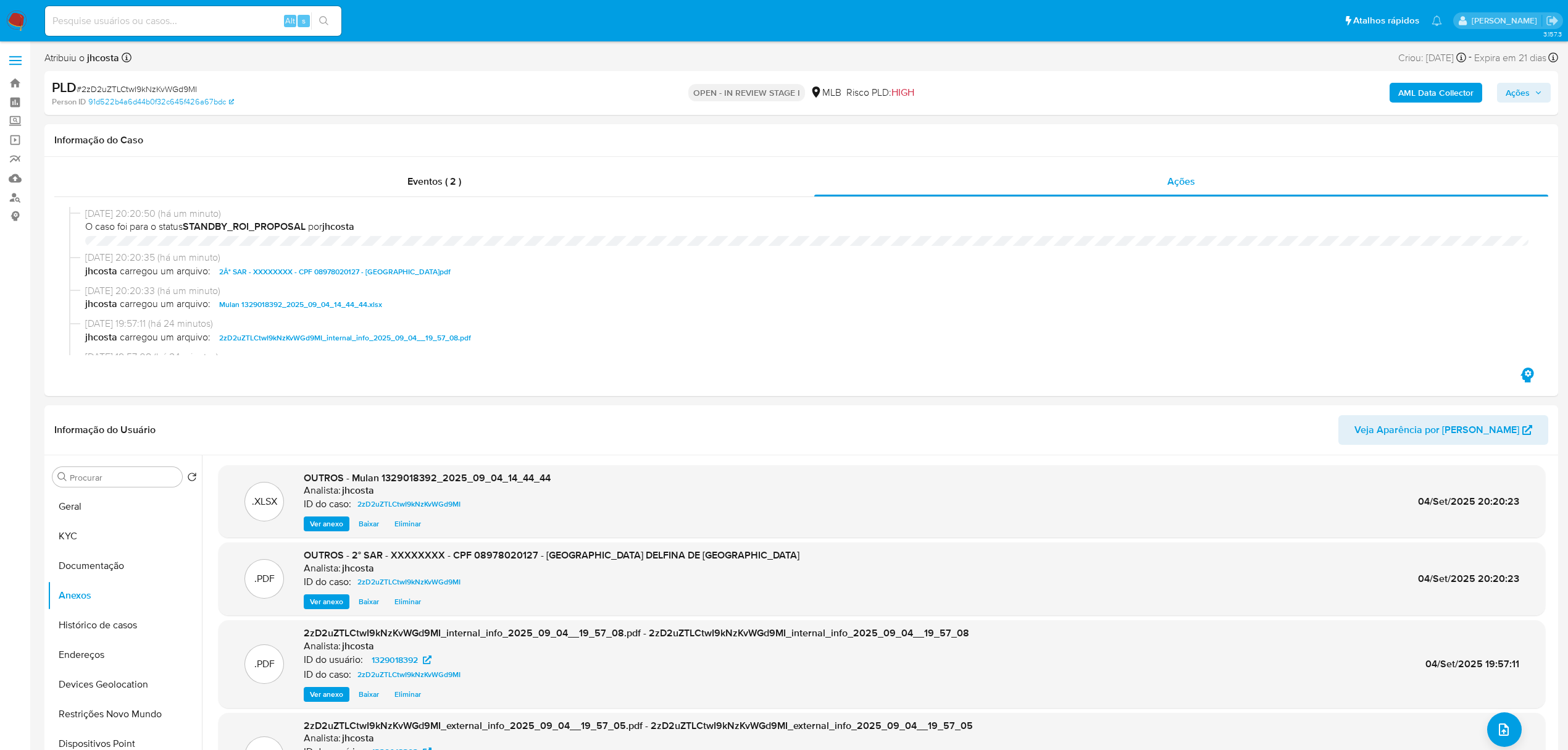
select select "10"
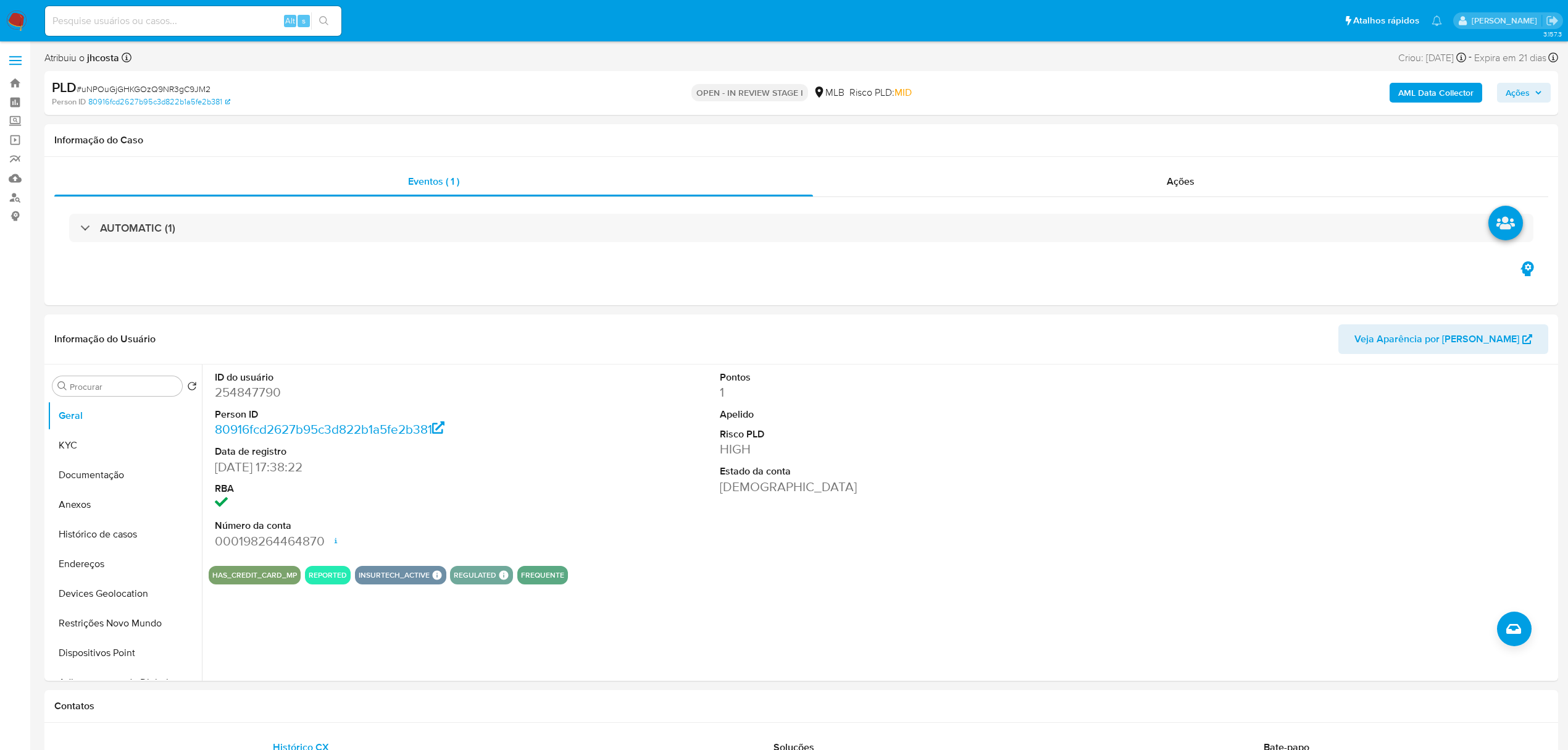
select select "10"
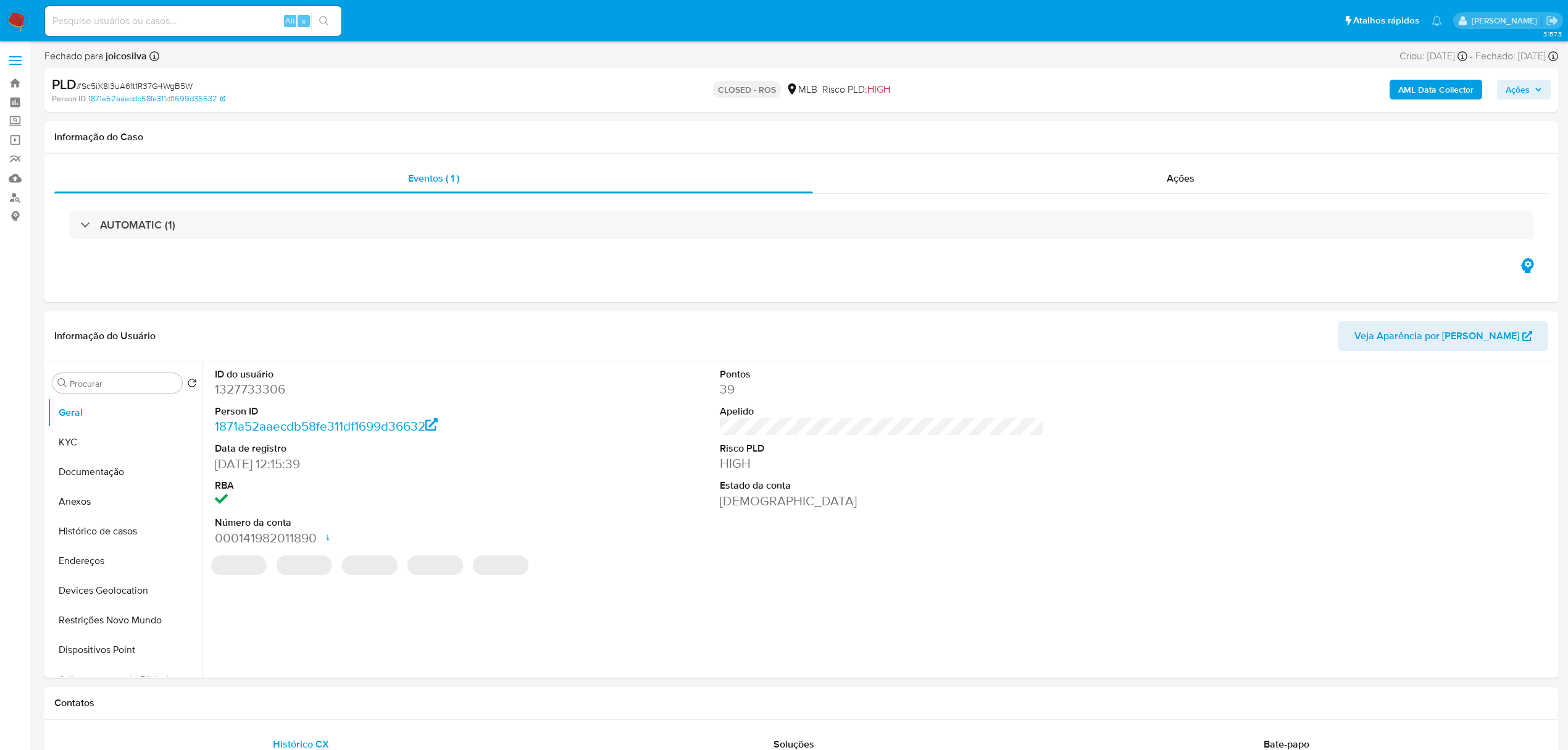
select select "10"
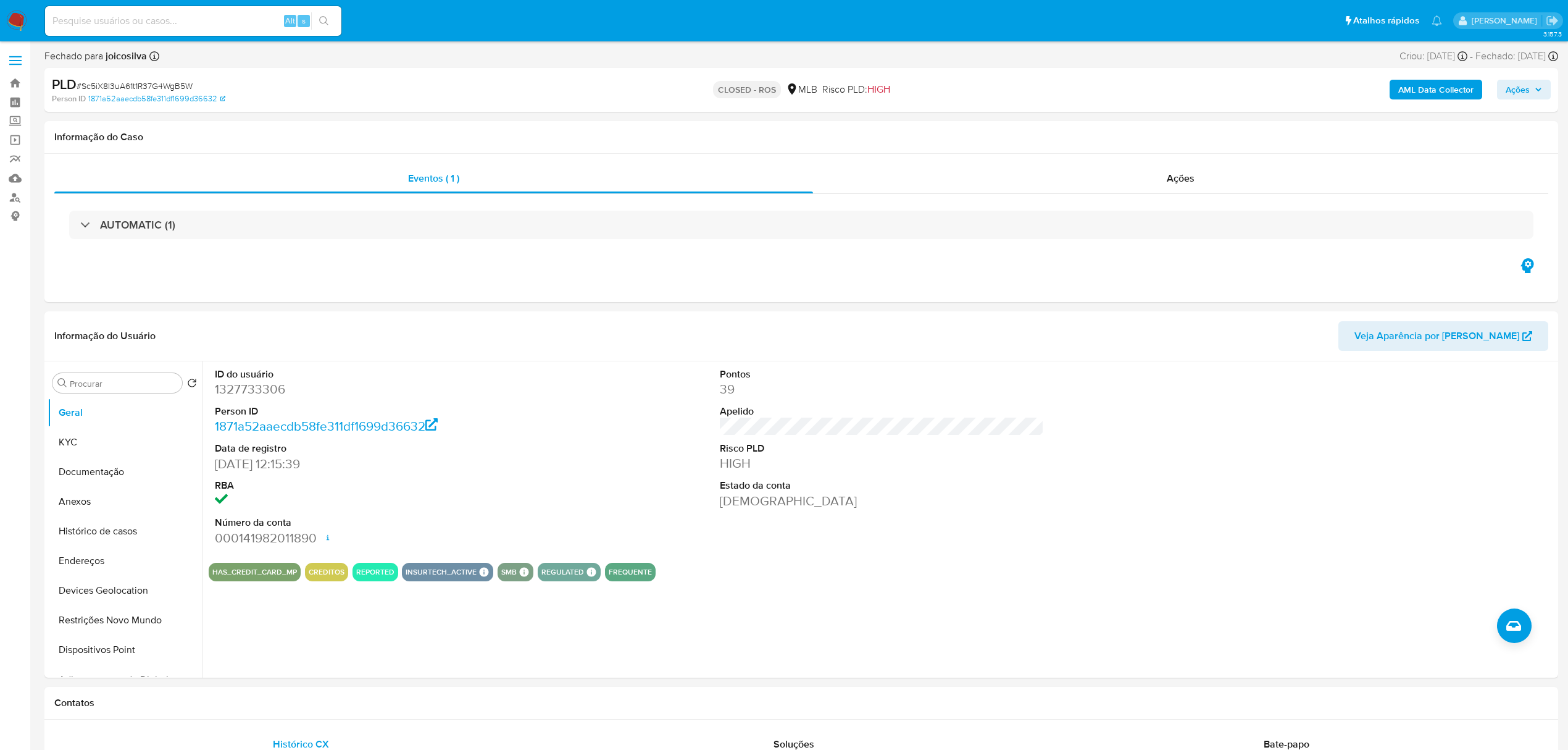
click at [225, 17] on input at bounding box center [193, 21] width 296 height 16
paste input "Y4xKAaS81xYS7q70HG5rBAKT"
type input "Y4xKAaS81xYS7q70HG5rBAKT"
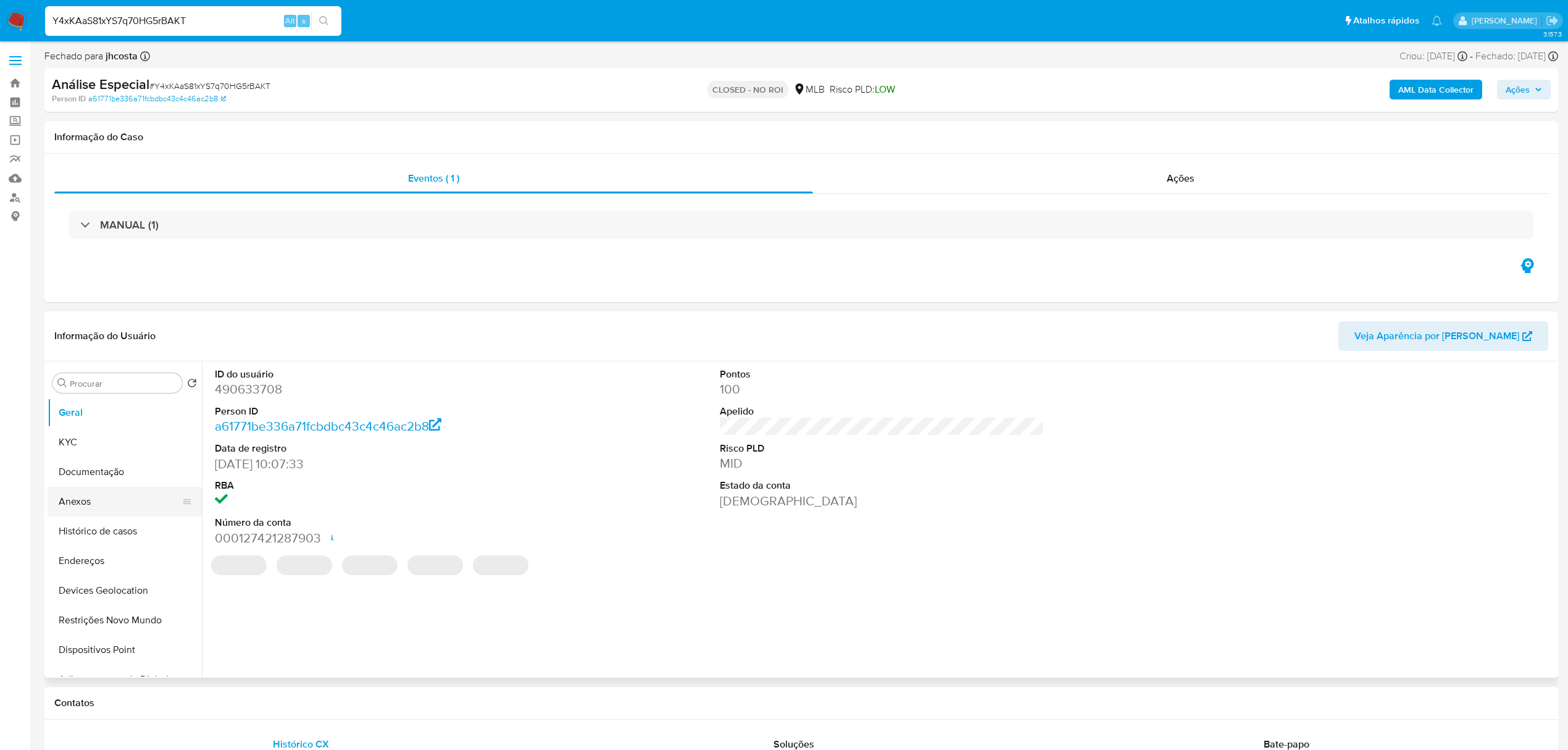
select select "10"
click at [114, 526] on button "Histórico de casos" at bounding box center [120, 530] width 144 height 30
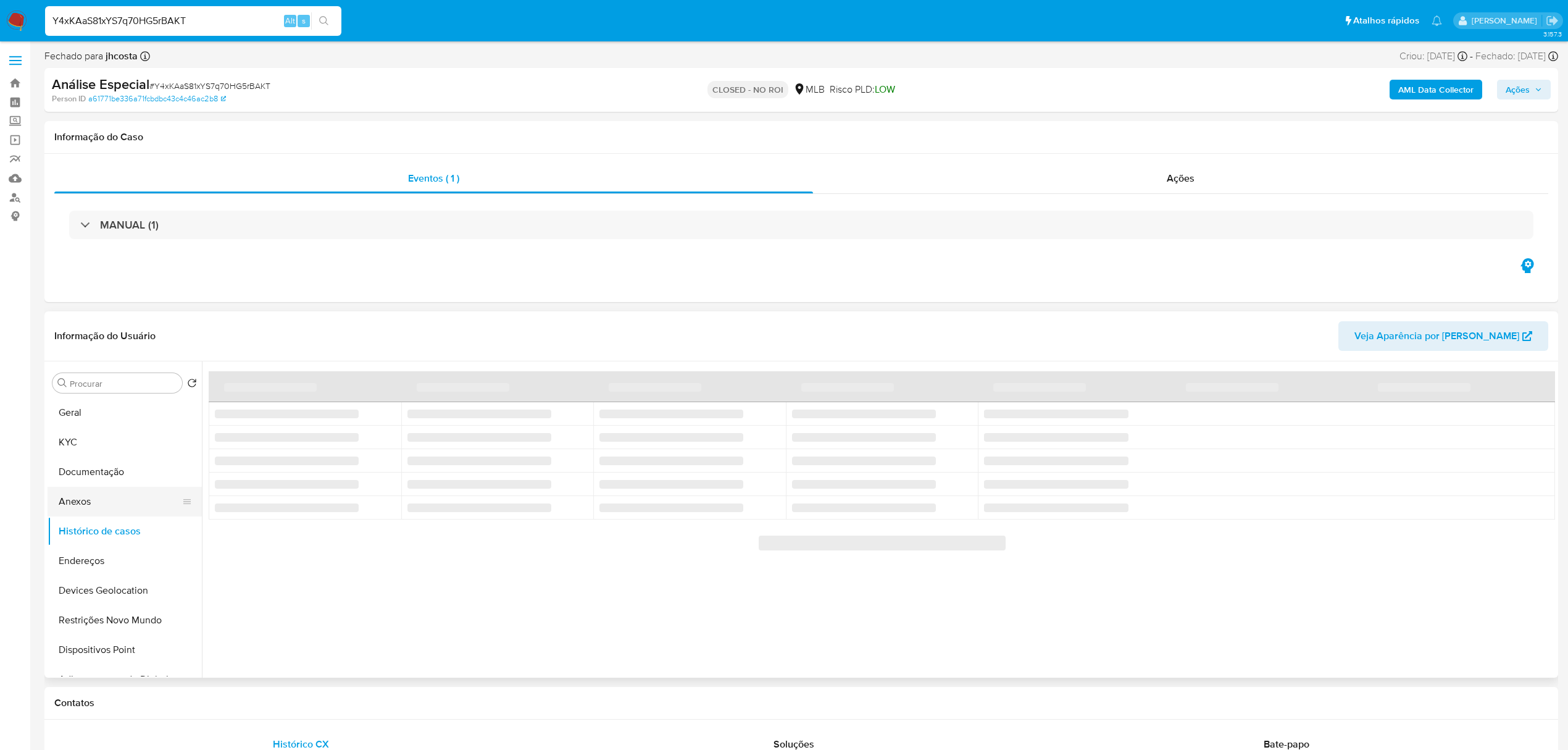
click at [108, 507] on button "Anexos" at bounding box center [120, 501] width 144 height 30
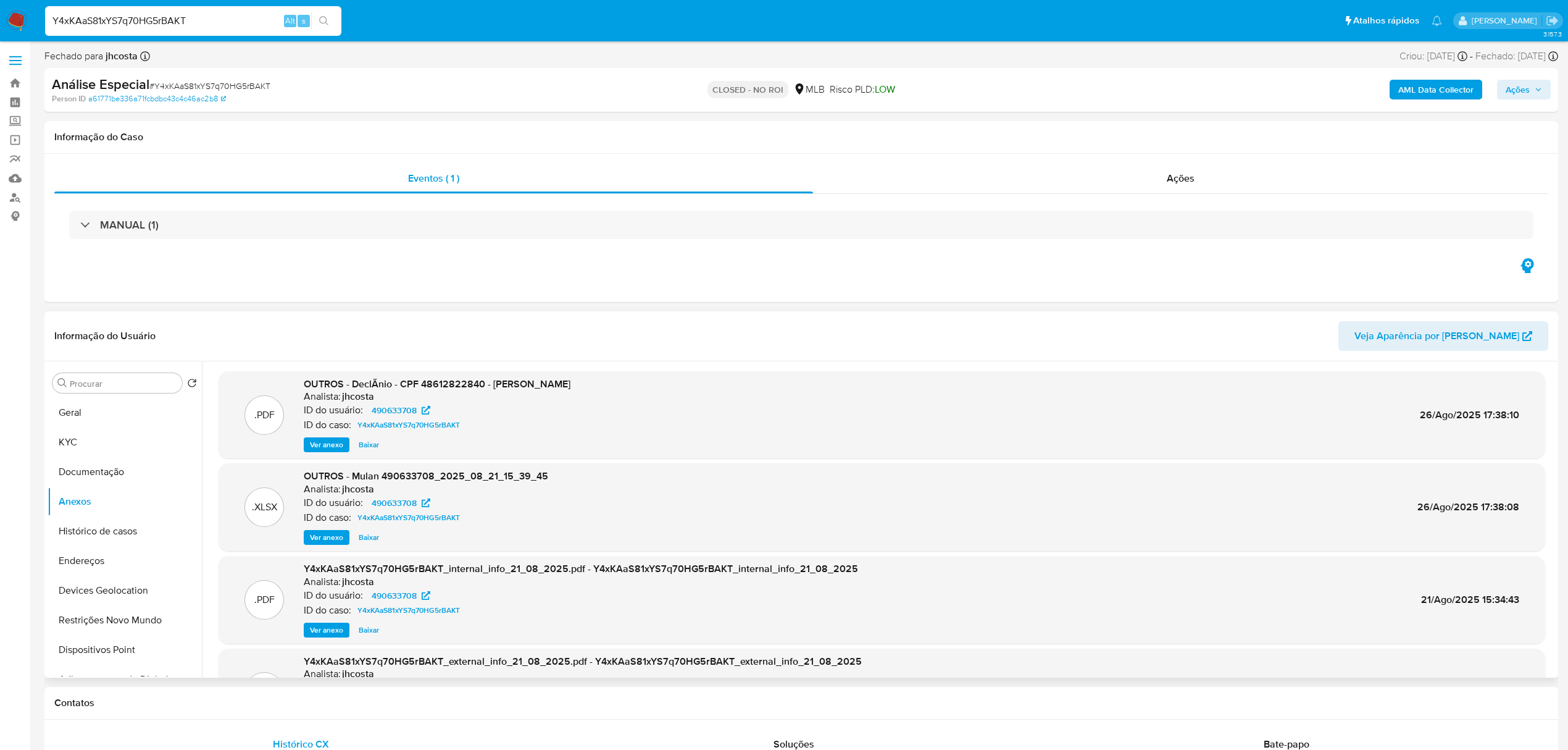
drag, startPoint x: 352, startPoint y: 383, endPoint x: 687, endPoint y: 378, distance: 335.0
click at [687, 378] on div ".PDF OUTROS - DeclÃ­nio - CPF 48612822840 - ISAAC JEFERSON PEREIRA DE SOUZA Ana…" at bounding box center [881, 415] width 1314 height 75
copy span "DeclÃ­nio - CPF 48612822840 - ISAAC JEFERSON PEREIRA DE SOUZA"
click at [116, 13] on input "Y4xKAaS81xYS7q70HG5rBAKT" at bounding box center [193, 21] width 296 height 16
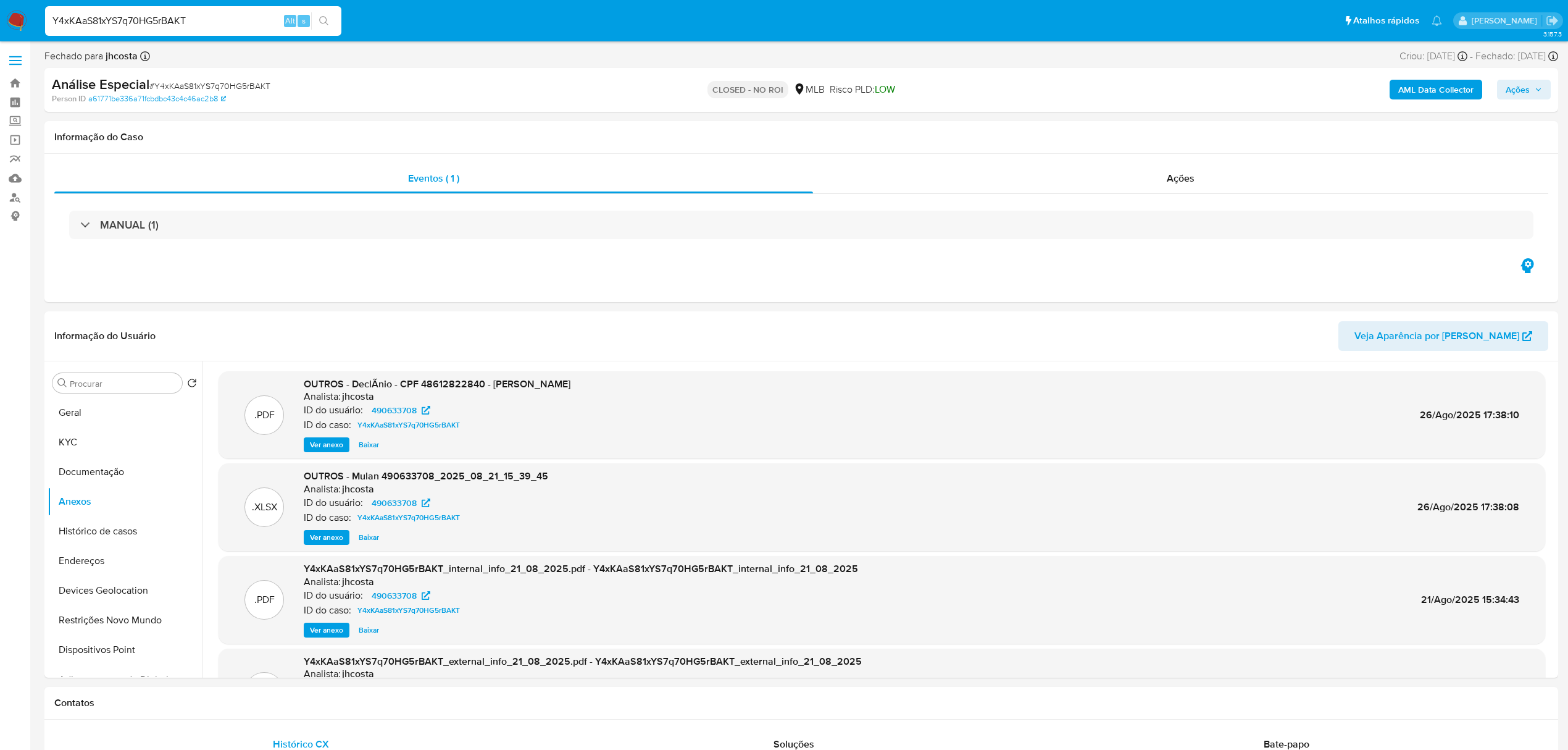
click at [116, 13] on input "Y4xKAaS81xYS7q70HG5rBAKT" at bounding box center [193, 21] width 296 height 16
paste input "czjv0XcwM15j8IDAVYxktC3V"
type input "czjv0XcwM15j8IDAVYxktC3V"
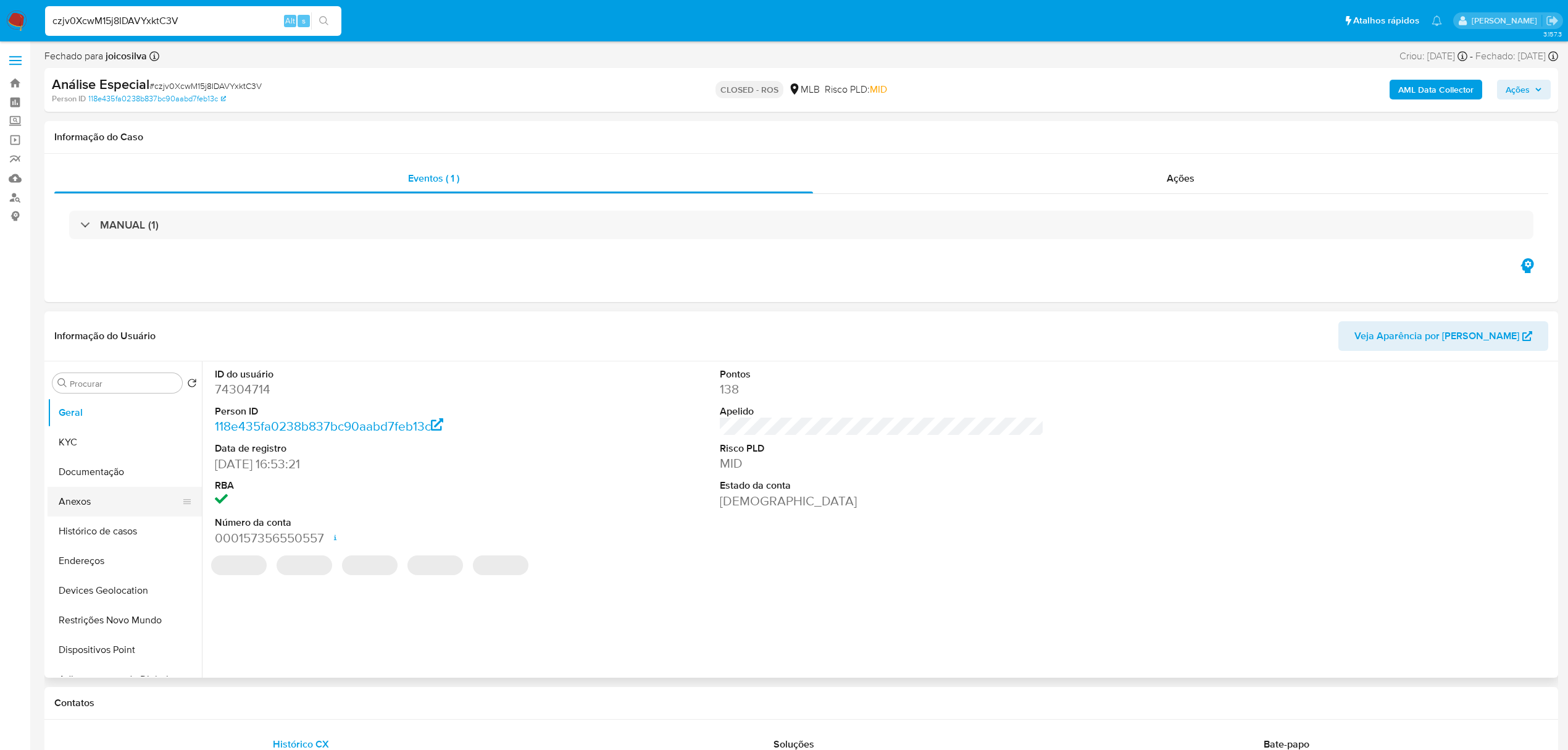
select select "10"
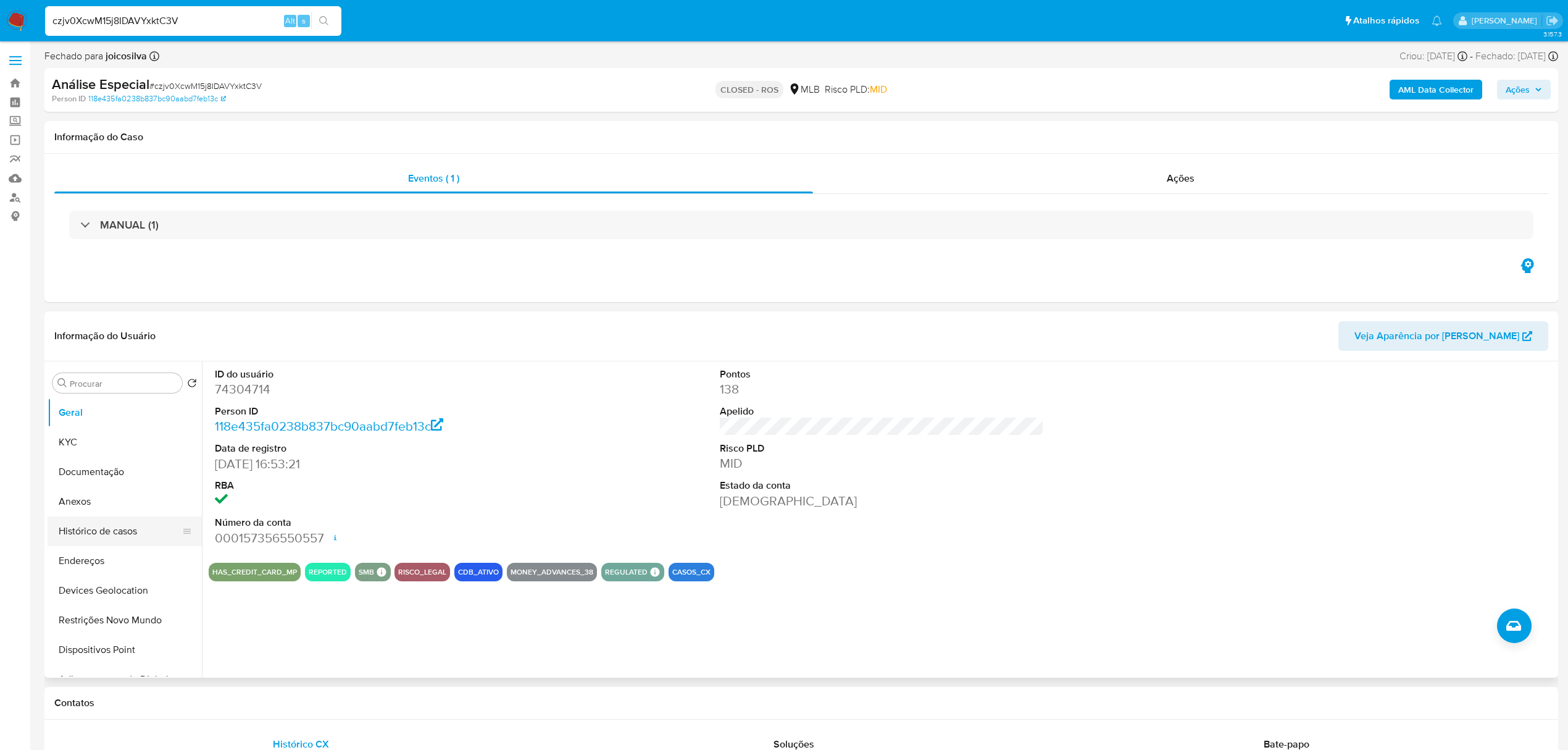
click at [114, 532] on button "Histórico de casos" at bounding box center [120, 530] width 144 height 30
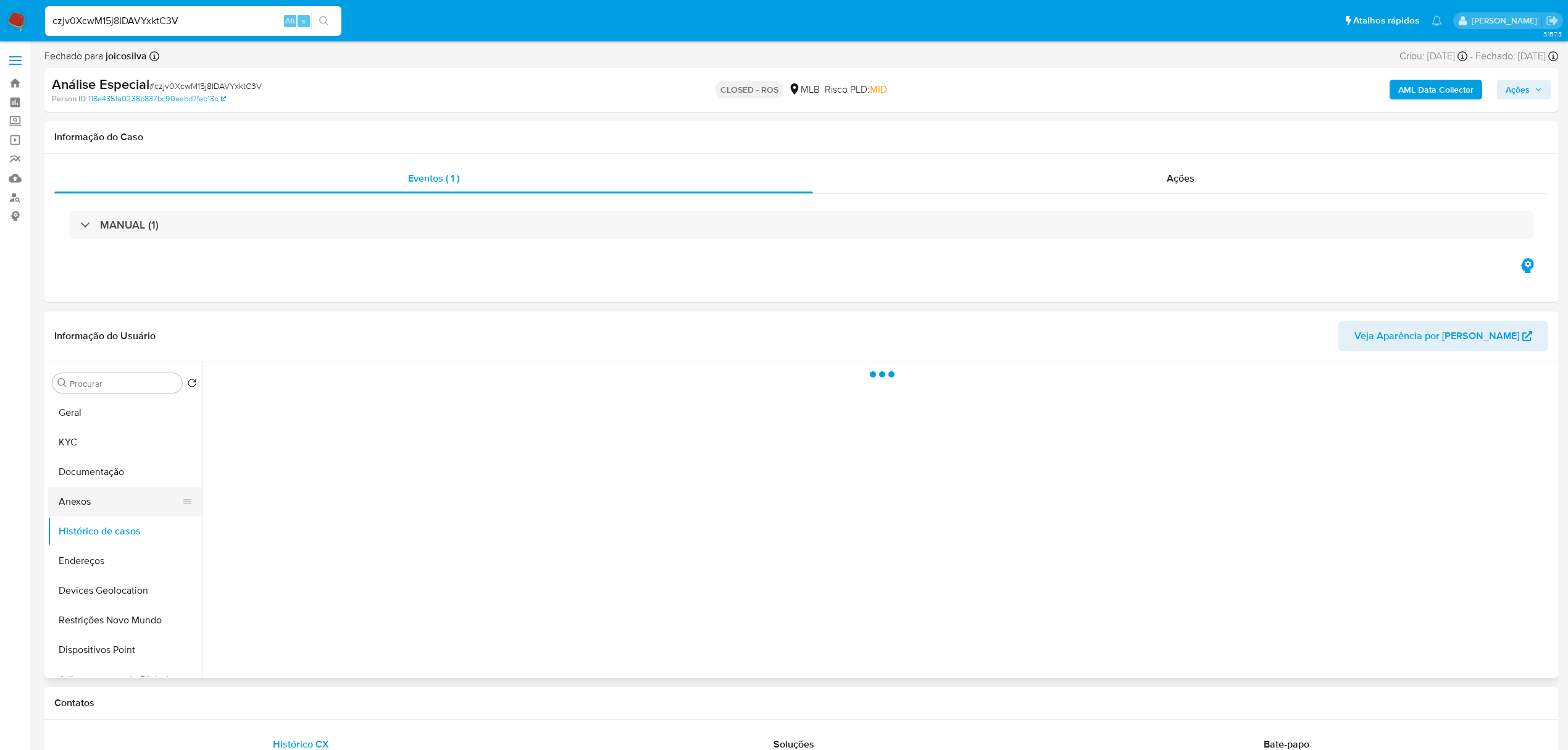
click at [100, 512] on button "Anexos" at bounding box center [120, 501] width 144 height 30
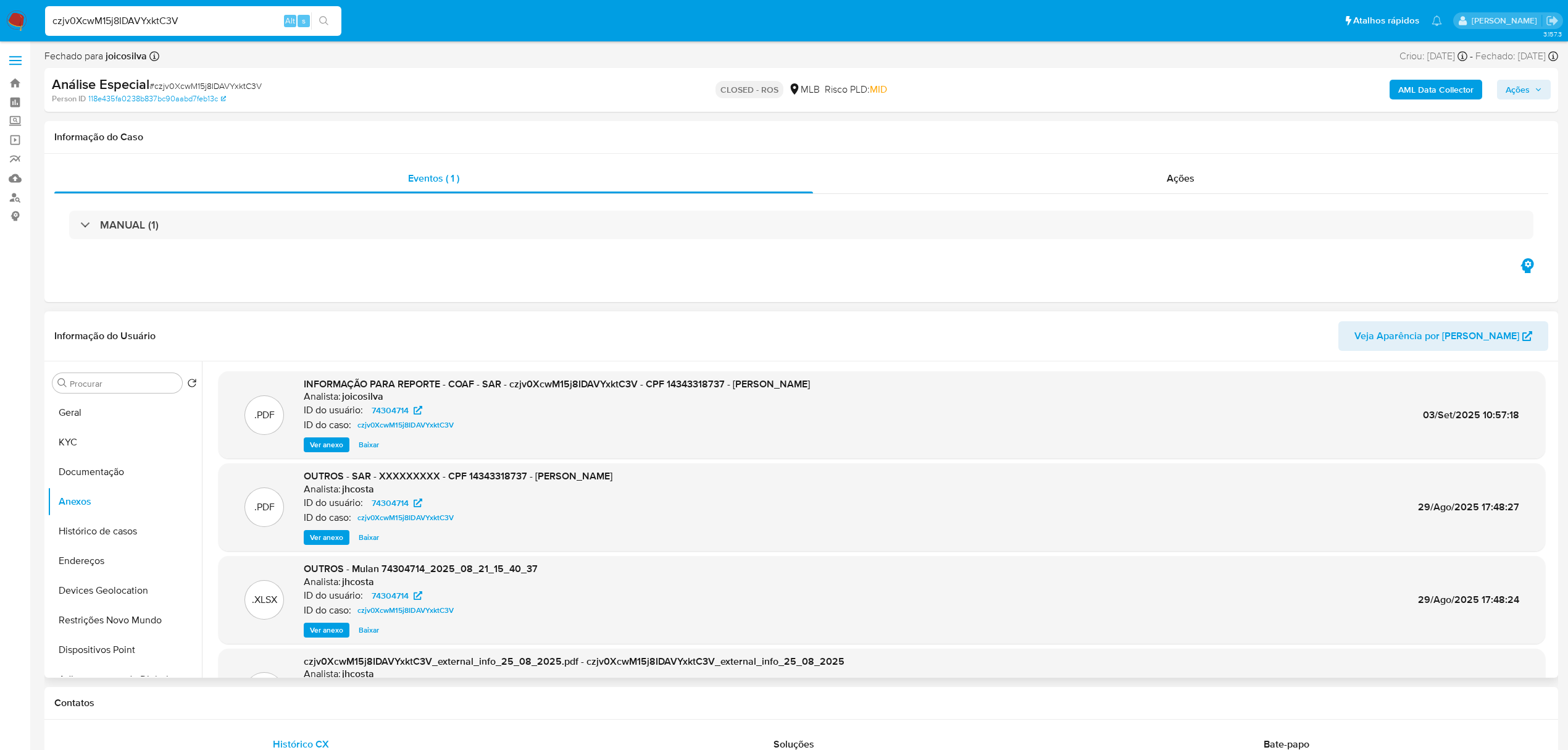
drag, startPoint x: 449, startPoint y: 387, endPoint x: 899, endPoint y: 383, distance: 450.0
click at [939, 382] on div ".PDF INFORMAÇÃO PARA REPORTE - COAF - SAR - czjv0XcwM15j8IDAVYxktC3V - CPF 1434…" at bounding box center [881, 415] width 1314 height 75
copy span "COAF - SAR - czjv0XcwM15j8IDAVYxktC3V - CPF 14343318737 - LUCAS RODRIGUES DA SI…"
click at [526, 432] on div "INFORMAÇÃO PARA REPORTE - COAF - SAR - czjv0XcwM15j8IDAVYxktC3V - CPF 143433187…" at bounding box center [557, 415] width 506 height 75
drag, startPoint x: 483, startPoint y: 386, endPoint x: 879, endPoint y: 385, distance: 396.0
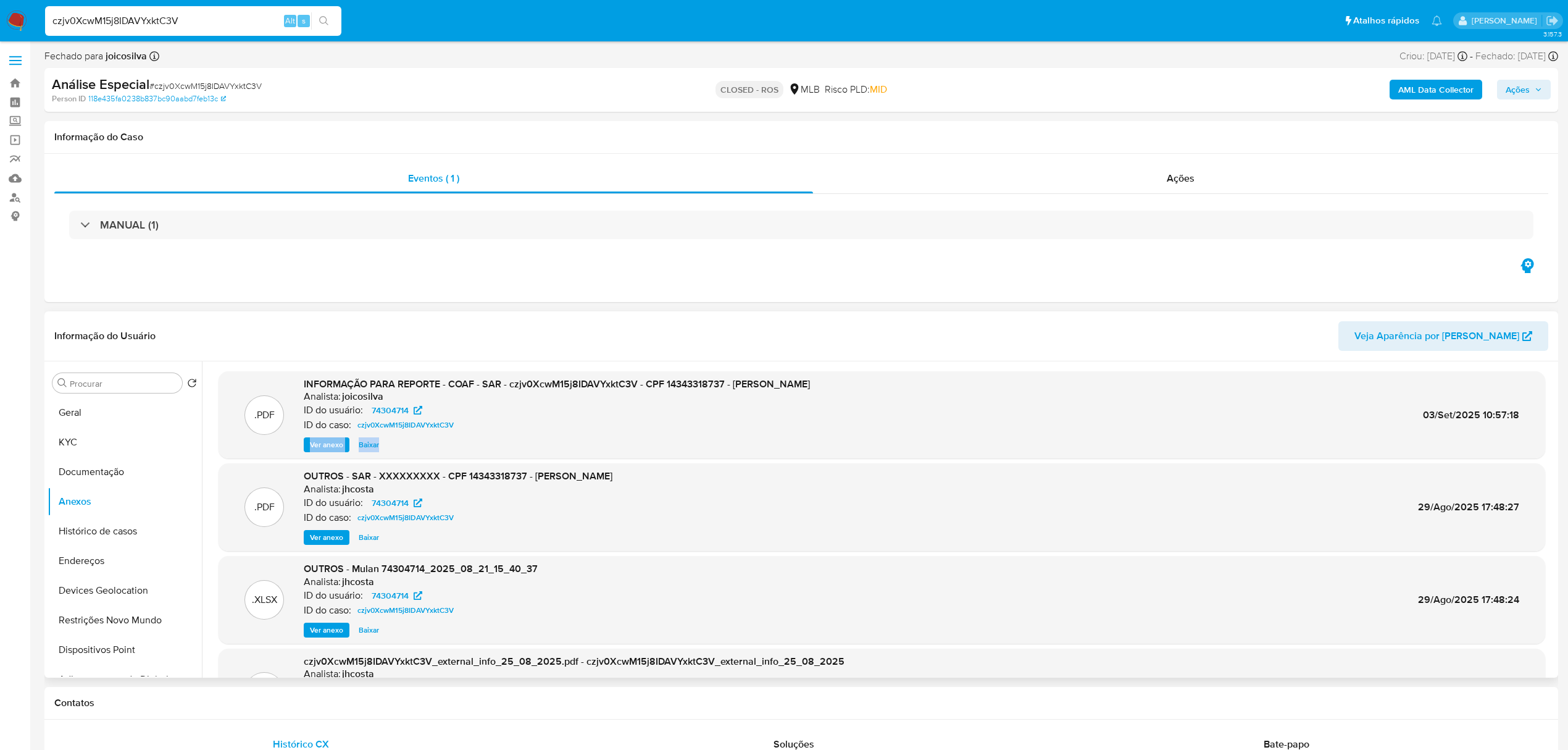
click at [879, 385] on div ".PDF INFORMAÇÃO PARA REPORTE - COAF - SAR - czjv0XcwM15j8IDAVYxktC3V - CPF 1434…" at bounding box center [881, 415] width 1314 height 75
copy span "SAR - czjv0XcwM15j8IDAVYxktC3V - CPF 14343318737 - LUCAS RODRIGUES DA SILVA"
click at [161, 21] on input "czjv0XcwM15j8IDAVYxktC3V" at bounding box center [193, 21] width 296 height 16
click at [161, 20] on input "czjv0XcwM15j8IDAVYxktC3V" at bounding box center [193, 21] width 296 height 16
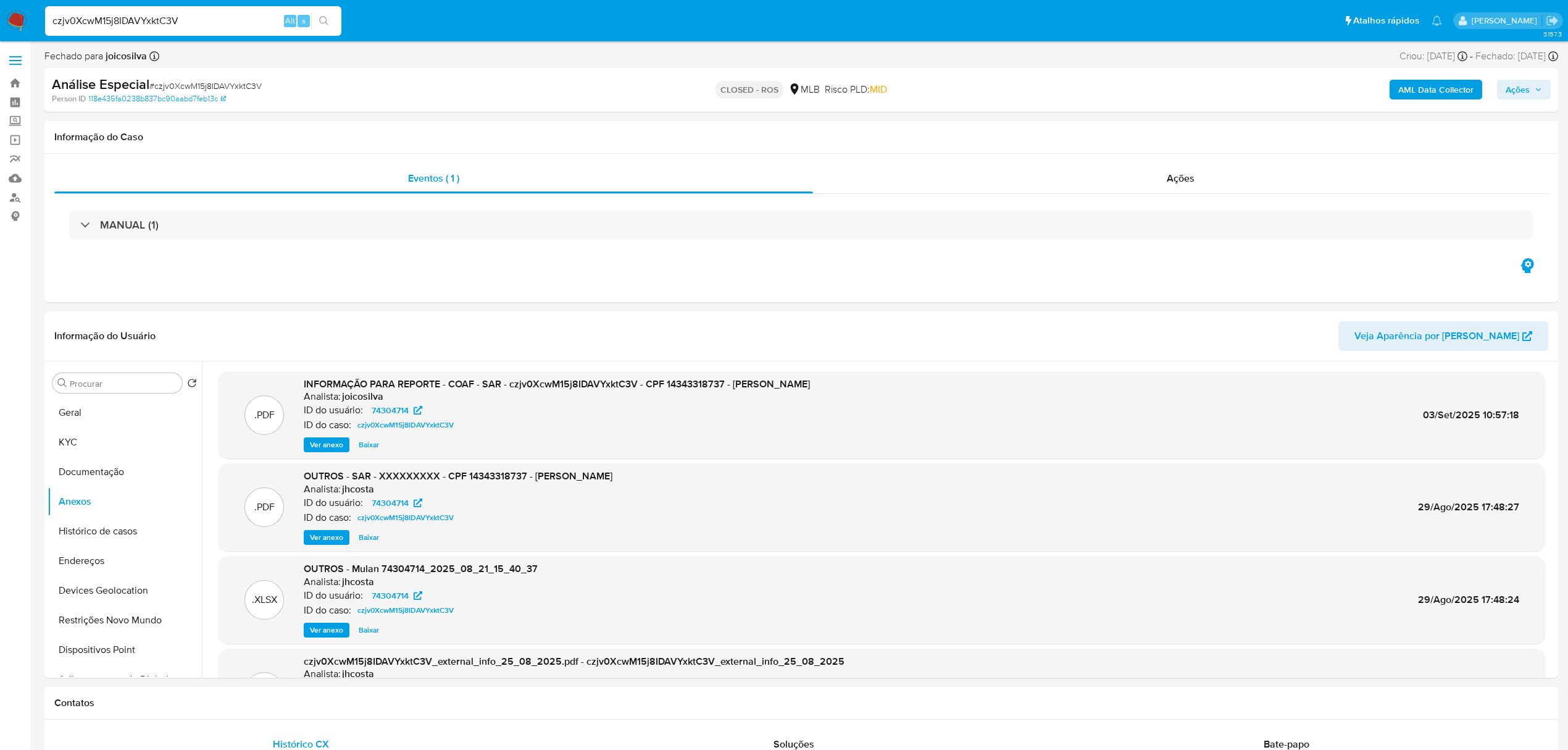
paste input "et6hnpMnQZqjoNDdfsTzeFHJ"
type input "et6hnpMnQZqjoNDdfsTzeFHJ"
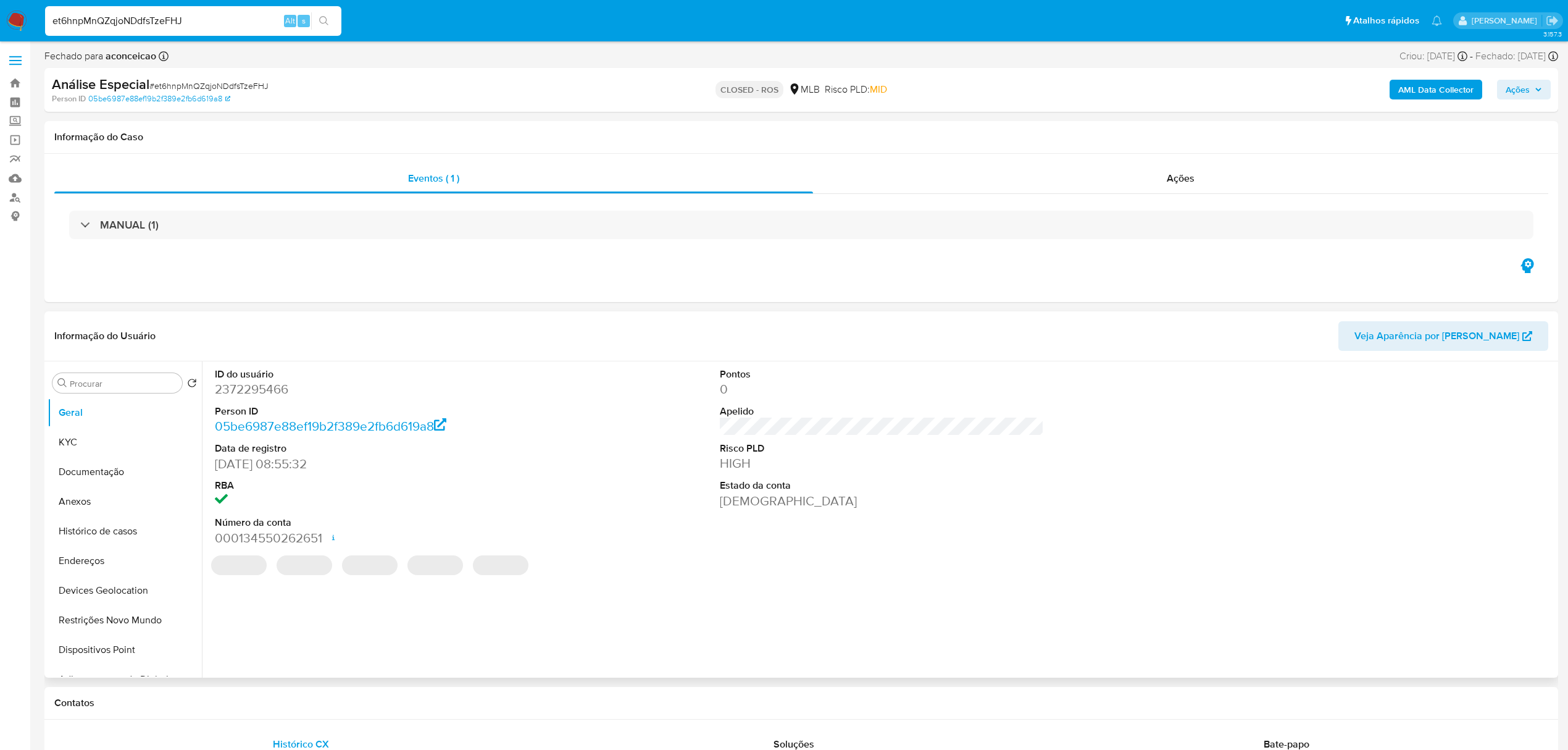
select select "10"
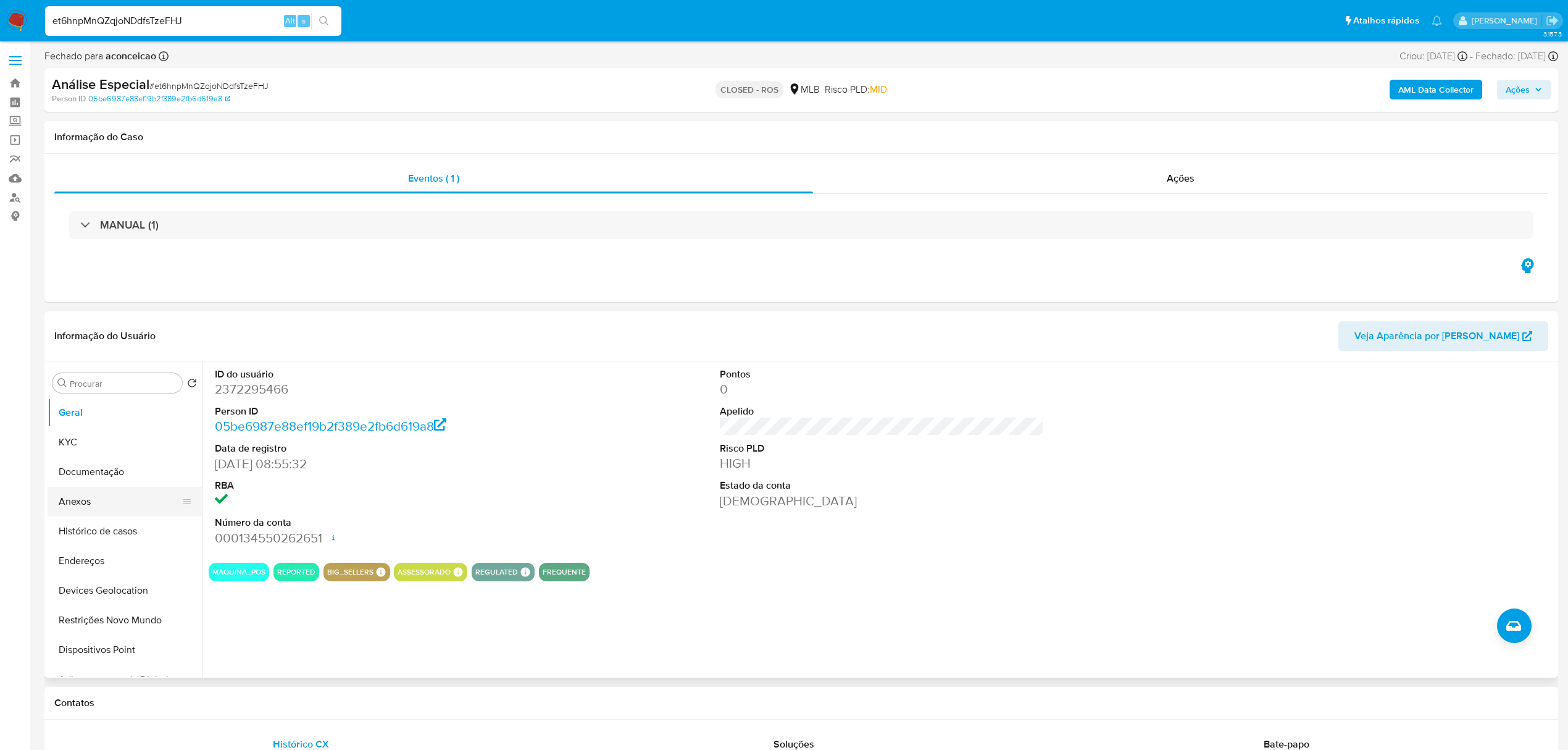
click at [85, 497] on button "Anexos" at bounding box center [120, 501] width 144 height 30
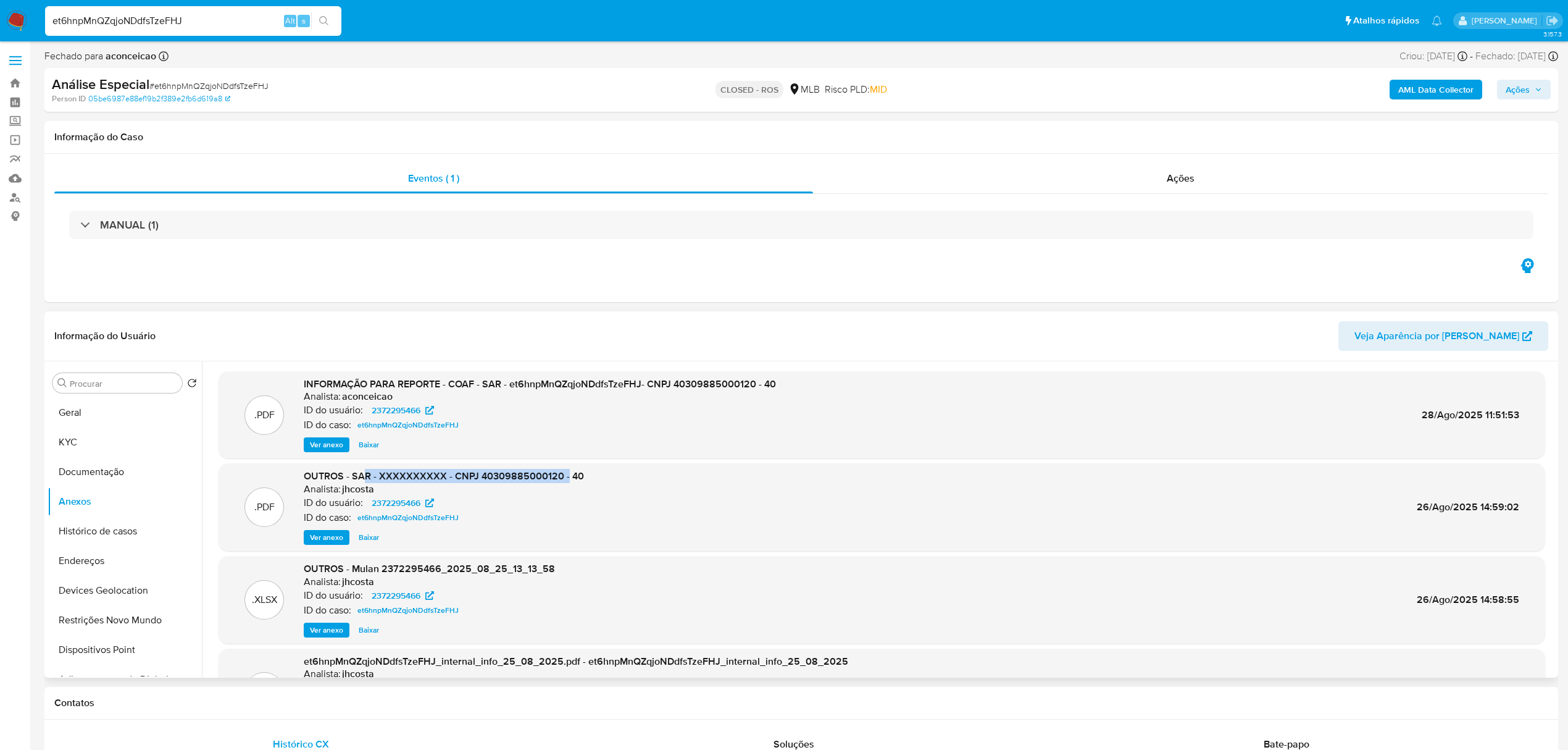
drag, startPoint x: 368, startPoint y: 472, endPoint x: 564, endPoint y: 471, distance: 196.0
click at [564, 471] on span "OUTROS - SAR - XXXXXXXXXX - CNPJ 40309885000120 - 40" at bounding box center [444, 476] width 280 height 15
click at [327, 534] on span "Ver anexo" at bounding box center [326, 537] width 33 height 12
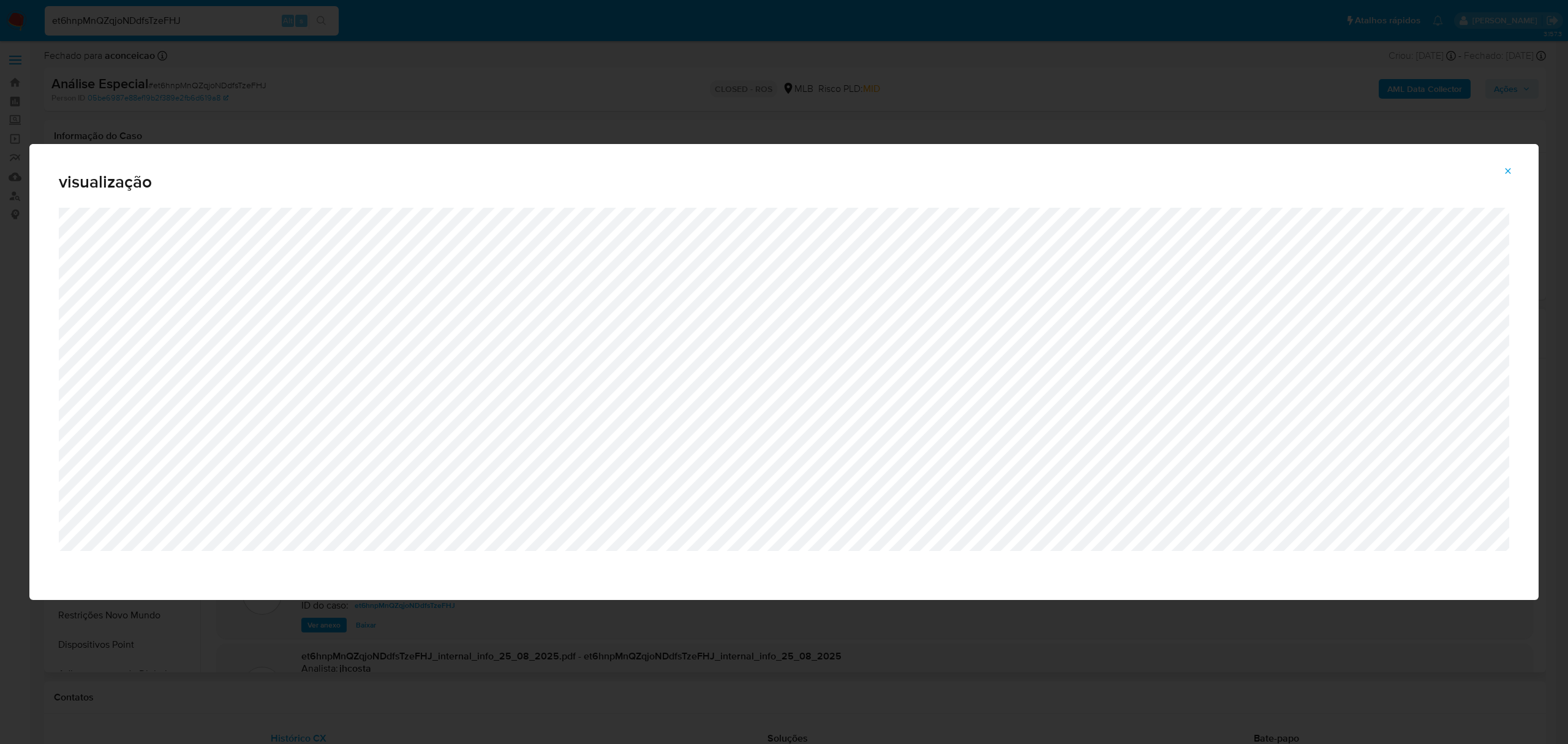
click at [267, 74] on div "visualização" at bounding box center [784, 372] width 1568 height 744
click at [1507, 175] on icon "Attachment preview" at bounding box center [1508, 171] width 10 height 10
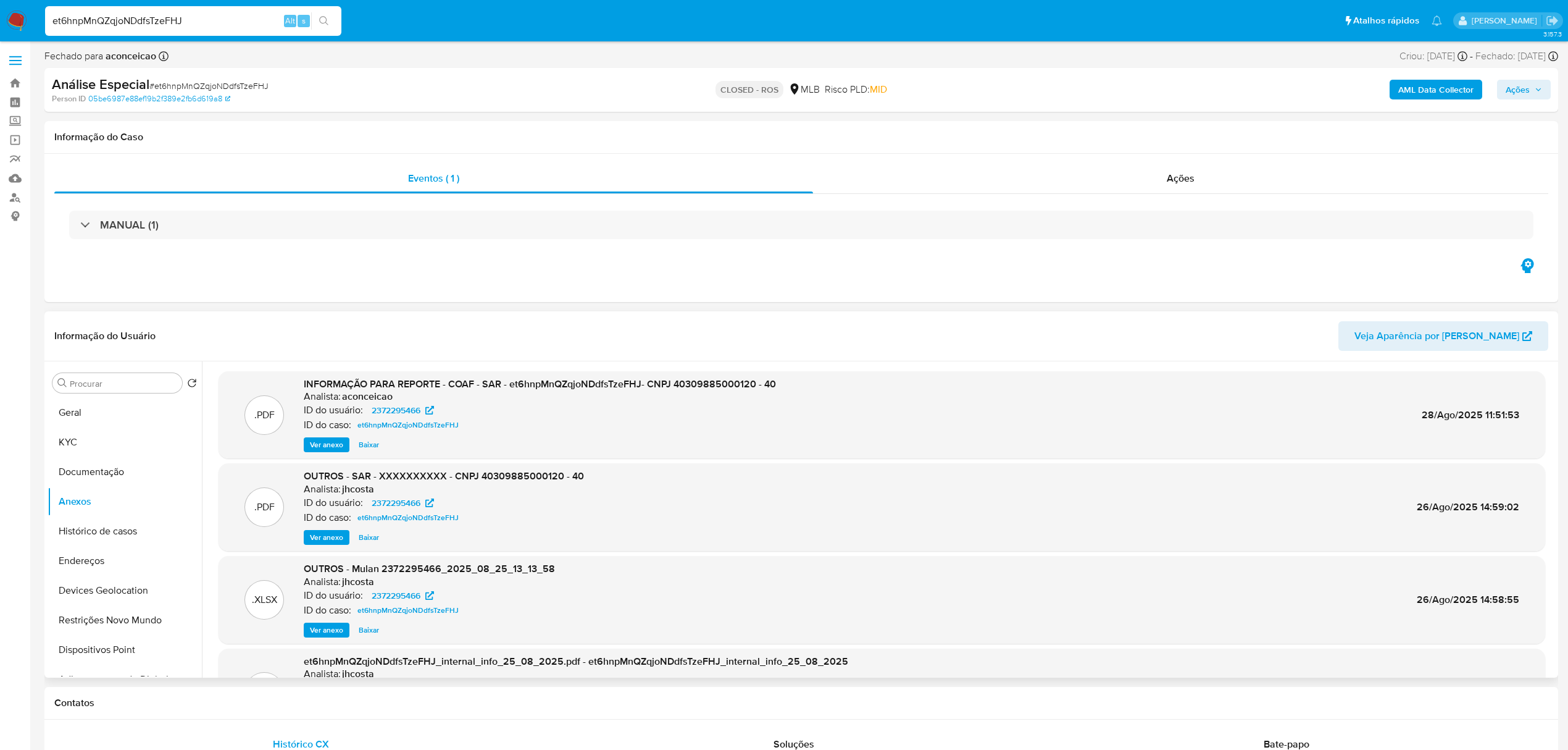
click at [196, 23] on input "et6hnpMnQZqjoNDdfsTzeFHJ" at bounding box center [193, 21] width 296 height 16
paste input "Ea6Xo0vl3qo9VdCAuL1SZhpk"
type input "Ea6Xo0vl3qo9VdCAuL1SZhpk"
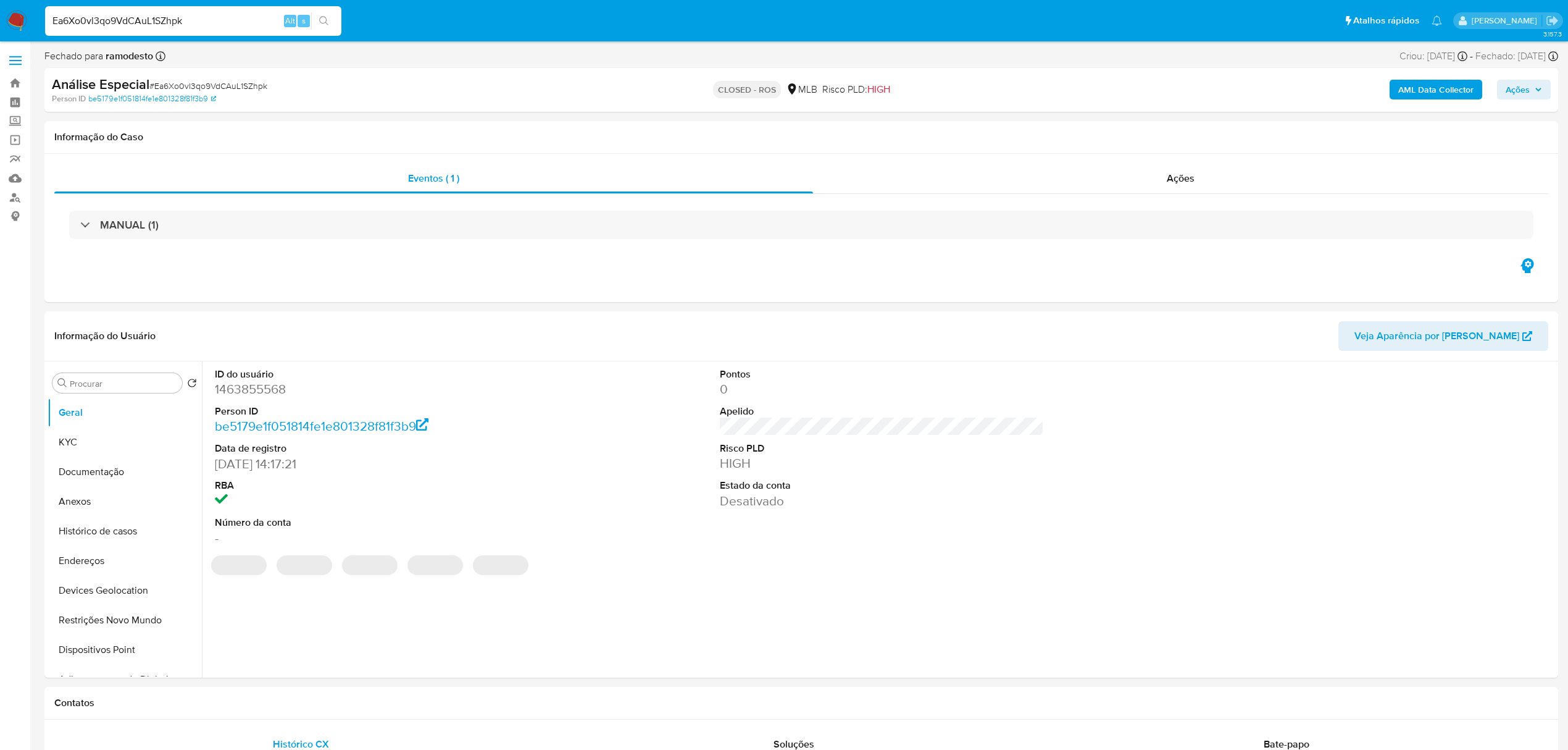
select select "10"
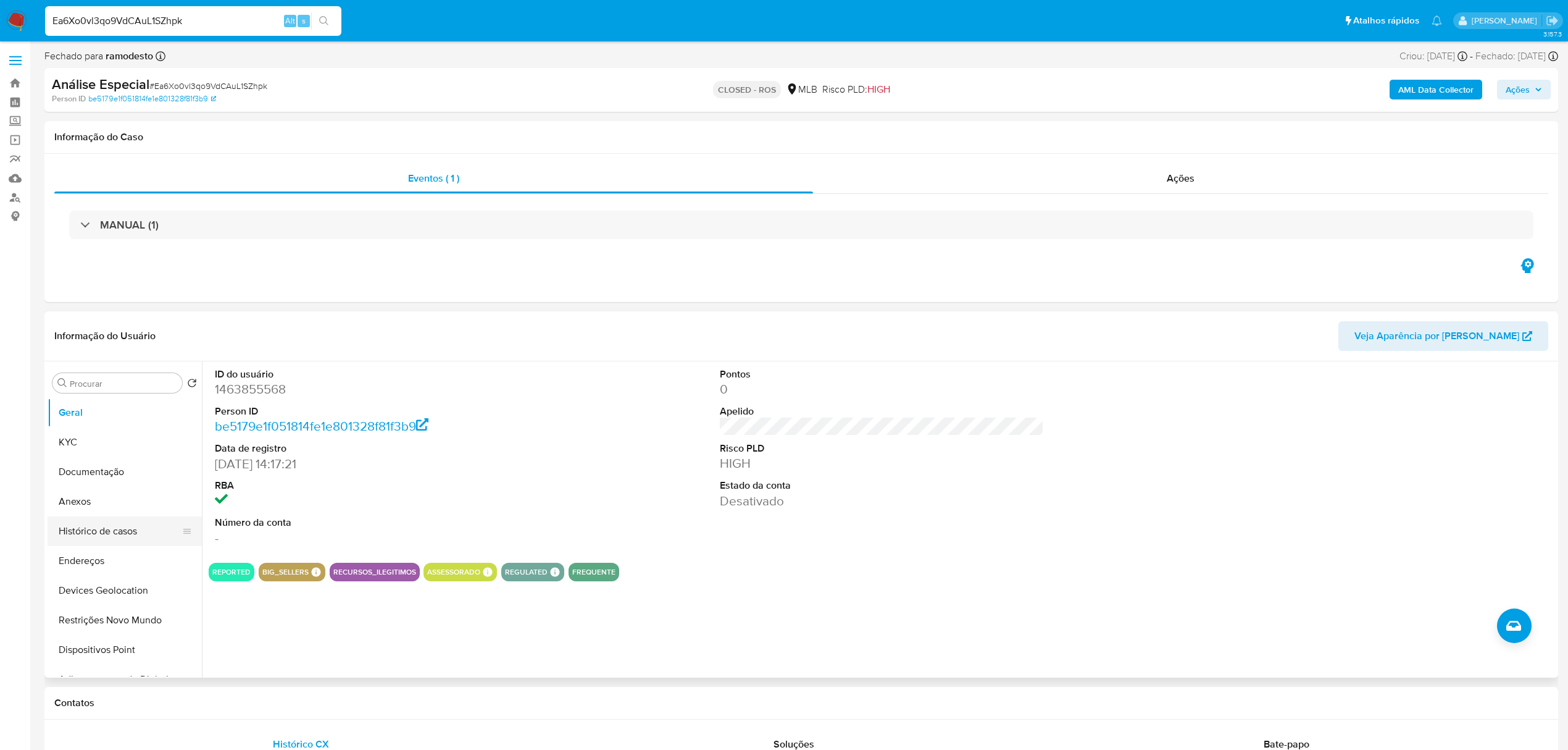
click at [102, 530] on button "Histórico de casos" at bounding box center [120, 530] width 144 height 30
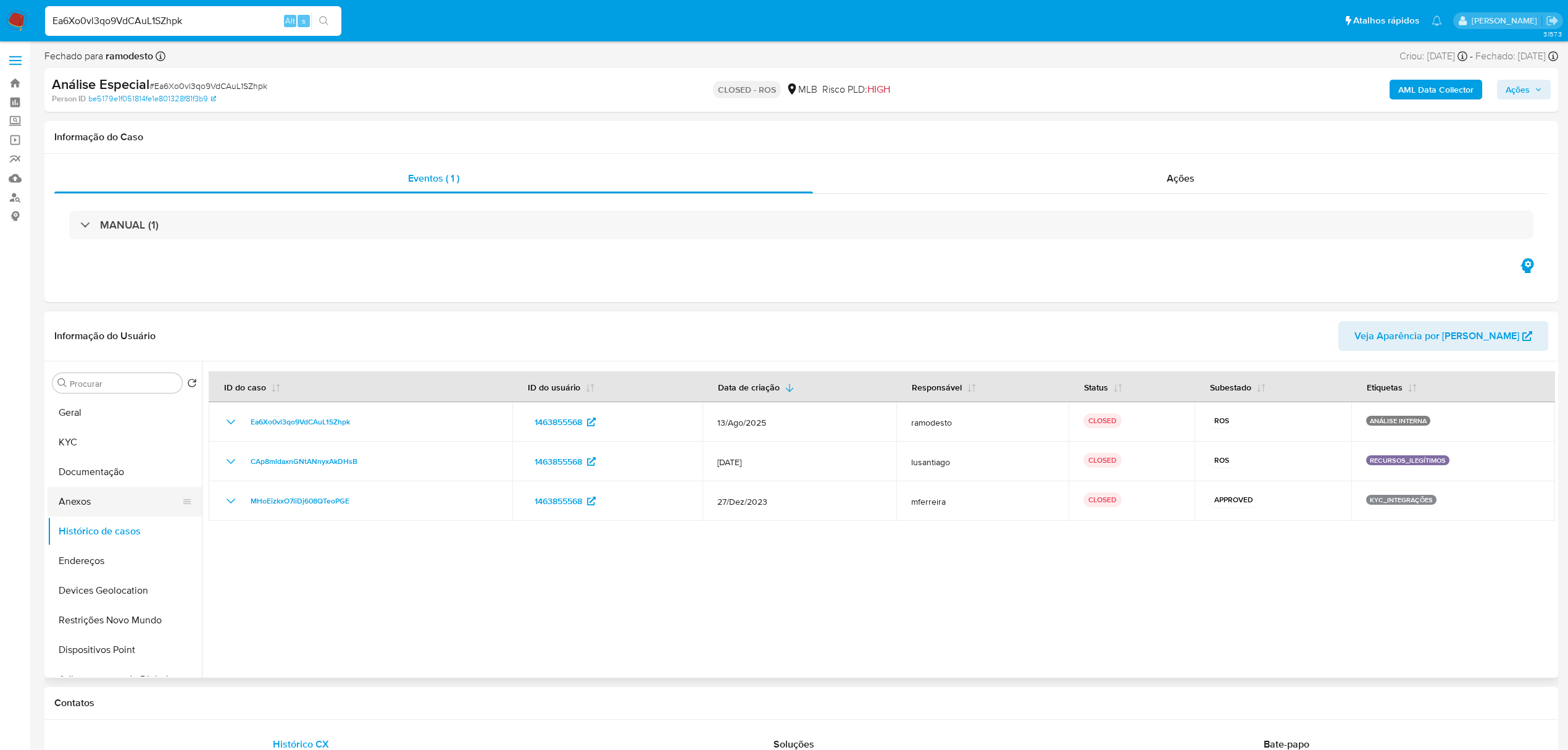
click at [102, 493] on button "Anexos" at bounding box center [120, 501] width 144 height 30
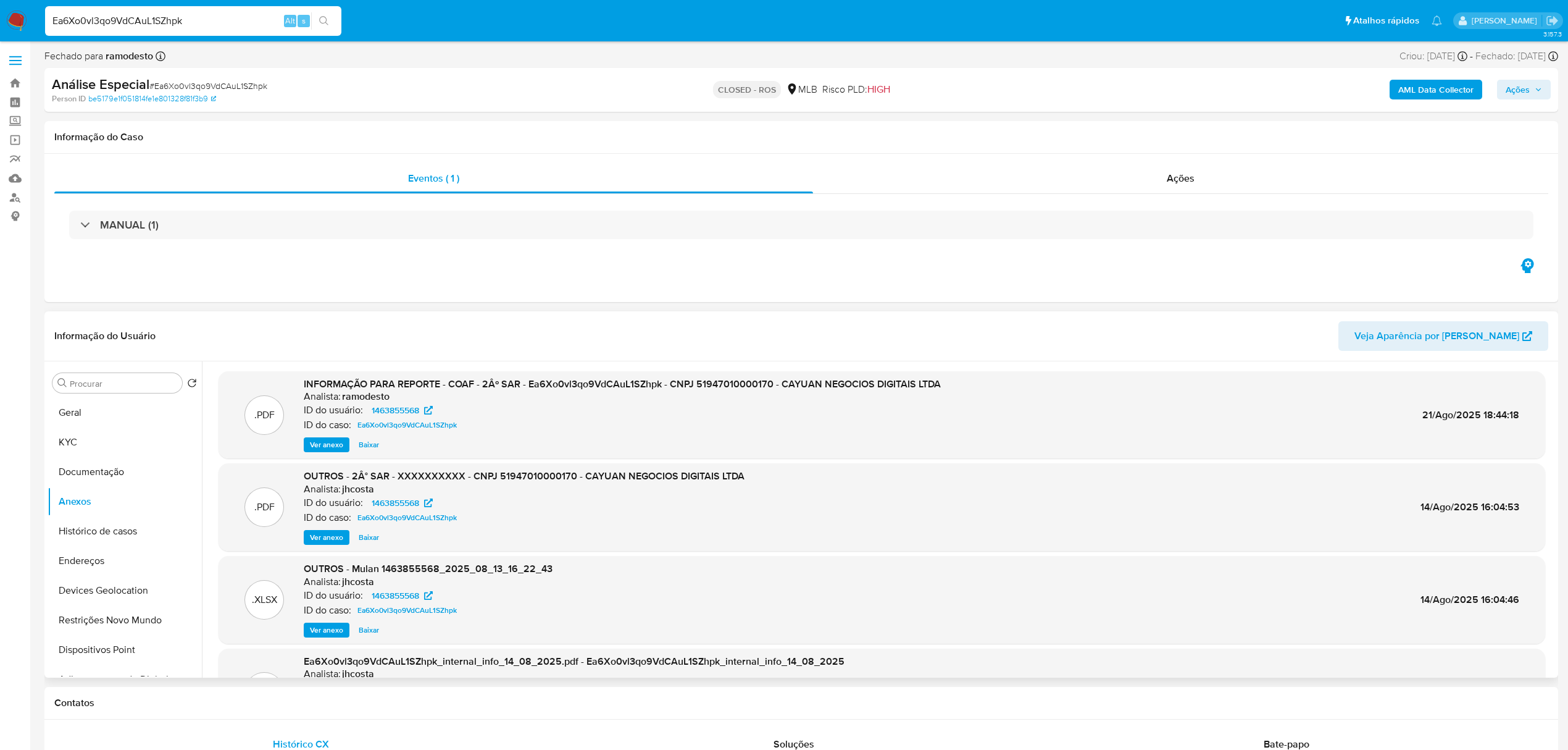
click at [326, 445] on span "Ver anexo" at bounding box center [326, 444] width 33 height 12
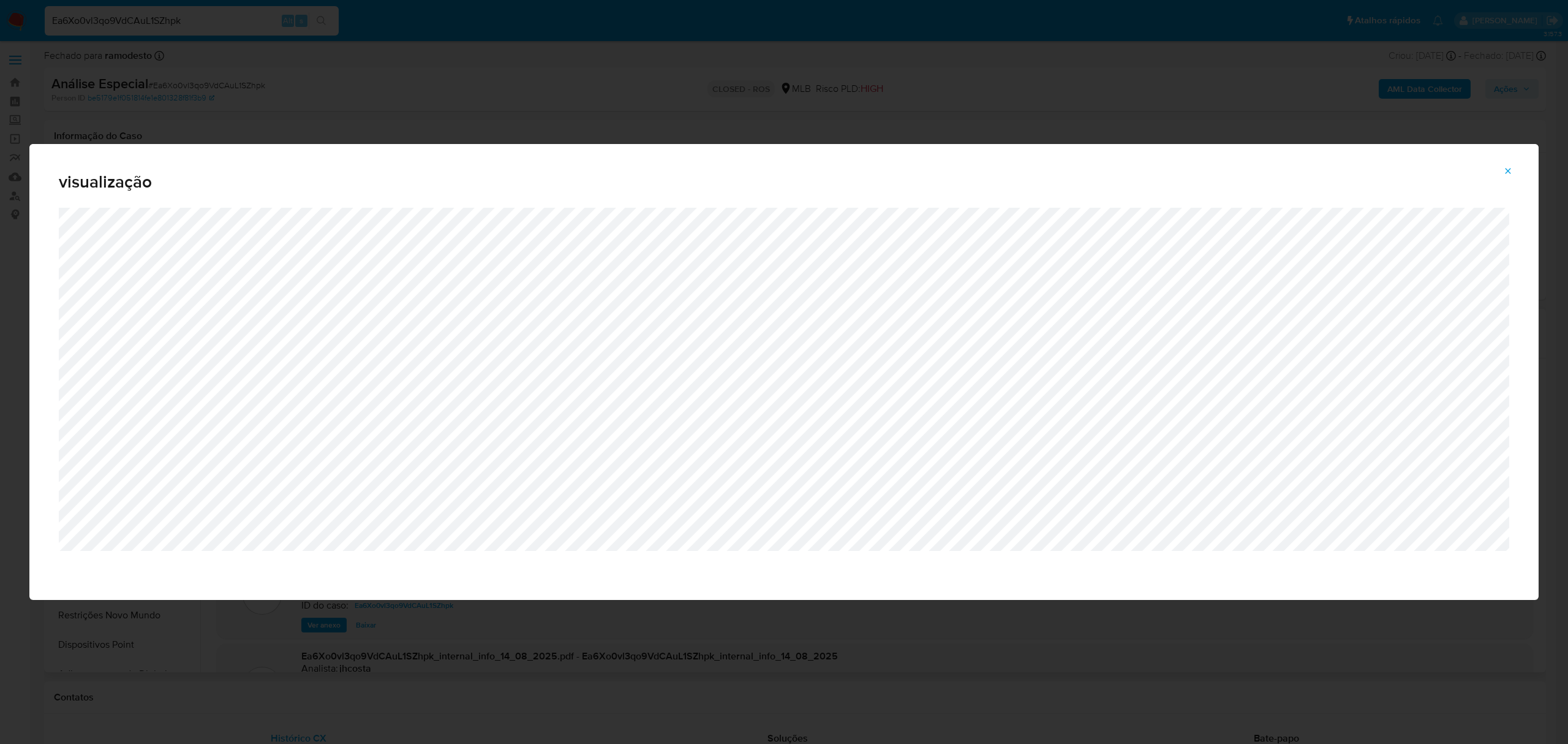
click at [269, 74] on div "visualização" at bounding box center [784, 372] width 1568 height 744
click at [214, 25] on div "visualização" at bounding box center [784, 372] width 1568 height 744
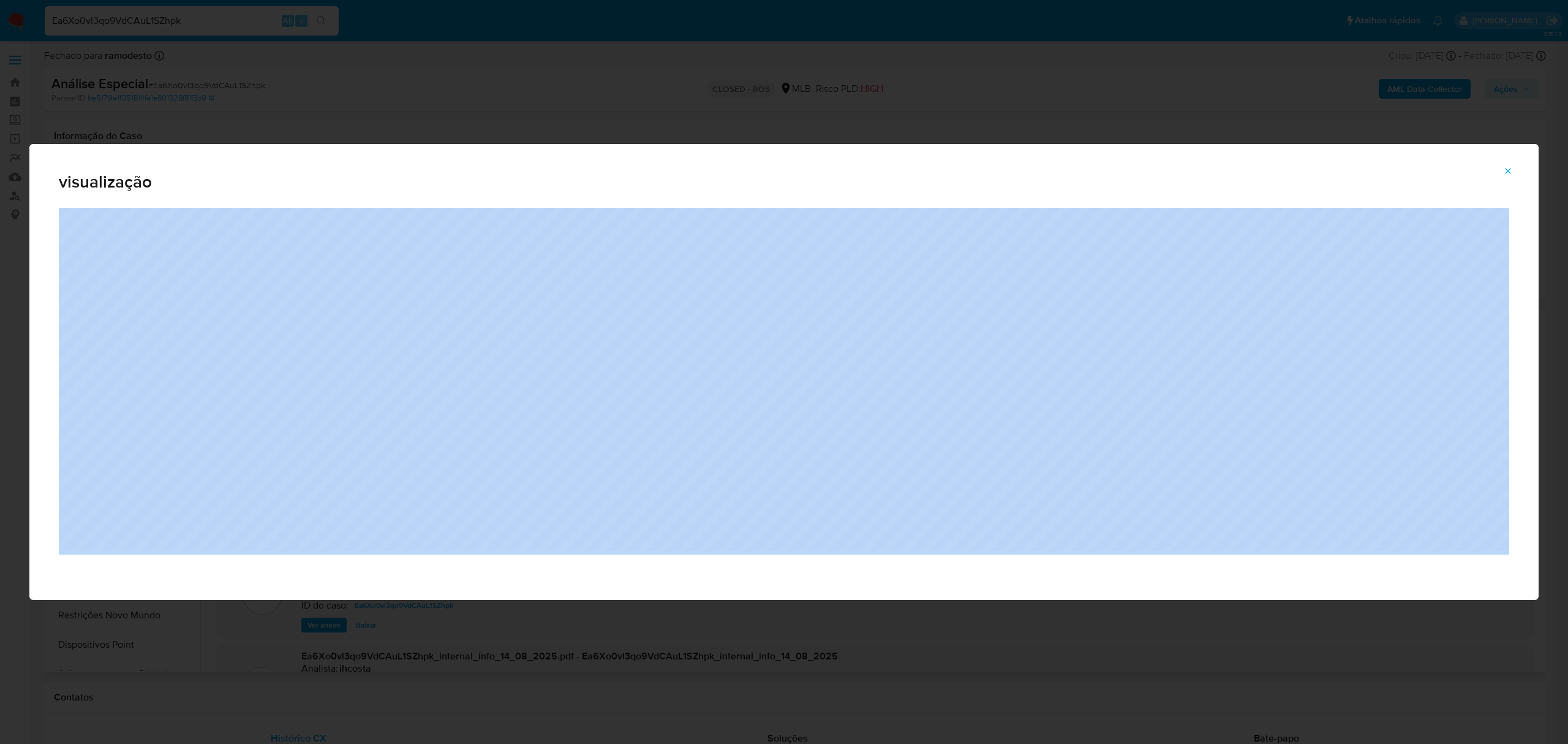
click at [214, 25] on div "visualização" at bounding box center [784, 372] width 1568 height 744
click at [1515, 168] on button "Attachment preview" at bounding box center [1508, 170] width 27 height 19
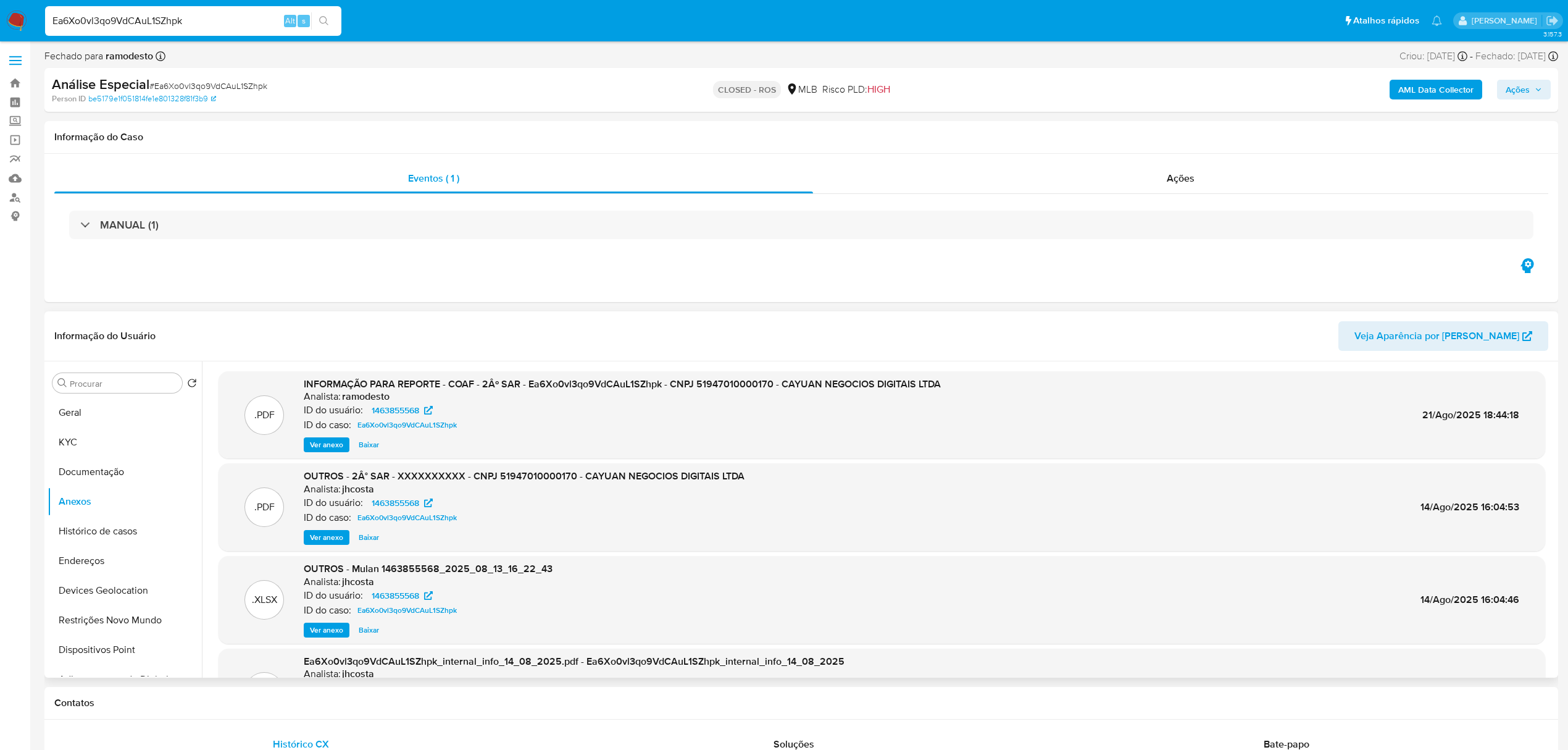
click at [208, 32] on div "Ea6Xo0vl3qo9VdCAuL1SZhpk Alt s" at bounding box center [193, 21] width 296 height 30
click at [206, 23] on input "Ea6Xo0vl3qo9VdCAuL1SZhpk" at bounding box center [193, 21] width 296 height 16
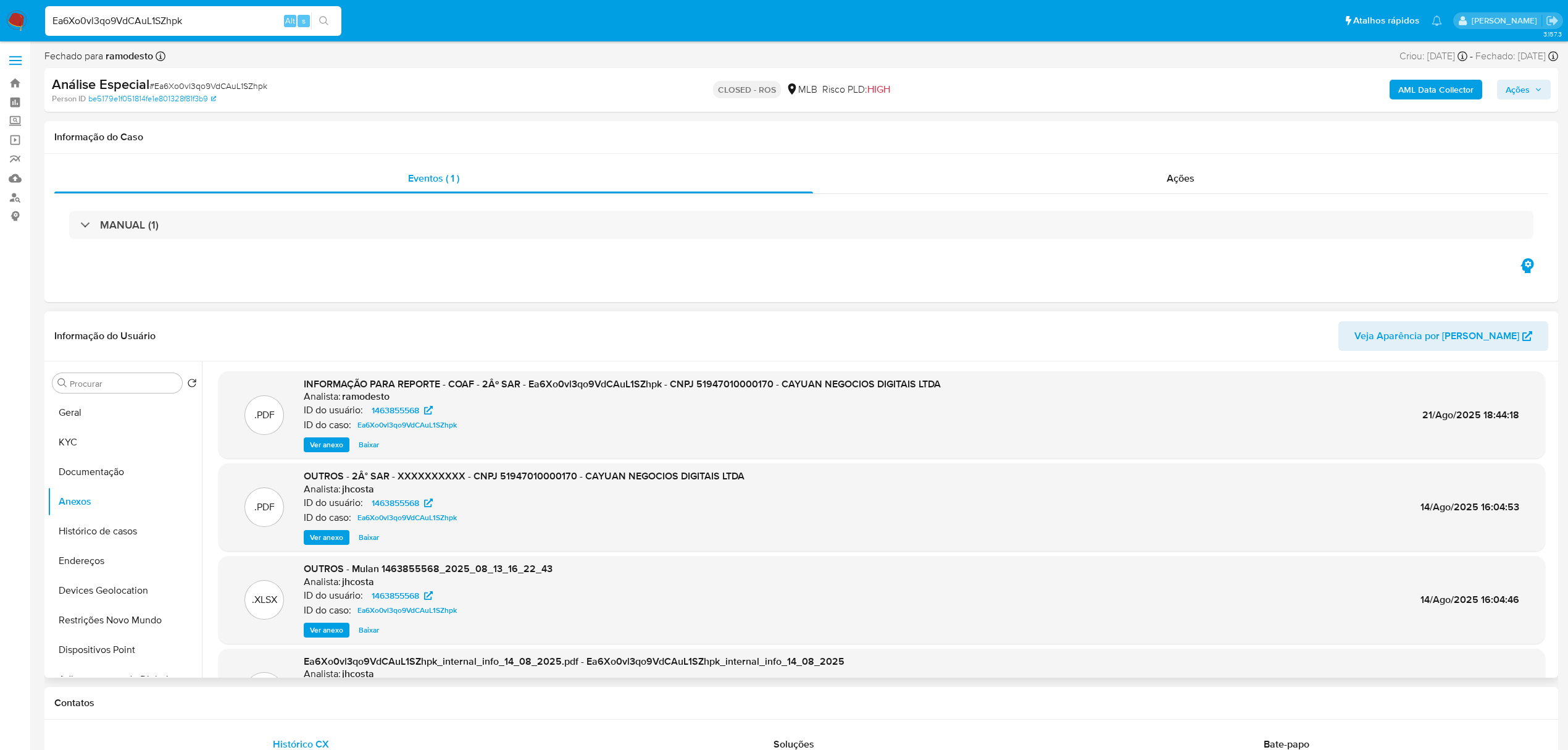
paste input "1156237022"
type input "1156237022"
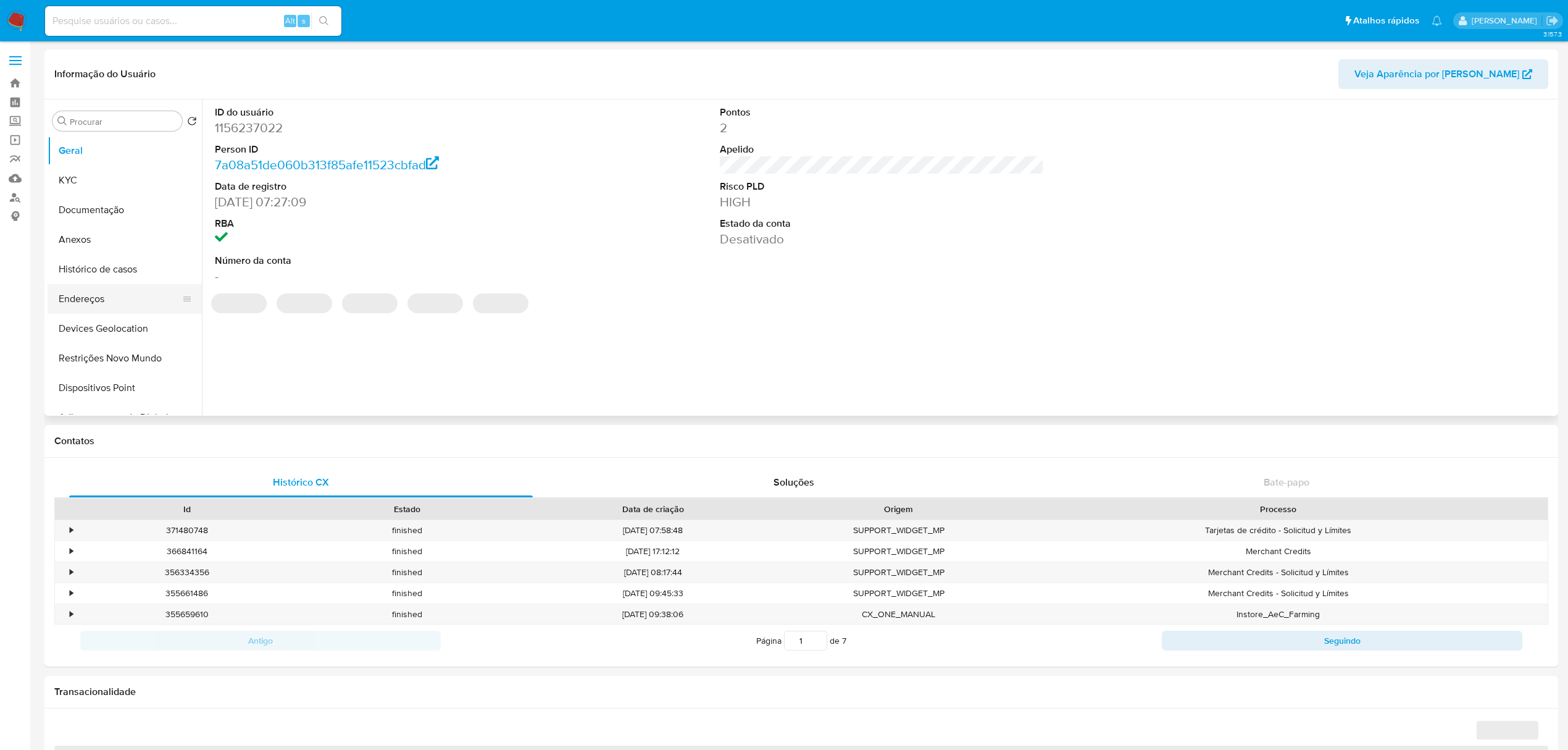
select select "10"
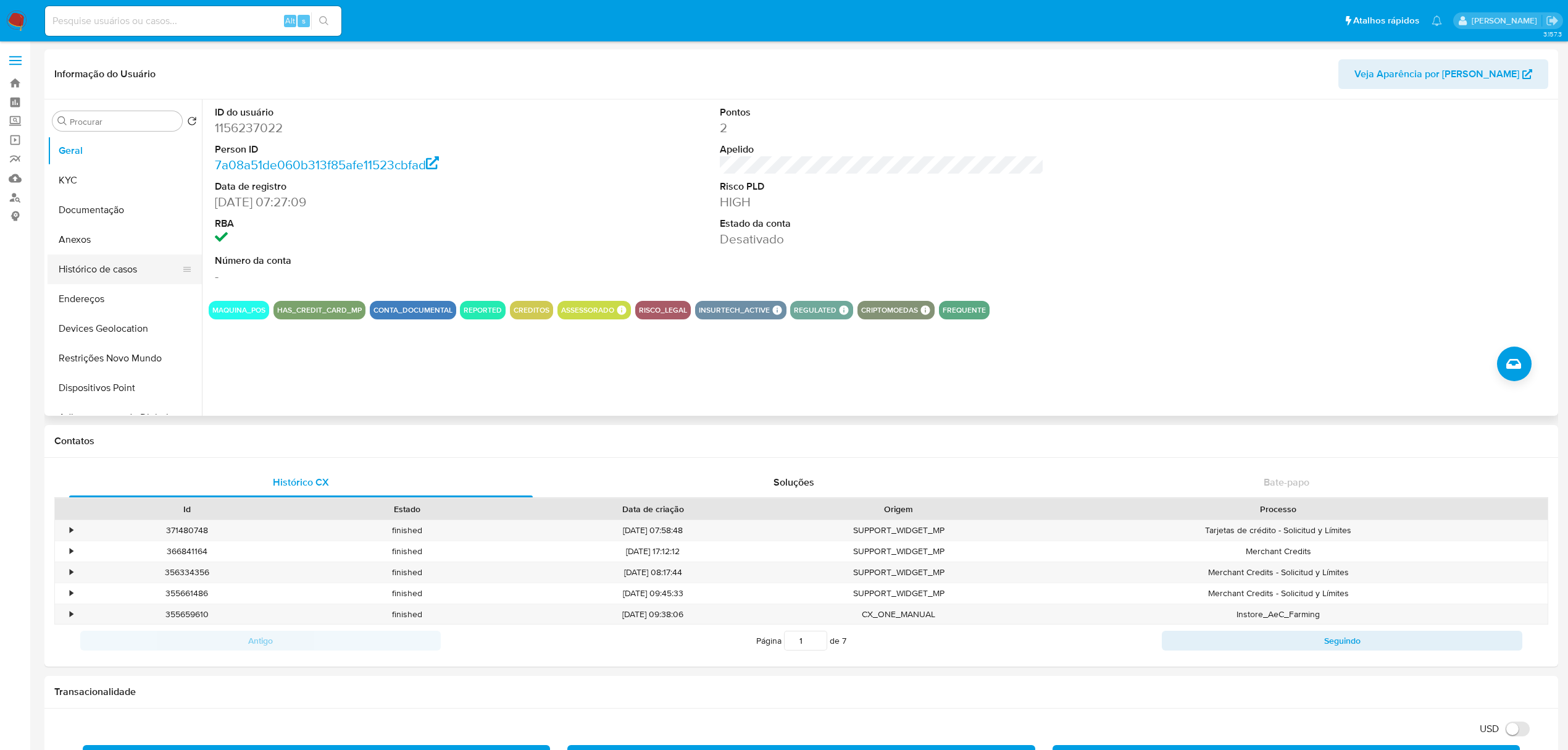
click at [116, 270] on button "Histórico de casos" at bounding box center [120, 269] width 144 height 30
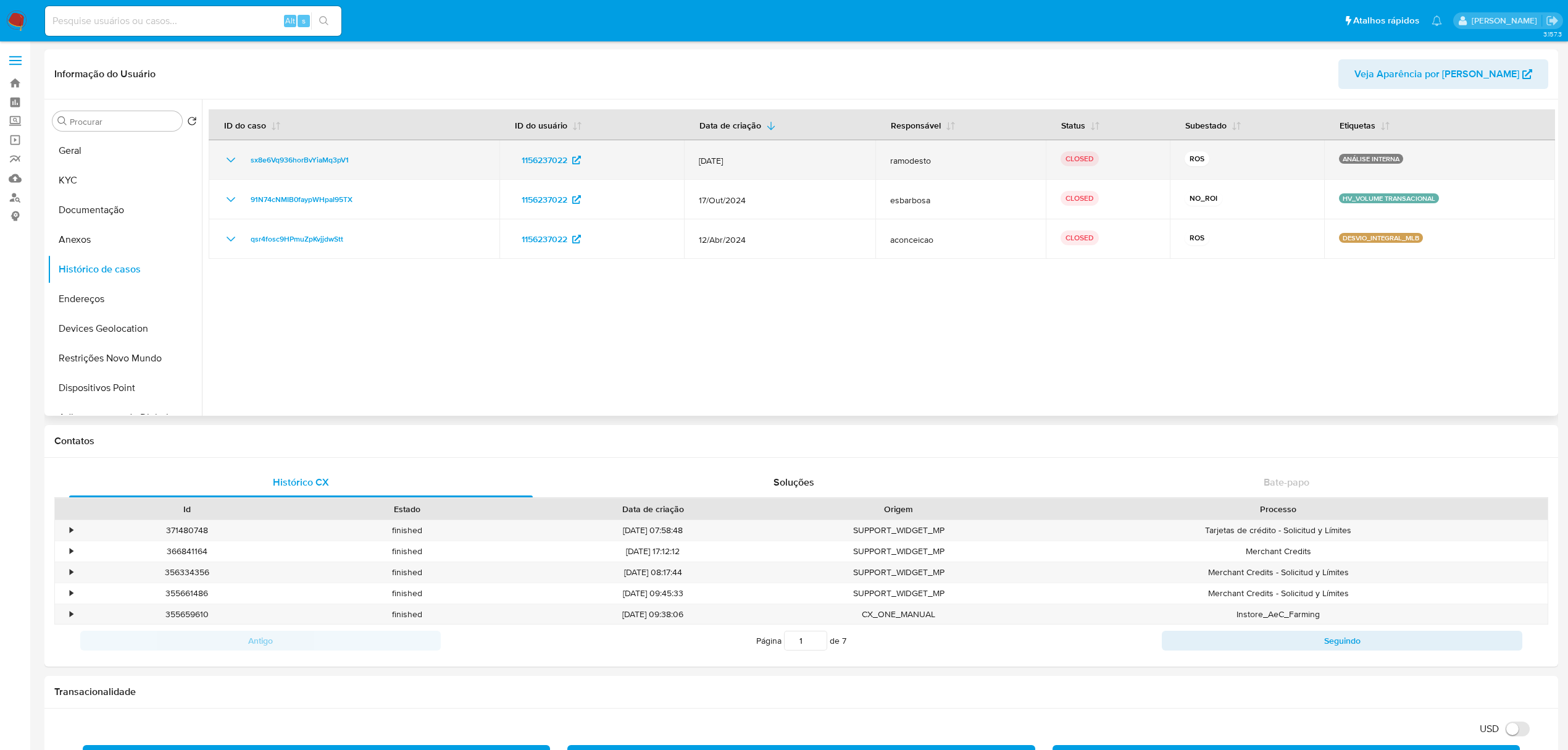
click at [376, 161] on div "sx8e6Vq936horBvYiaMq3pV1" at bounding box center [354, 160] width 261 height 15
click at [231, 157] on icon "Mostrar/Ocultar" at bounding box center [231, 160] width 15 height 15
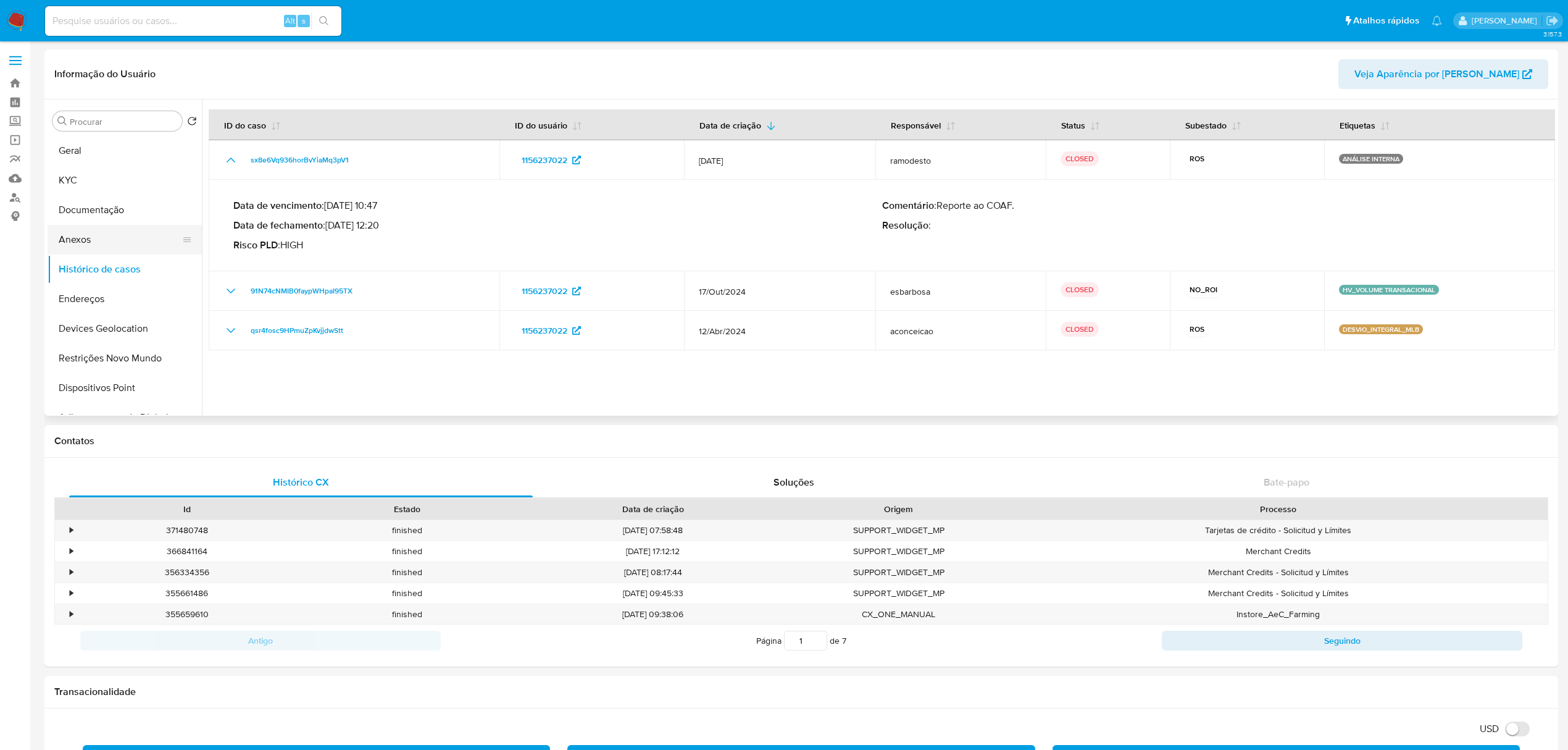
click at [102, 241] on button "Anexos" at bounding box center [120, 239] width 144 height 30
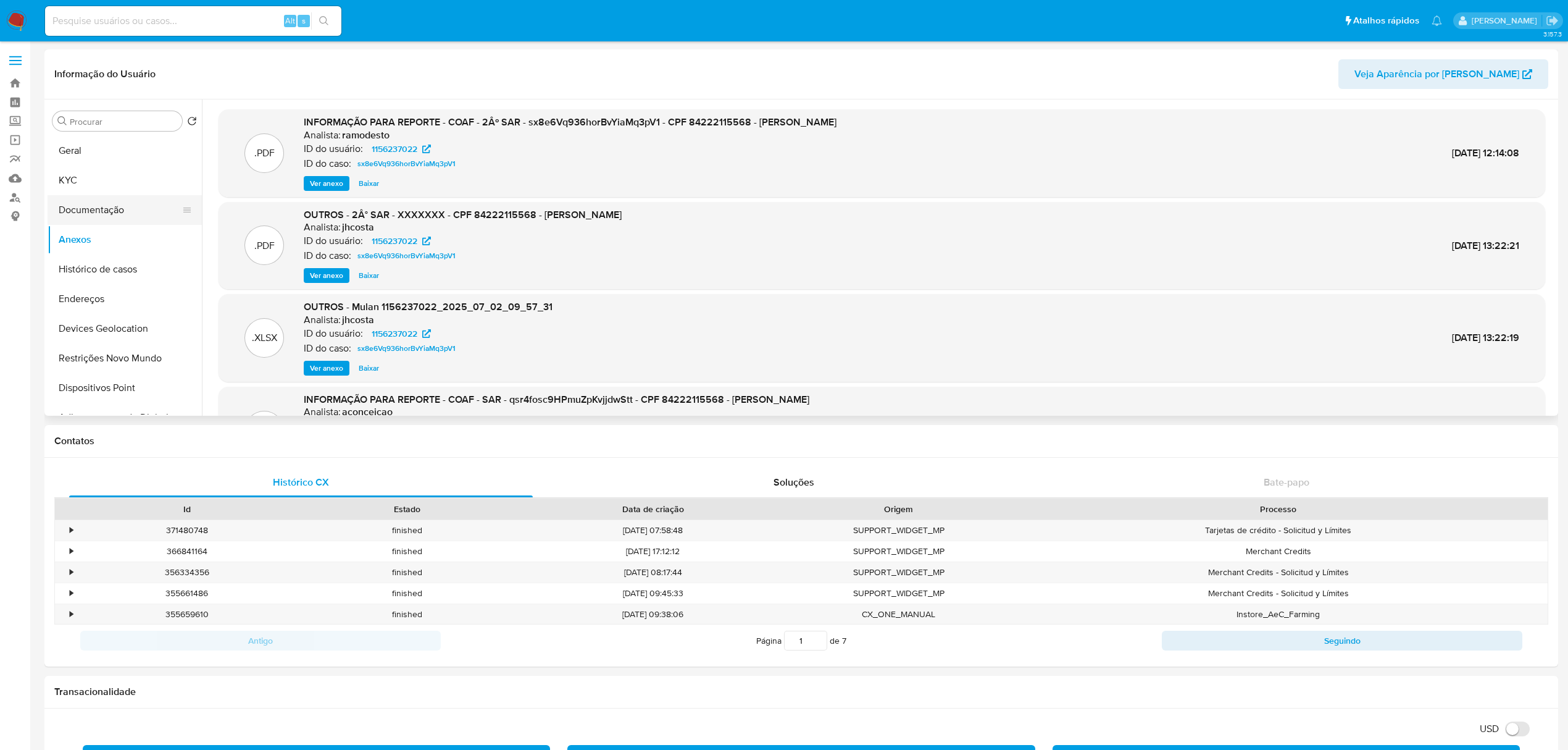
click at [97, 211] on button "Documentação" at bounding box center [120, 209] width 144 height 30
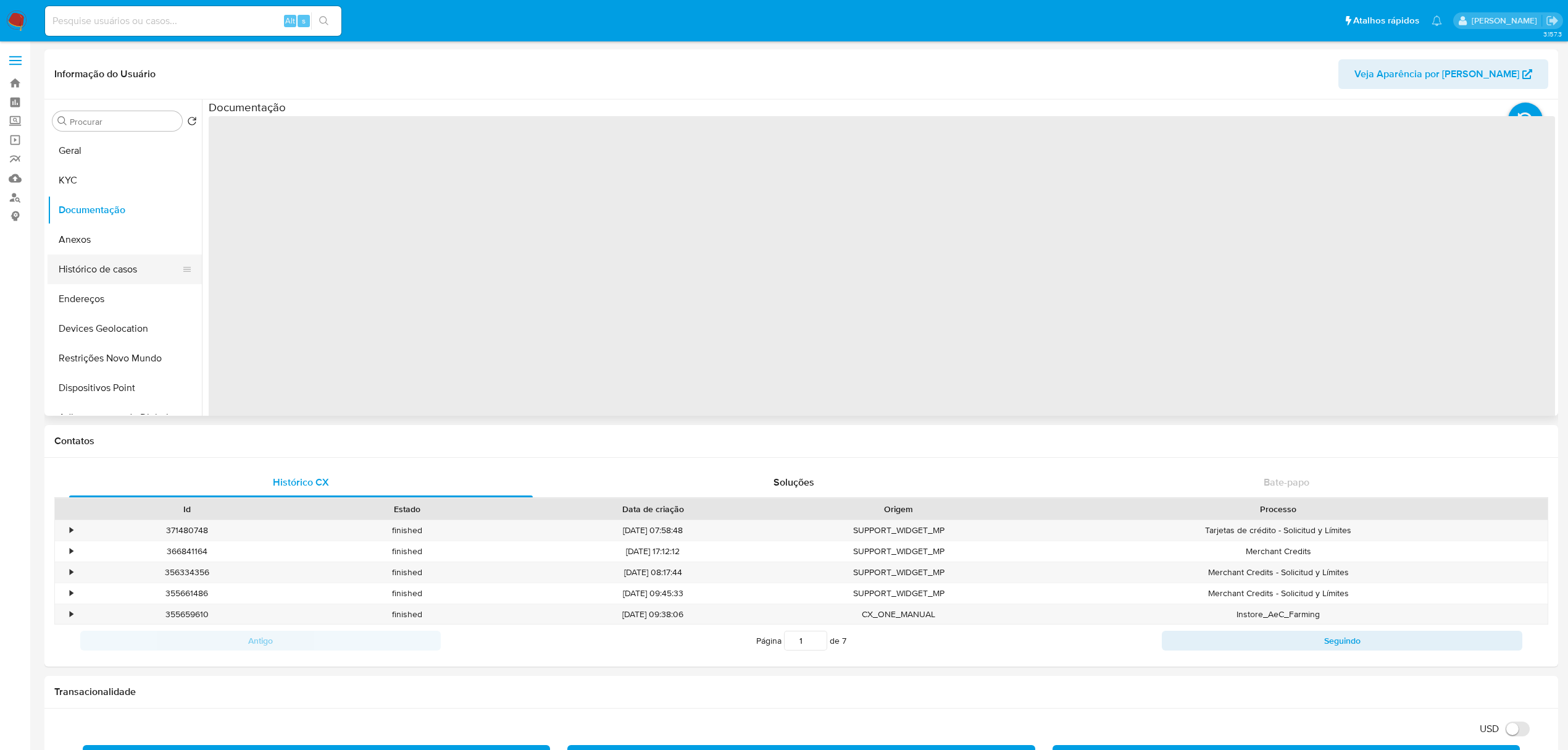
click at [103, 266] on button "Histórico de casos" at bounding box center [120, 269] width 144 height 30
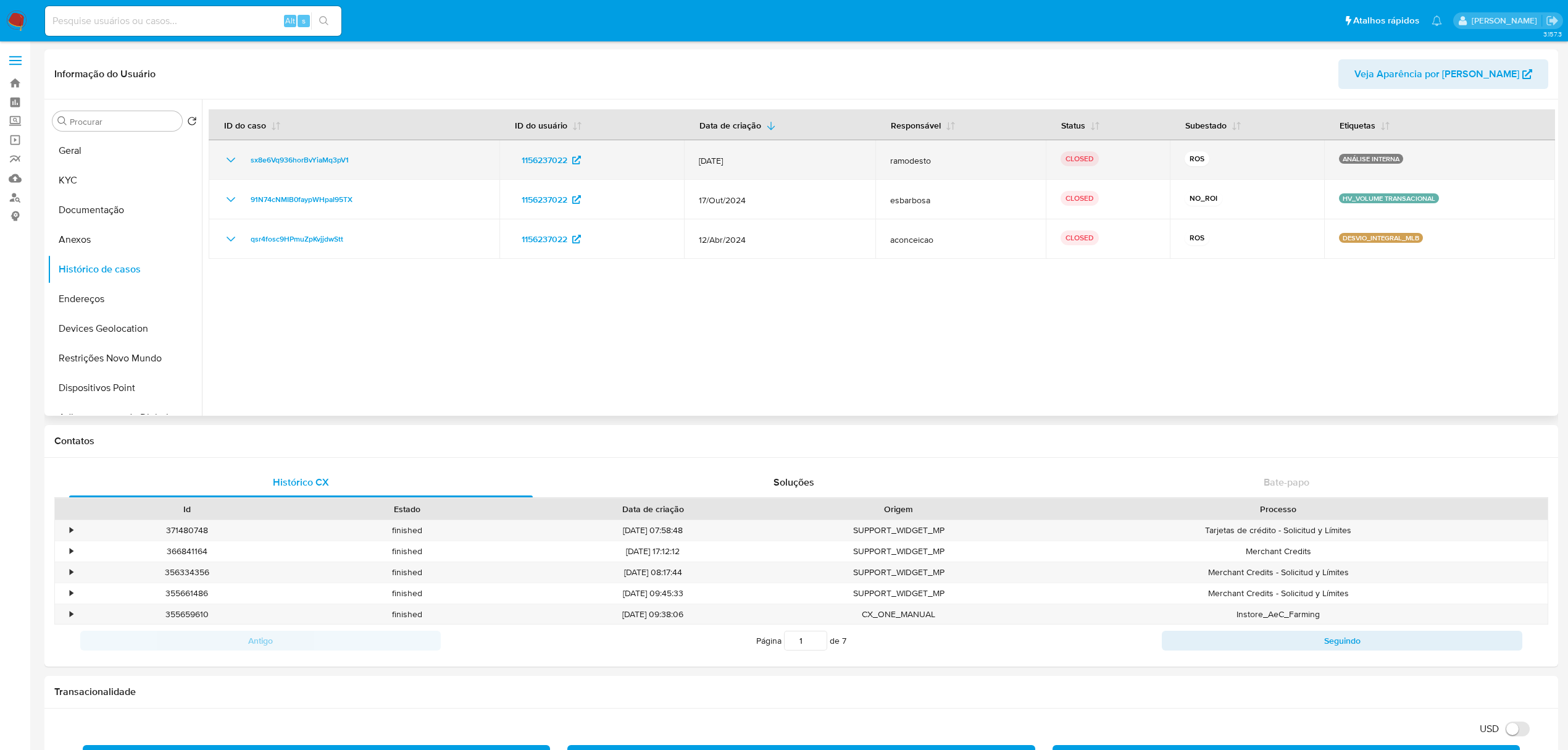
click at [373, 161] on div "sx8e6Vq936horBvYiaMq3pV1" at bounding box center [354, 160] width 261 height 15
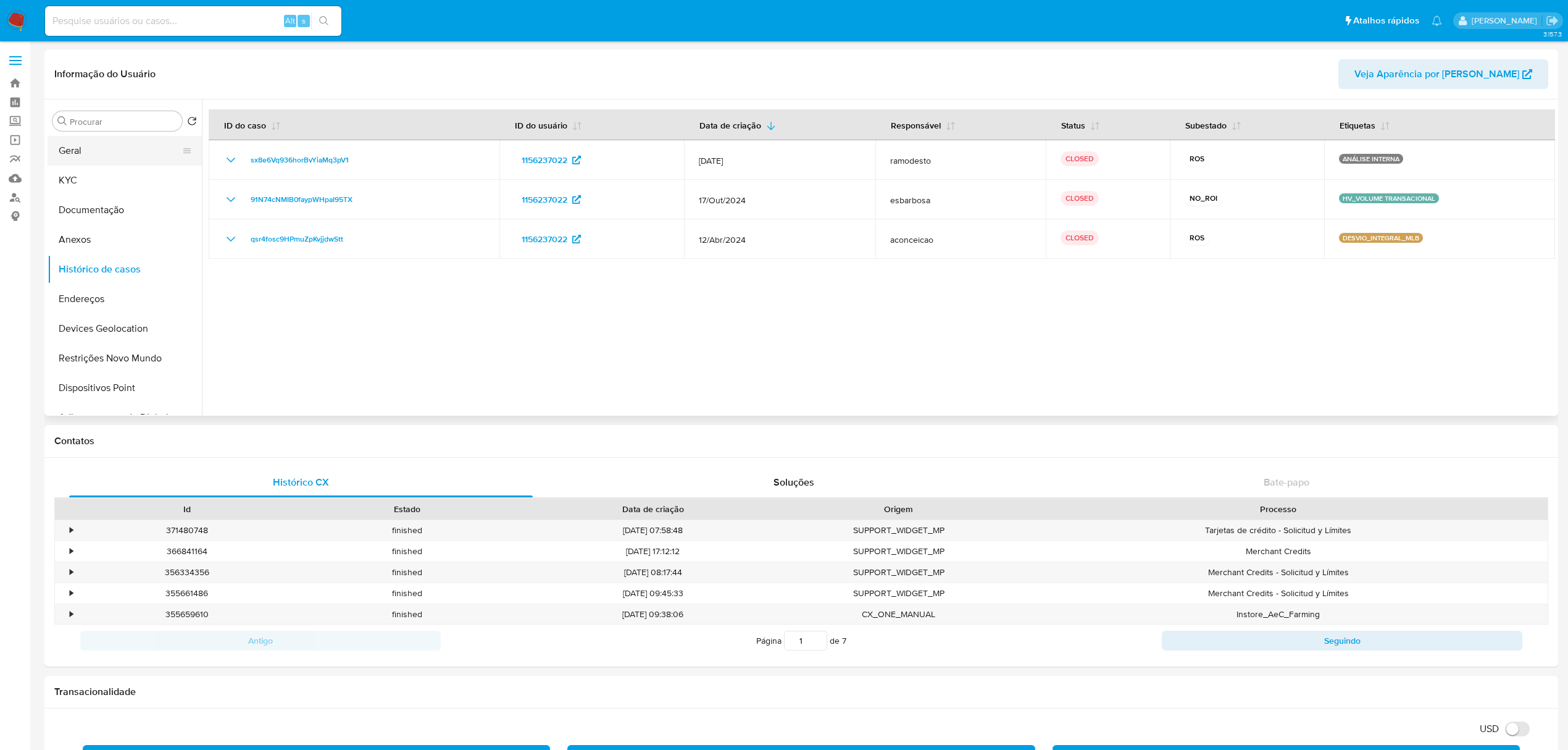
click at [85, 141] on button "Geral" at bounding box center [120, 150] width 144 height 30
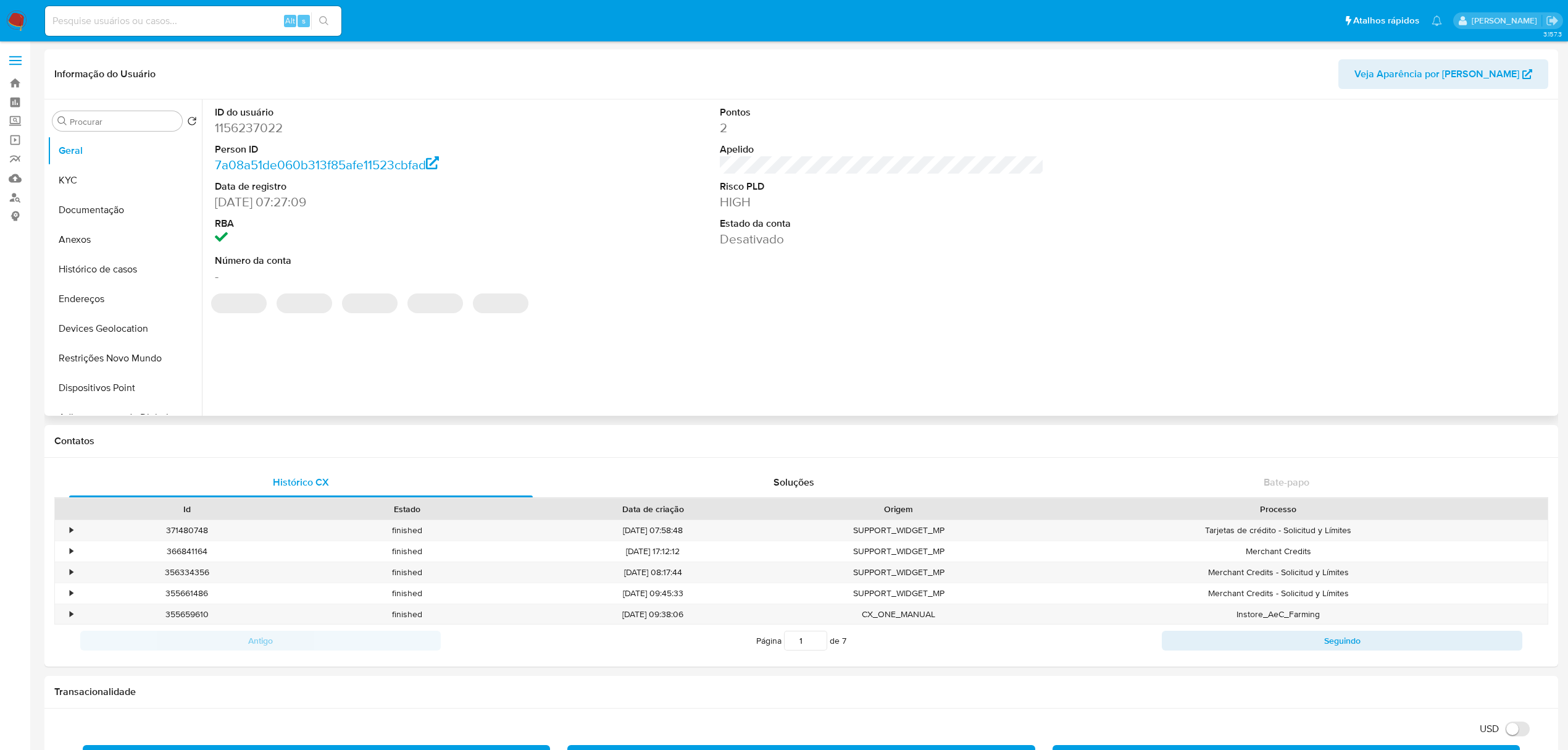
click at [249, 128] on dd "1156237022" at bounding box center [377, 128] width 325 height 17
copy dd "1156237022"
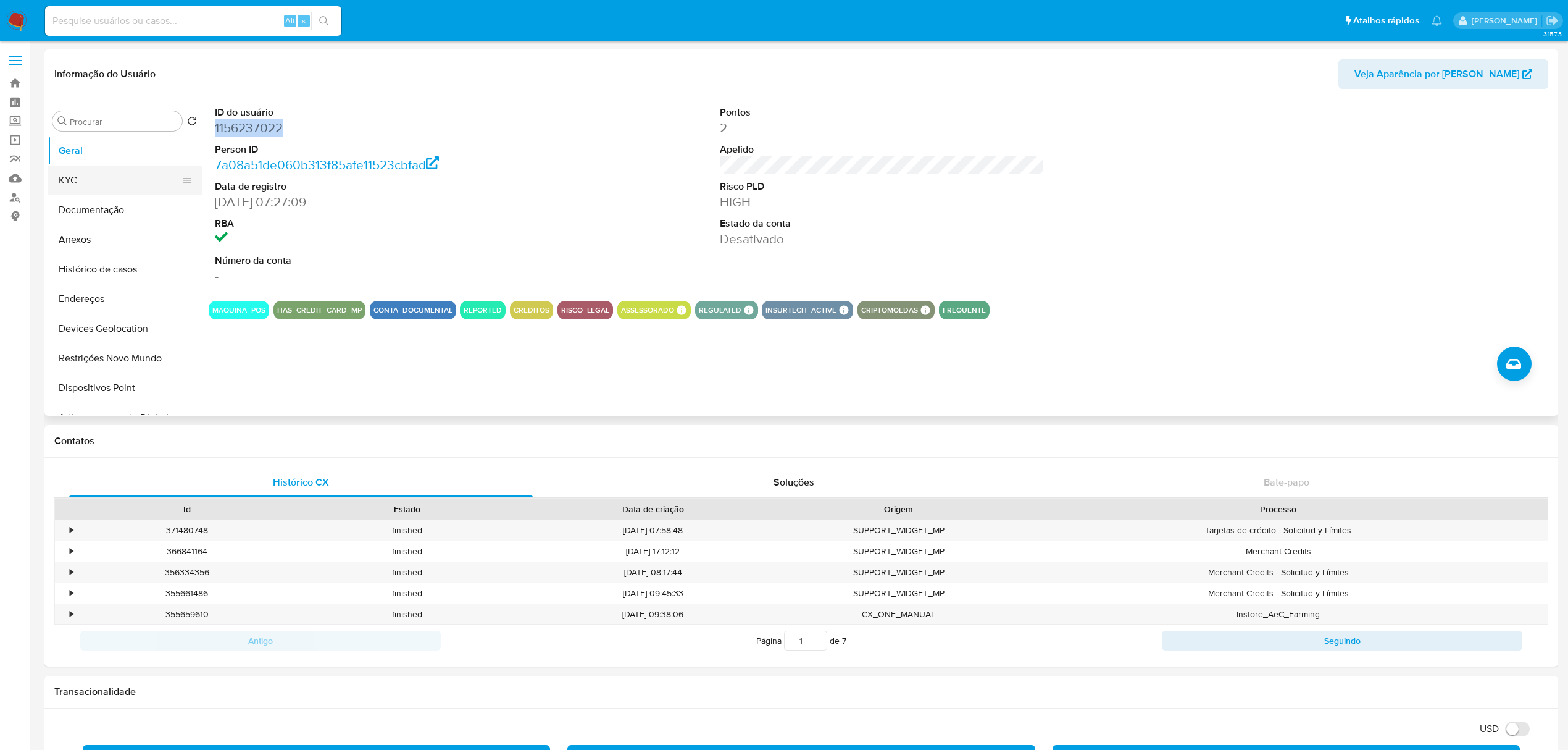
drag, startPoint x: 64, startPoint y: 181, endPoint x: 70, endPoint y: 185, distance: 7.2
click at [65, 182] on button "KYC" at bounding box center [120, 180] width 144 height 30
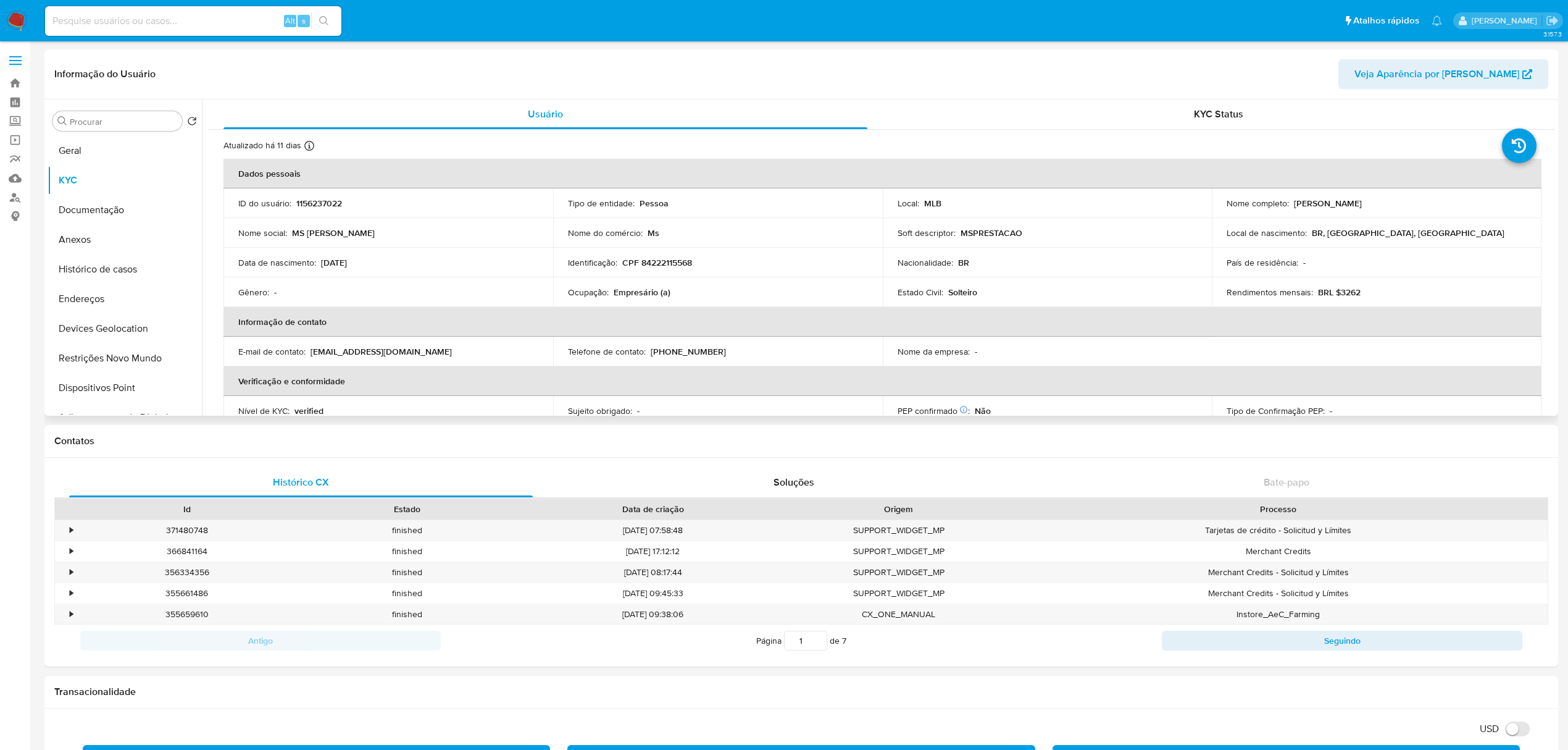
drag, startPoint x: 1292, startPoint y: 202, endPoint x: 1452, endPoint y: 201, distance: 160.0
click at [1452, 202] on div "Nome completo : Maureston Ribeiro de Sousa" at bounding box center [1376, 202] width 300 height 11
copy p "Maureston Ribeiro de Sousa"
click at [681, 261] on p "CPF 84222115568" at bounding box center [658, 262] width 70 height 11
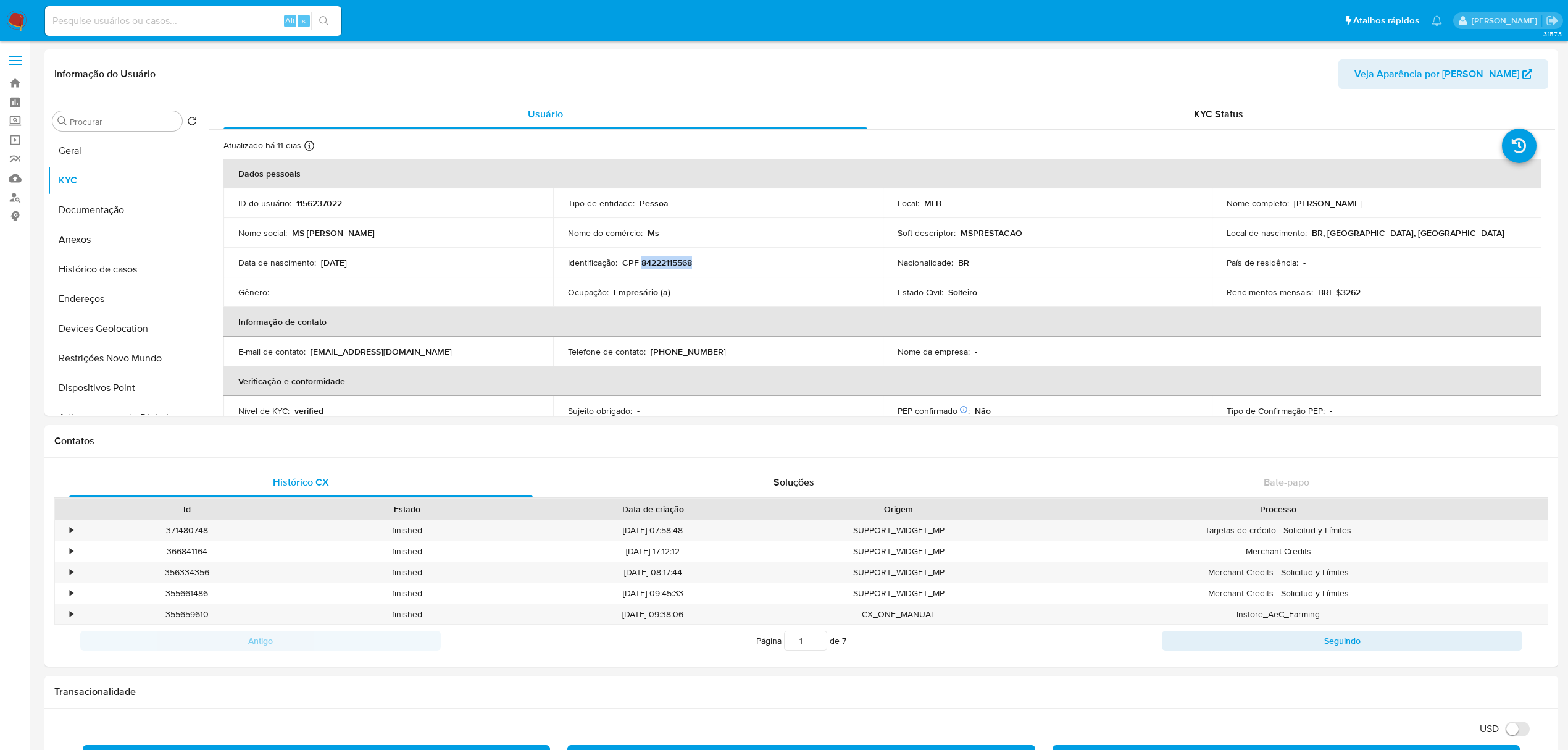
copy p "84222115568"
click at [136, 15] on input at bounding box center [193, 21] width 296 height 16
paste input "1763161454"
type input "1763161454"
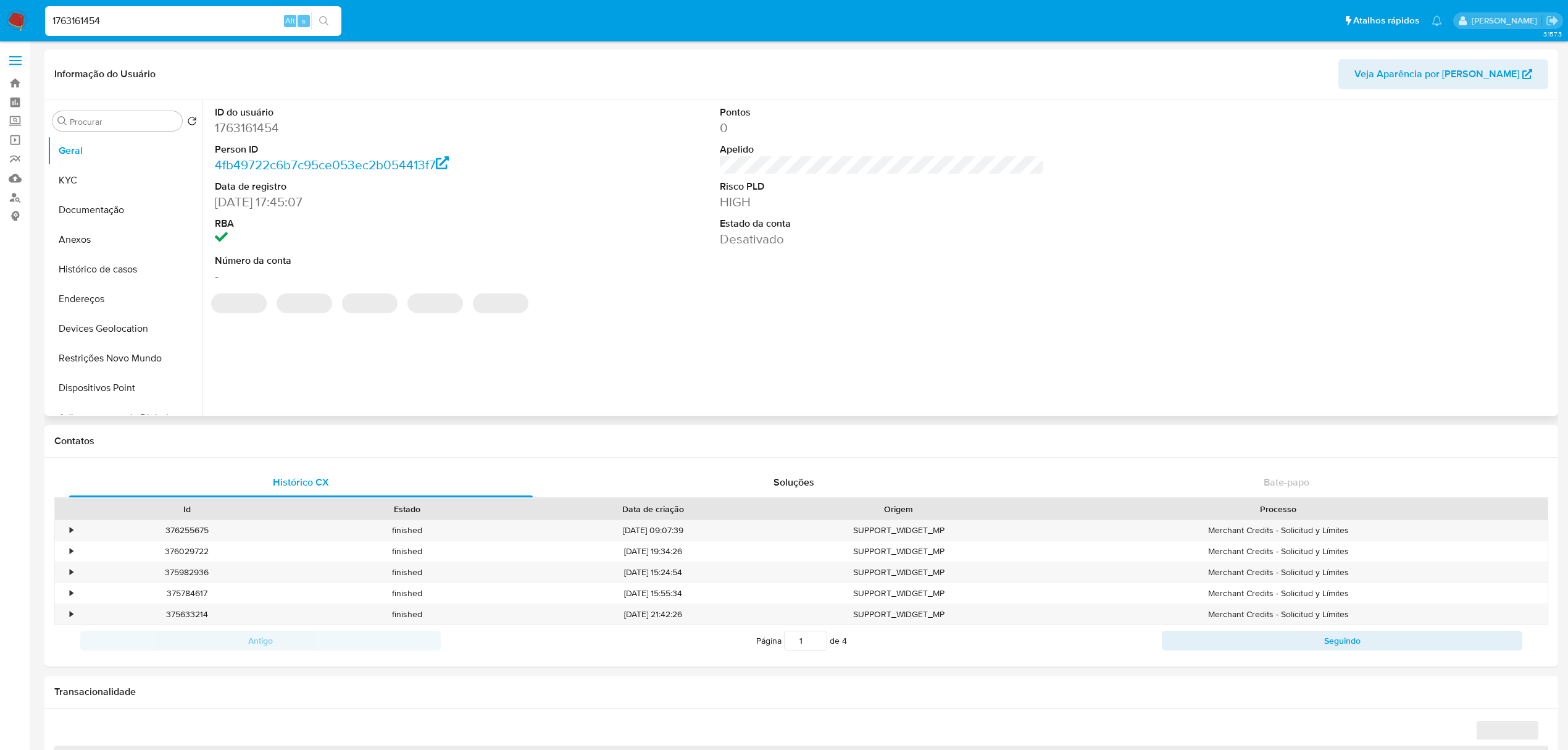
select select "10"
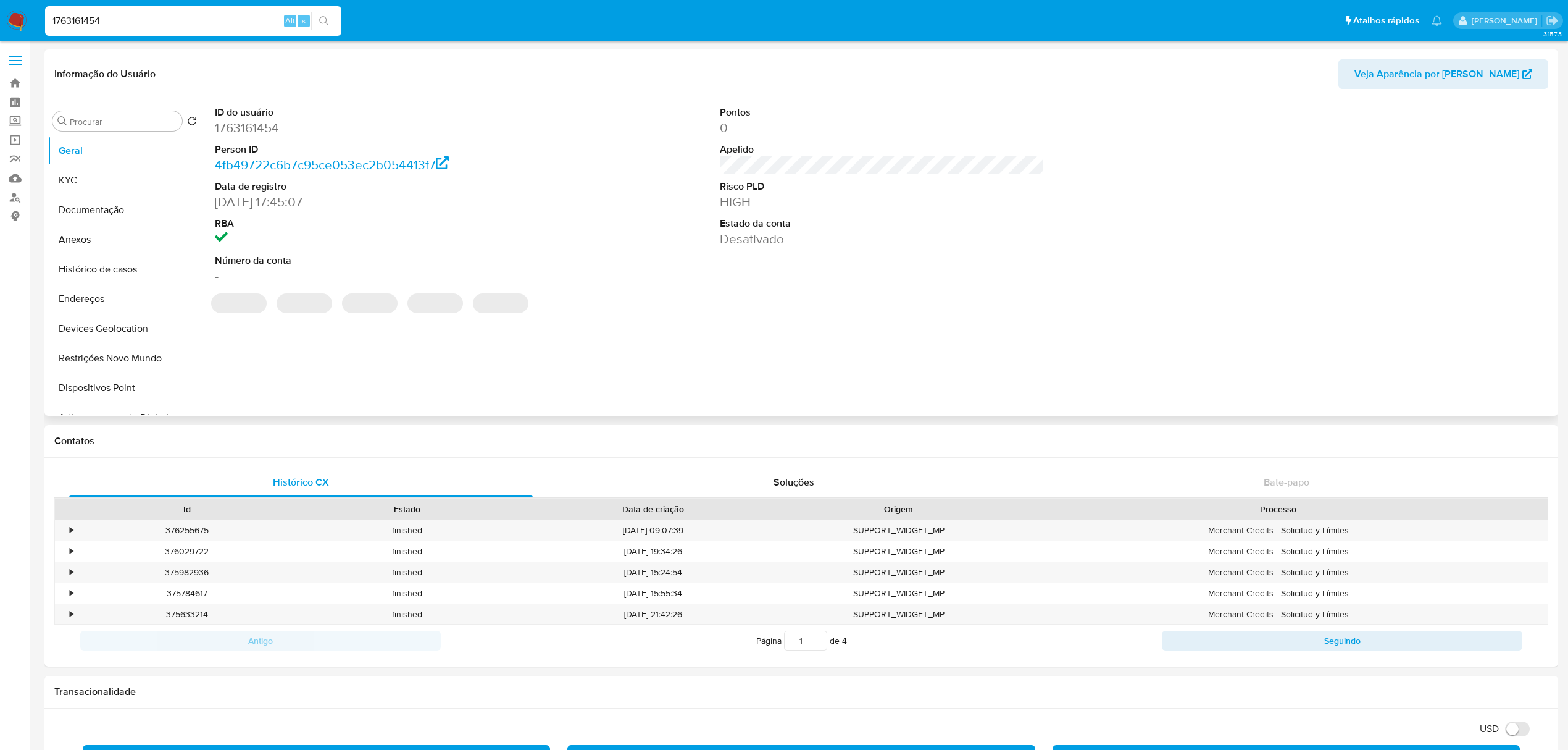
click at [255, 128] on dd "1763161454" at bounding box center [377, 128] width 325 height 17
copy dd "1763161454"
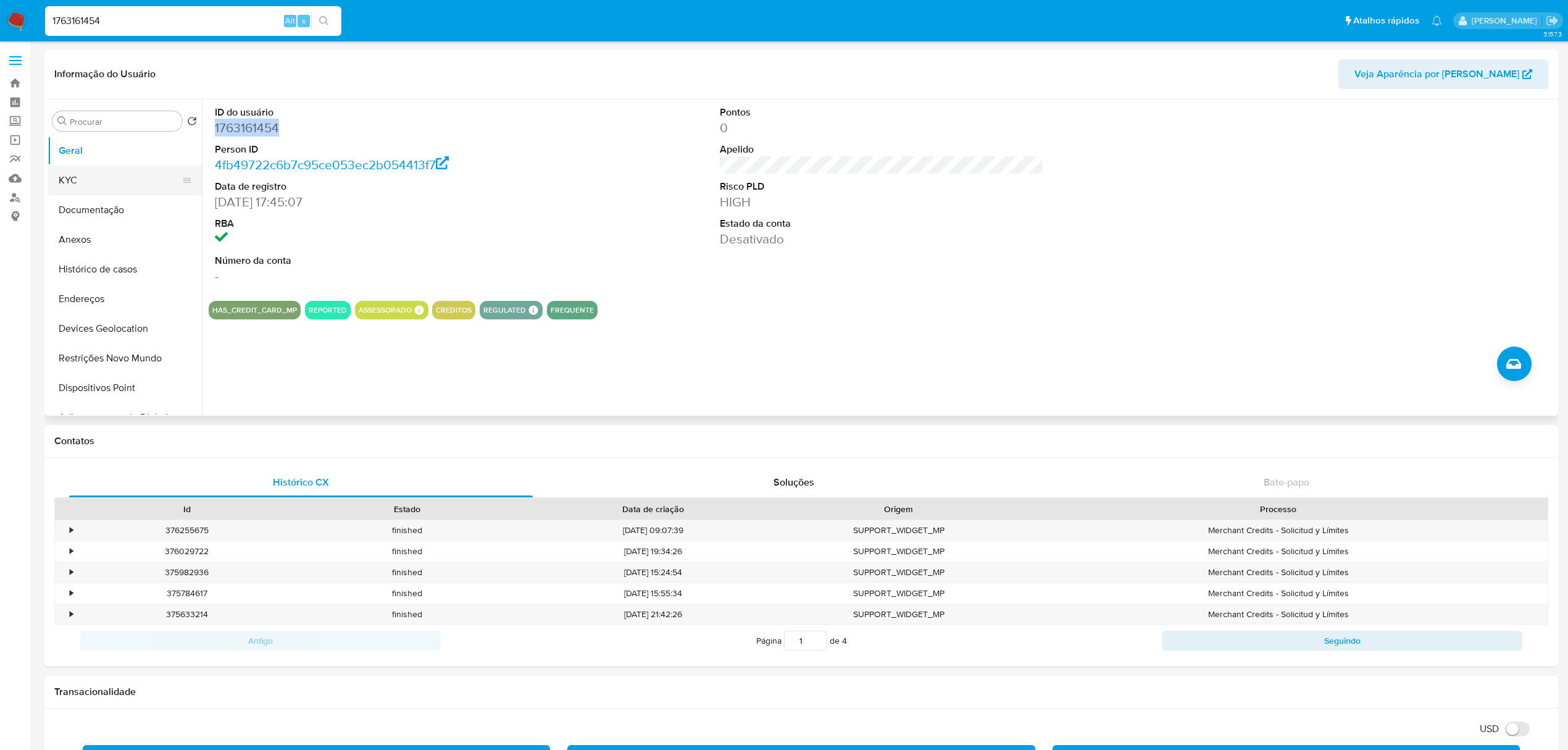
click at [95, 173] on button "KYC" at bounding box center [120, 180] width 144 height 30
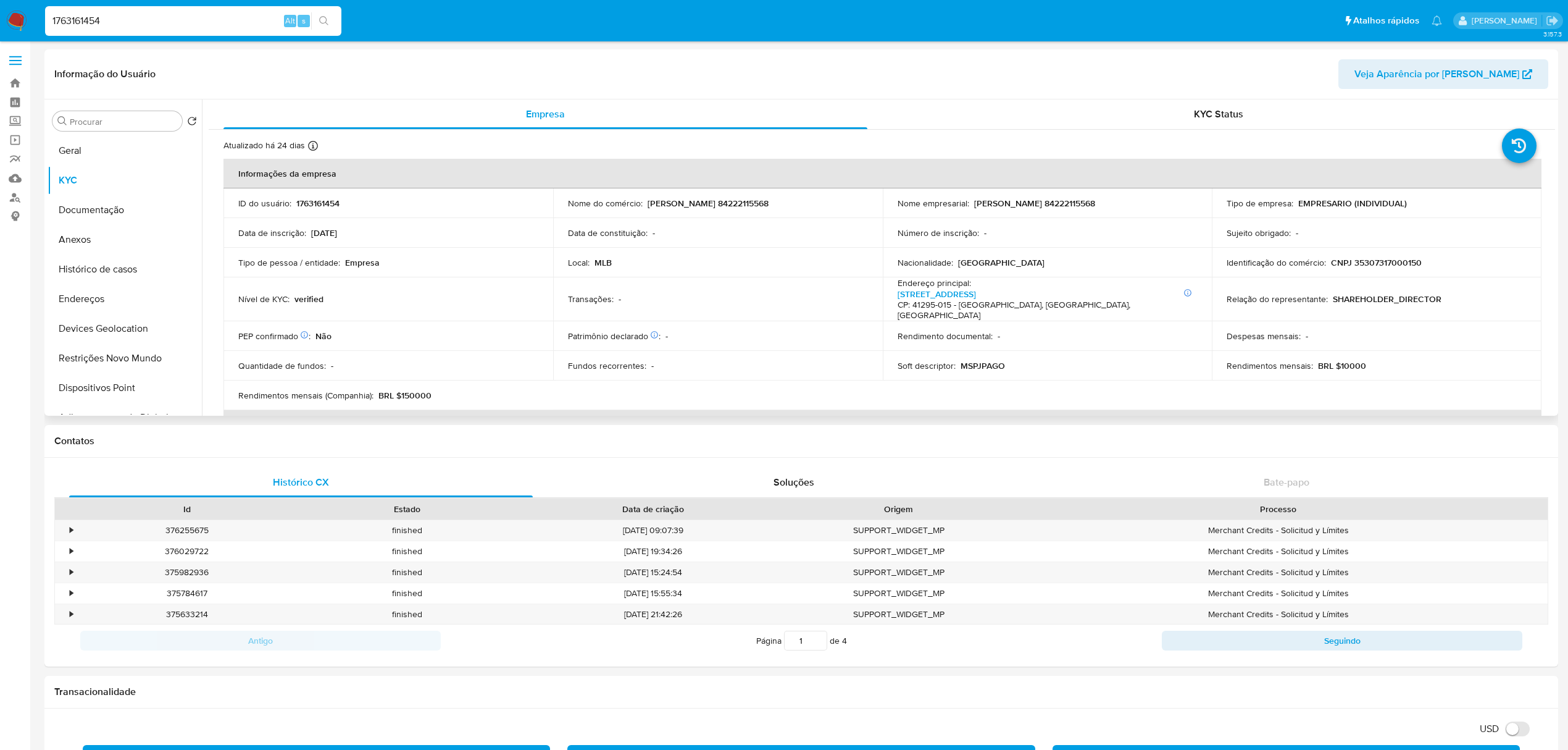
drag, startPoint x: 973, startPoint y: 200, endPoint x: 1164, endPoint y: 202, distance: 191.0
click at [1164, 202] on div "Nome empresarial : MAURESTON RIBEIRO DE SOUSA 84222115568" at bounding box center [1047, 202] width 300 height 11
copy p "MAURESTON RIBEIRO DE SOUSA 84222115568"
click at [1378, 264] on p "CNPJ 35307317000150" at bounding box center [1377, 262] width 91 height 11
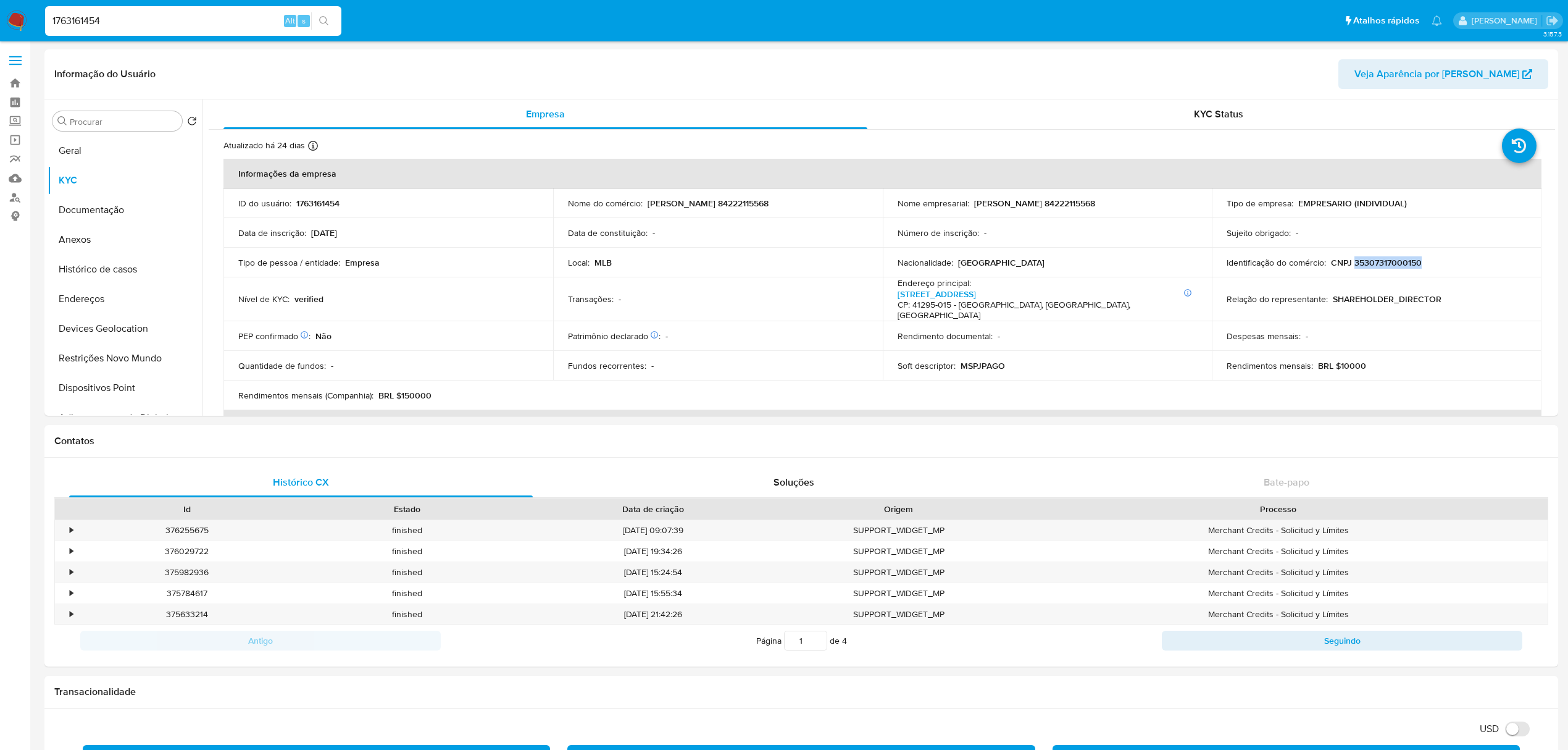
copy p "35307317000150"
click at [1376, 267] on p "CNPJ 35307317000150" at bounding box center [1377, 262] width 91 height 11
click at [117, 21] on input "1763161454" at bounding box center [193, 21] width 296 height 16
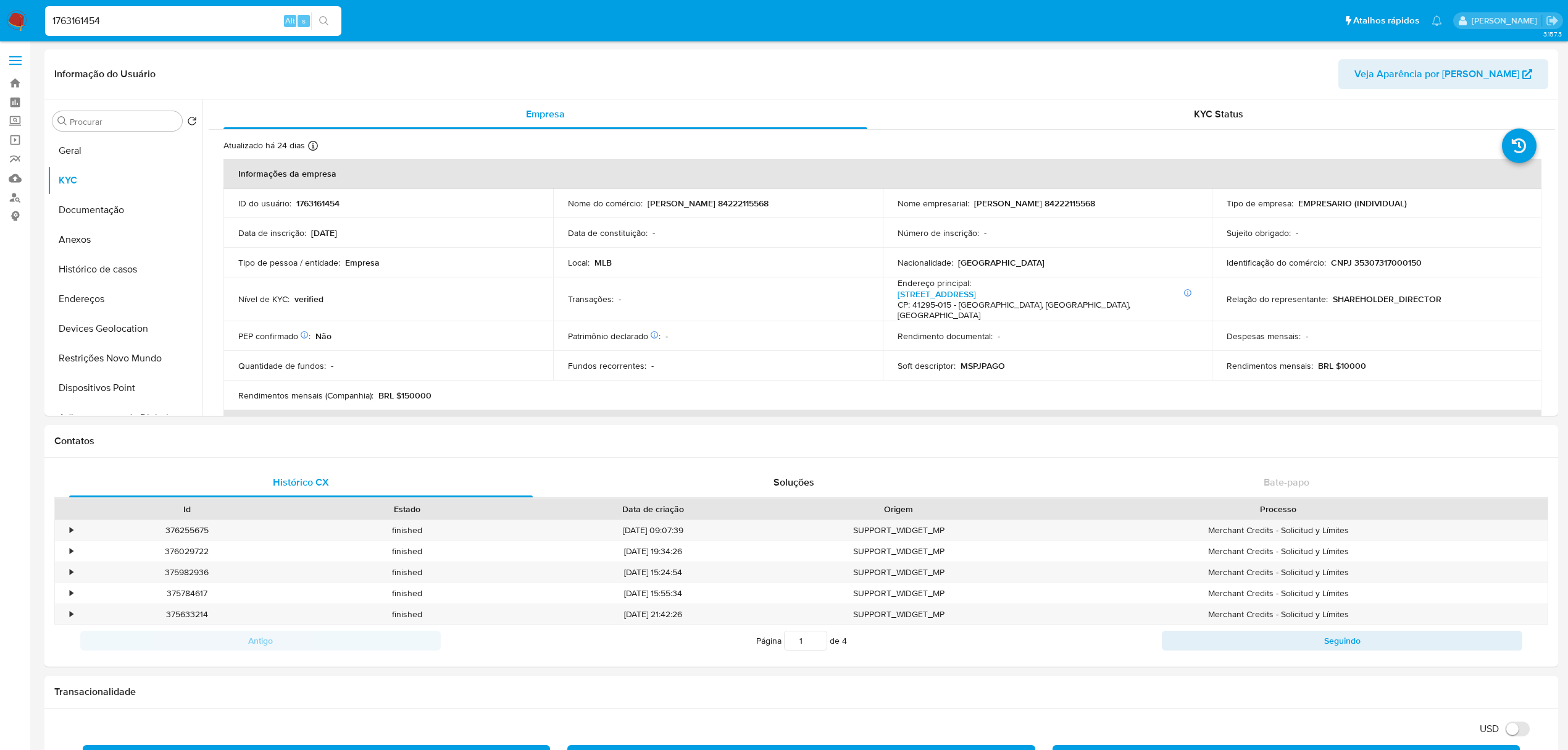
click at [117, 21] on input "1763161454" at bounding box center [193, 21] width 296 height 16
paste input "9534024"
type input "179534024"
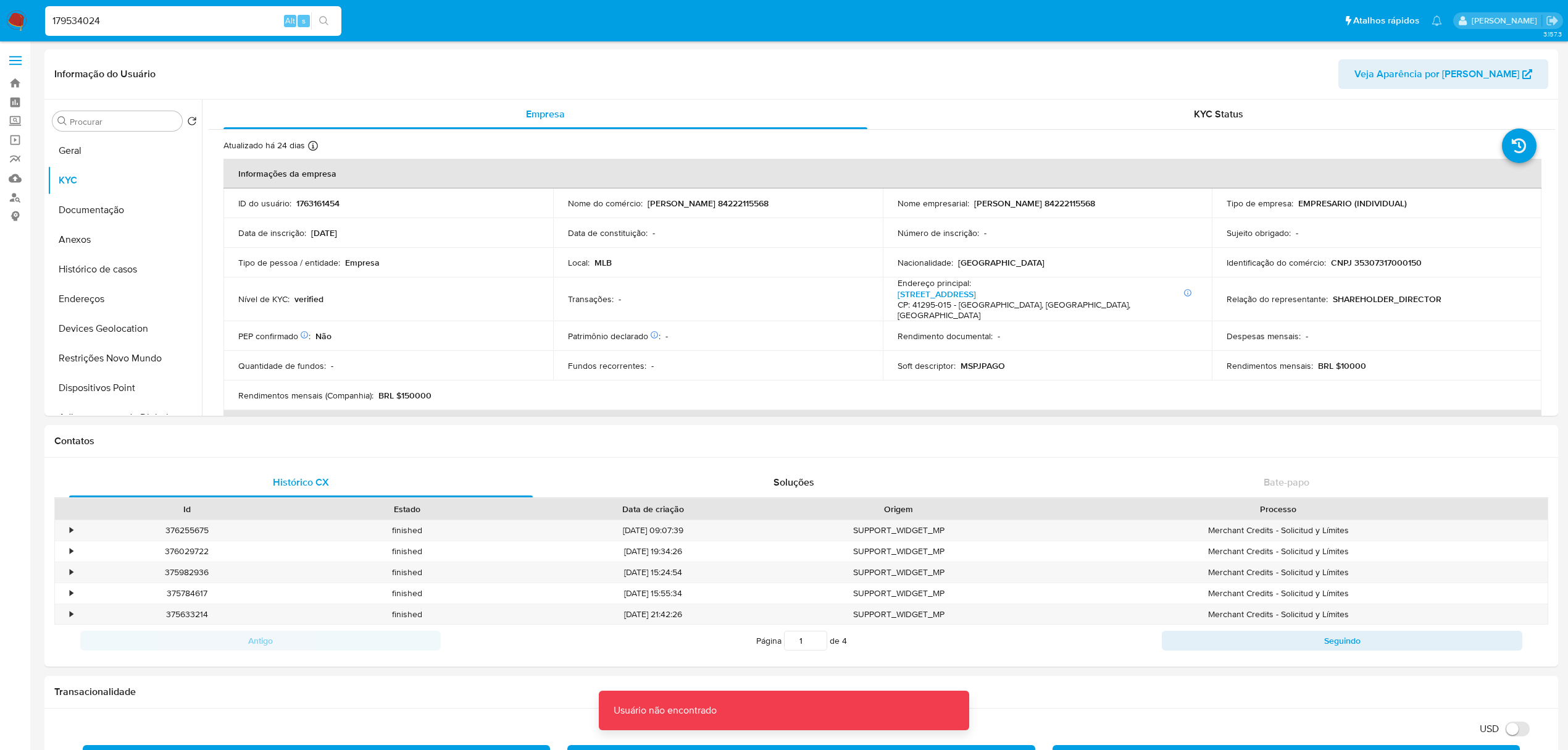
click at [136, 26] on input "179534024" at bounding box center [193, 21] width 296 height 16
click at [134, 26] on input "179534024" at bounding box center [193, 21] width 296 height 16
click at [134, 25] on input "179534024" at bounding box center [193, 21] width 296 height 16
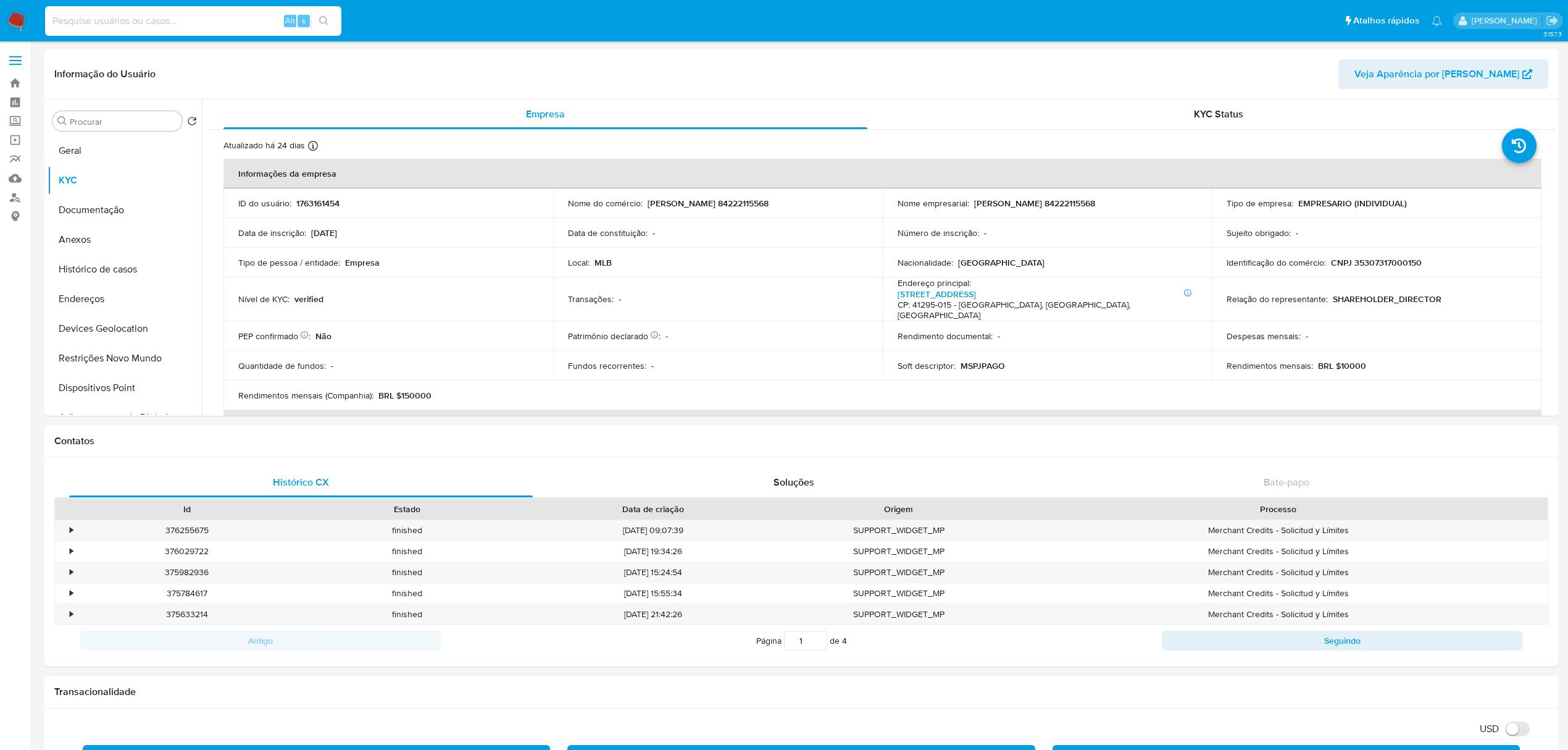
paste input "179534024"
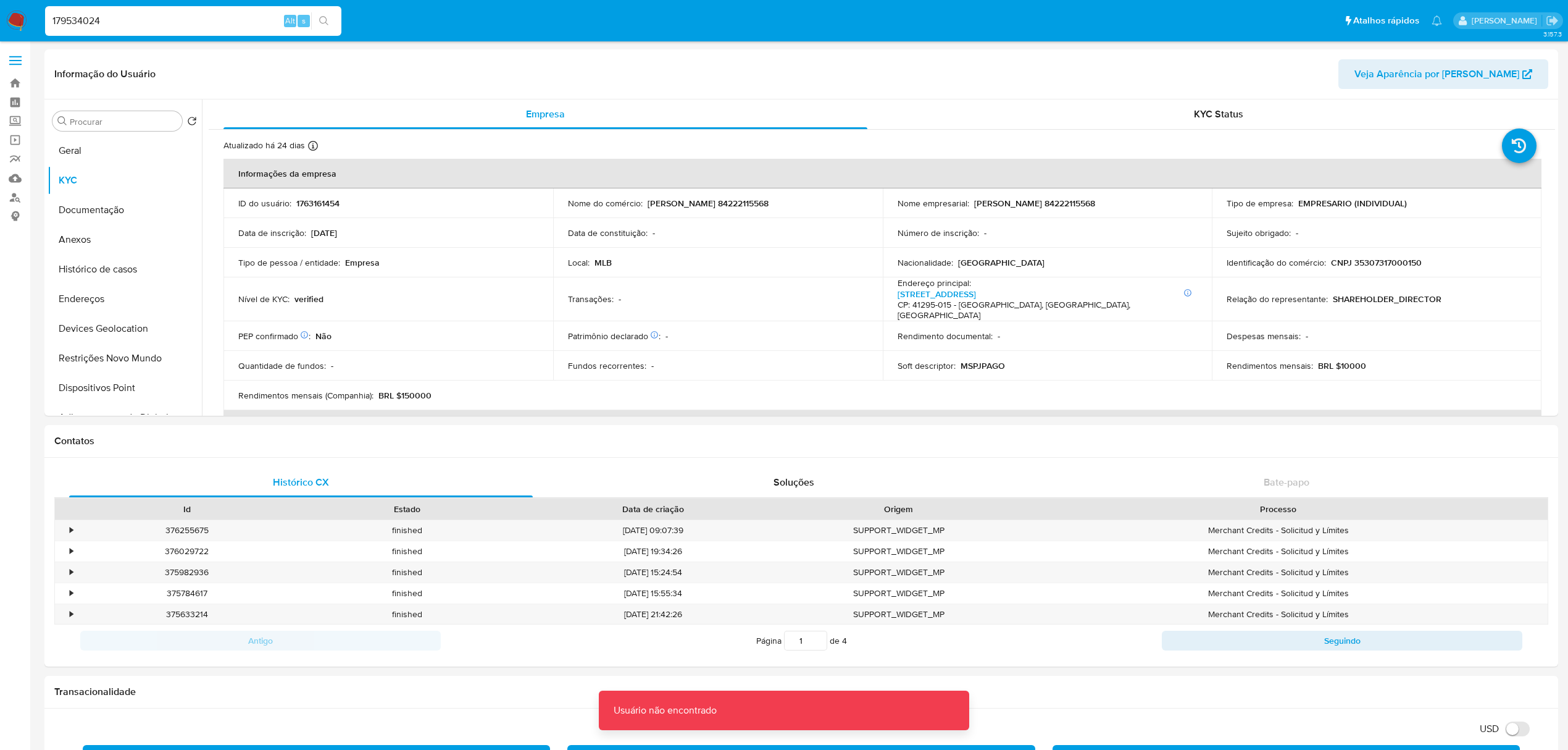
click at [104, 26] on input "179534024" at bounding box center [193, 21] width 296 height 16
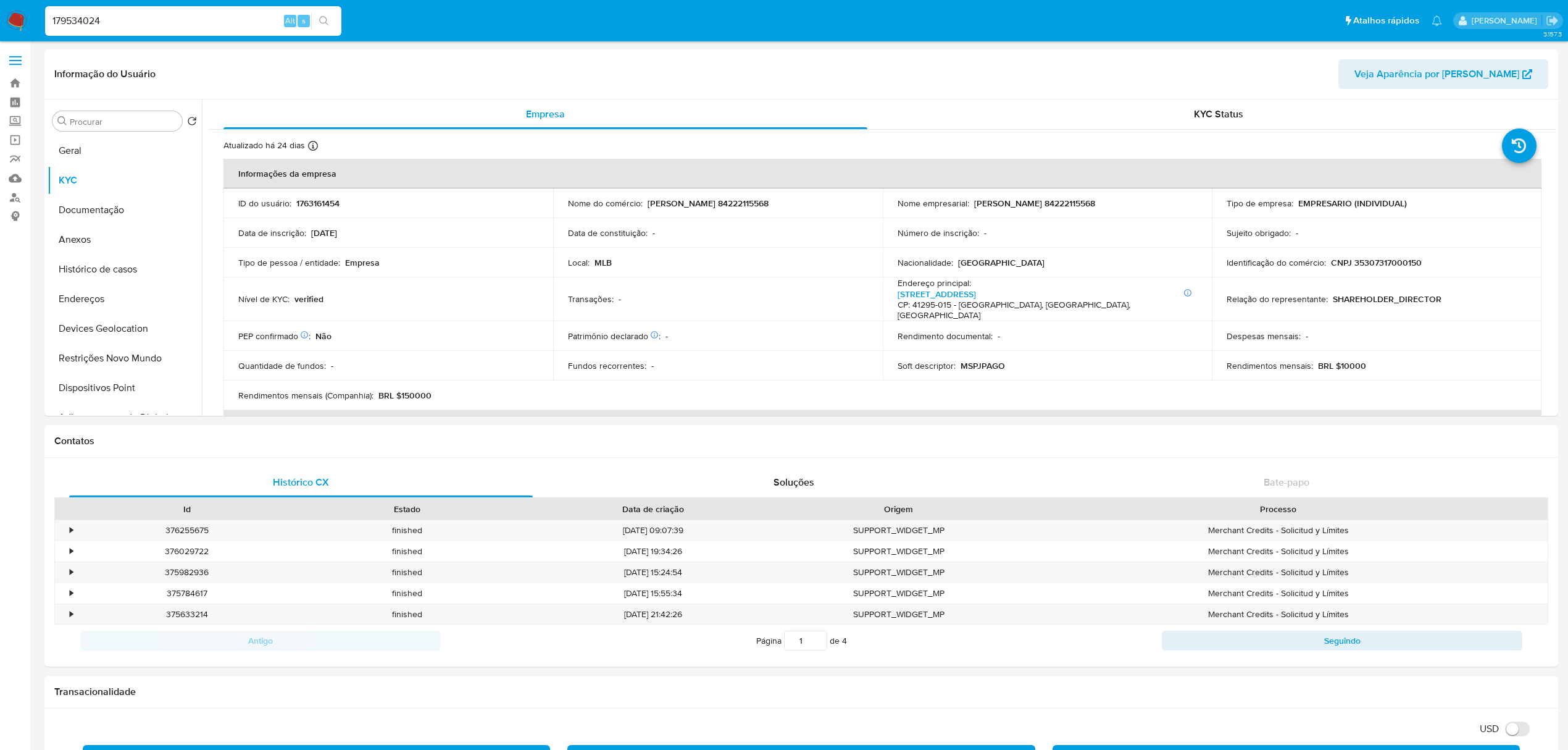
type input "179534024"
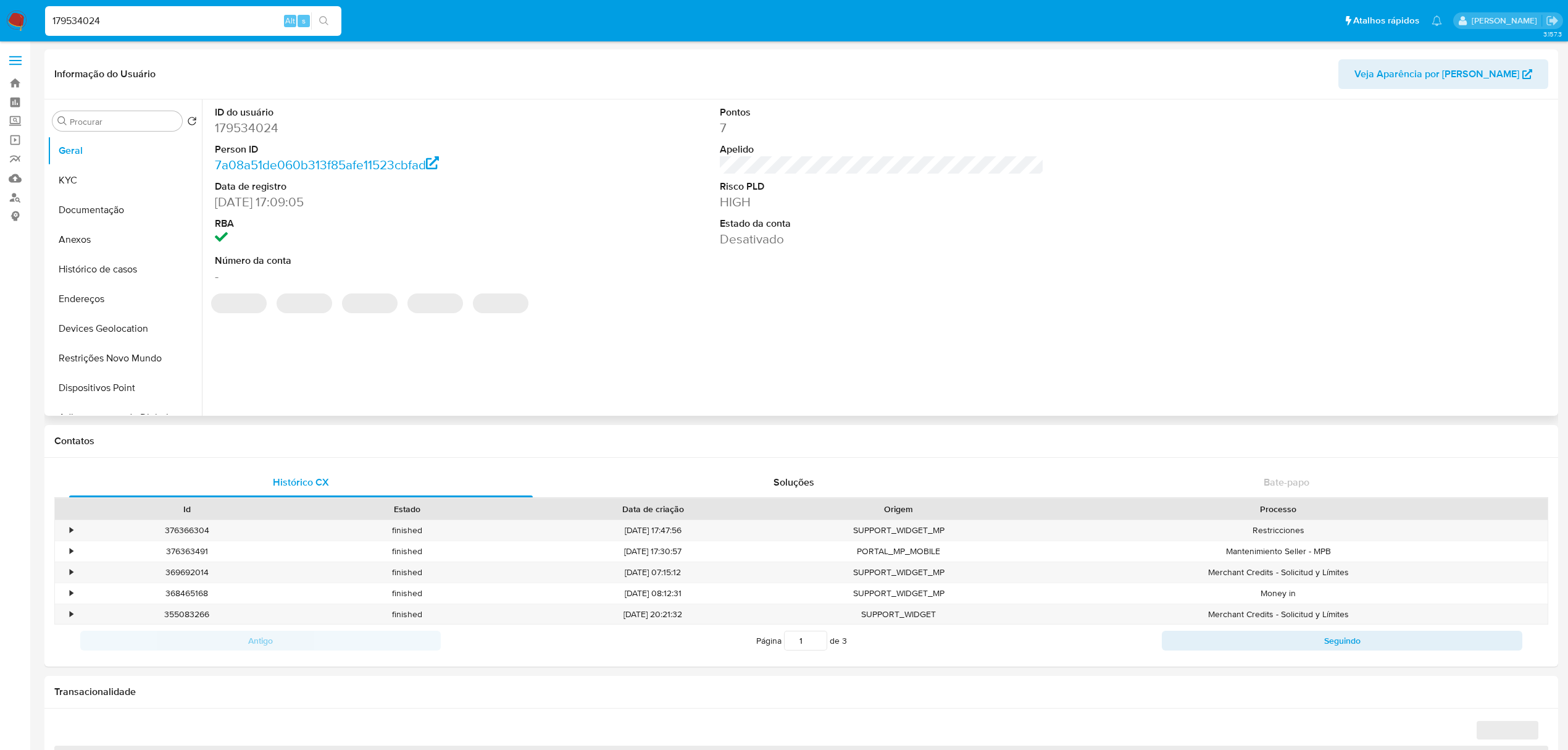
select select "10"
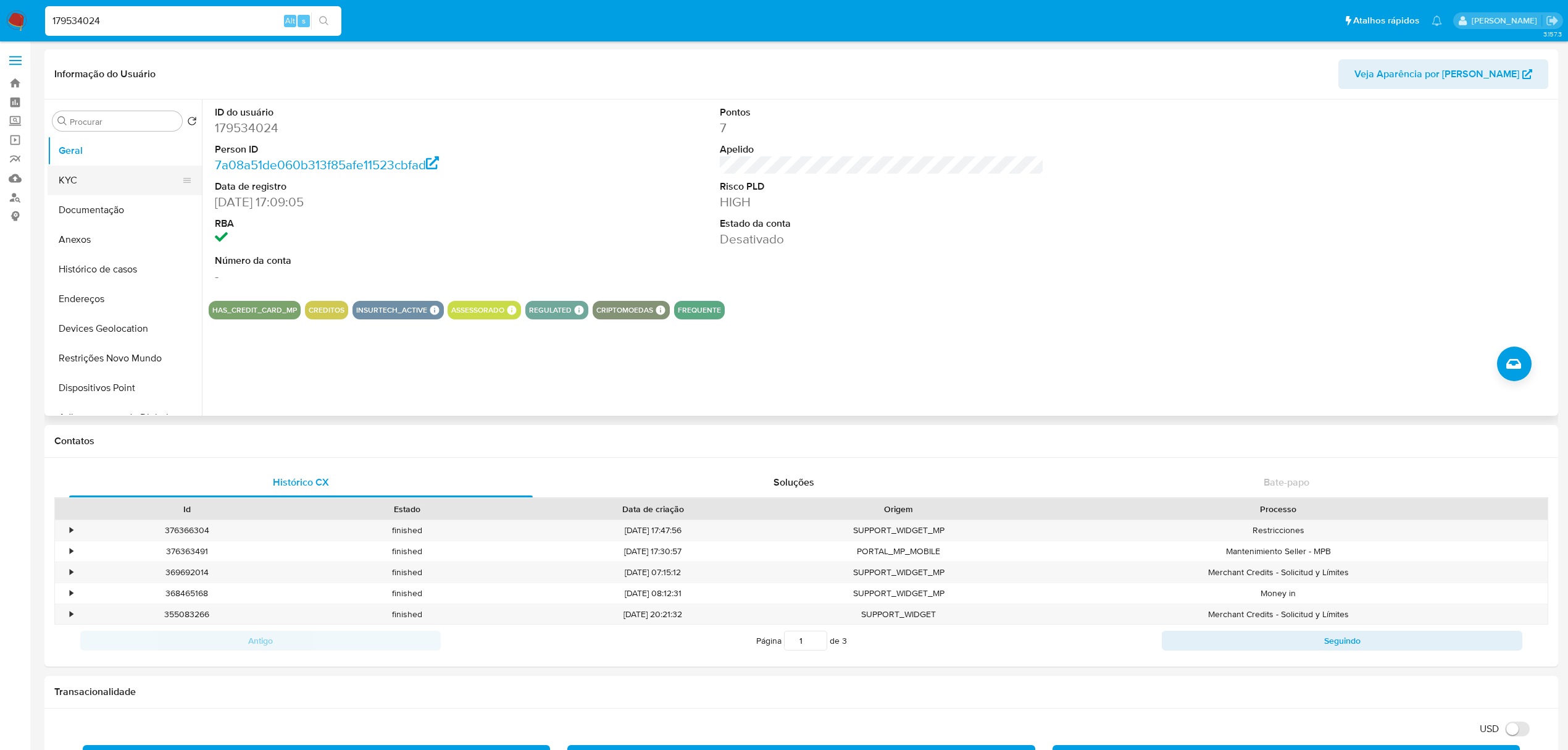
click at [97, 184] on button "KYC" at bounding box center [120, 180] width 144 height 30
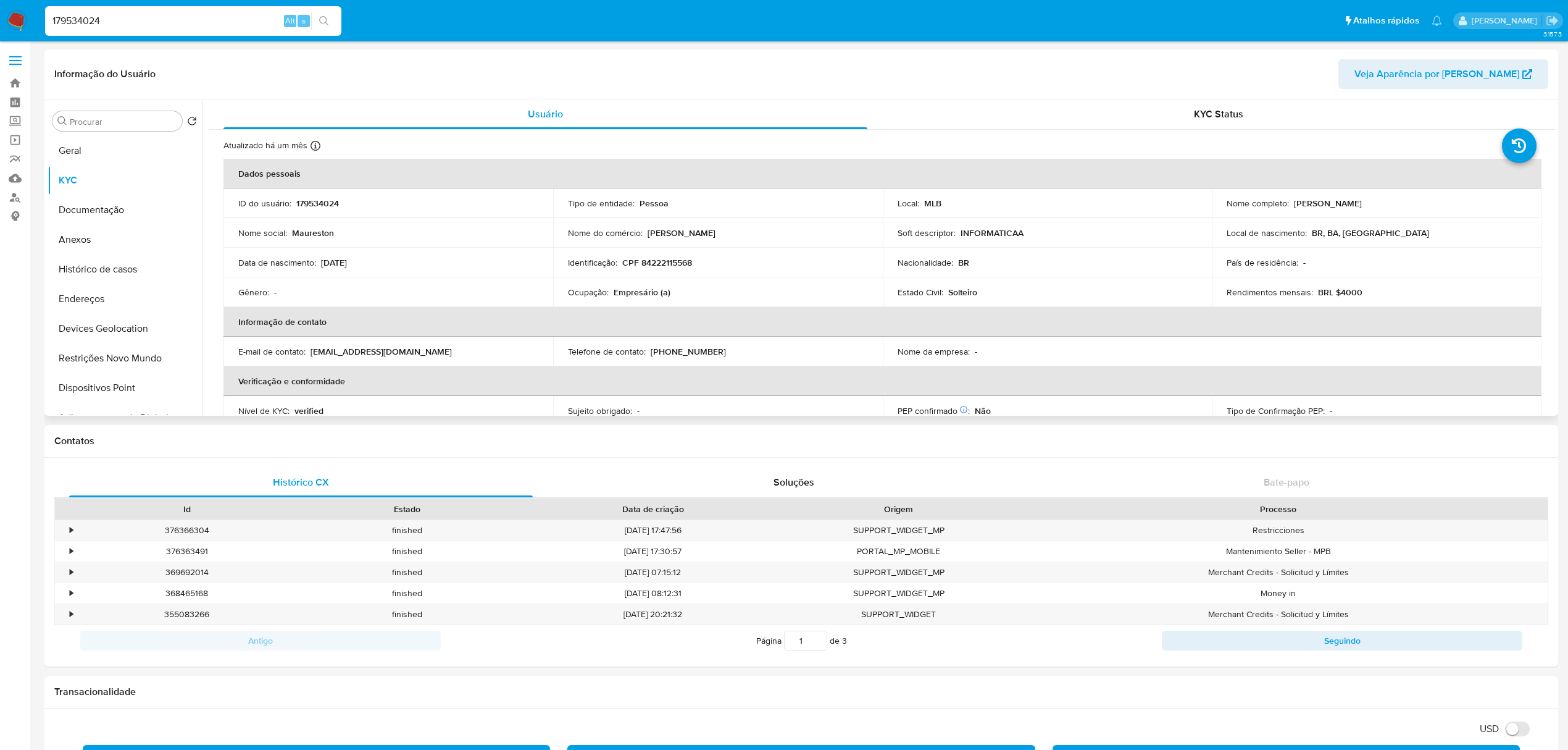
drag, startPoint x: 1293, startPoint y: 206, endPoint x: 1433, endPoint y: 208, distance: 140.0
click at [1433, 208] on div "Nome completo : Maureston Ribeiro de Sousa" at bounding box center [1376, 202] width 300 height 11
copy p "Maureston Ribeiro de Sousa"
click at [334, 203] on p "179534024" at bounding box center [318, 202] width 43 height 11
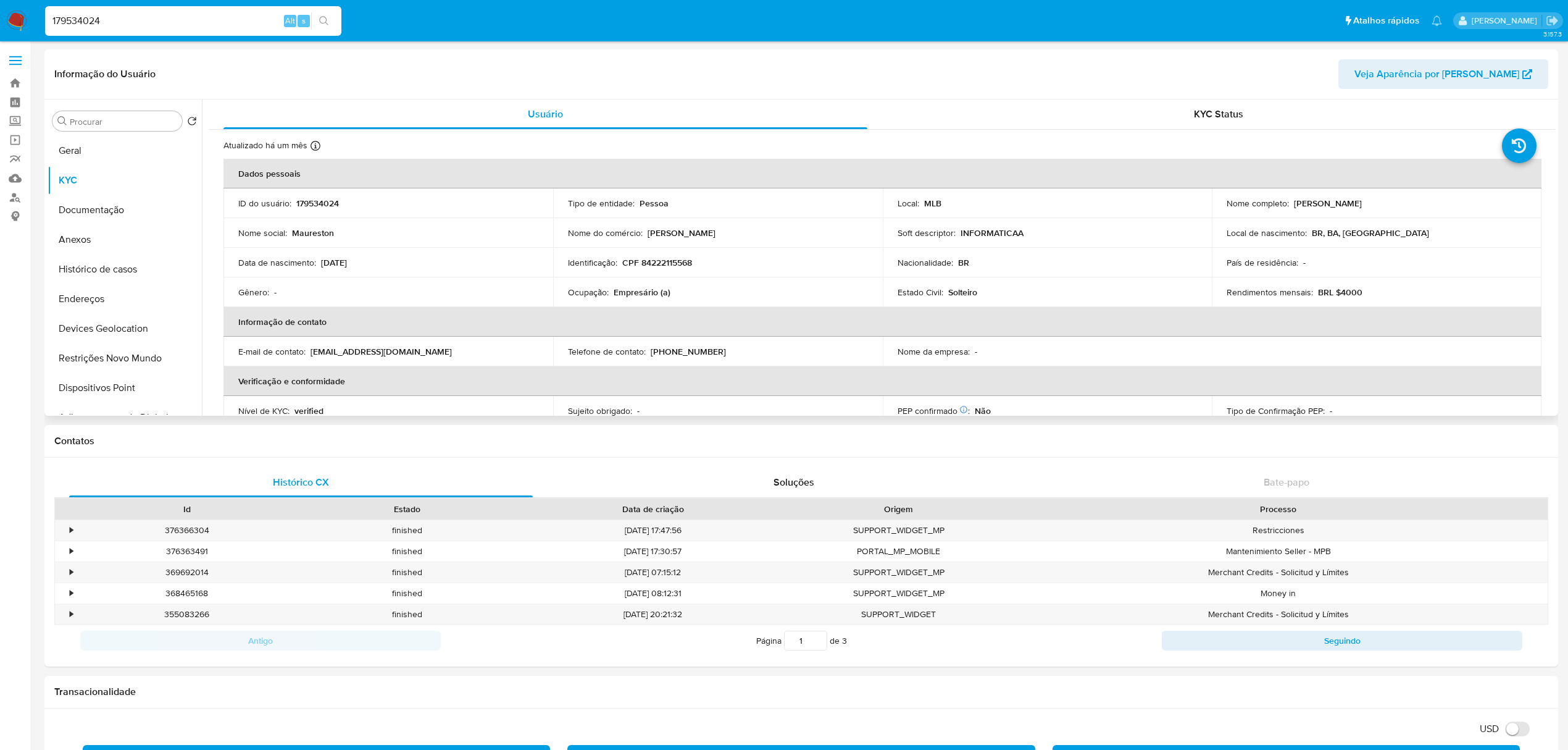
click at [675, 260] on p "CPF 84222115568" at bounding box center [658, 262] width 70 height 11
click at [108, 17] on input "179534024" at bounding box center [193, 21] width 296 height 16
paste input "05981075"
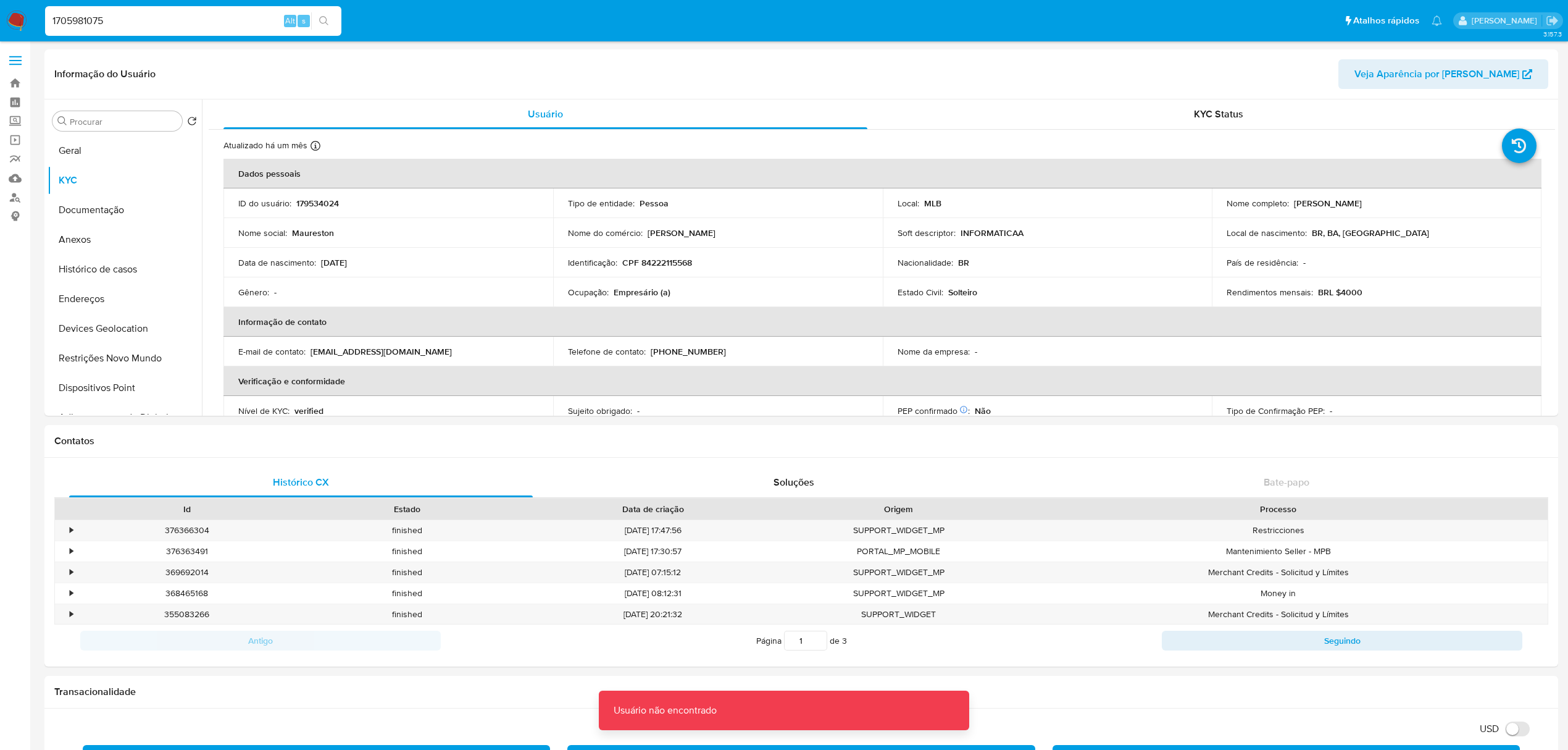
click at [178, 28] on input "1705981075" at bounding box center [193, 21] width 296 height 16
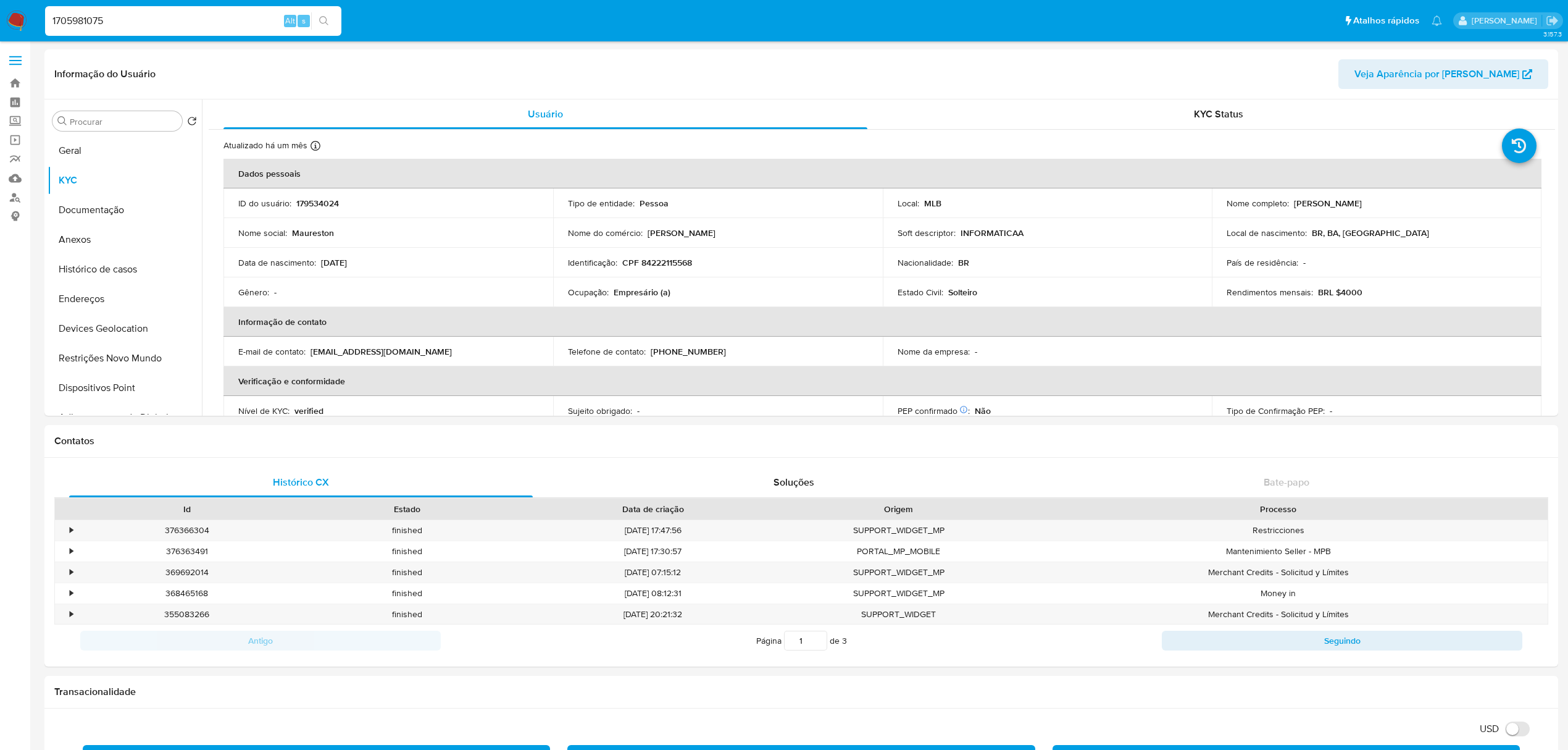
type input "1705981075"
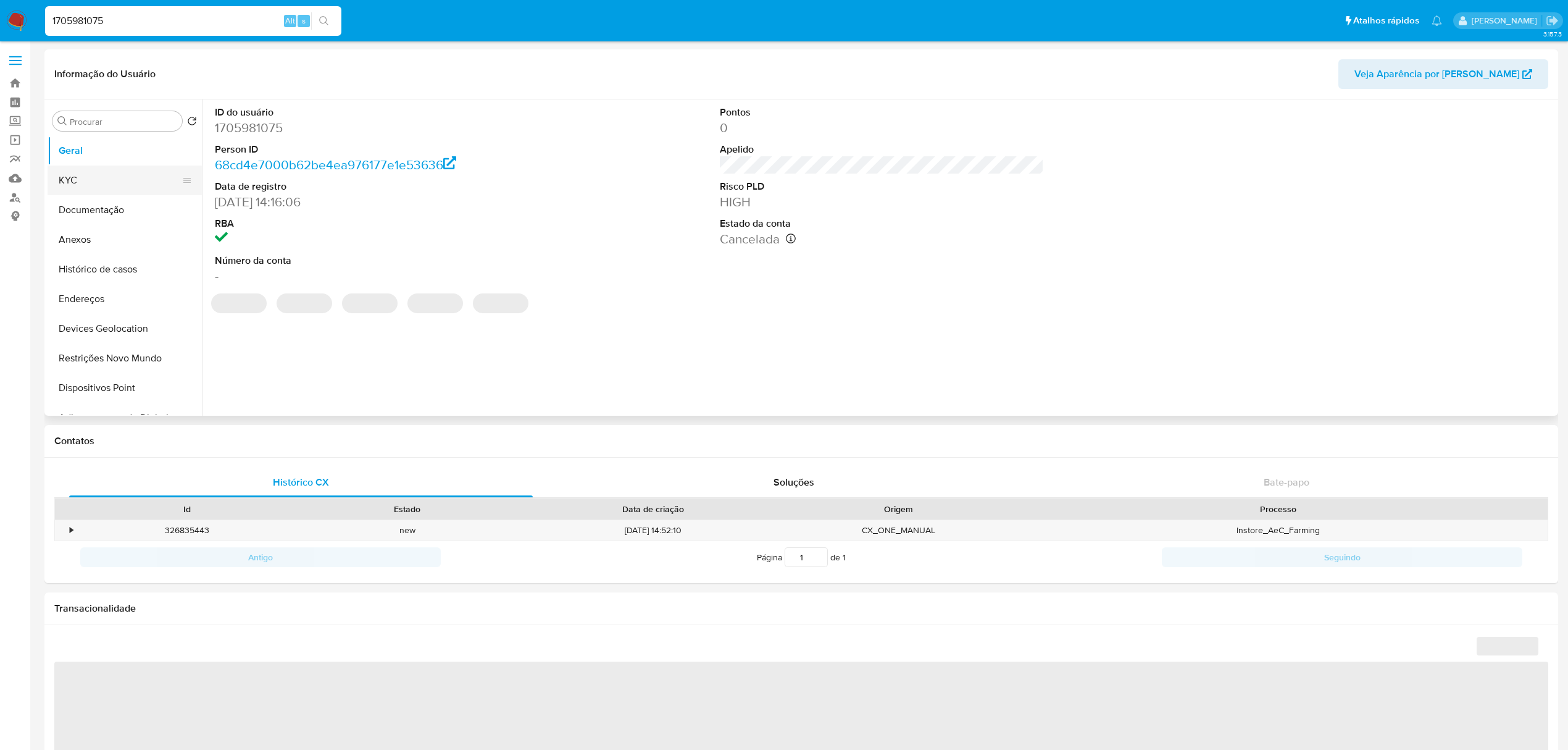
select select "10"
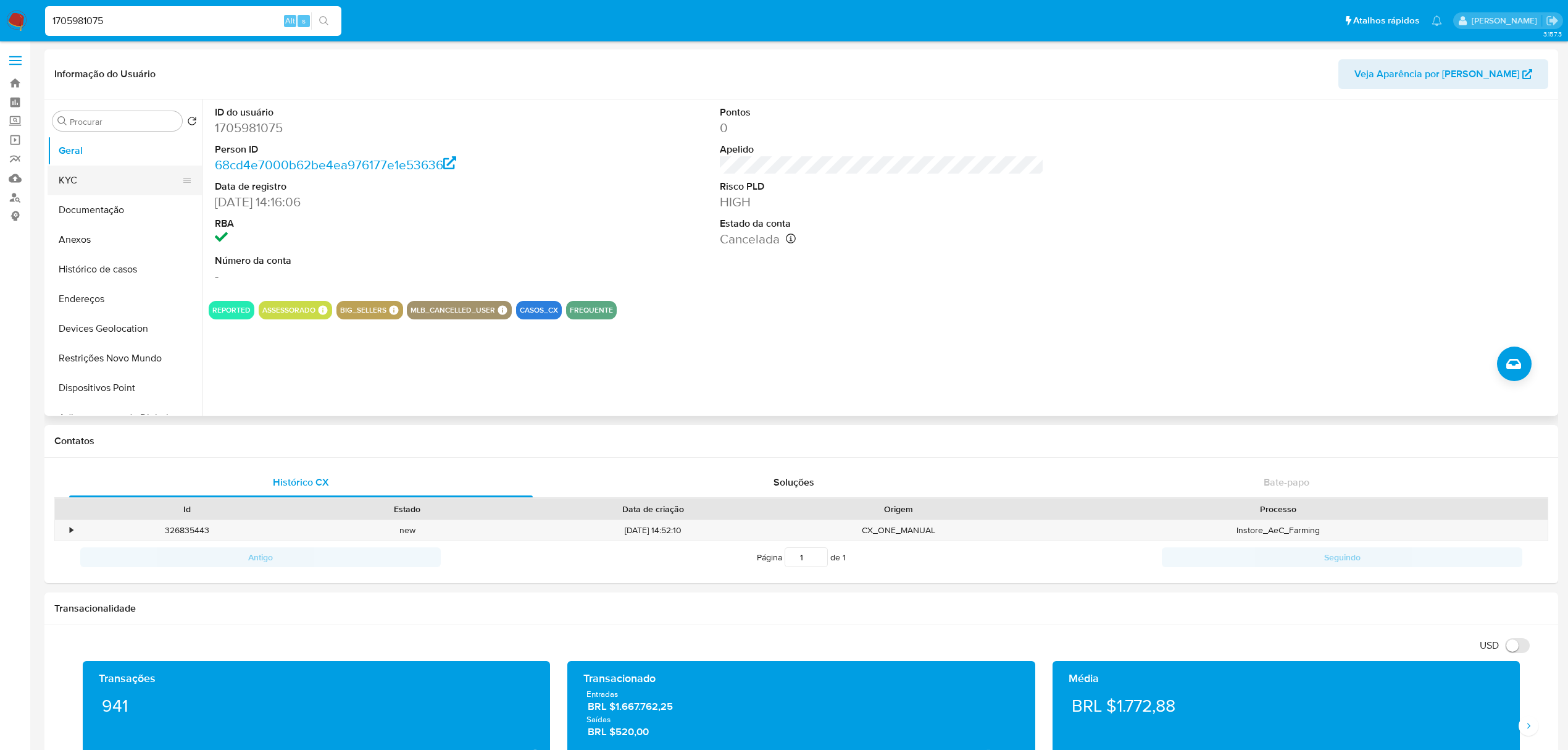
click at [79, 180] on button "KYC" at bounding box center [120, 180] width 144 height 30
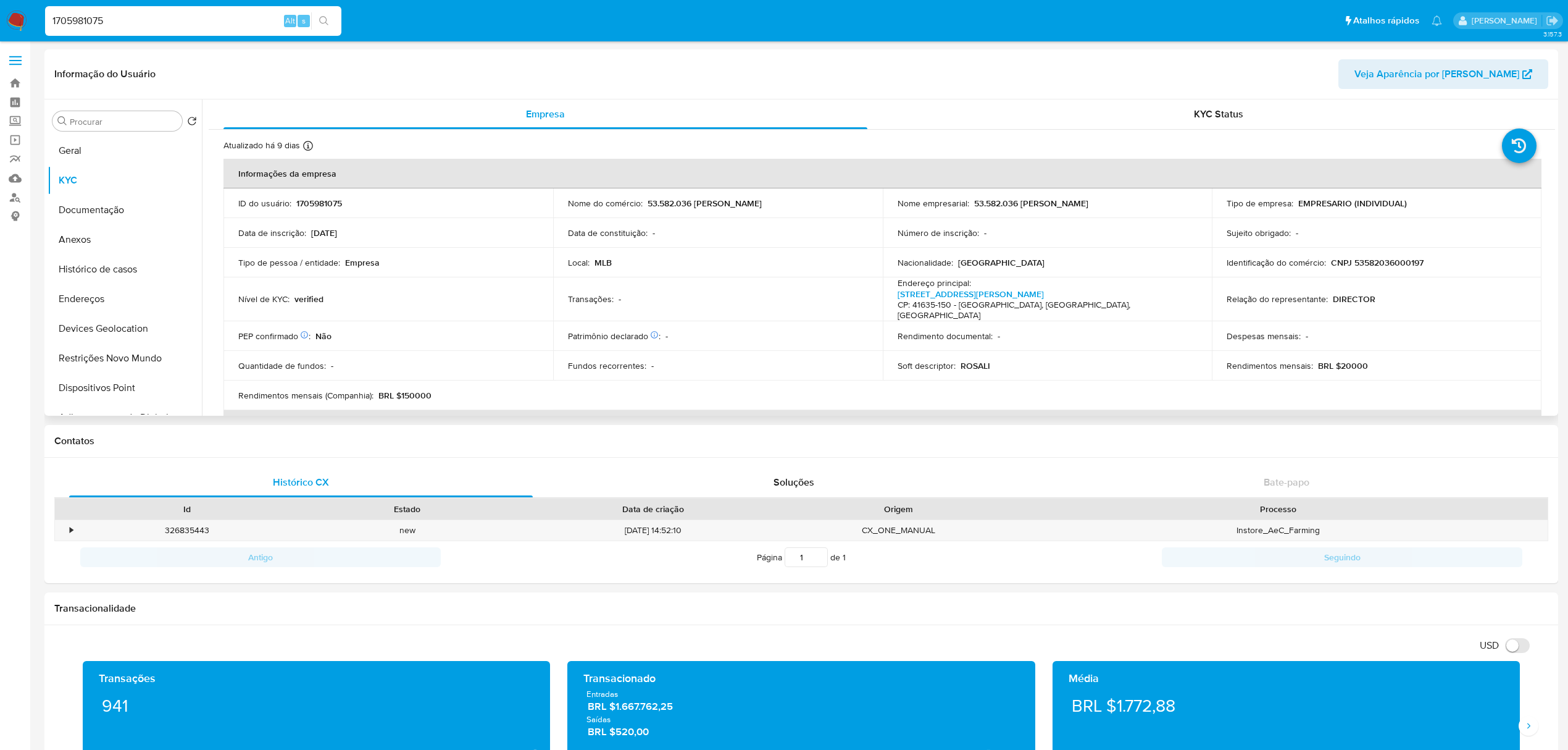
click at [324, 202] on p "1705981075" at bounding box center [319, 202] width 45 height 11
click at [324, 201] on p "1705981075" at bounding box center [319, 202] width 45 height 11
click at [326, 200] on p "1705981075" at bounding box center [319, 202] width 45 height 11
drag, startPoint x: 969, startPoint y: 203, endPoint x: 1139, endPoint y: 205, distance: 170.0
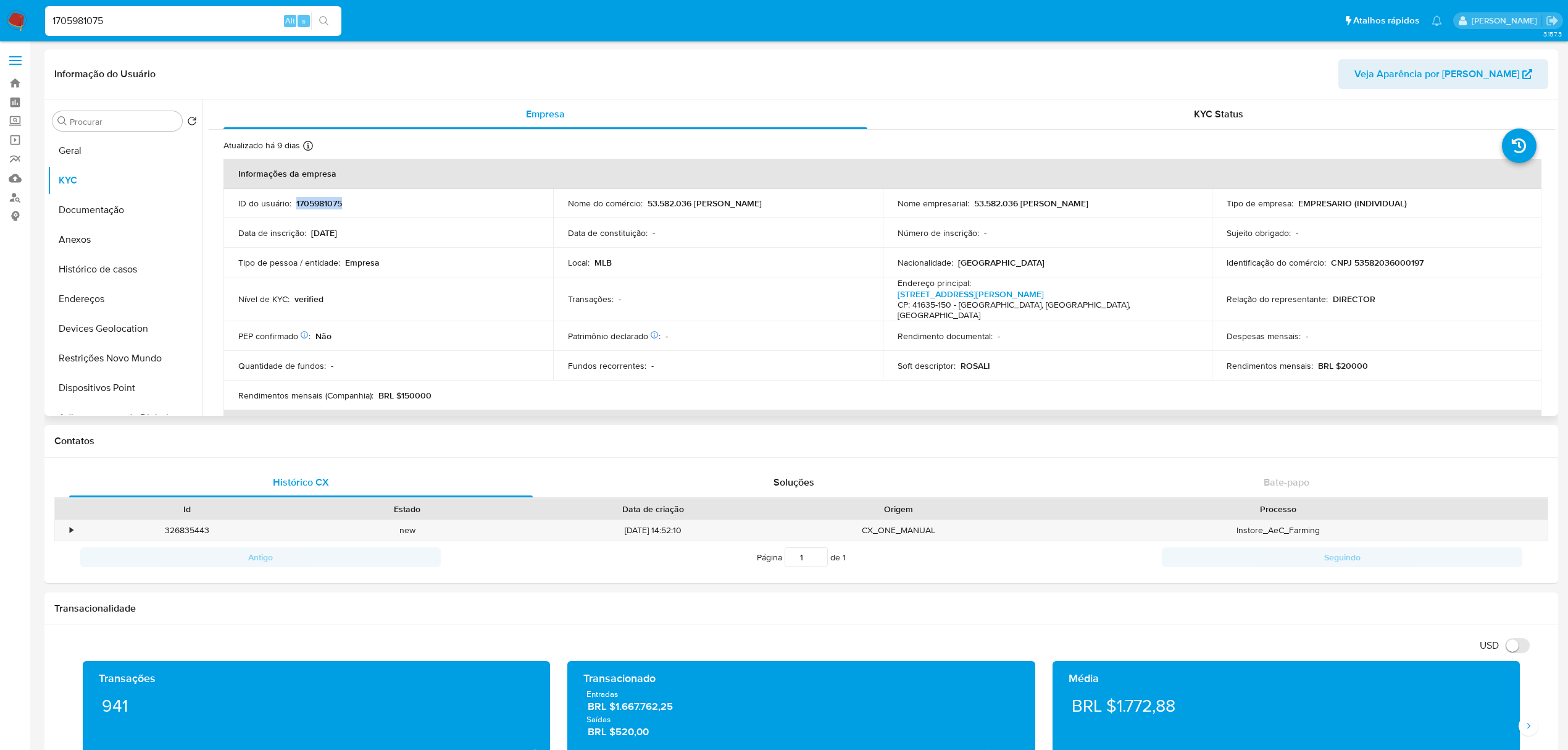
click at [1139, 205] on div "Nome empresarial : 53.582.036 ROSALI ROCHA FERREIRA" at bounding box center [1047, 202] width 300 height 11
click at [1372, 266] on p "CNPJ 53582036000197" at bounding box center [1378, 262] width 92 height 11
click at [102, 27] on input "1705981075" at bounding box center [193, 21] width 296 height 16
click at [100, 27] on input "1705981075" at bounding box center [193, 21] width 296 height 16
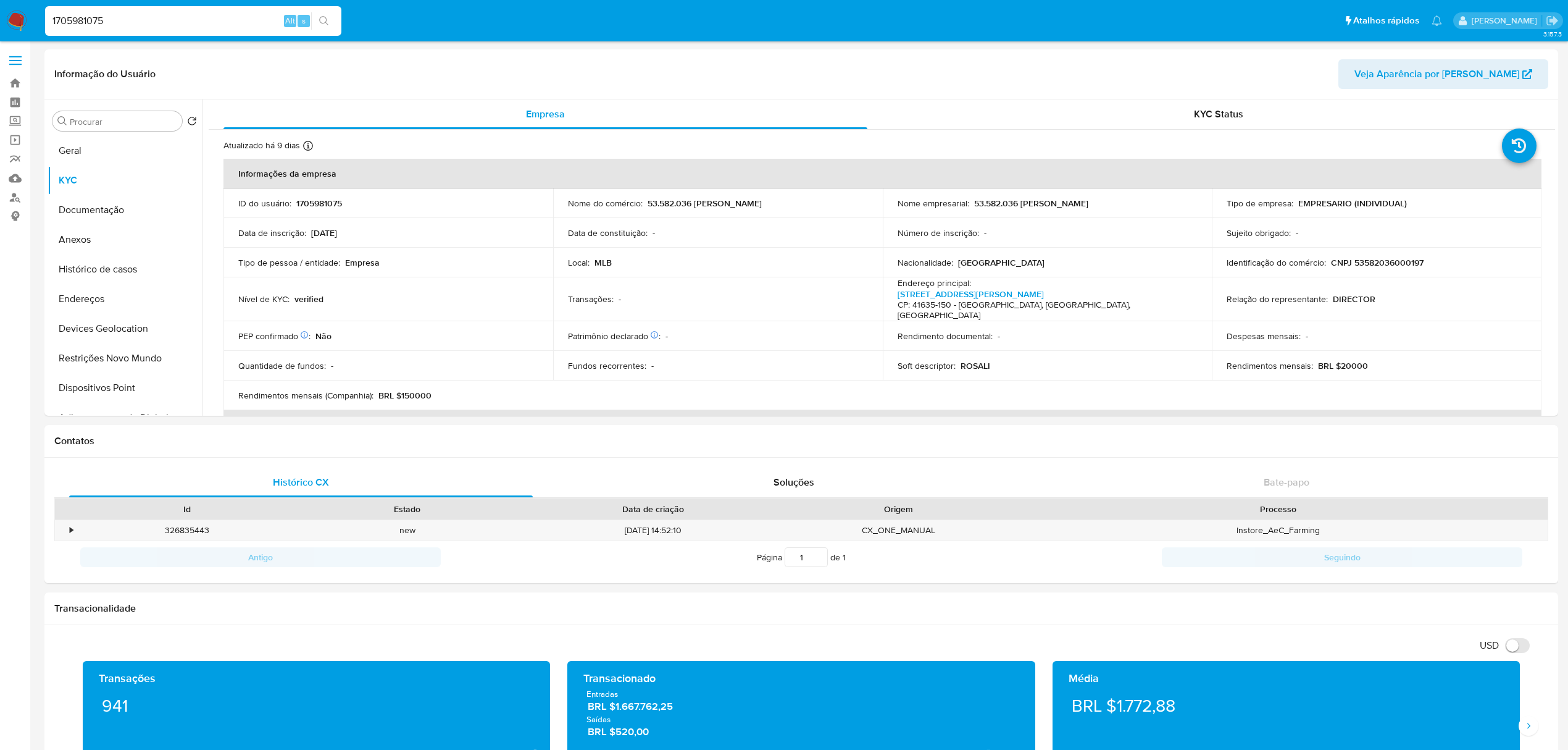
click at [100, 27] on input "1705981075" at bounding box center [193, 21] width 296 height 16
paste input "63161454"
type input "1763161454"
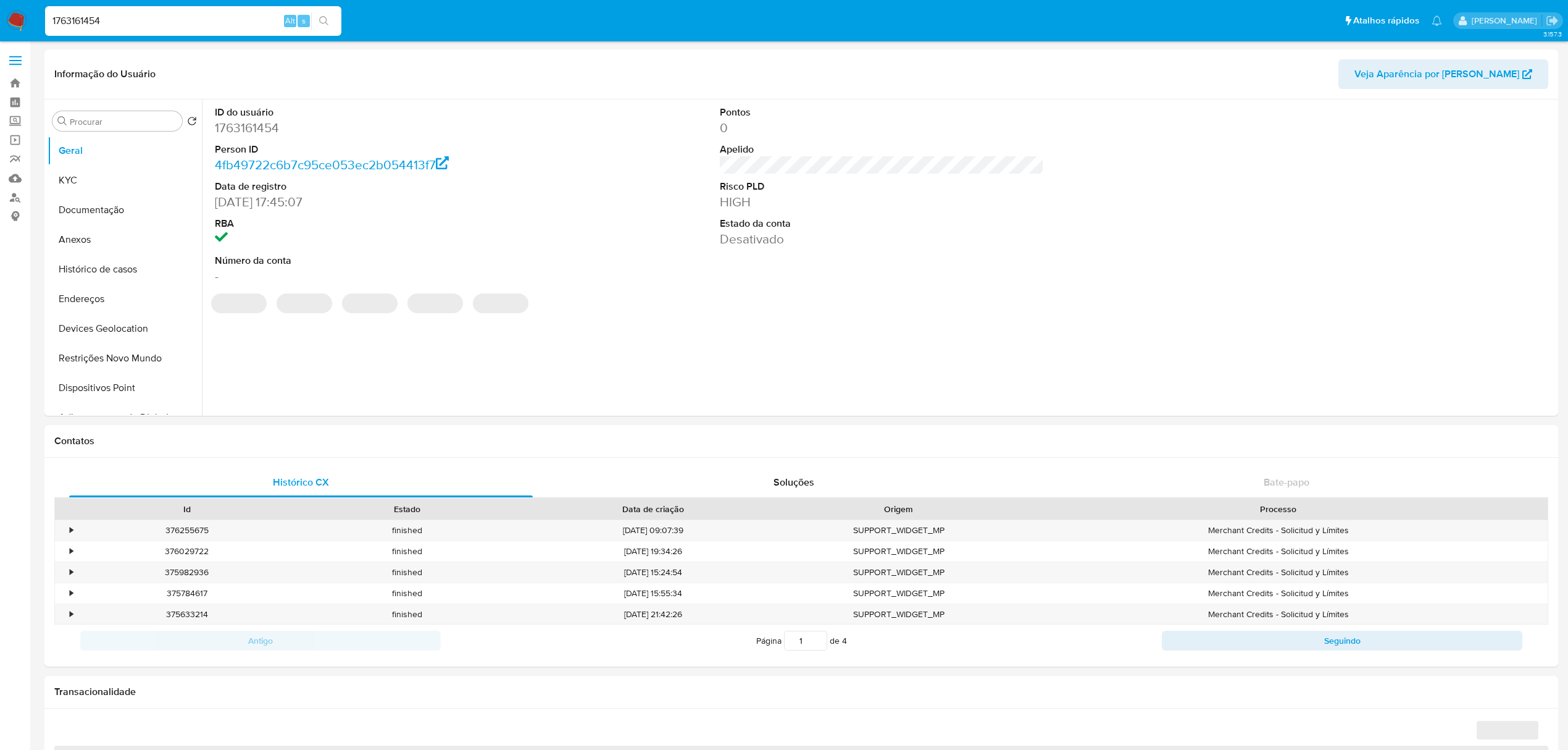
select select "10"
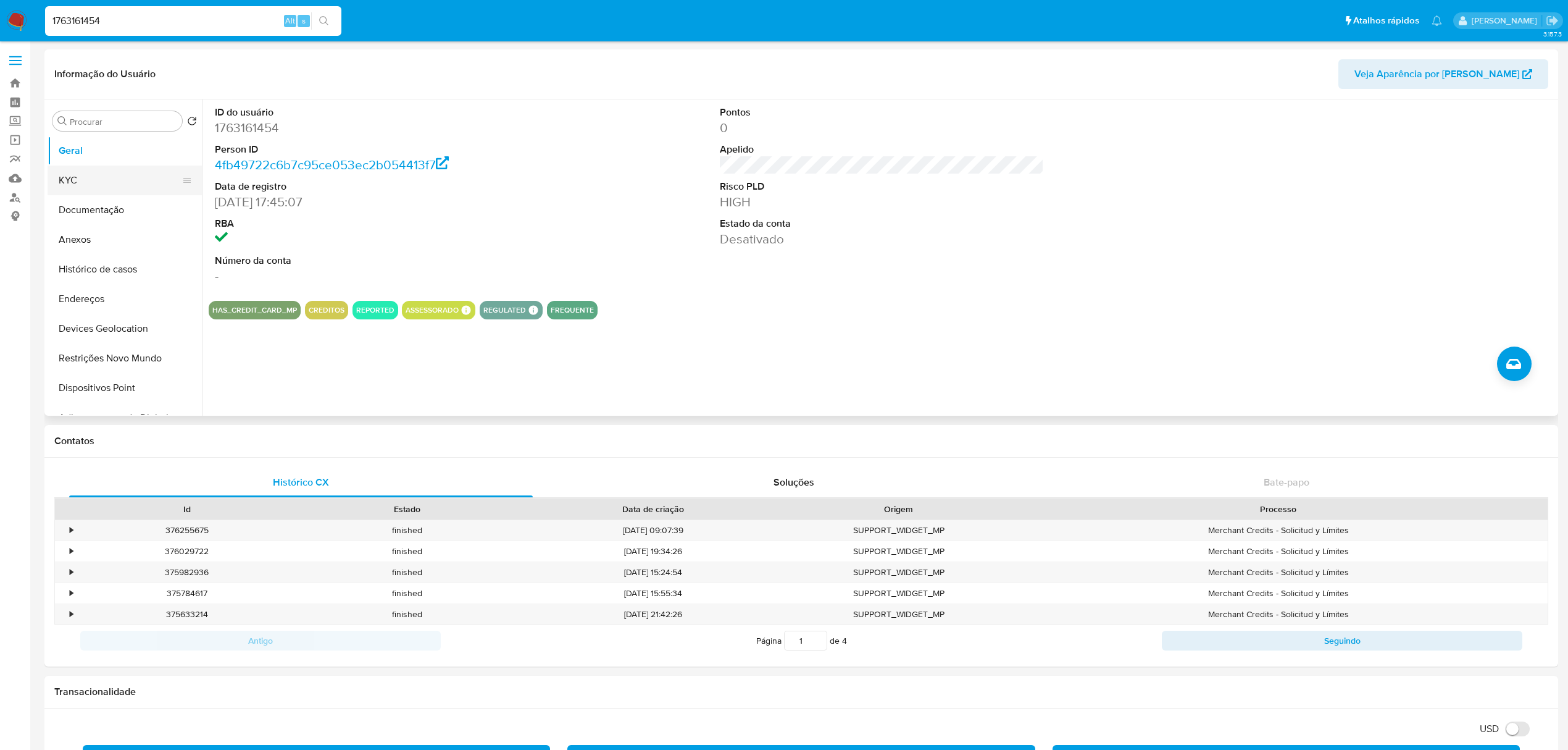
click at [105, 182] on button "KYC" at bounding box center [120, 180] width 144 height 30
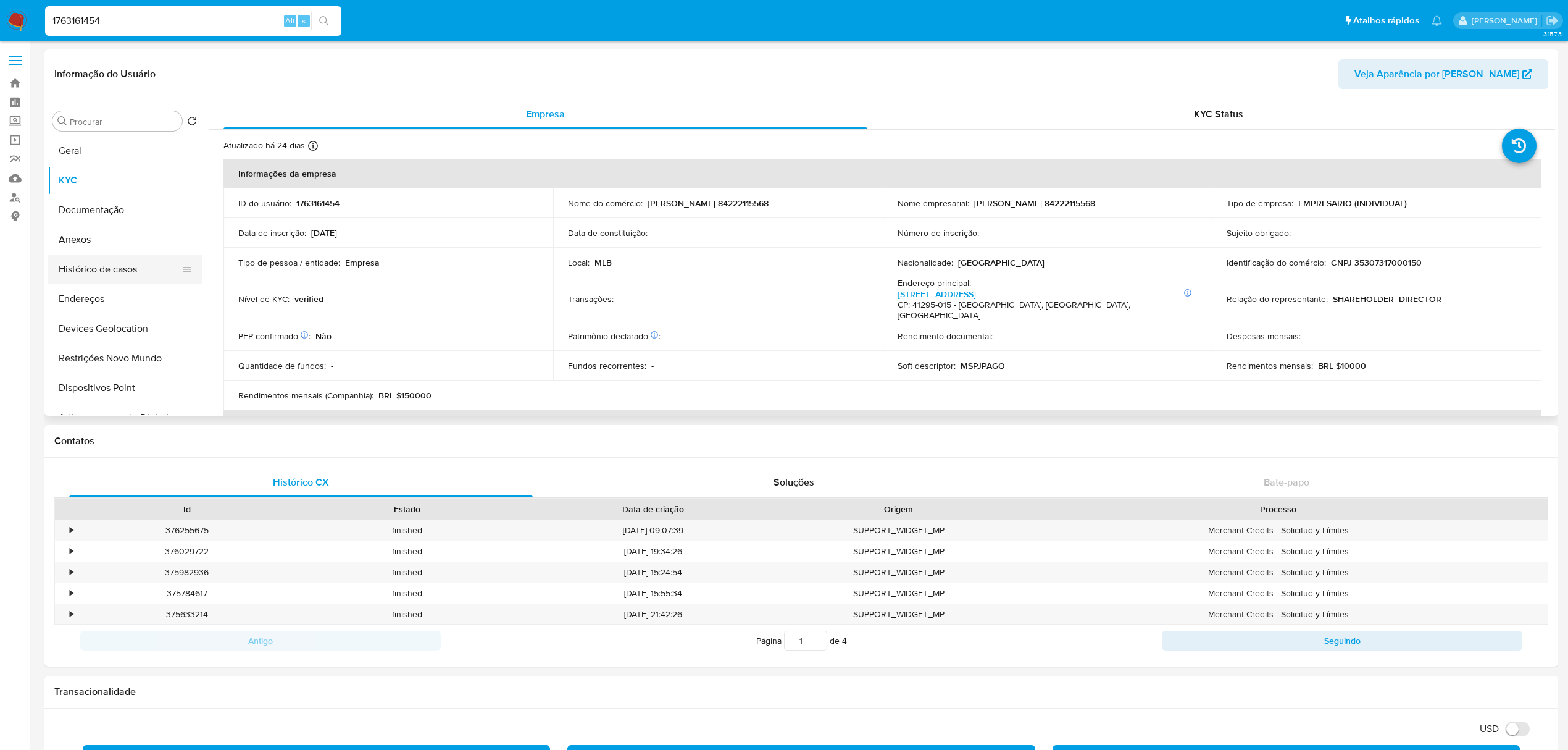
click at [117, 257] on button "Histórico de casos" at bounding box center [120, 269] width 144 height 30
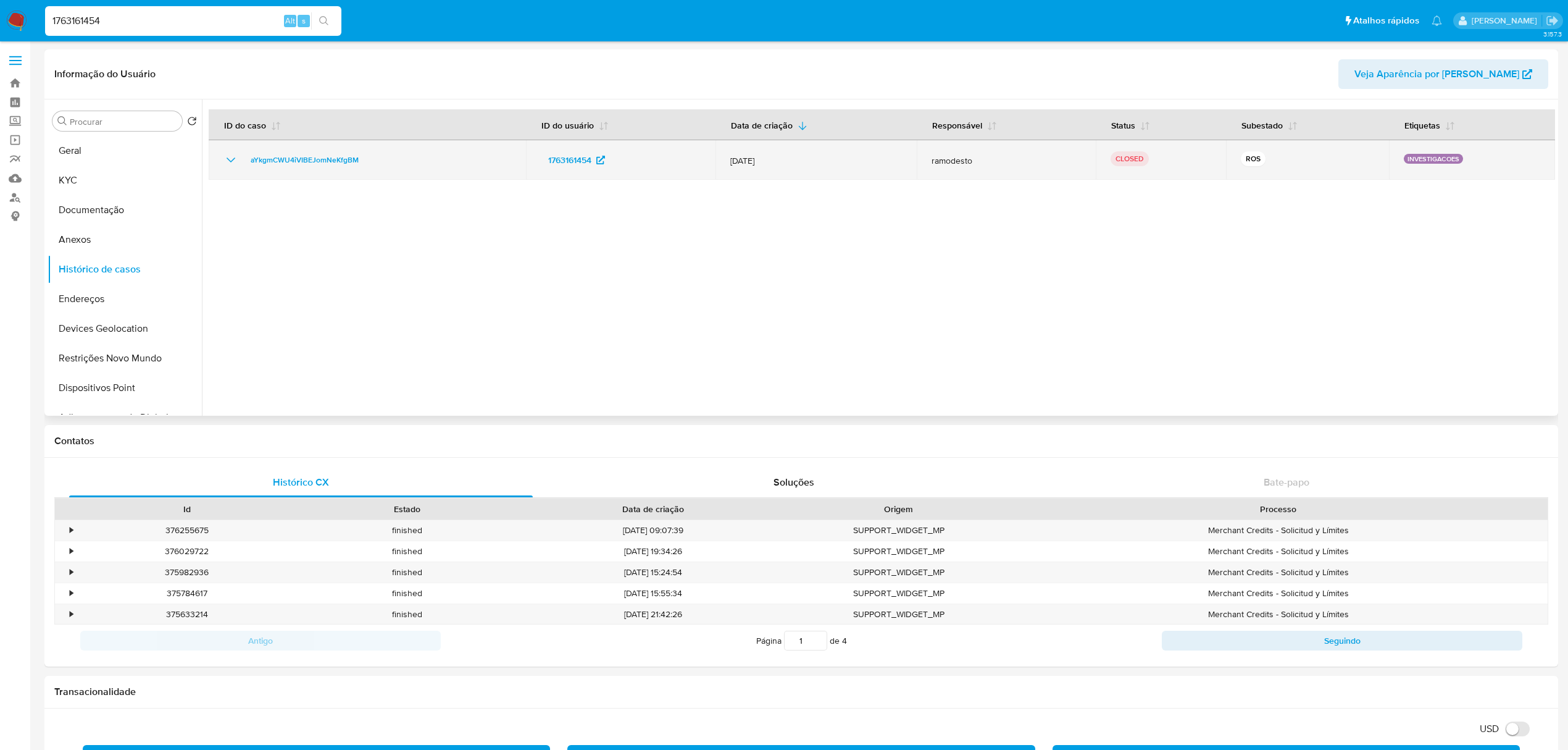
drag, startPoint x: 379, startPoint y: 163, endPoint x: 241, endPoint y: 166, distance: 138.0
click at [241, 166] on div "aYkgmCWU4iVIBEJomNeKfgBM" at bounding box center [367, 160] width 288 height 15
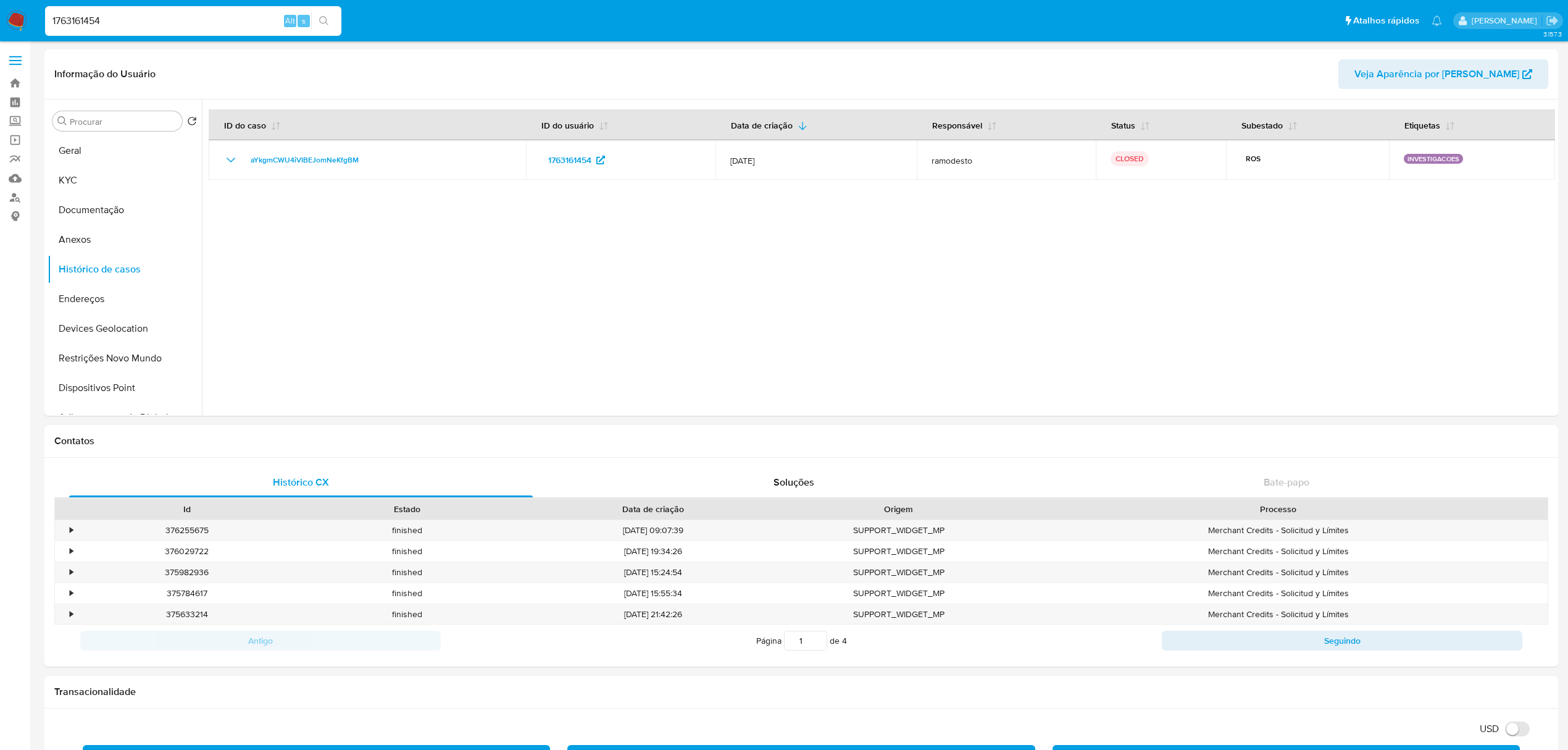
click at [128, 20] on input "1763161454" at bounding box center [193, 21] width 296 height 16
paste input "2084509736"
type input "2084509736"
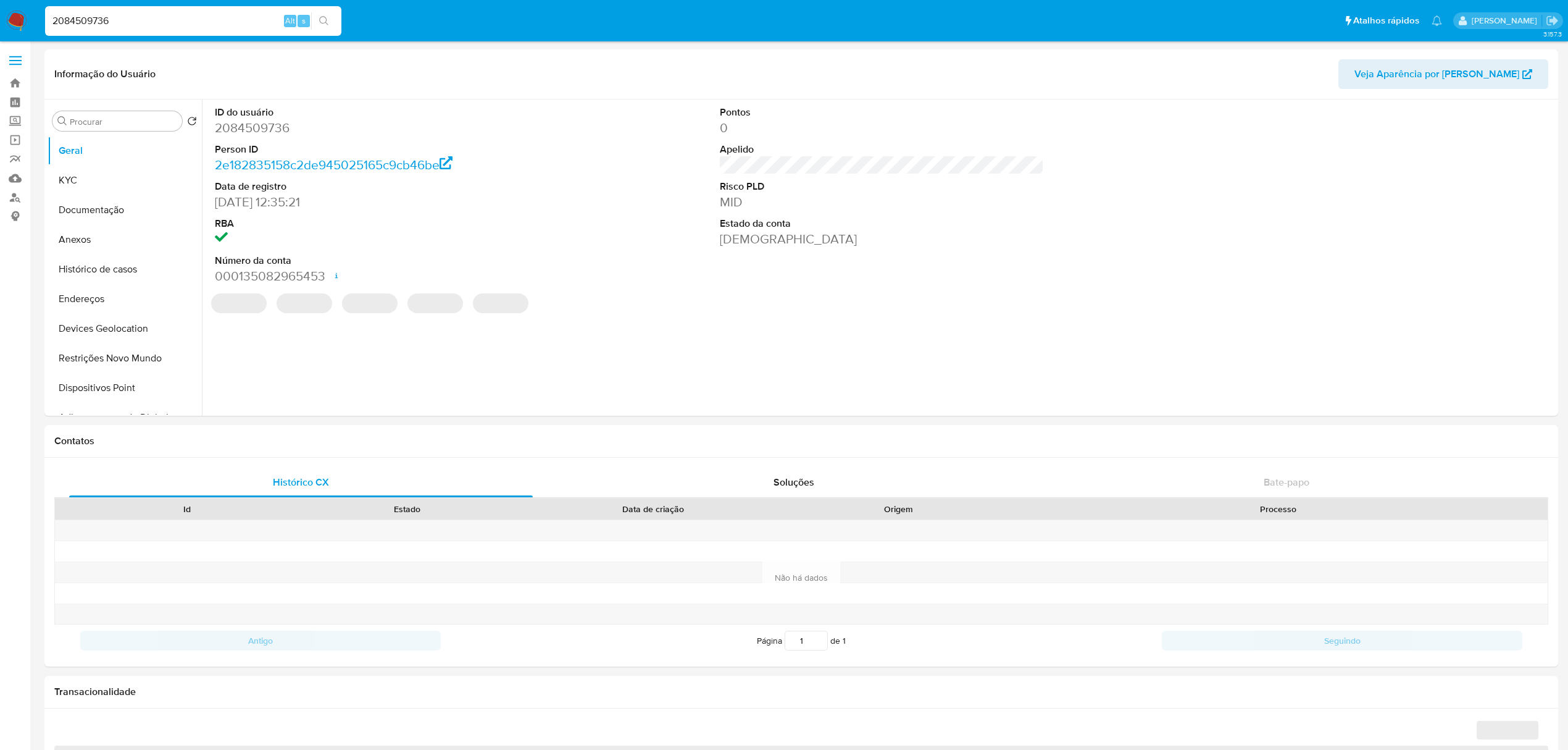
select select "10"
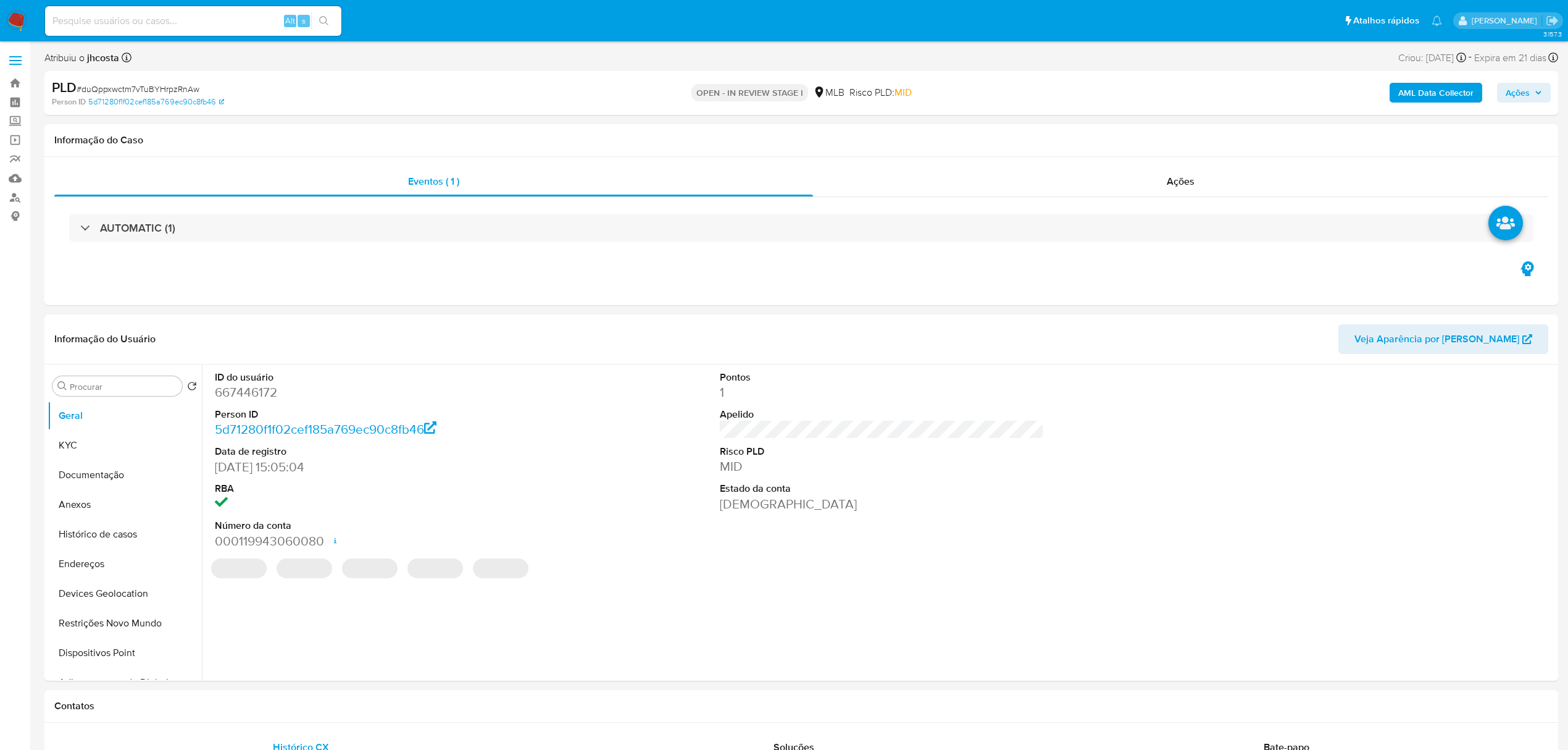
select select "10"
click at [167, 91] on span "# duQppxwctm7vTuBYHrpzRnAw" at bounding box center [138, 89] width 123 height 12
copy span "duQppxwctm7vTuBYHrpzRnAw"
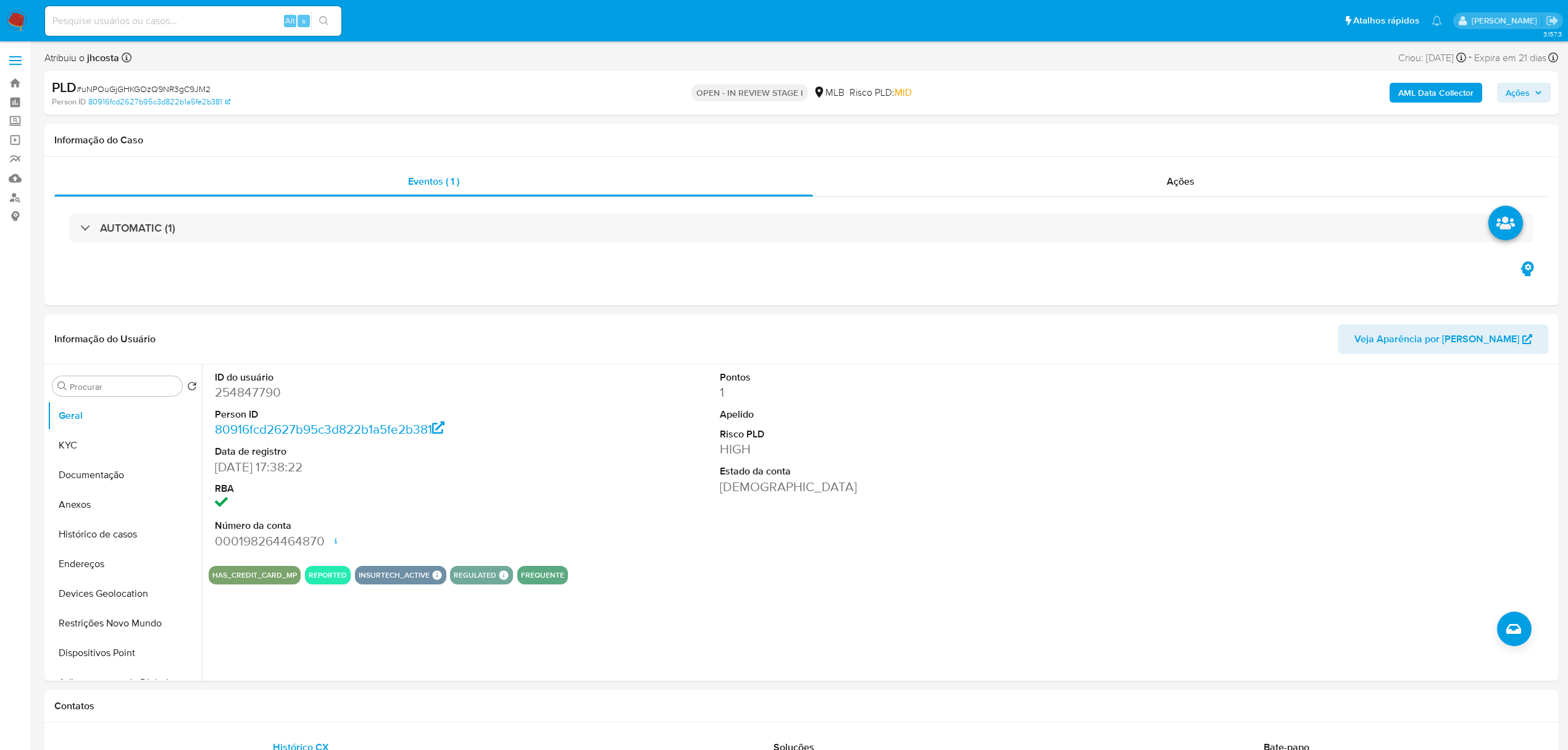
select select "10"
click at [249, 394] on dd "254847790" at bounding box center [377, 392] width 325 height 17
click at [251, 394] on dd "254847790" at bounding box center [377, 392] width 325 height 17
copy dd "254847790"
click at [581, 391] on div "ID do usuário 254847790 Person ID 80916fcd2627b95c3d822b1a5fe2b381 Data de regi…" at bounding box center [881, 460] width 1347 height 191
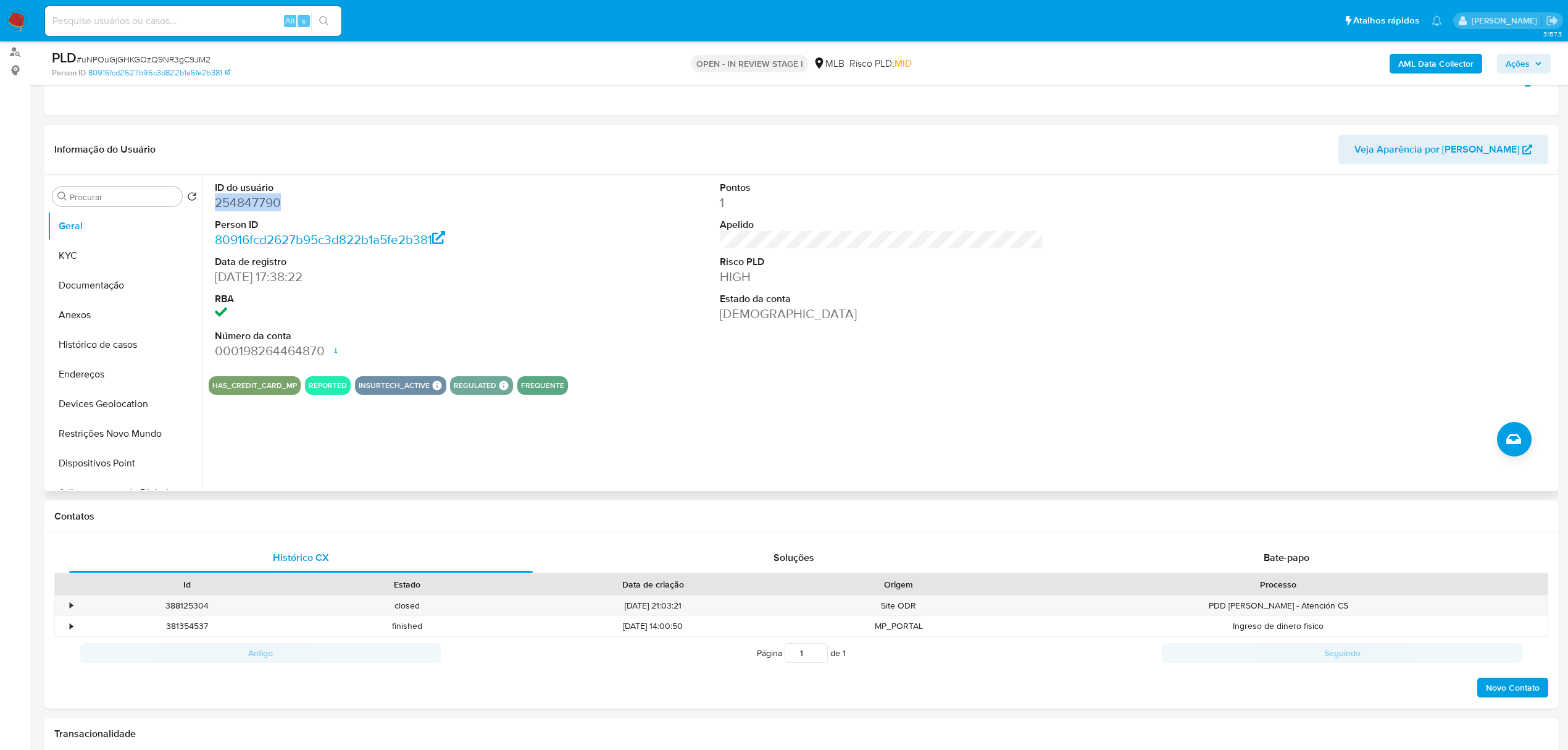
scroll to position [164, 0]
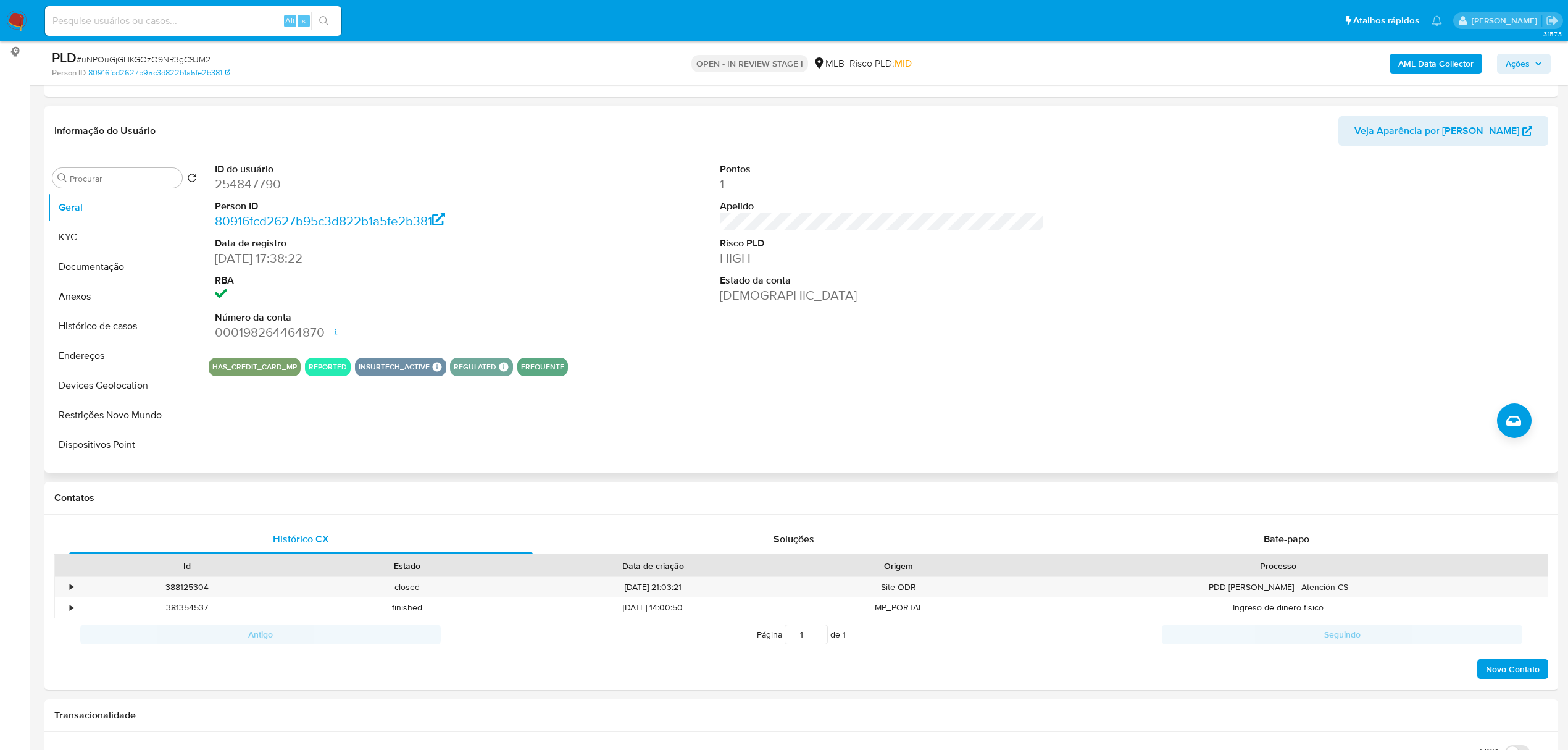
click at [652, 297] on div "ID do usuário 254847790 Person ID 80916fcd2627b95c3d822b1a5fe2b381 Data de regi…" at bounding box center [881, 252] width 1347 height 191
drag, startPoint x: 102, startPoint y: 236, endPoint x: 166, endPoint y: 246, distance: 64.8
click at [102, 235] on button "KYC" at bounding box center [120, 237] width 144 height 30
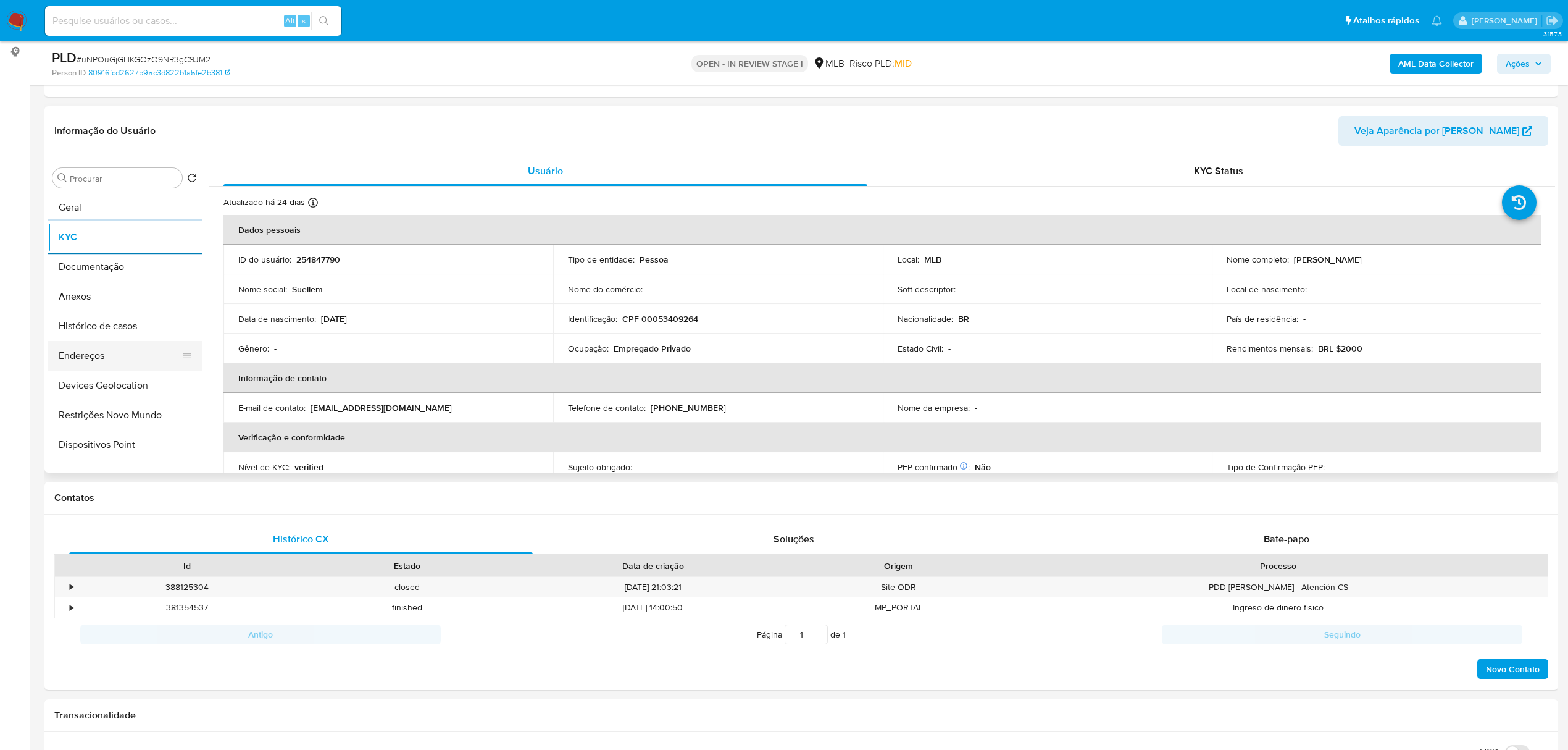
click at [91, 354] on button "Endereços" at bounding box center [120, 355] width 144 height 30
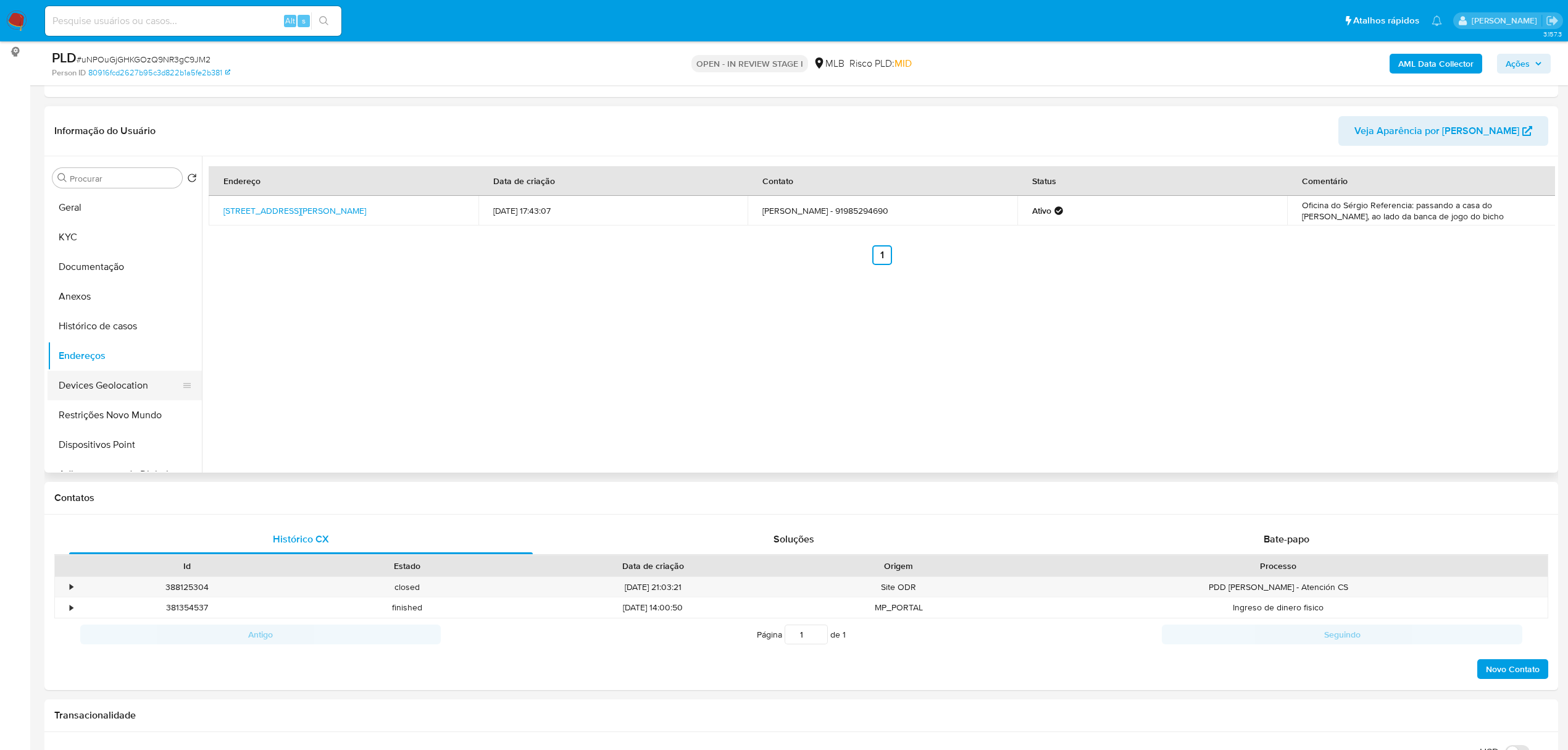
click at [97, 387] on button "Devices Geolocation" at bounding box center [120, 385] width 144 height 30
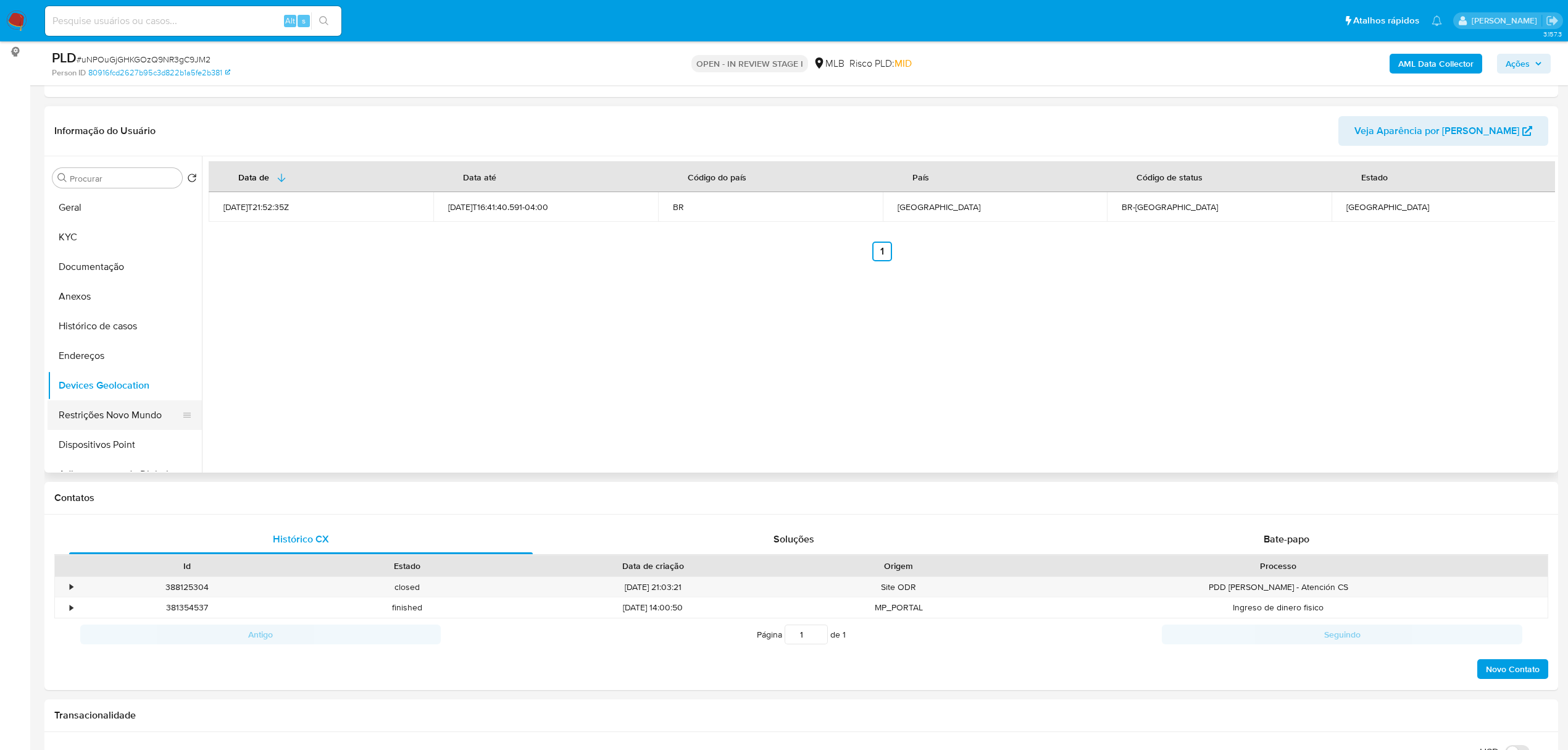
click at [109, 413] on button "Restrições Novo Mundo" at bounding box center [120, 414] width 144 height 30
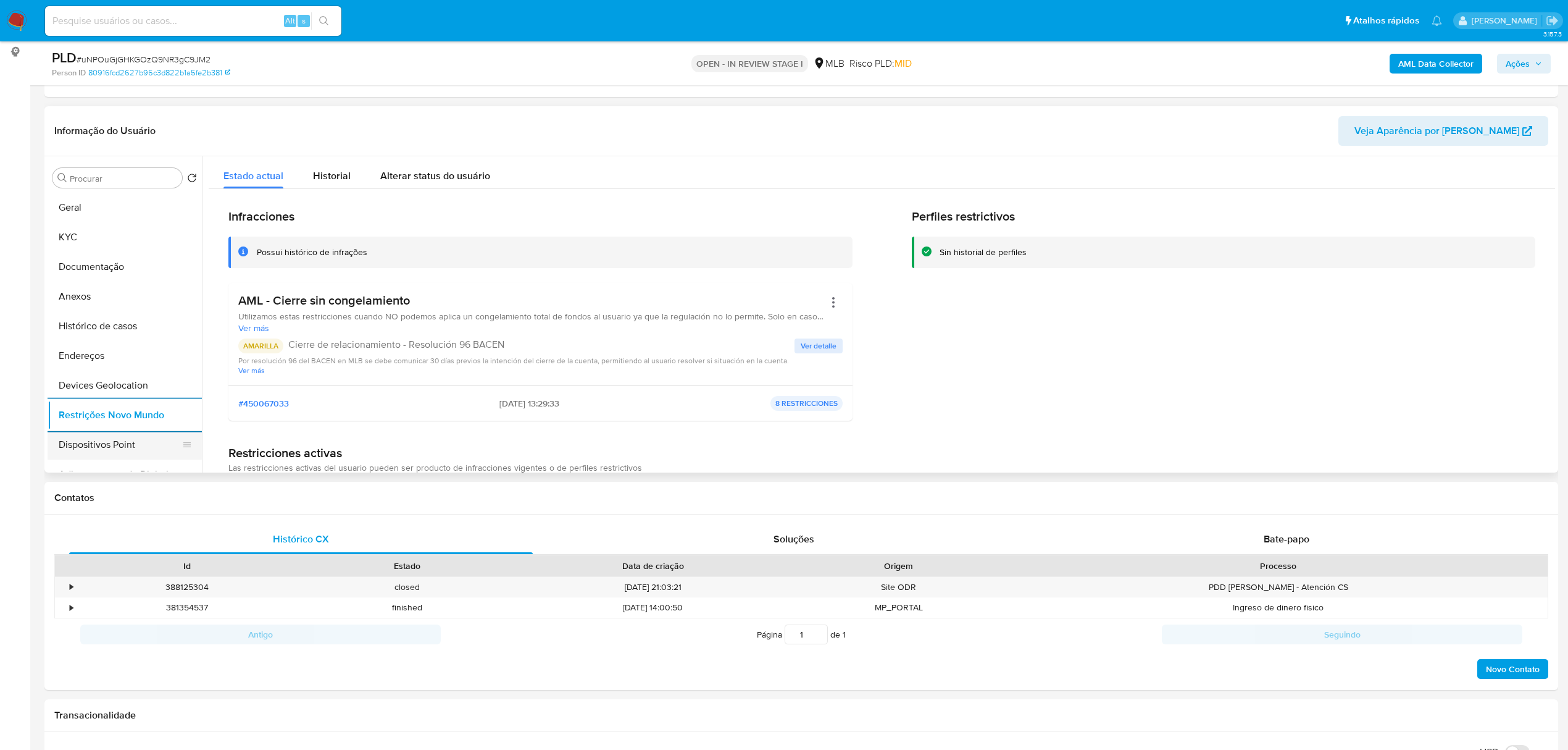
click at [121, 448] on button "Dispositivos Point" at bounding box center [120, 444] width 144 height 30
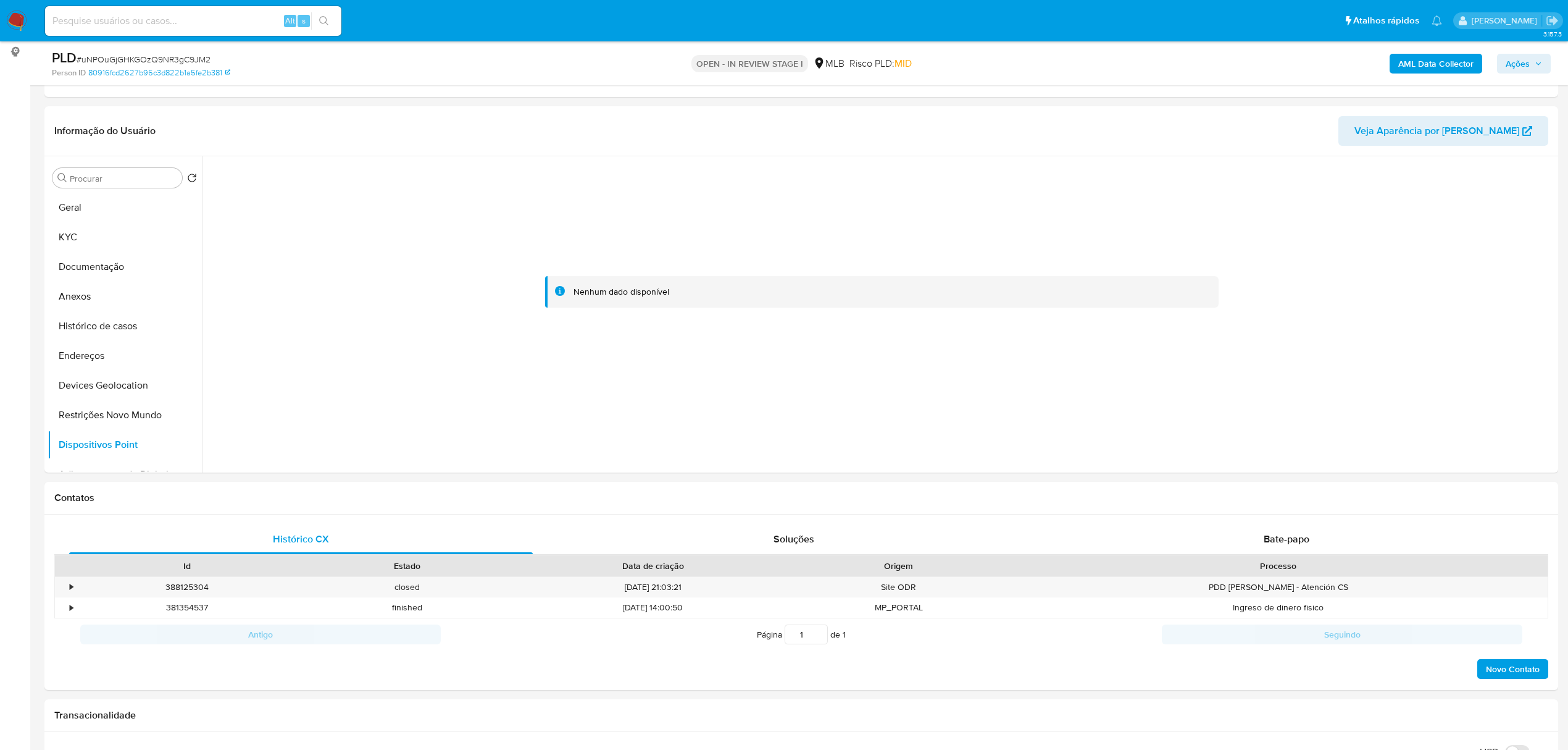
click at [1431, 57] on b "AML Data Collector" at bounding box center [1436, 63] width 75 height 20
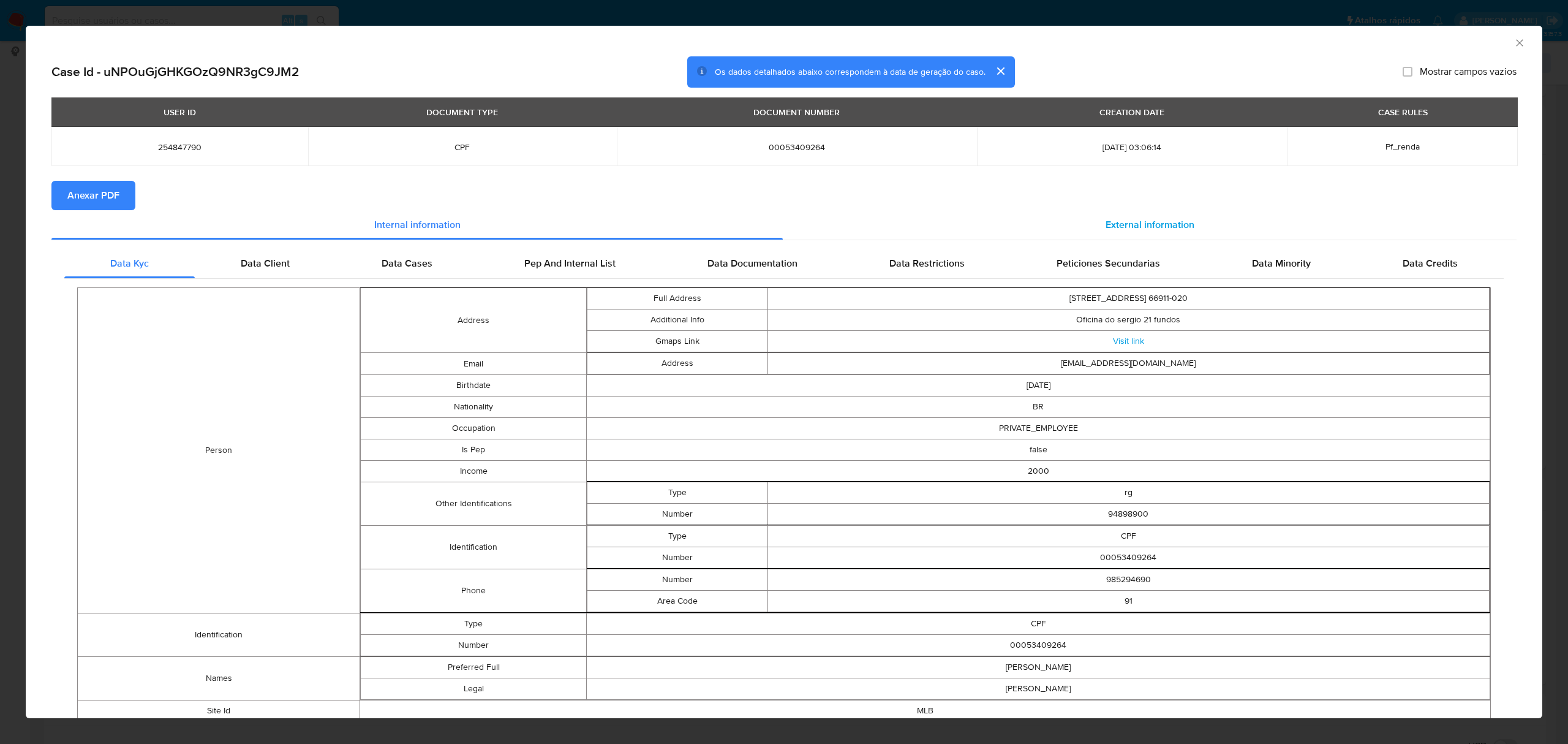
click at [1094, 230] on div "External information" at bounding box center [1150, 225] width 734 height 30
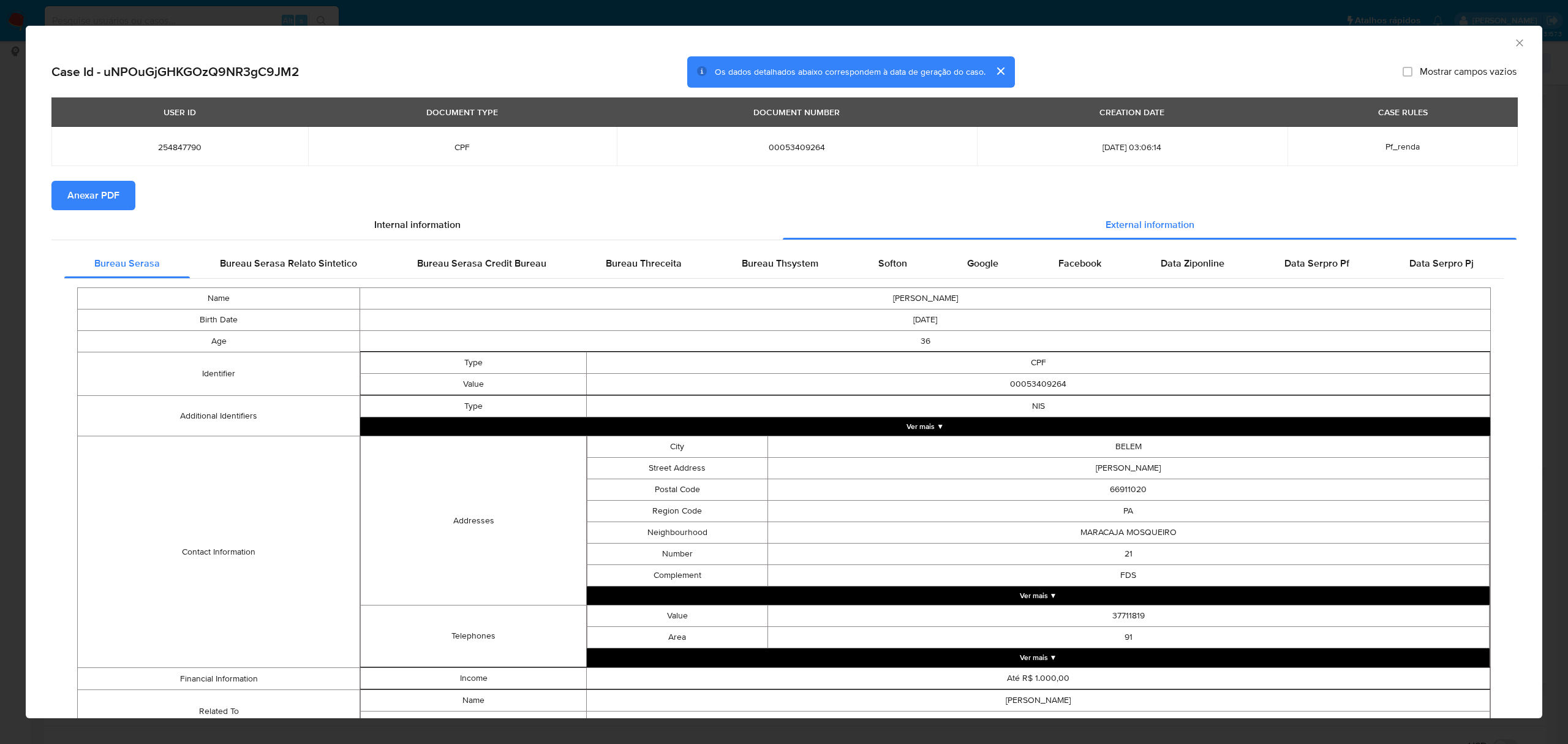
click at [112, 189] on span "Anexar PDF" at bounding box center [93, 196] width 52 height 27
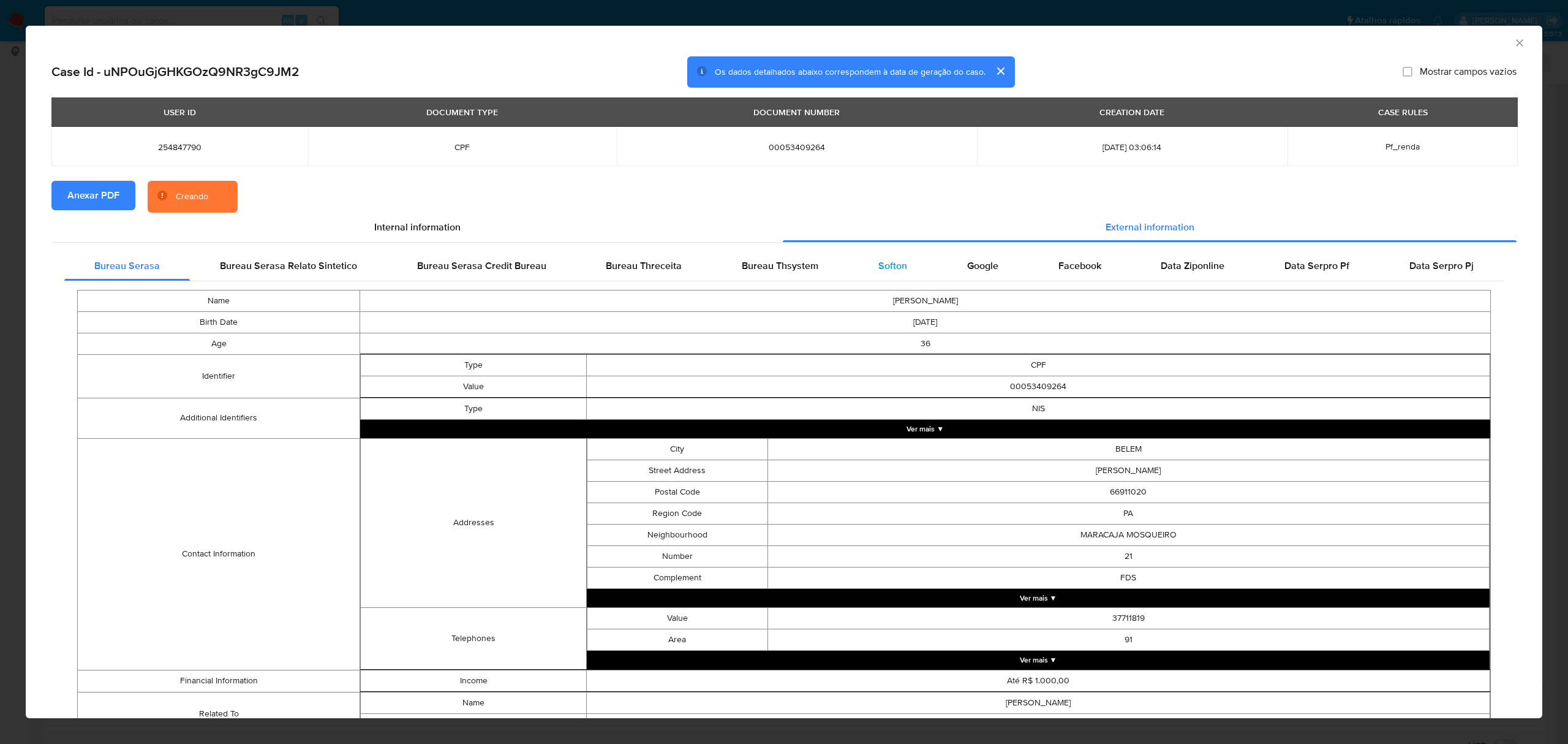
click at [883, 264] on span "Softon" at bounding box center [893, 265] width 29 height 14
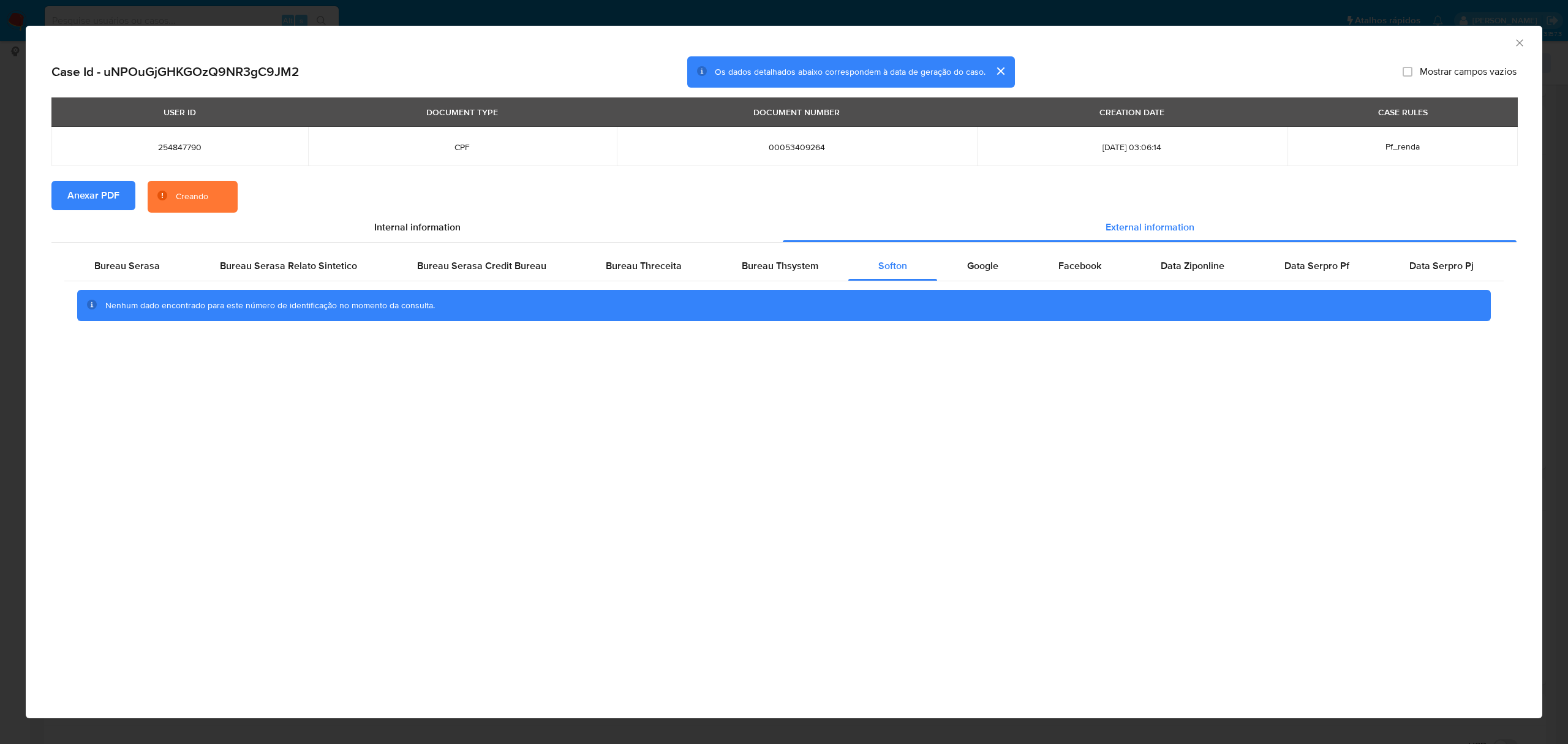
drag, startPoint x: 1519, startPoint y: 42, endPoint x: 1509, endPoint y: 47, distance: 11.2
click at [1520, 42] on icon "Fechar a janela" at bounding box center [1519, 42] width 12 height 12
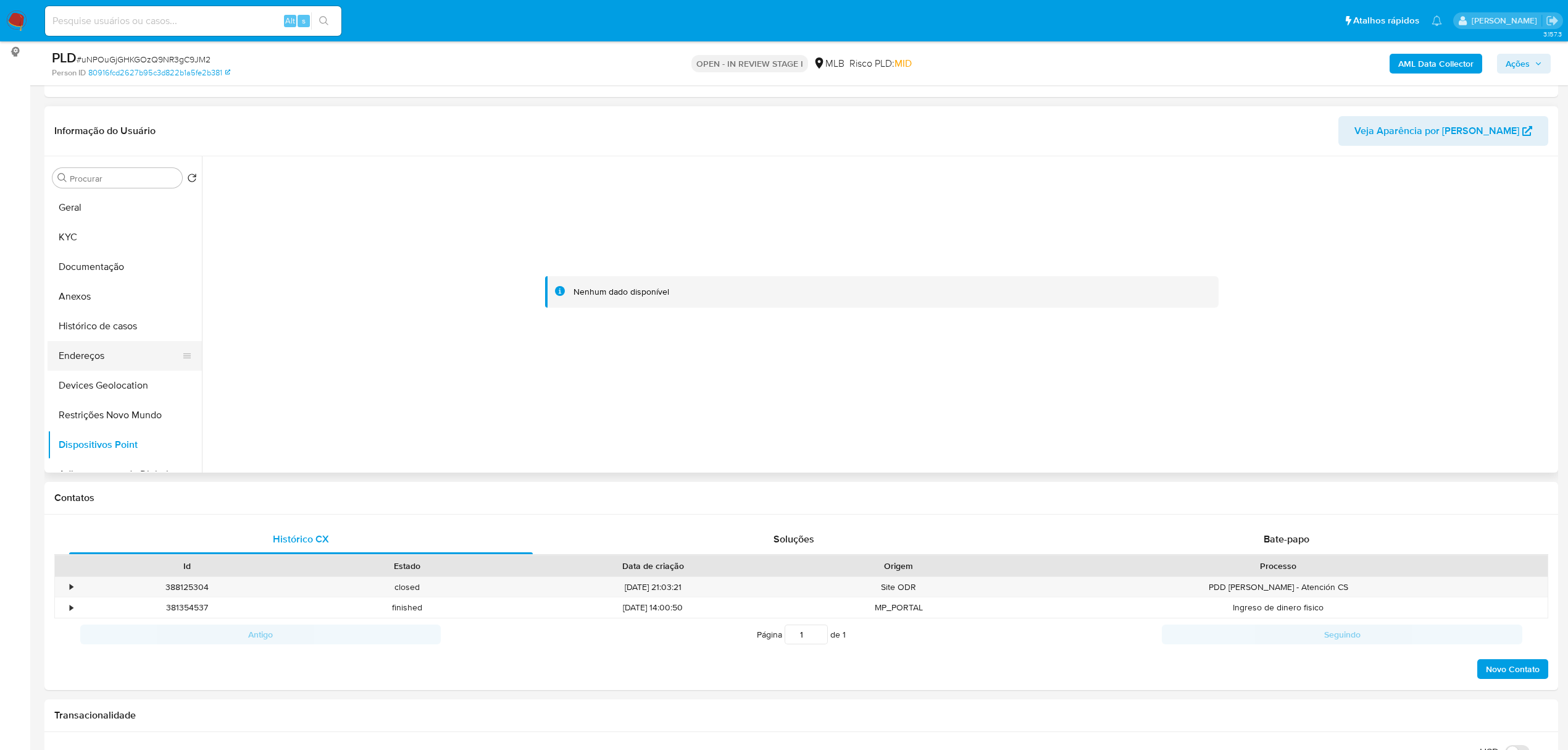
click at [104, 354] on button "Endereços" at bounding box center [120, 355] width 144 height 30
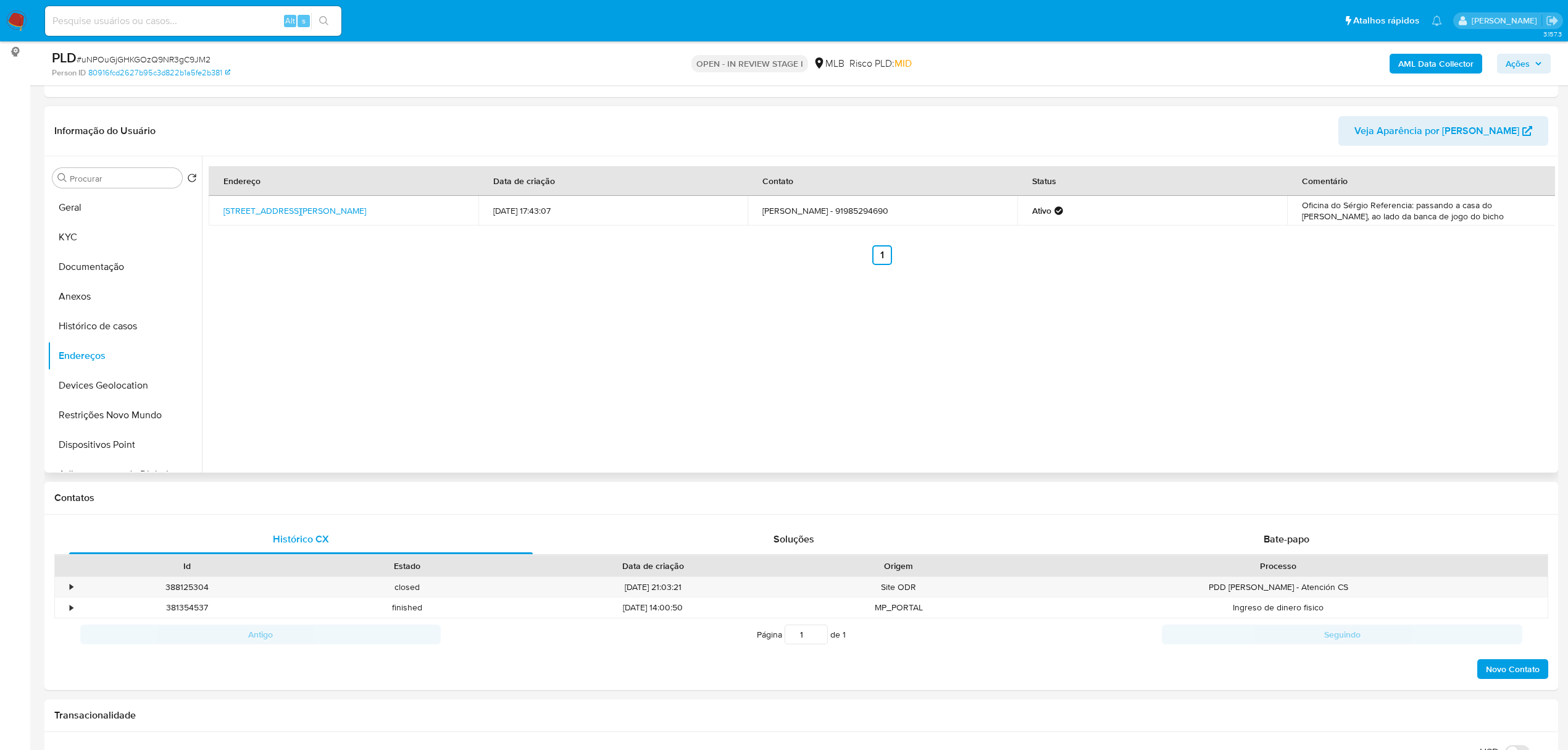
drag, startPoint x: 502, startPoint y: 243, endPoint x: 496, endPoint y: 253, distance: 11.7
click at [502, 244] on div "Endereço Data de criação Contato Status Comentário Rua Francisco Xavier Cardoso…" at bounding box center [881, 215] width 1347 height 99
drag, startPoint x: 217, startPoint y: 206, endPoint x: 437, endPoint y: 205, distance: 220.0
click at [437, 205] on td "Rua Francisco Xavier Cardoso 21, Belém, Pará, 66911020, Brasil 21" at bounding box center [343, 210] width 270 height 30
copy link "Rua Francisco Xavier Cardoso 21, Belém, Pará, 66911020"
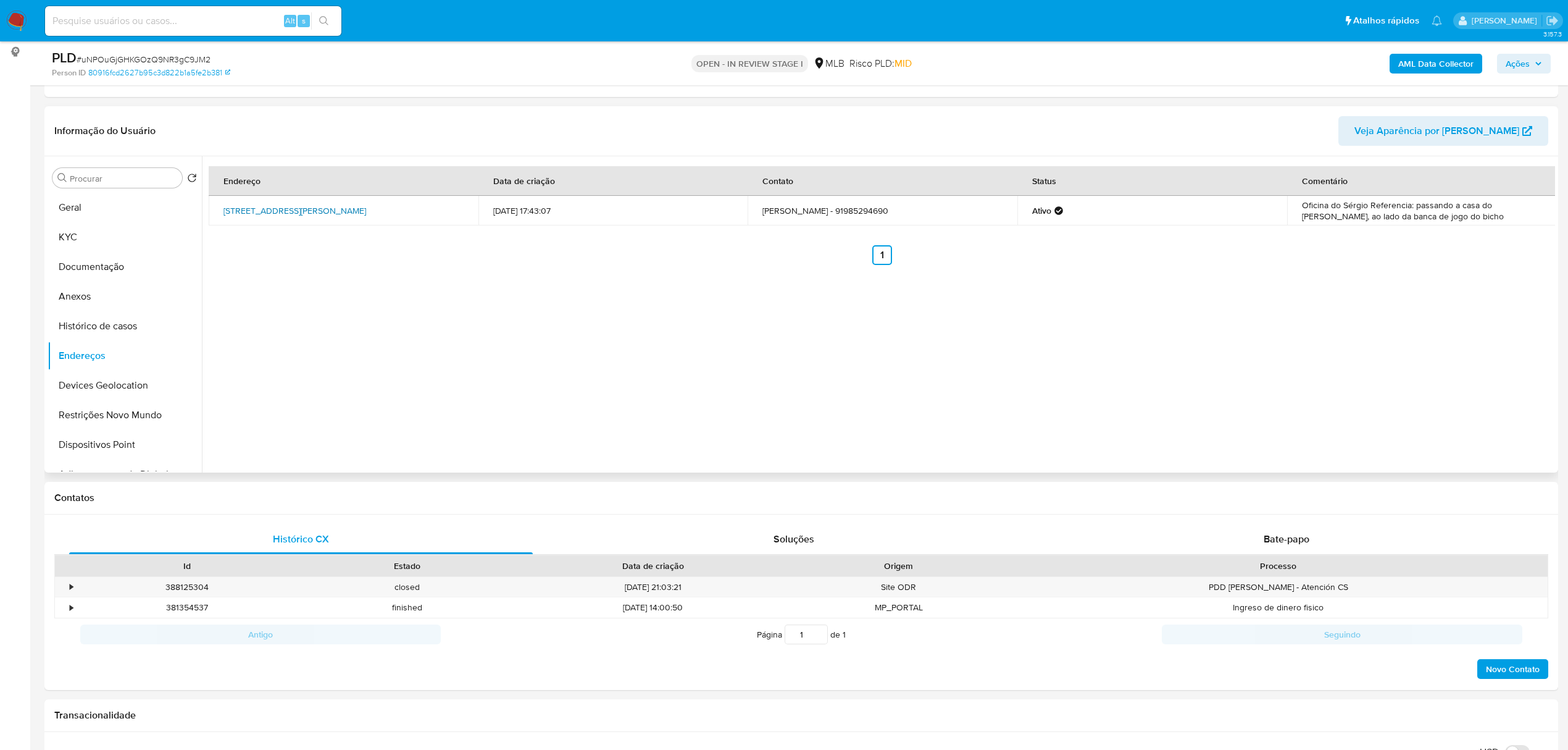
click at [366, 206] on link "Rua Francisco Xavier Cardoso 21, Belém, Pará, 66911020, Brasil 21" at bounding box center [295, 210] width 143 height 12
click at [95, 235] on button "KYC" at bounding box center [120, 237] width 144 height 30
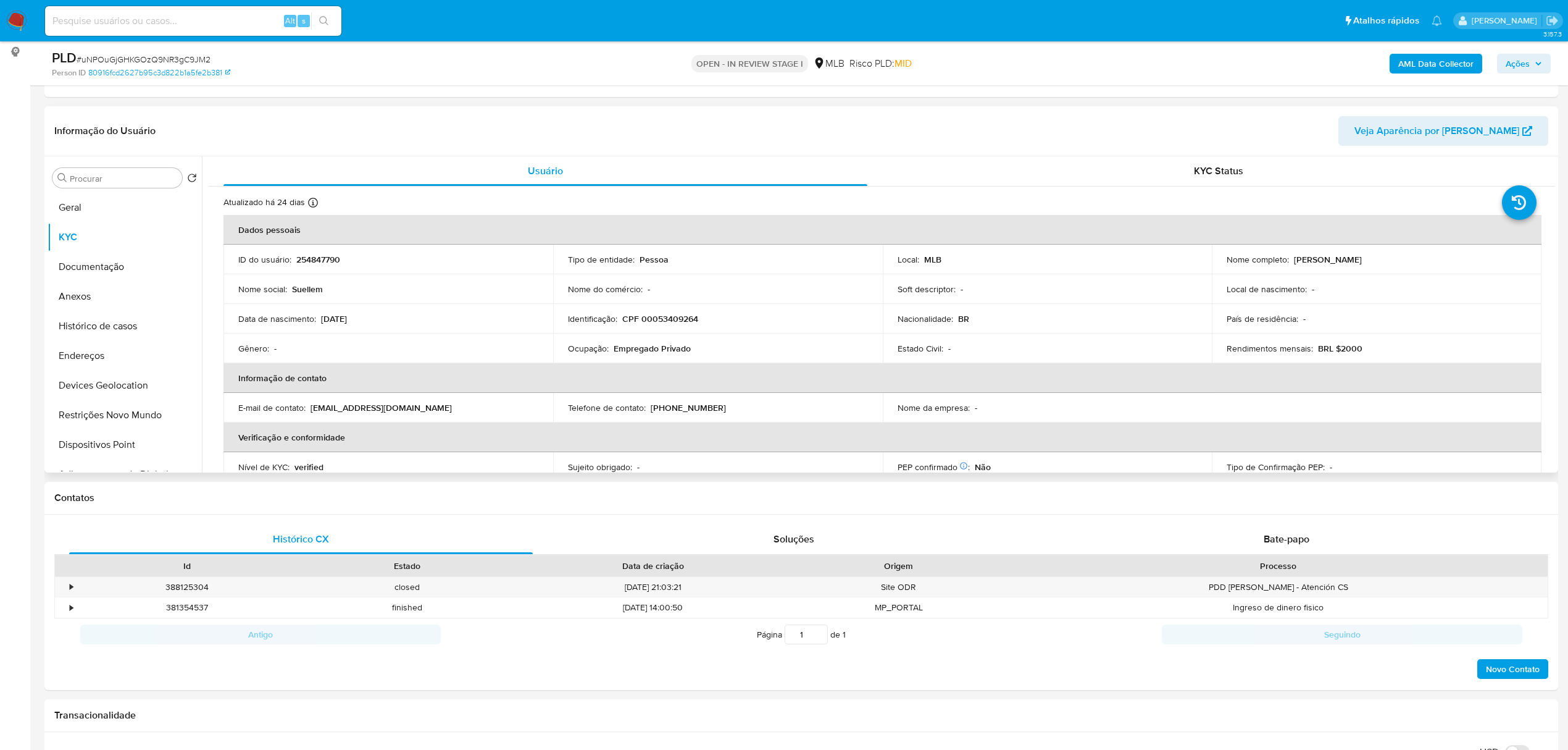
click at [680, 322] on p "CPF 00053409264" at bounding box center [660, 319] width 76 height 11
copy p "00053409264"
click at [130, 264] on button "Documentação" at bounding box center [120, 267] width 144 height 30
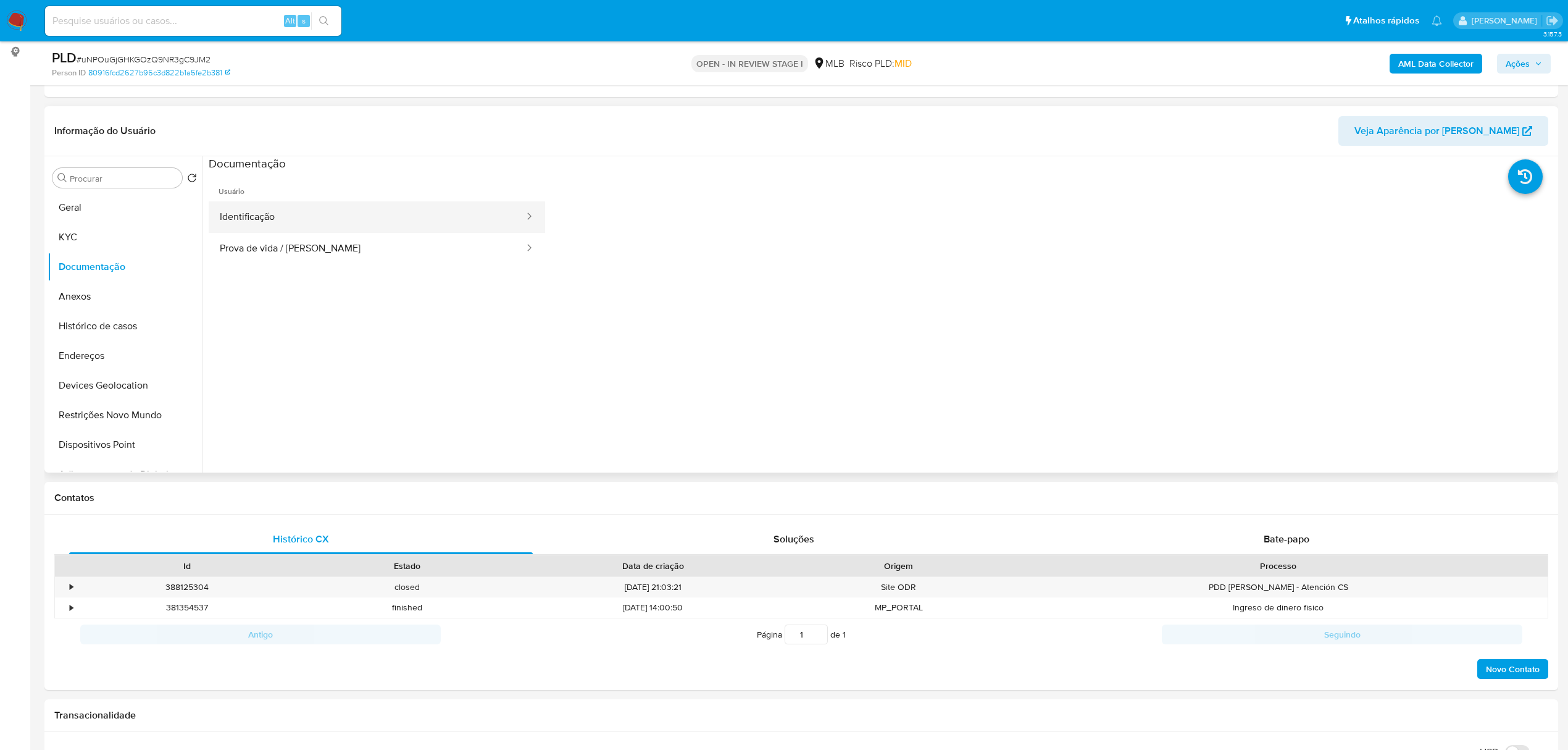
click at [365, 220] on button "Identificação" at bounding box center [366, 217] width 317 height 32
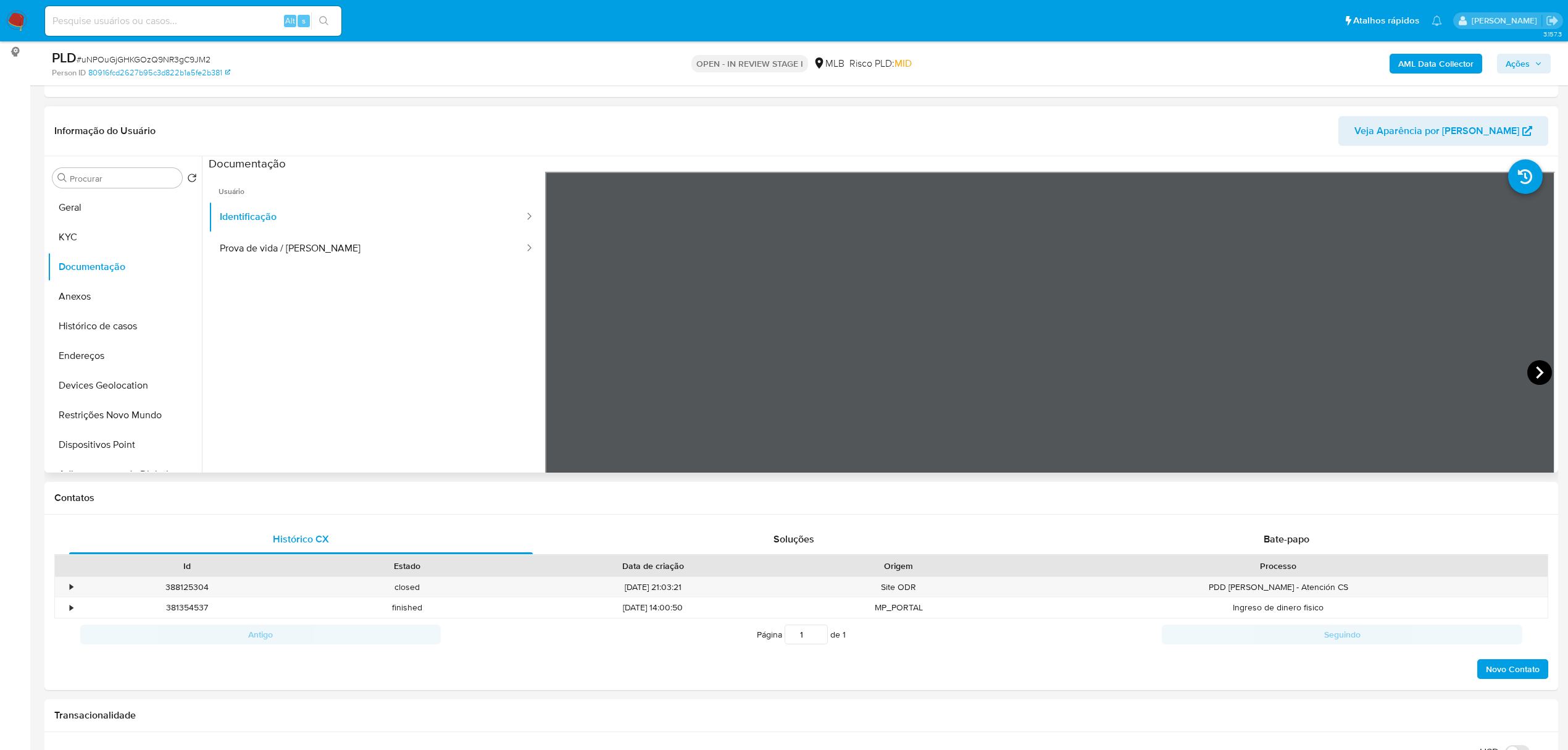
click at [1536, 368] on icon at bounding box center [1540, 372] width 25 height 25
click at [72, 240] on button "KYC" at bounding box center [120, 237] width 144 height 30
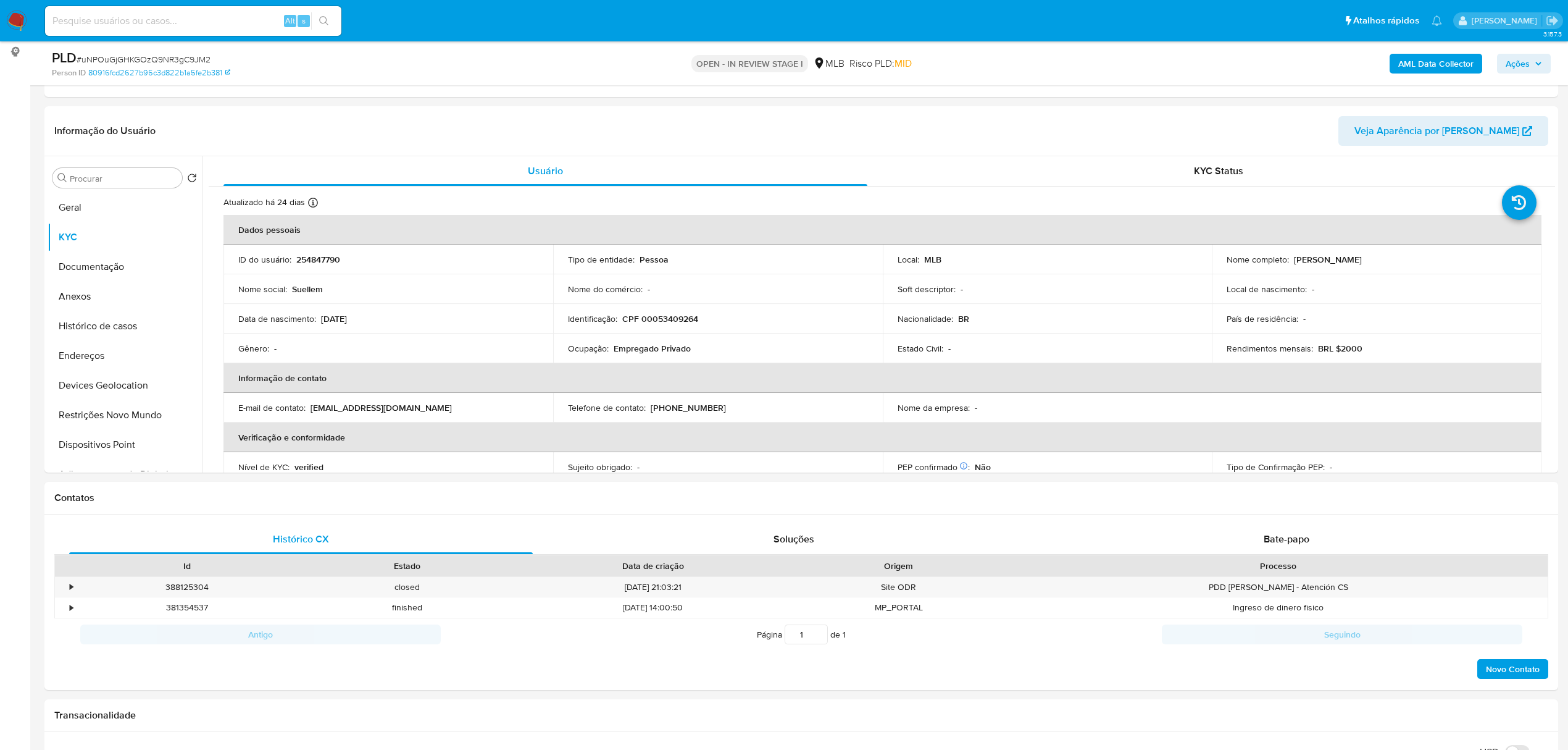
click at [676, 319] on p "CPF 00053409264" at bounding box center [660, 319] width 76 height 11
copy p "00053409264"
drag, startPoint x: 1290, startPoint y: 261, endPoint x: 1423, endPoint y: 250, distance: 133.5
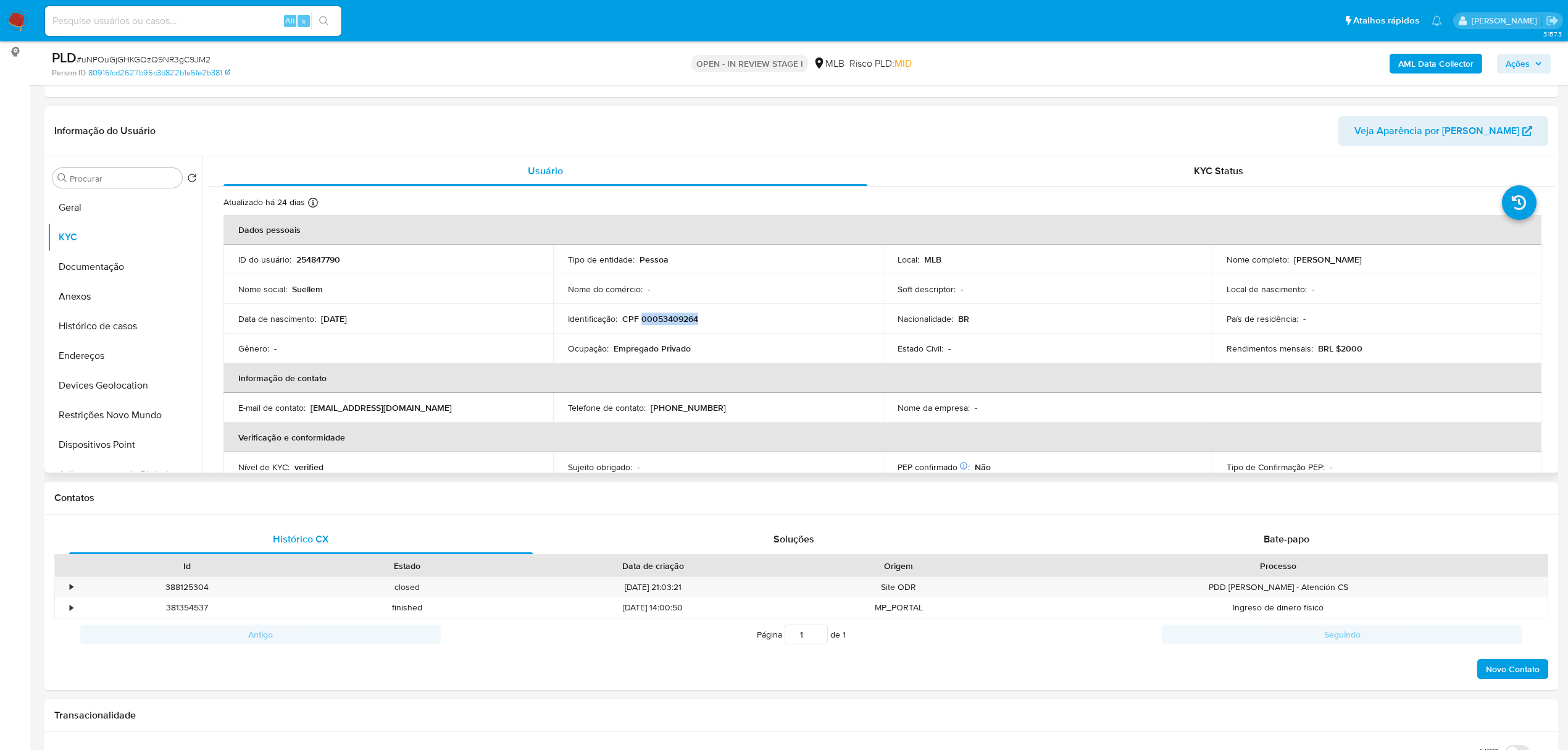
click at [1436, 261] on div "Nome completo : Suellem Cristina Sousa Barbosa" at bounding box center [1376, 259] width 300 height 11
copy p "Suellem Cristina Sousa Barbosa"
click at [106, 262] on button "Documentação" at bounding box center [120, 267] width 144 height 30
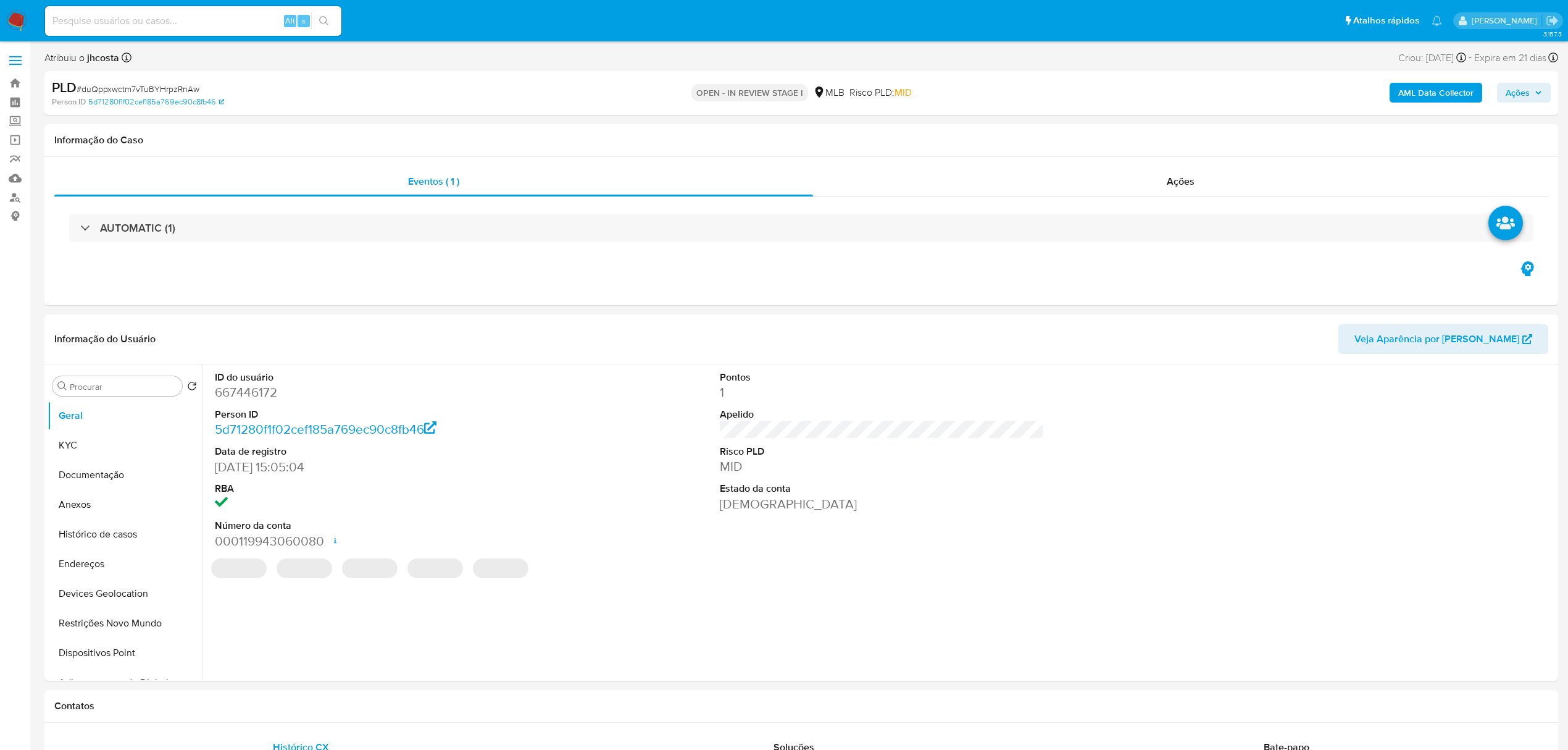
click at [22, 15] on img at bounding box center [16, 21] width 21 height 21
select select "10"
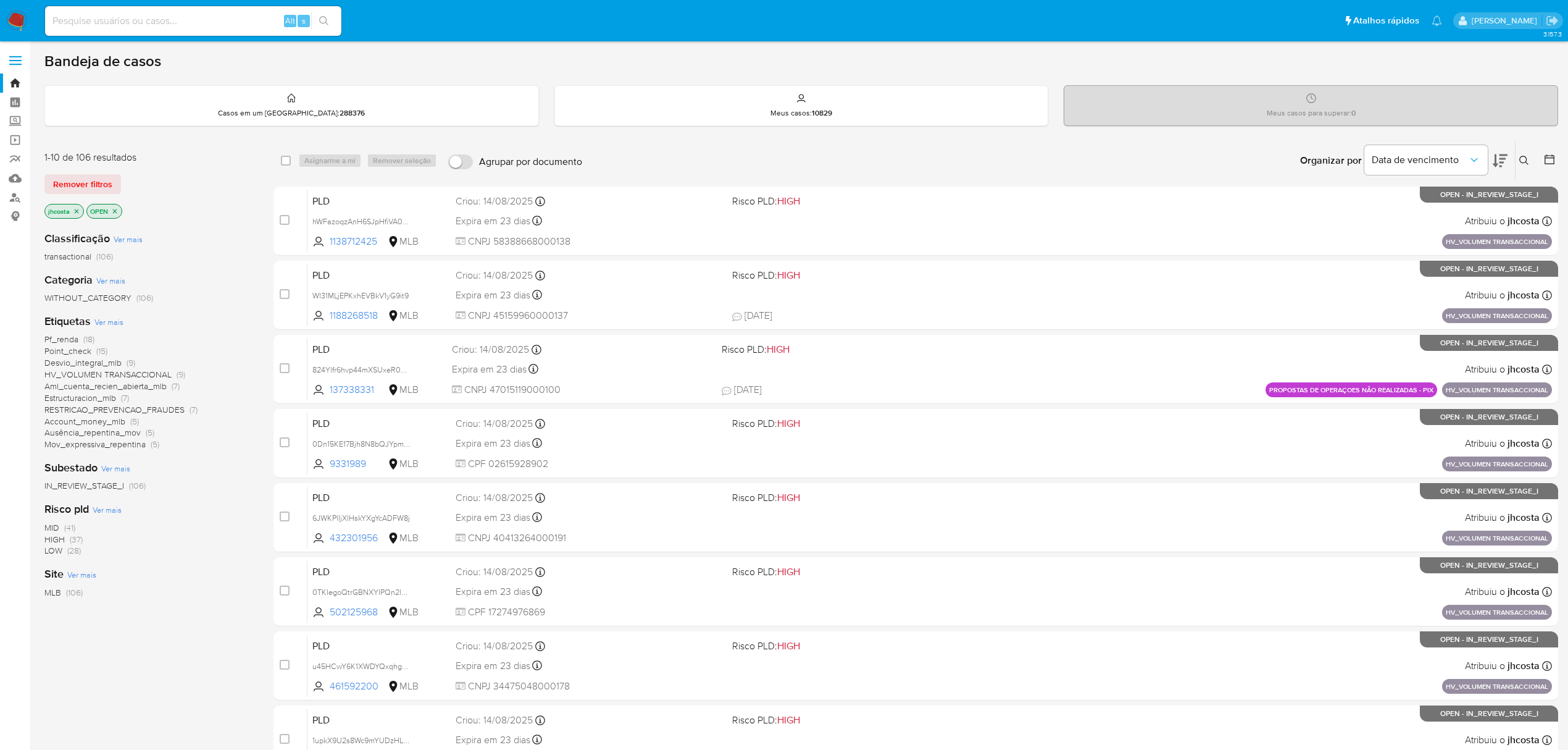
click at [80, 336] on span "Pf_renda (18)" at bounding box center [69, 339] width 50 height 12
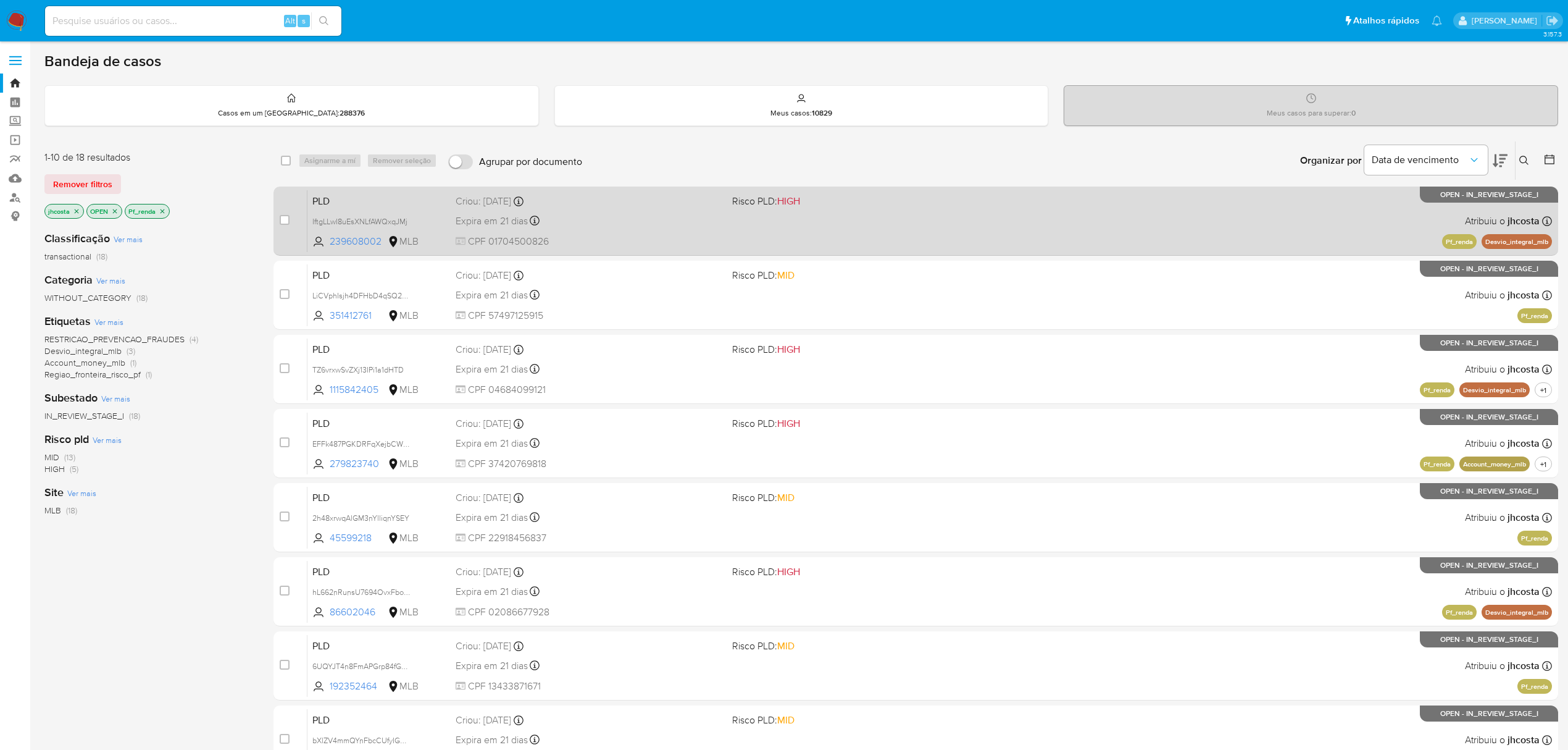
click at [704, 237] on span "CPF 01704500826" at bounding box center [589, 242] width 266 height 14
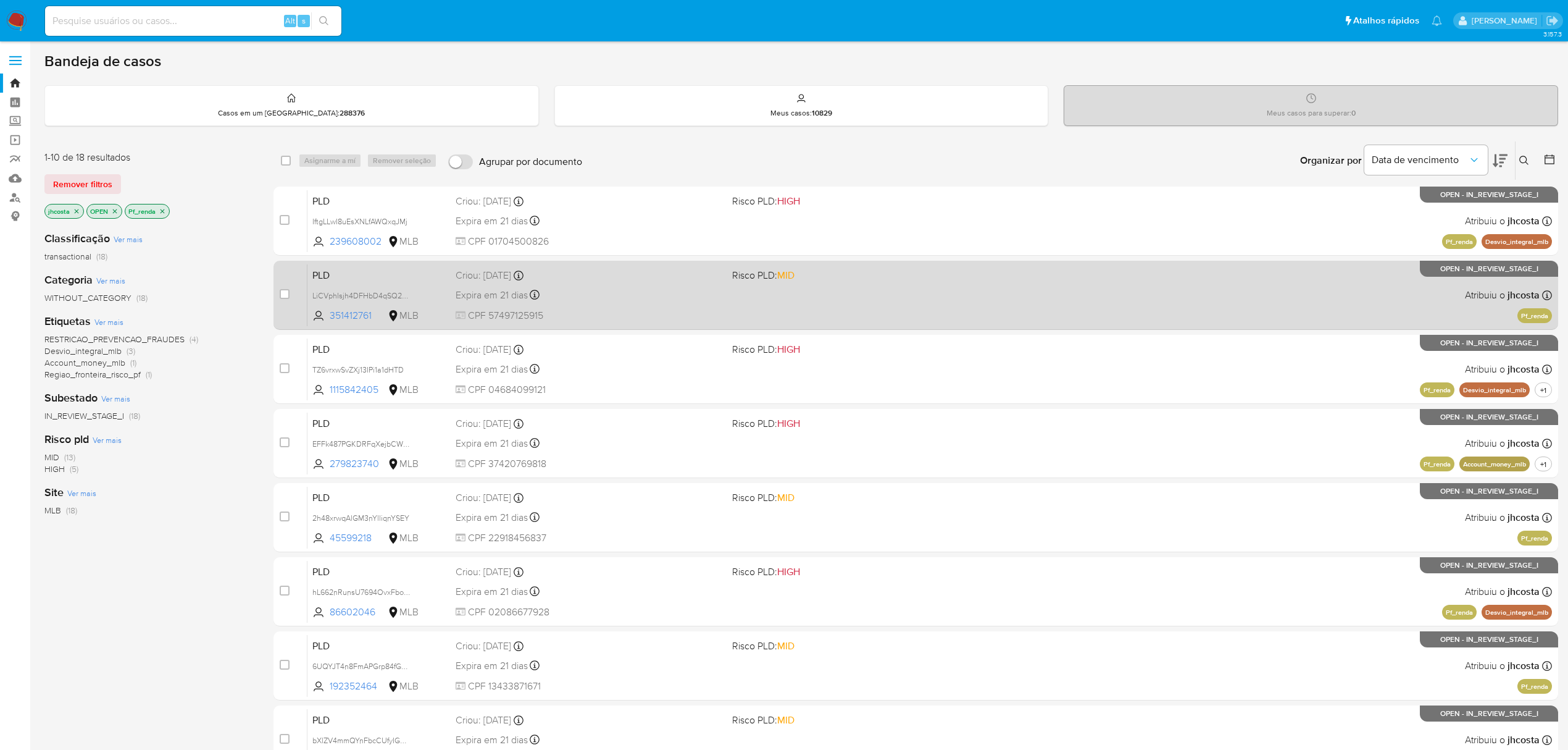
click at [711, 289] on div "Expira em 21 dias Expira em 26/09/2025 00:11:30" at bounding box center [589, 295] width 266 height 17
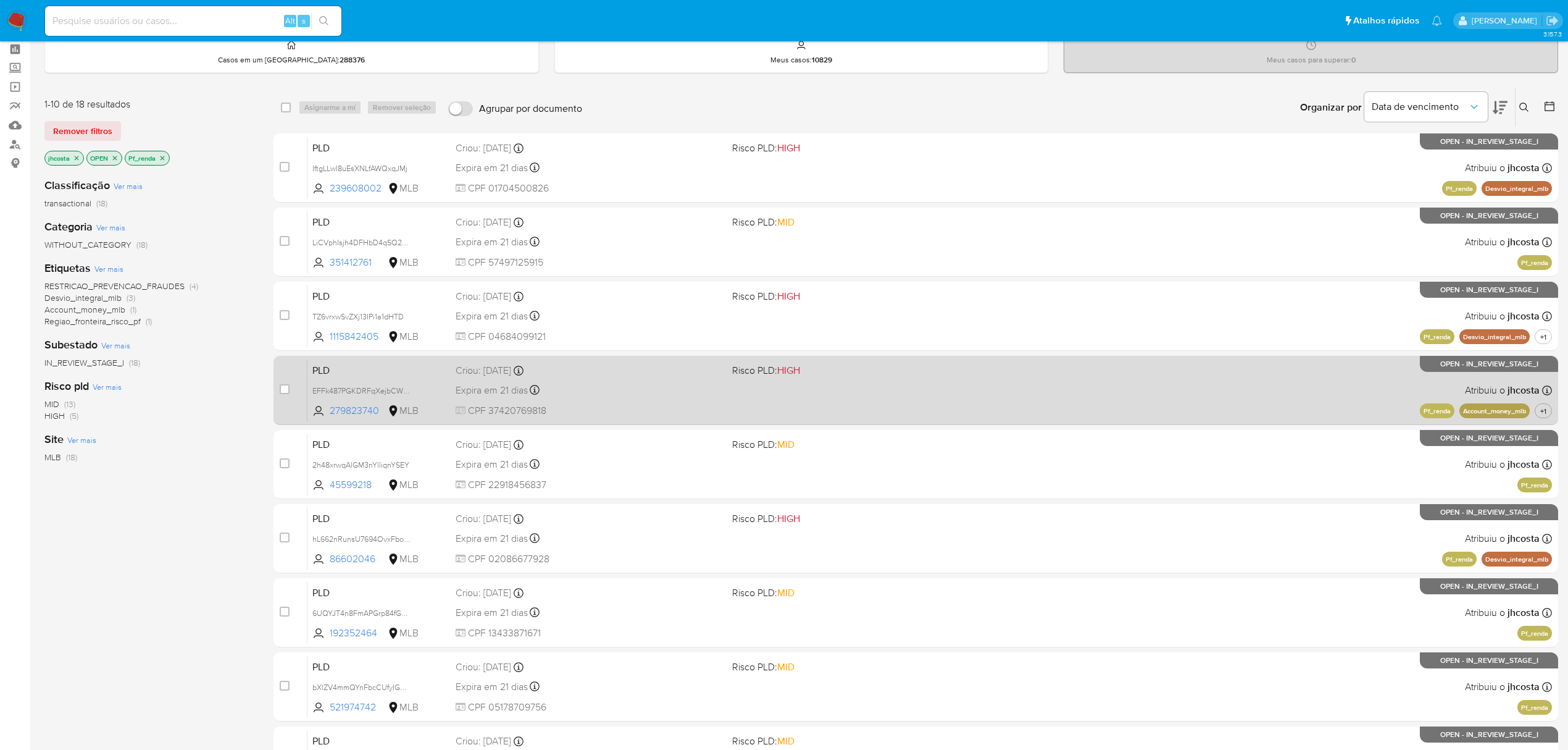
scroll to position [82, 0]
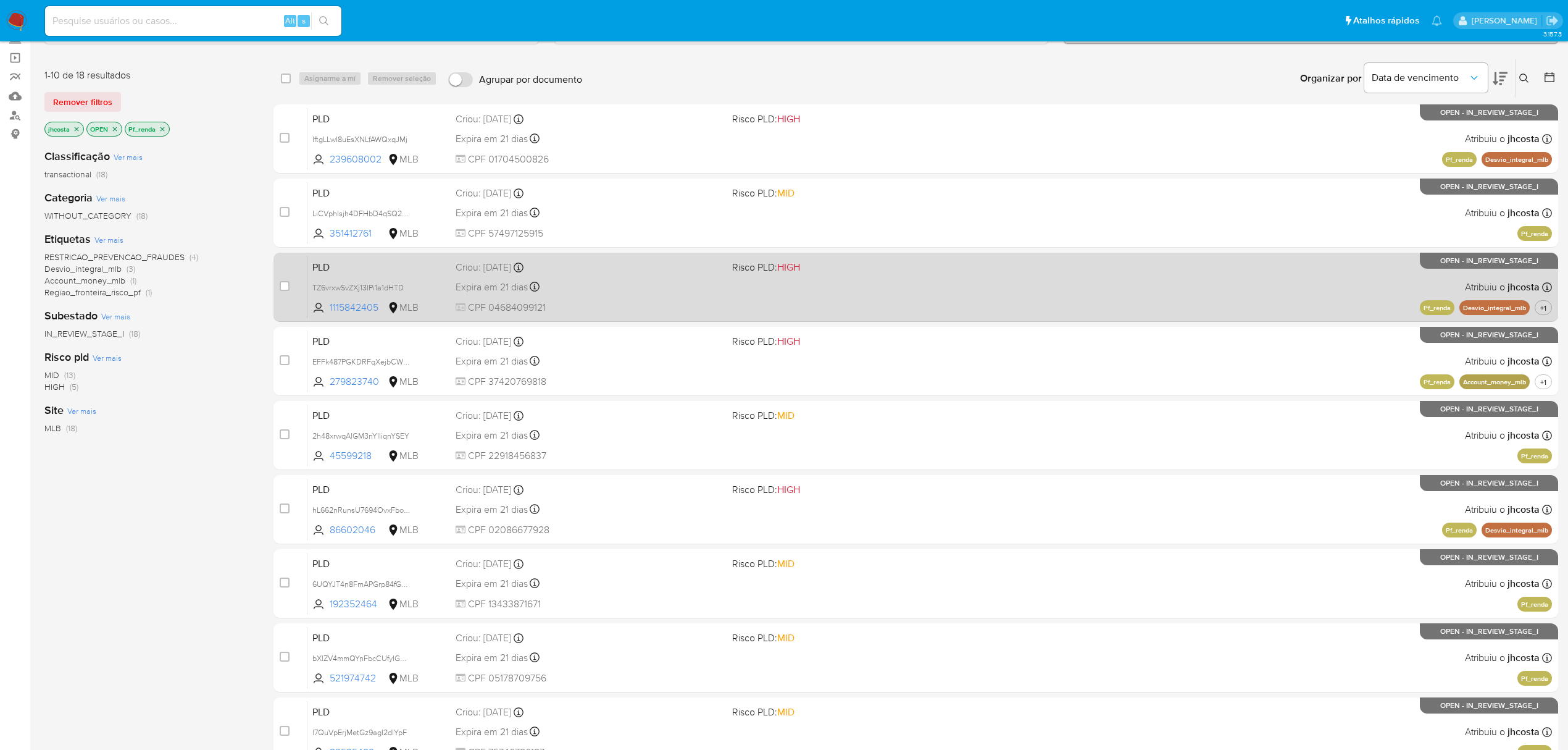
click at [712, 288] on div "Expira em 21 dias Expira em 26/09/2025 00:10:33" at bounding box center [589, 287] width 266 height 17
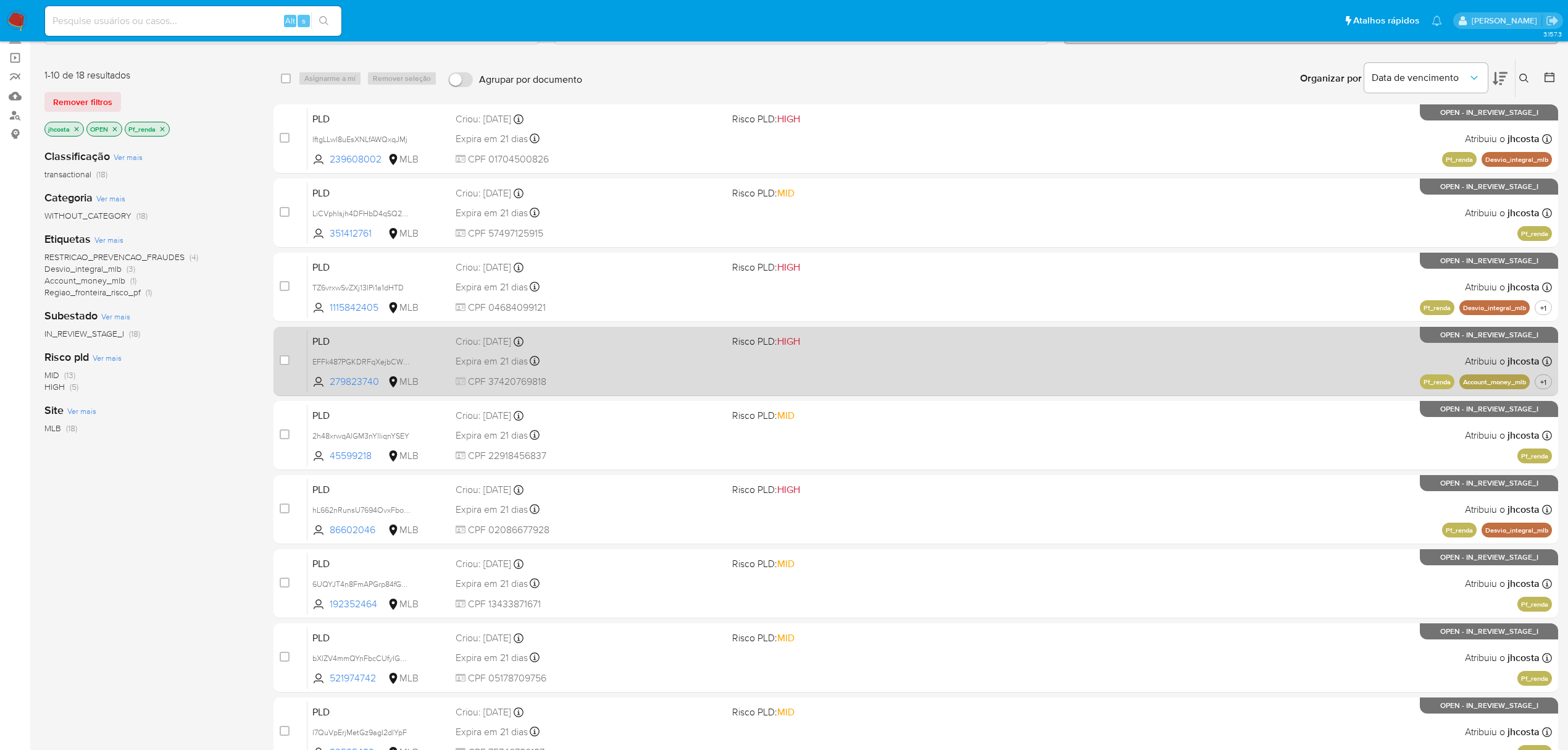
click at [741, 366] on div "PLD EFFk487PGKDRFqXejbCWppHV 279823740 MLB Risco PLD: HIGH Criou: 12/08/2025 Cr…" at bounding box center [929, 360] width 1244 height 62
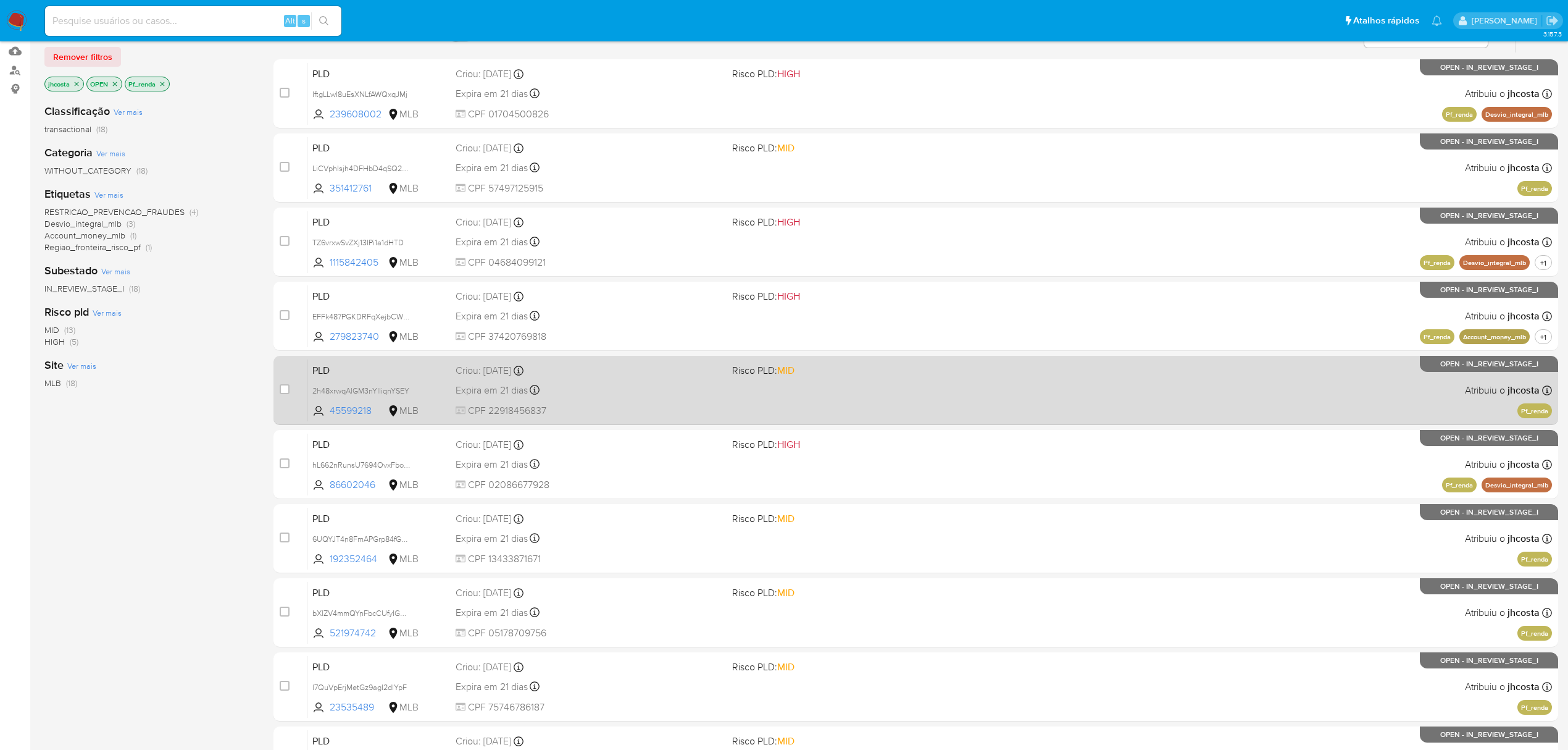
scroll to position [164, 0]
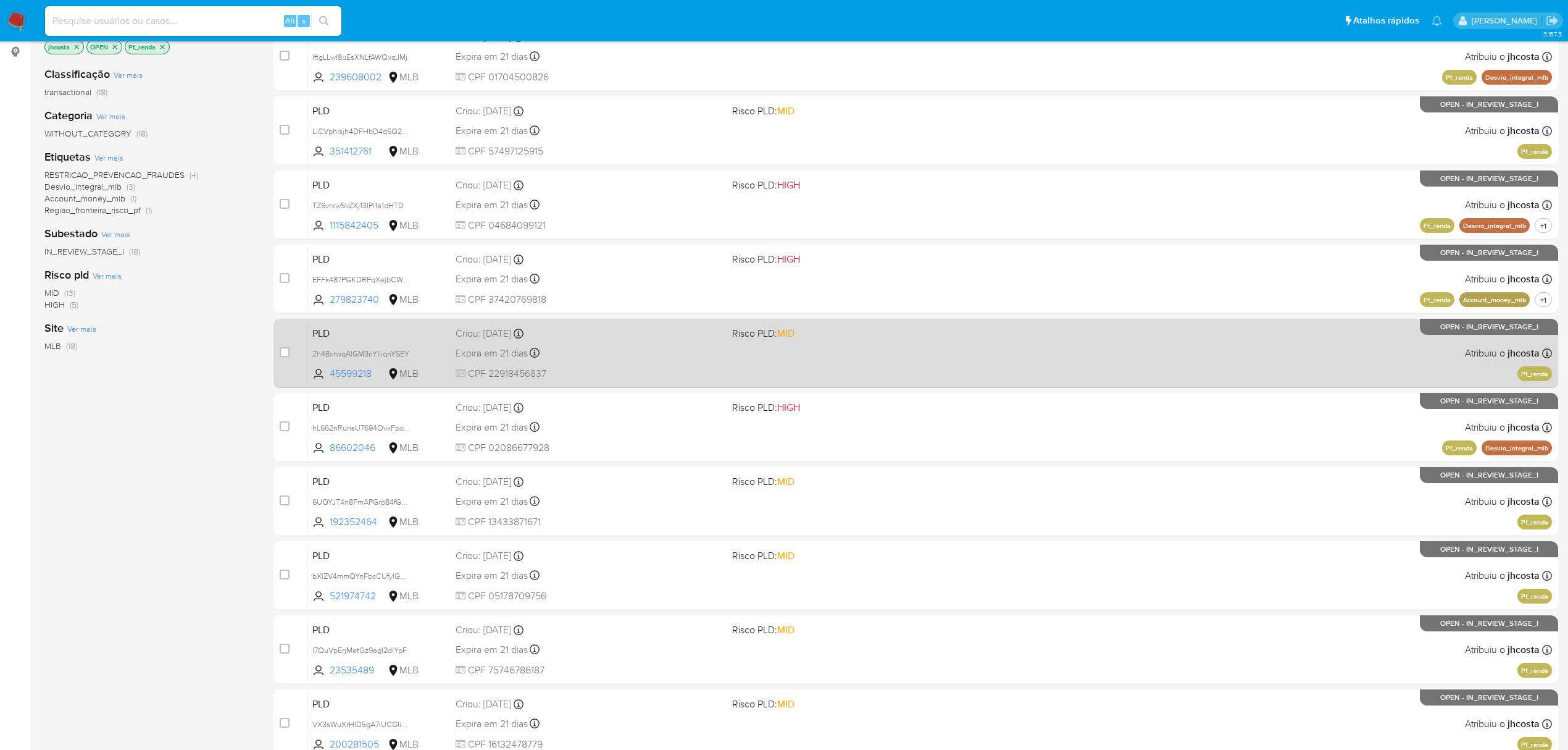
click at [787, 354] on div "PLD 2h48xrwqAlGM3nYlliqnYSEY 45599218 MLB Risco PLD: MID Criou: 12/08/2025 Crio…" at bounding box center [929, 353] width 1244 height 62
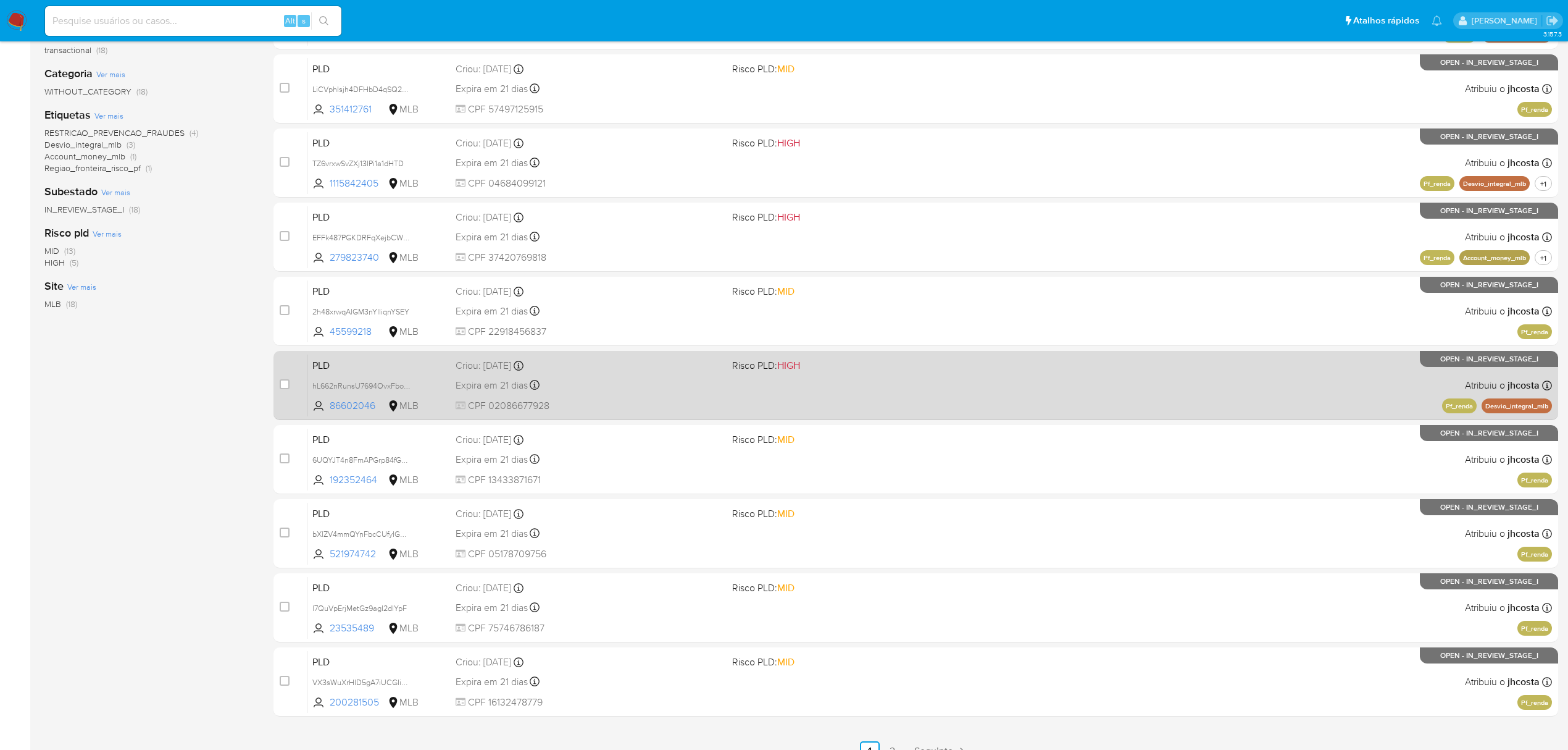
scroll to position [225, 0]
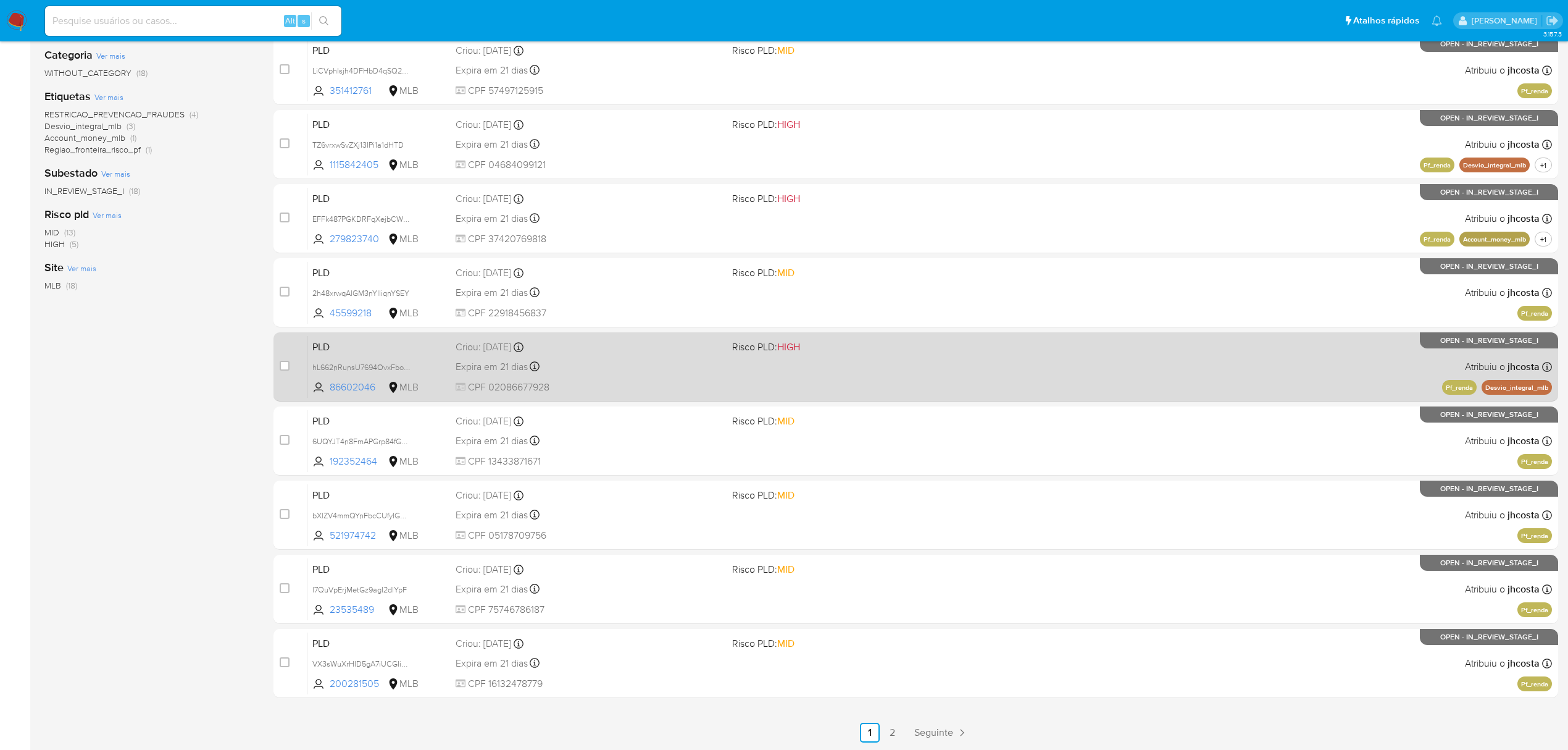
click at [962, 379] on div "PLD hL662nRunsU7694OvxFboG1X 86602046 MLB Risco PLD: HIGH Criou: 12/08/2025 Cri…" at bounding box center [929, 366] width 1244 height 62
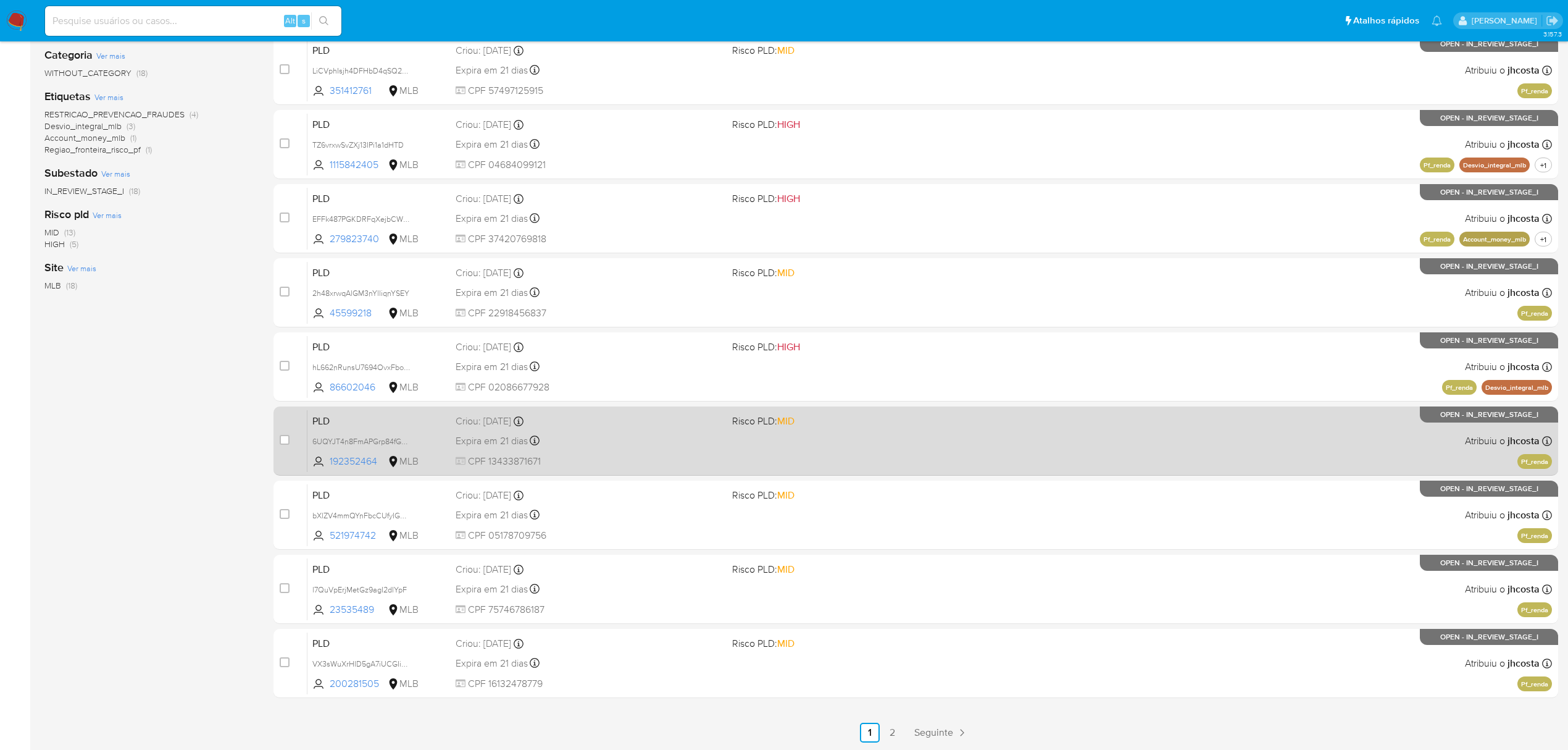
click at [789, 441] on div "PLD 6UQYJT4n8FmAPGrp84fG9zfq 192352464 MLB Risco PLD: MID Criou: 12/08/2025 Cri…" at bounding box center [929, 440] width 1244 height 62
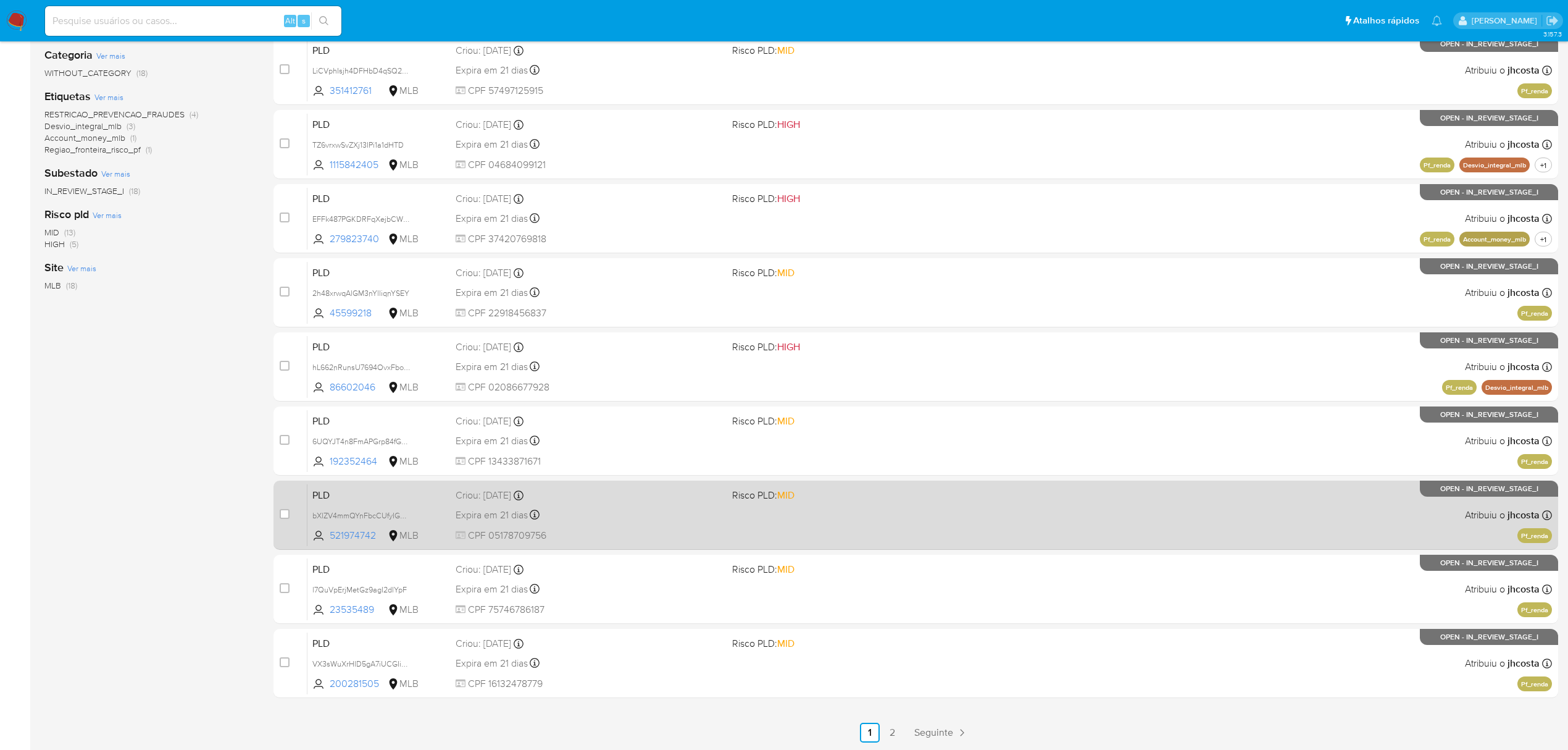
click at [919, 520] on div "PLD bXlZV4mmQYnFbcCUfyIGC3Vm 521974742 MLB Risco PLD: MID Criou: 12/08/2025 Cri…" at bounding box center [929, 514] width 1244 height 62
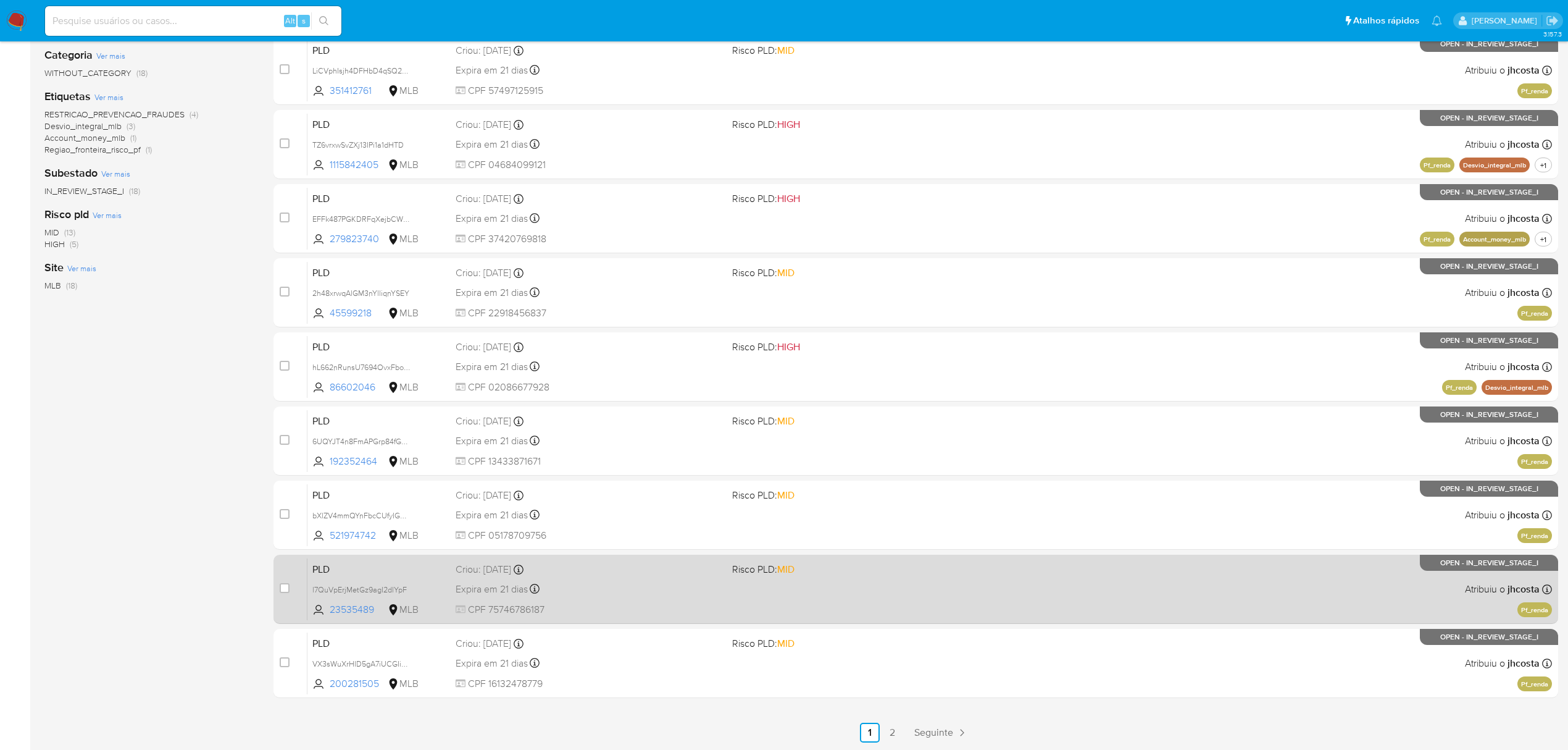
click at [937, 589] on div "PLD l7QuVpErjMetGz9agI2dlYpF 23535489 MLB Risco PLD: MID Criou: 12/08/2025 Crio…" at bounding box center [929, 589] width 1244 height 62
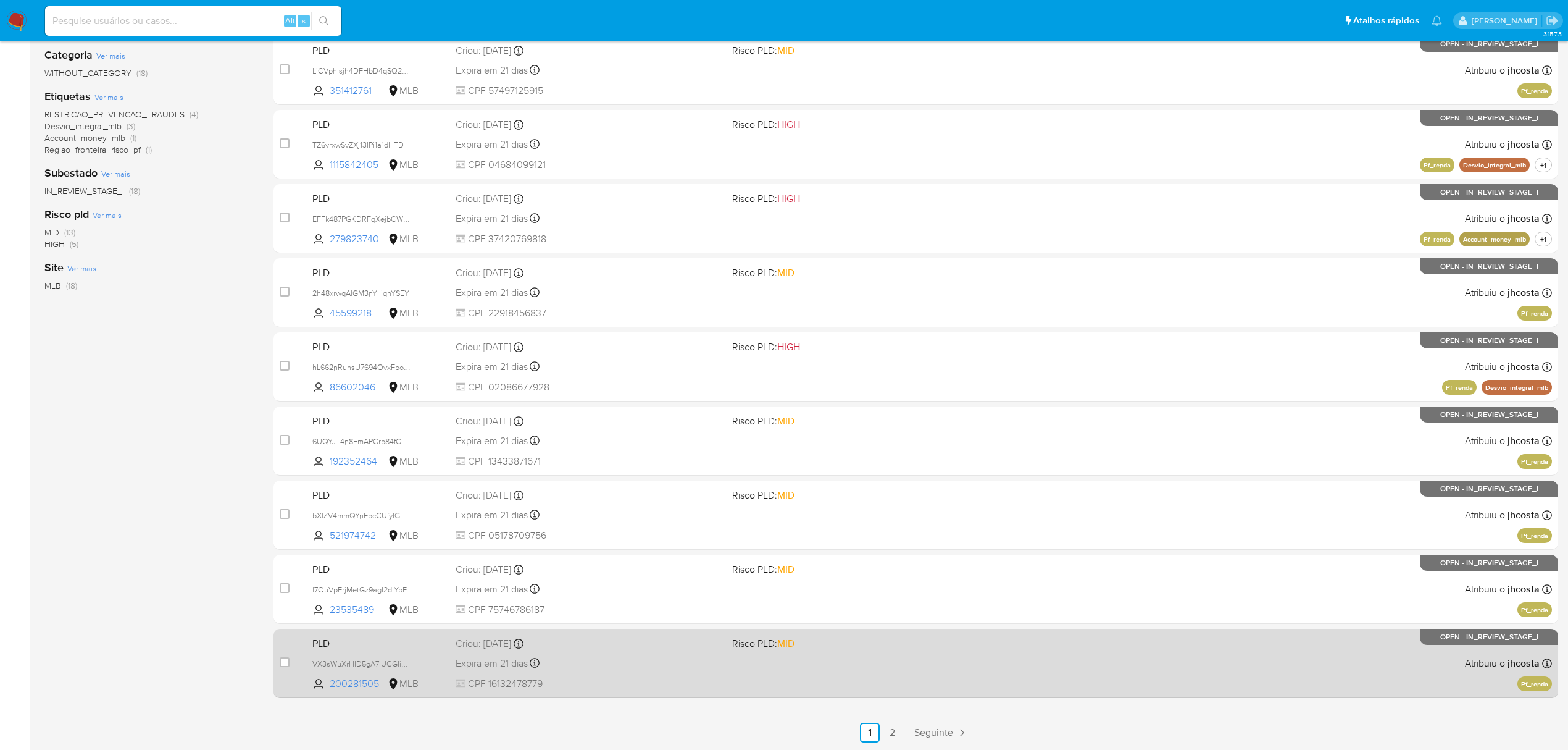
click at [839, 652] on div "PLD VX3sWuXrHID5gA7iUCGIinmO 200281505 MLB Risco PLD: MID Criou: 12/08/2025 Cri…" at bounding box center [929, 663] width 1244 height 62
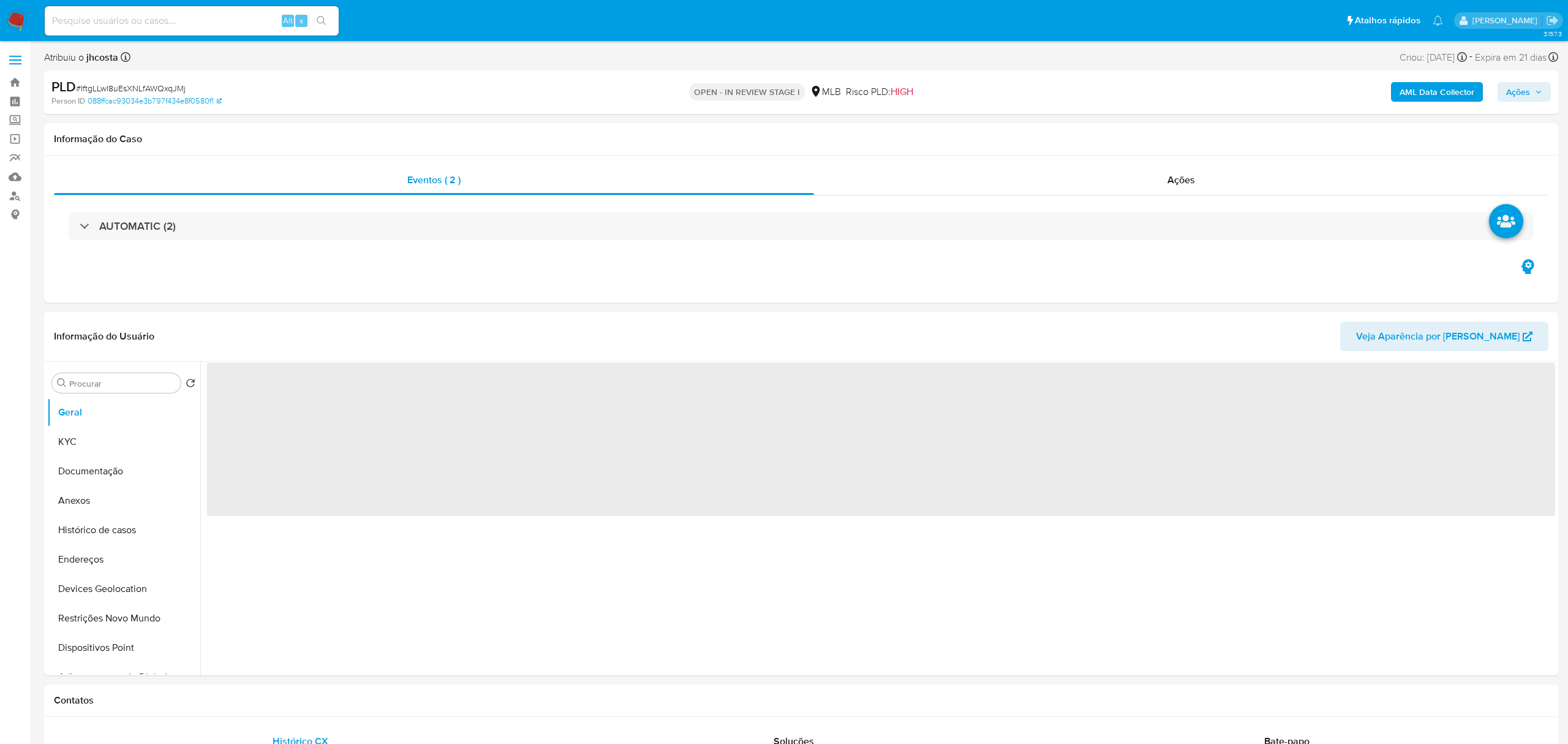
select select "10"
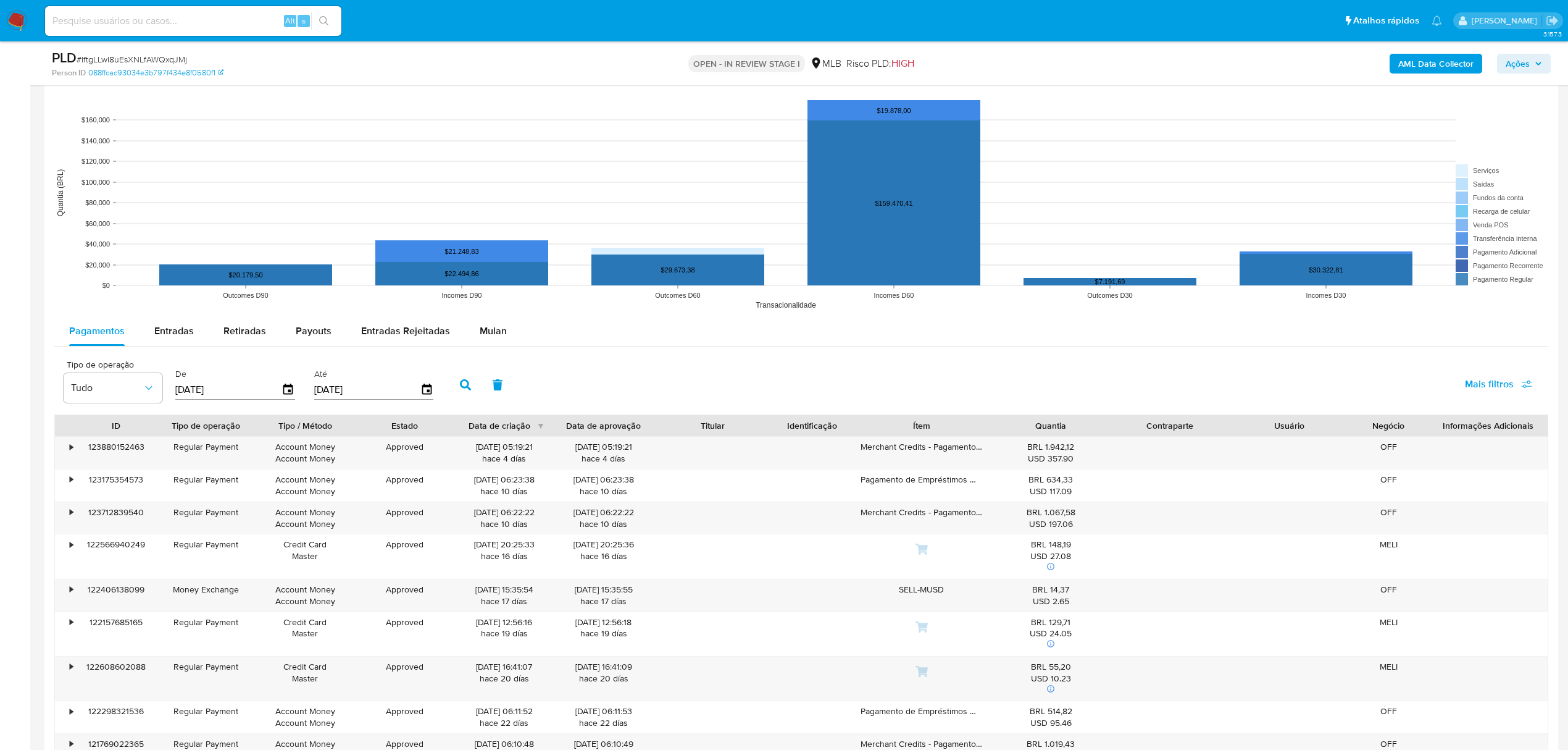
scroll to position [1070, 0]
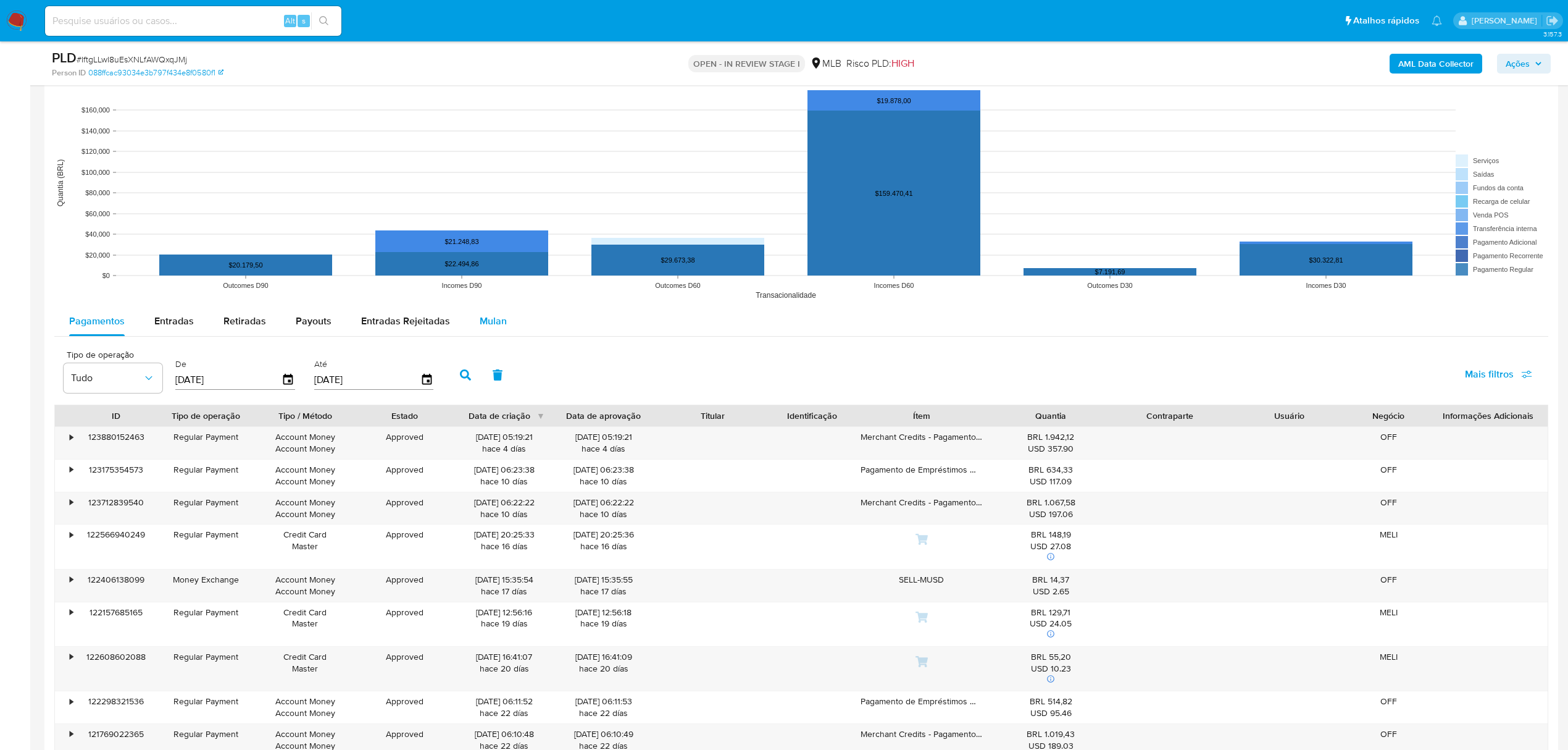
click at [493, 319] on span "Mulan" at bounding box center [494, 320] width 27 height 15
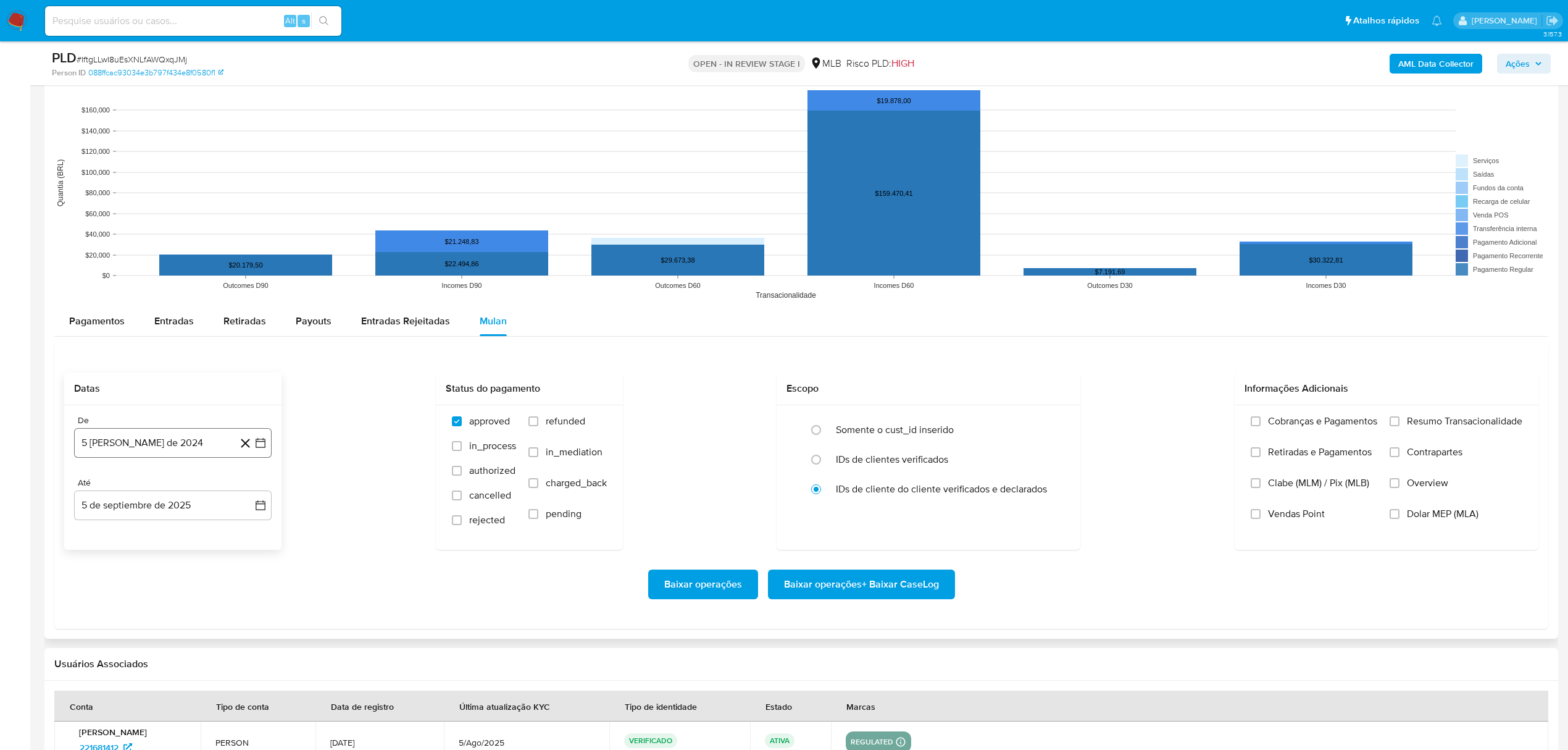
click at [143, 442] on button "5 [PERSON_NAME] de 2024" at bounding box center [173, 442] width 197 height 30
click at [203, 489] on icon "Seleccionar mes y año" at bounding box center [202, 488] width 10 height 10
click at [244, 494] on icon "Año siguiente" at bounding box center [247, 487] width 15 height 15
click at [121, 607] on span "[DATE]" at bounding box center [119, 602] width 27 height 10
click at [124, 531] on button "1" at bounding box center [123, 533] width 20 height 20
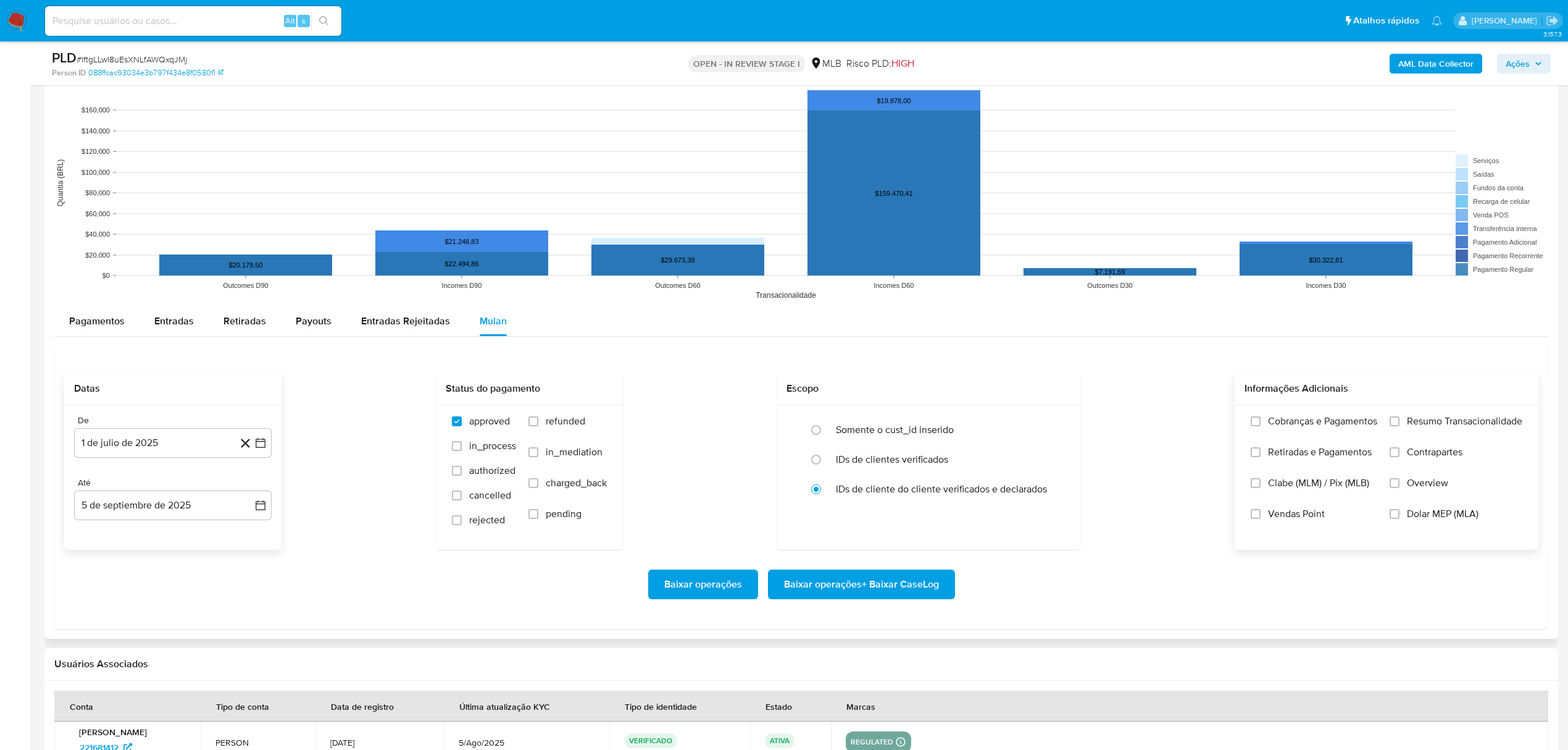
click at [1450, 421] on span "Resumo Transacionalidade" at bounding box center [1465, 421] width 115 height 12
click at [1400, 421] on input "Resumo Transacionalidade" at bounding box center [1395, 421] width 10 height 10
click at [894, 581] on span "Baixar operações + Baixar CaseLog" at bounding box center [861, 584] width 155 height 27
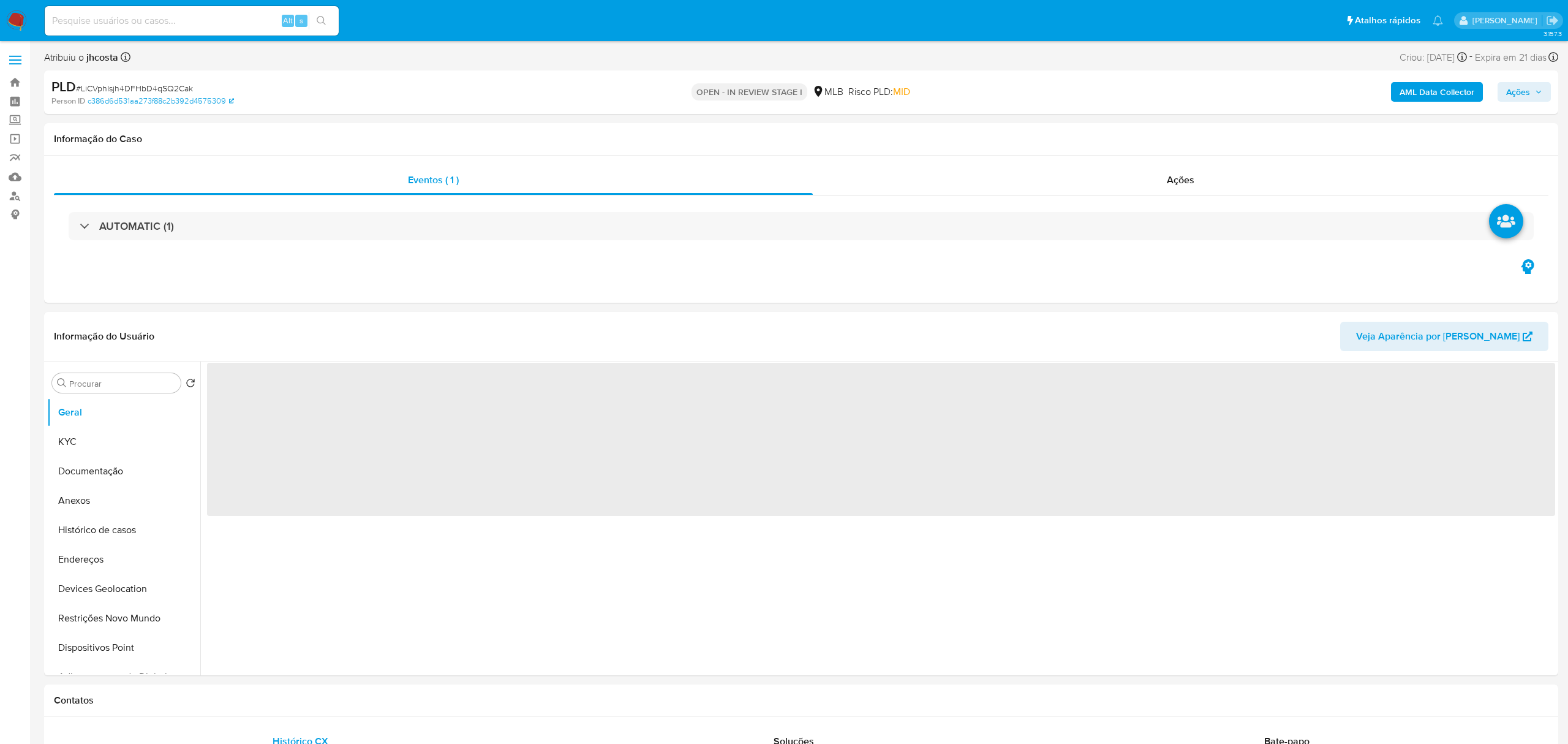
select select "10"
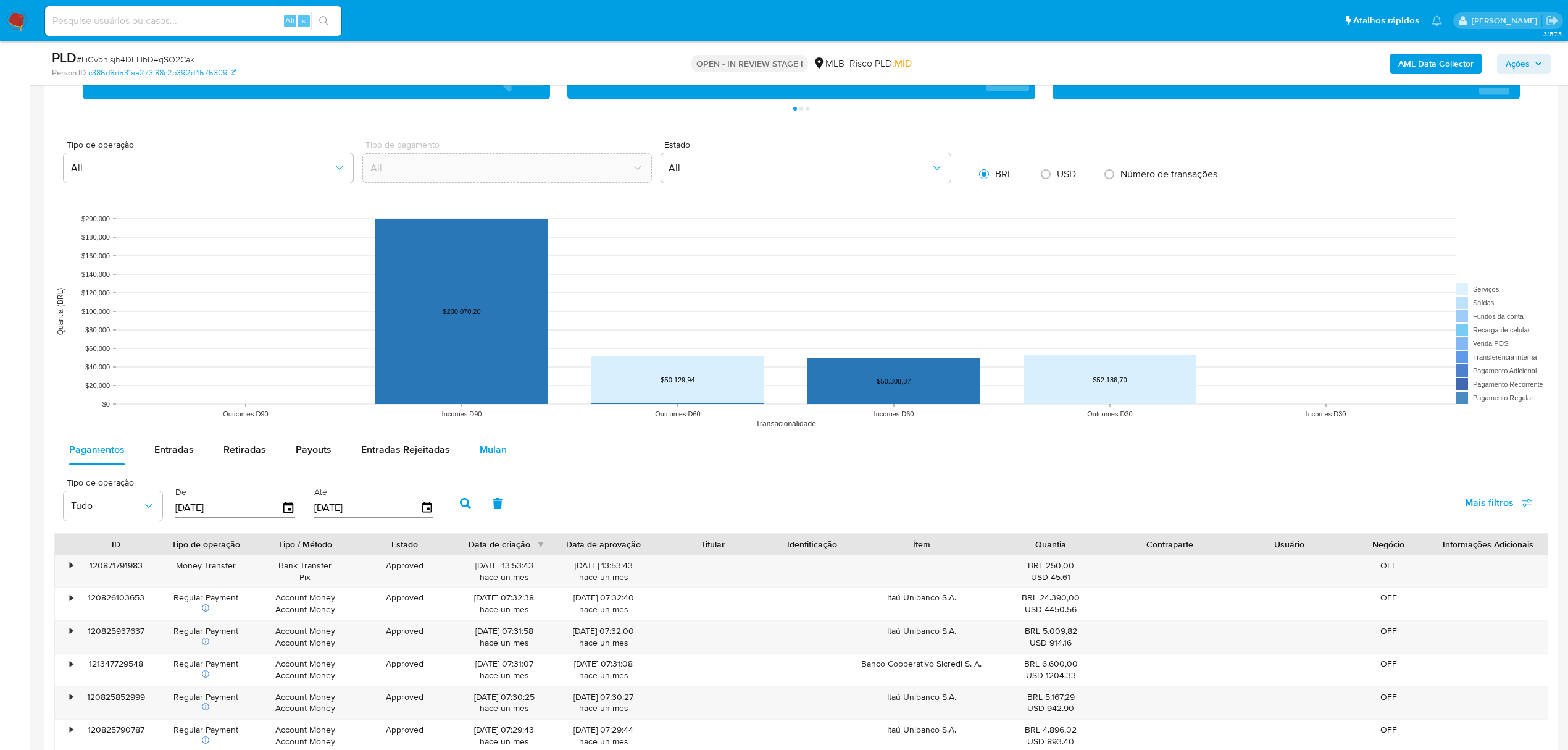
scroll to position [1235, 0]
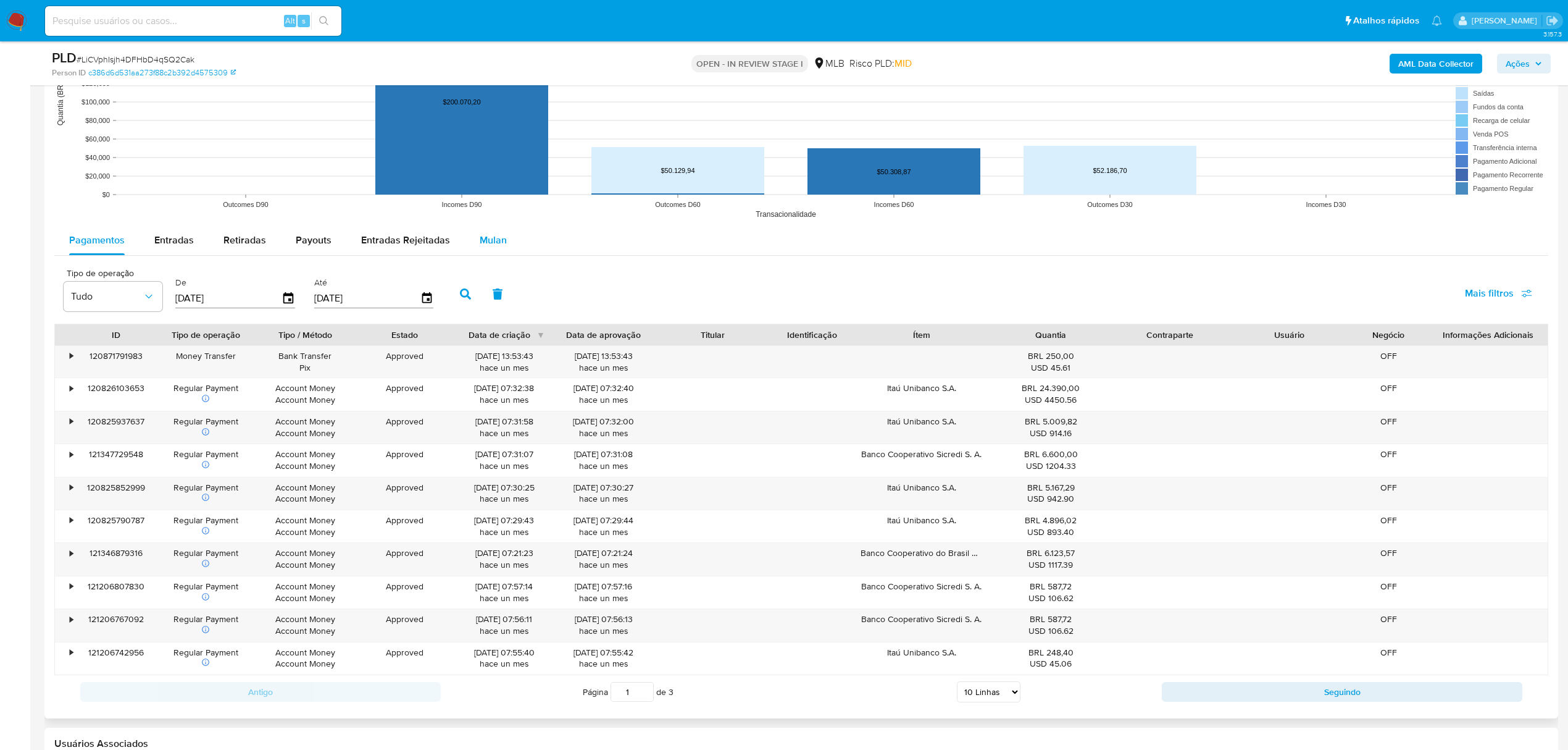
click at [484, 233] on div "Mulan" at bounding box center [494, 240] width 27 height 30
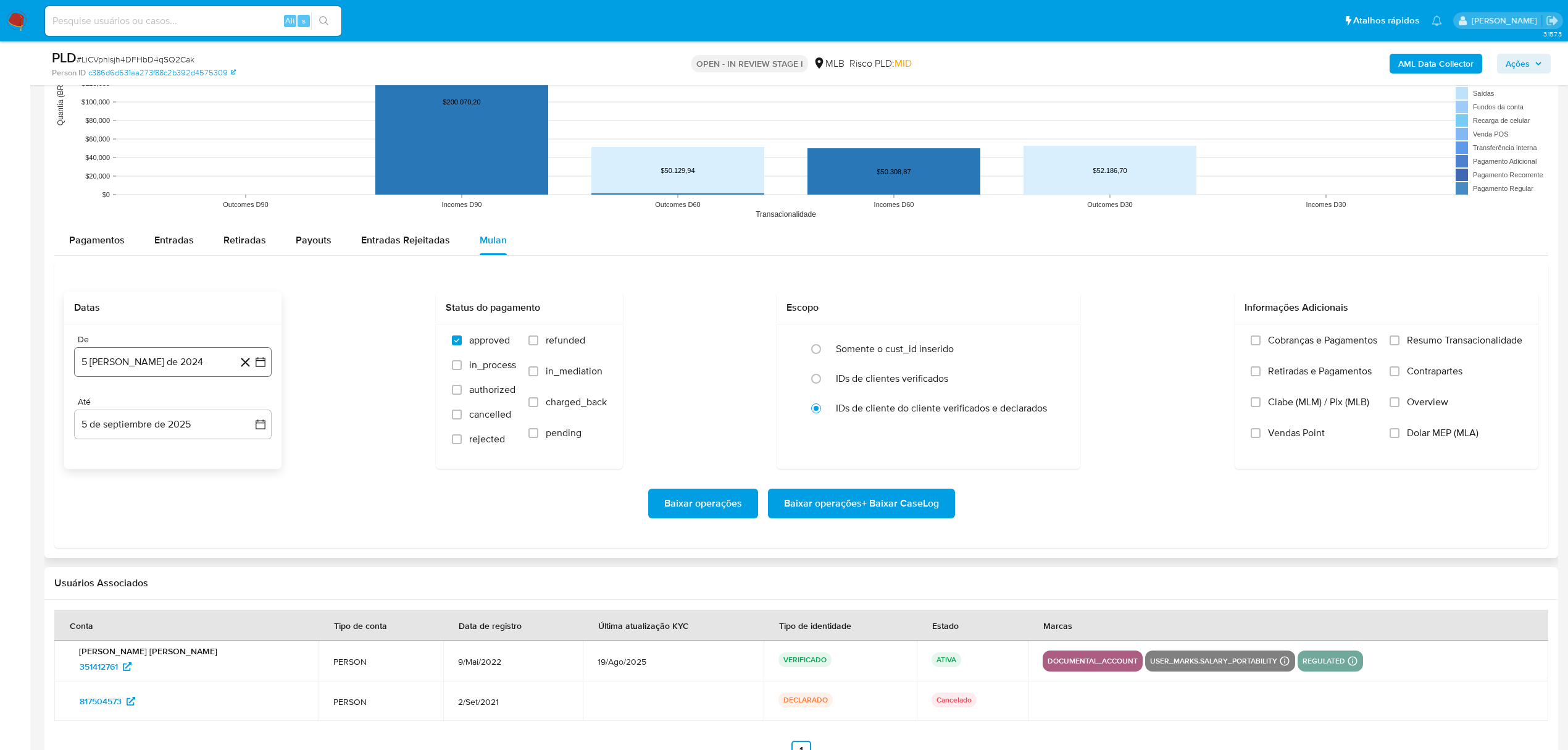
click at [166, 366] on button "5 [PERSON_NAME] de 2024" at bounding box center [173, 361] width 197 height 30
click at [185, 401] on div "agosto 2024 agosto 2024 lun lunes mar martes mié miércoles jue jueves vie viern…" at bounding box center [173, 478] width 197 height 195
click at [204, 408] on icon "Seleccionar mes y año" at bounding box center [202, 407] width 10 height 10
drag, startPoint x: 250, startPoint y: 410, endPoint x: 202, endPoint y: 463, distance: 71.5
click at [249, 411] on icon "Año siguiente" at bounding box center [247, 406] width 15 height 15
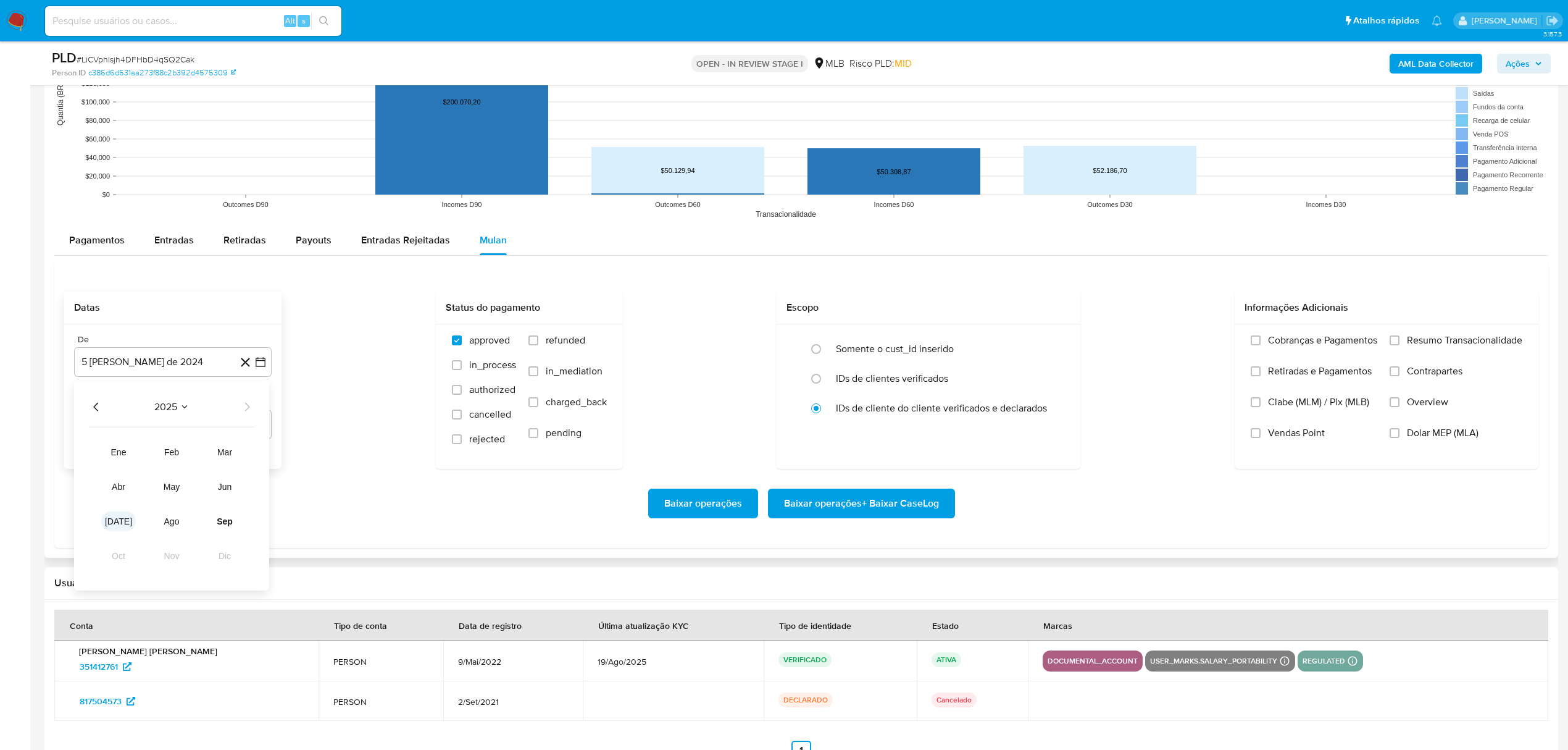
click at [125, 527] on button "[DATE]" at bounding box center [119, 520] width 34 height 20
click at [129, 453] on button "1" at bounding box center [123, 452] width 20 height 20
click at [1394, 345] on input "Resumo Transacionalidade" at bounding box center [1395, 341] width 10 height 10
click at [931, 496] on span "Baixar operações + Baixar CaseLog" at bounding box center [861, 503] width 155 height 27
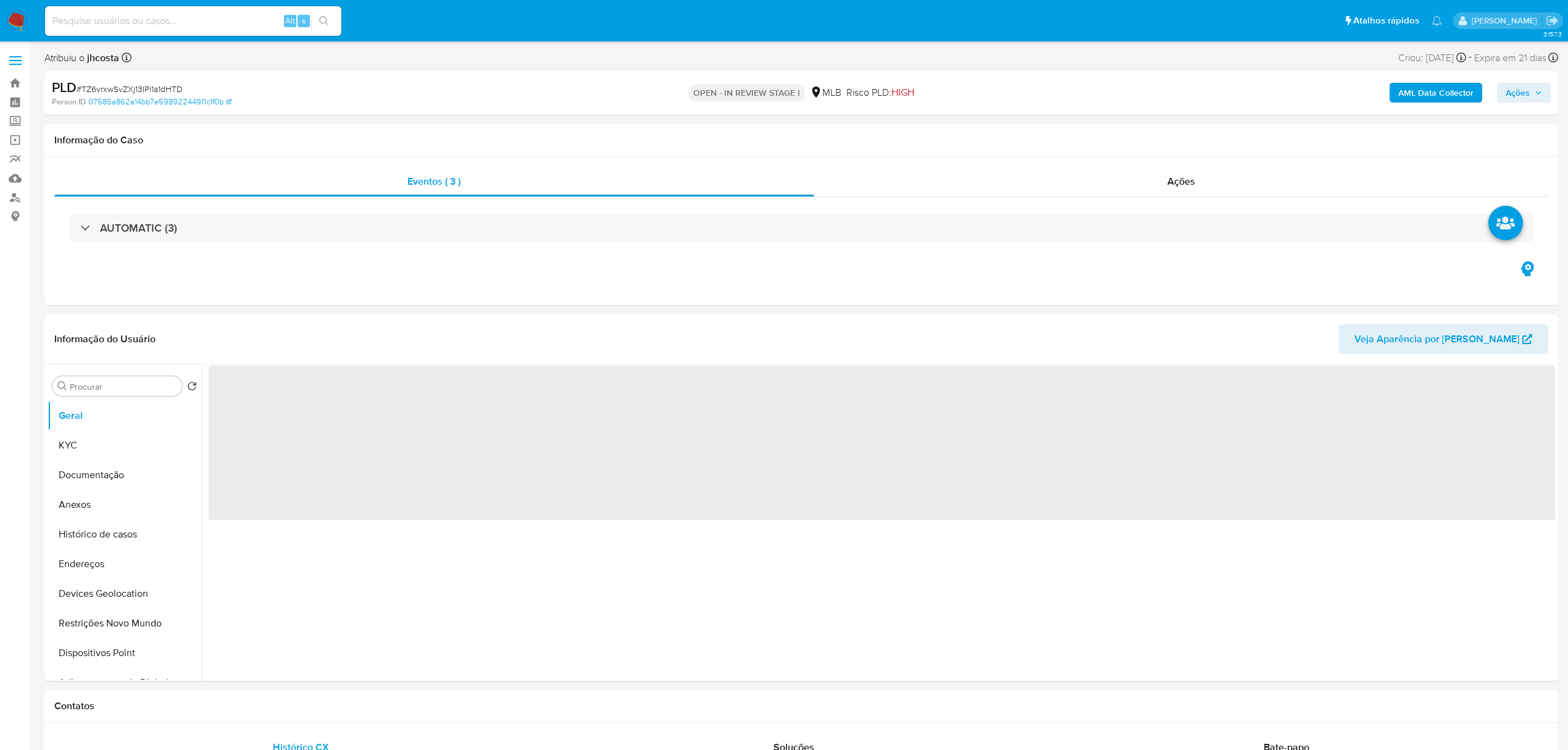
select select "10"
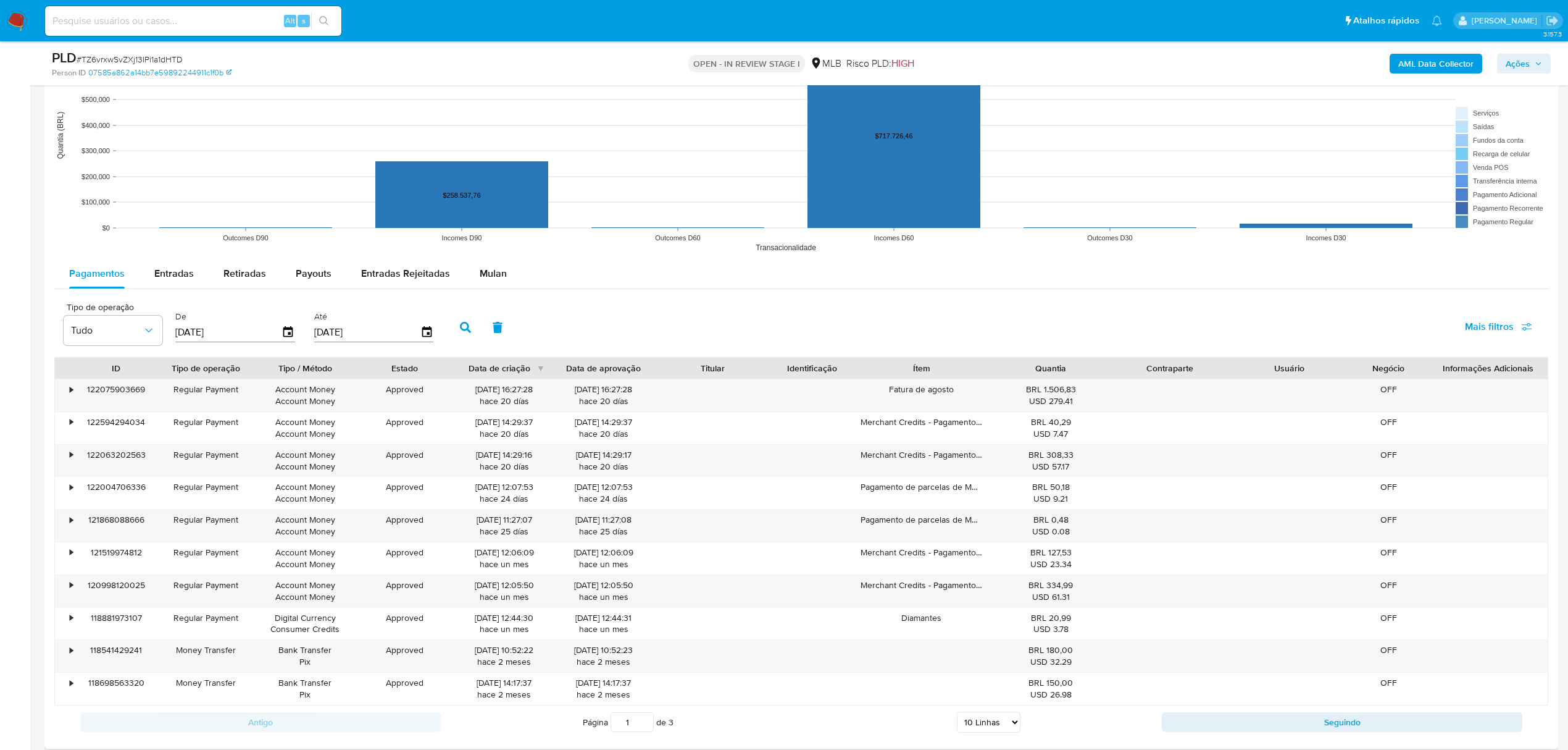
scroll to position [1152, 0]
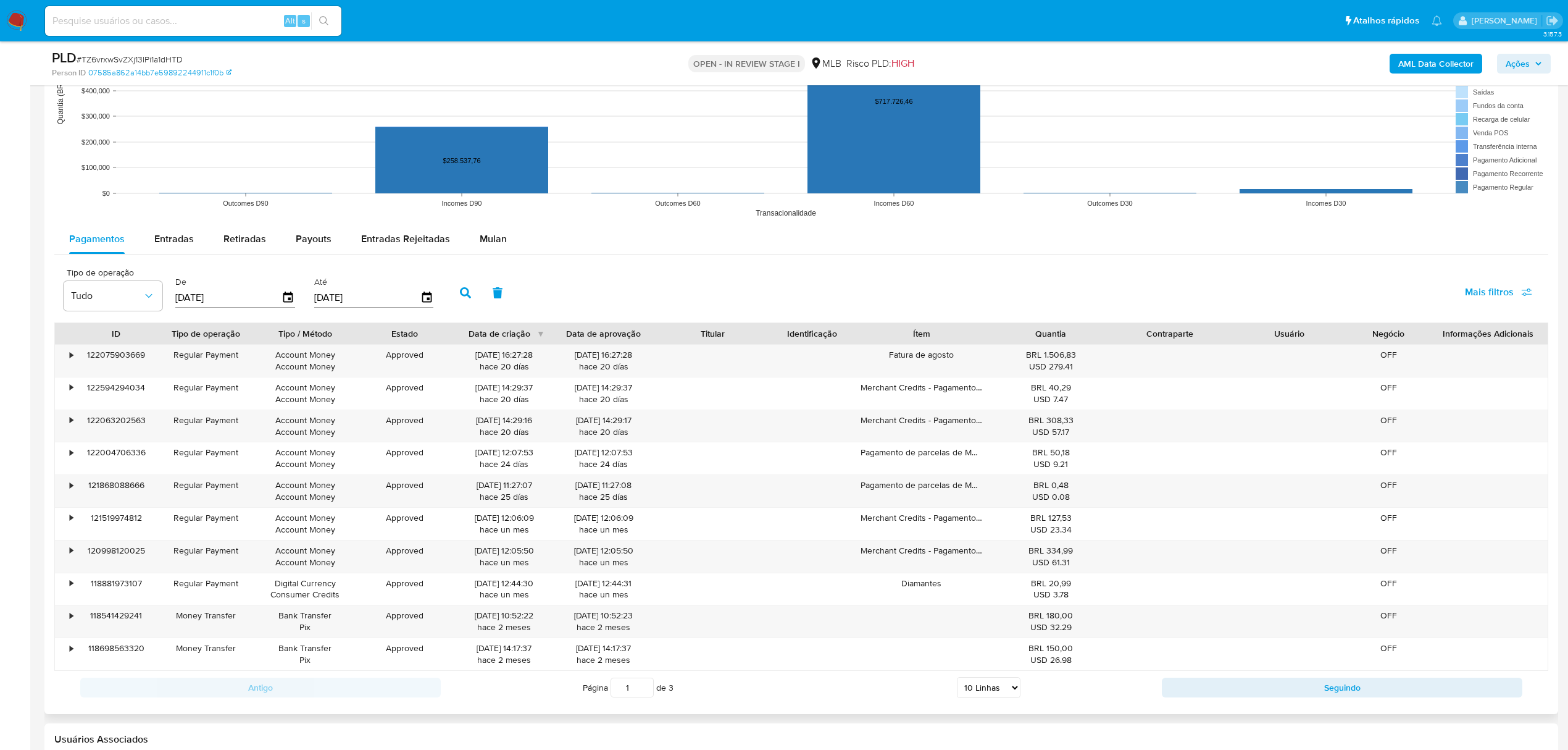
drag, startPoint x: 491, startPoint y: 232, endPoint x: 450, endPoint y: 255, distance: 47.0
click at [491, 231] on div "Mulan" at bounding box center [494, 238] width 27 height 30
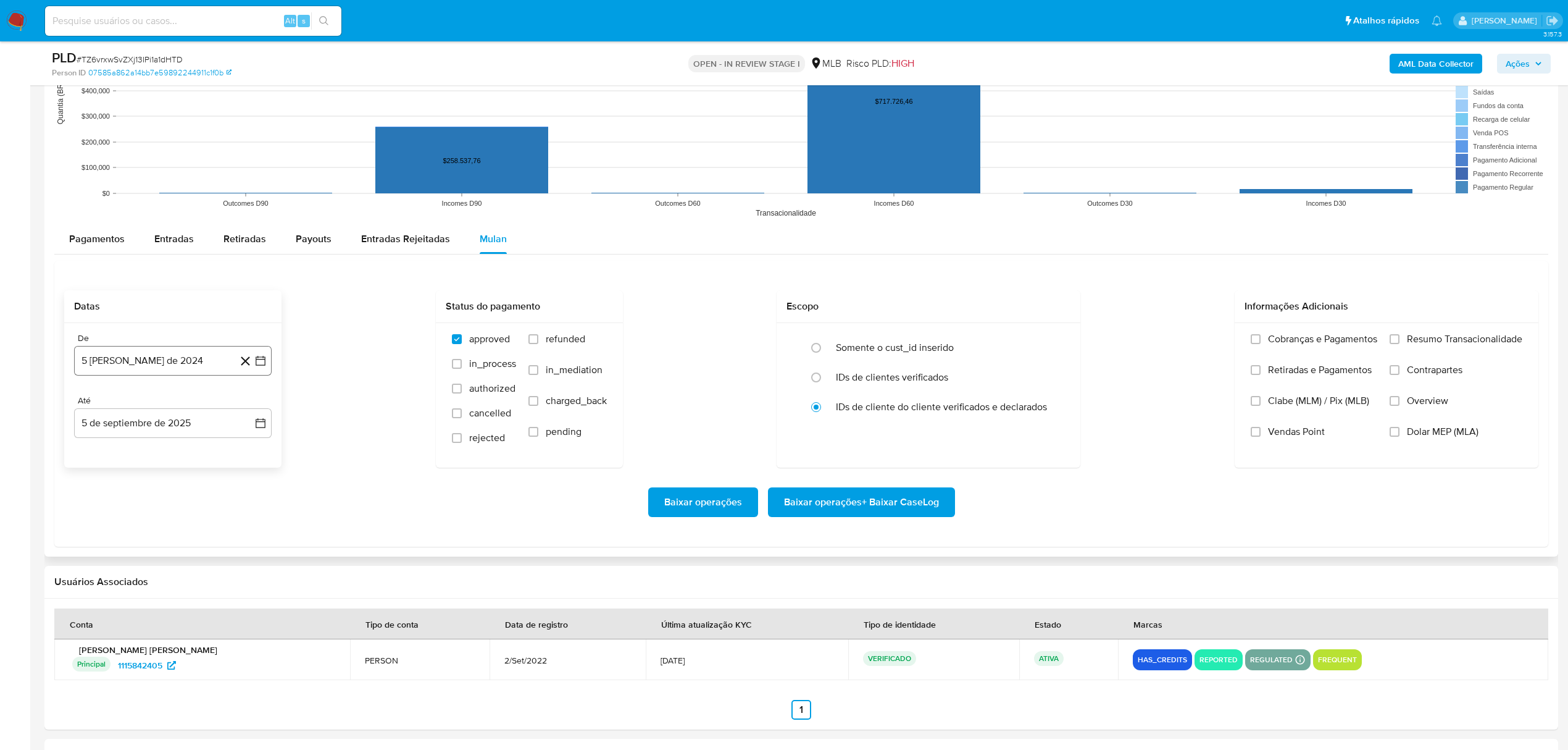
click at [133, 357] on button "5 [PERSON_NAME] de 2024" at bounding box center [173, 360] width 197 height 30
click at [188, 407] on span "agosto 2024" at bounding box center [167, 406] width 56 height 12
click at [246, 407] on icon "Año siguiente" at bounding box center [247, 405] width 15 height 15
click at [112, 527] on button "[DATE]" at bounding box center [119, 519] width 34 height 20
click at [117, 453] on button "1" at bounding box center [123, 451] width 20 height 20
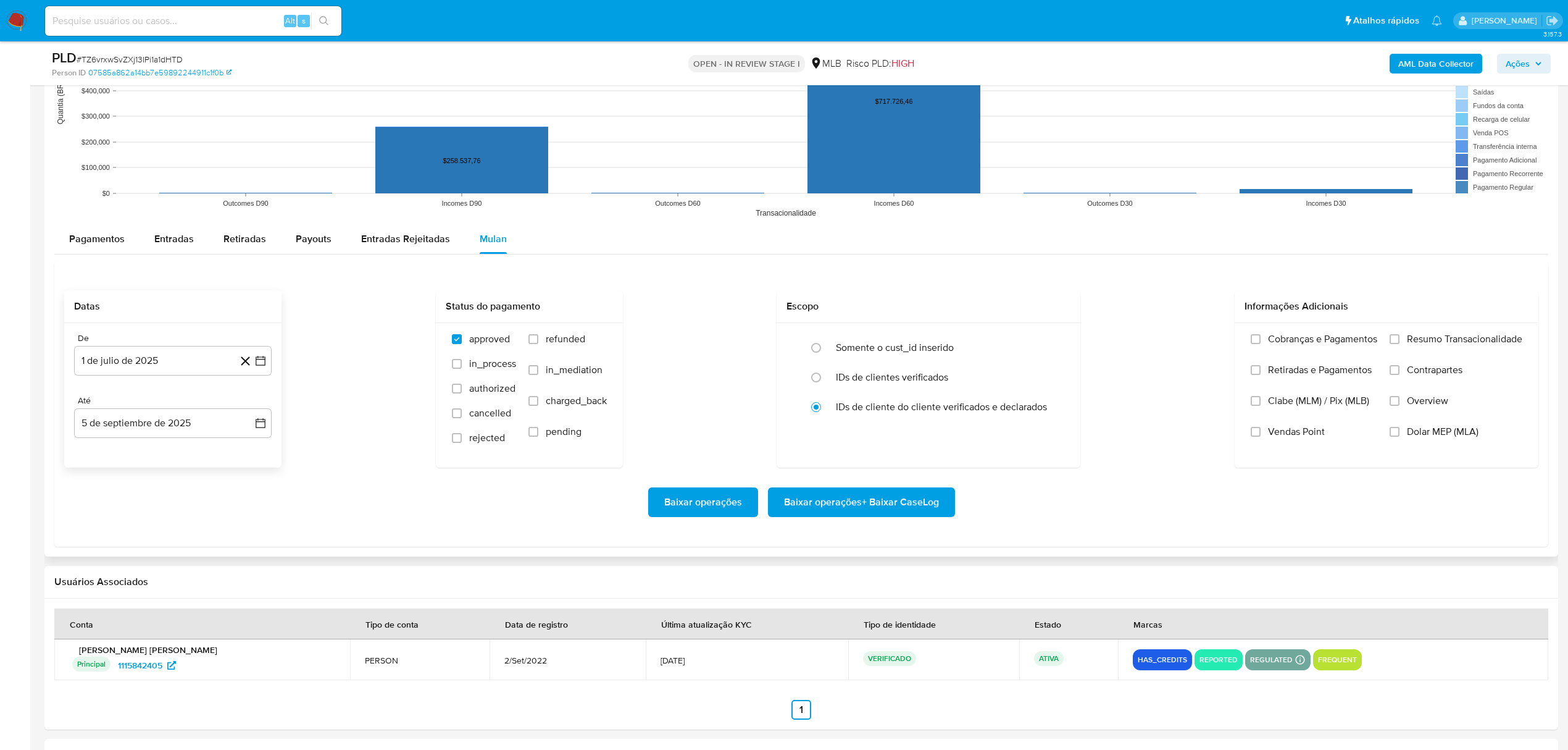
drag, startPoint x: 1445, startPoint y: 344, endPoint x: 1119, endPoint y: 436, distance: 338.7
click at [1442, 344] on span "Resumo Transacionalidade" at bounding box center [1465, 339] width 115 height 12
click at [895, 500] on span "Baixar operações + Baixar CaseLog" at bounding box center [861, 502] width 155 height 27
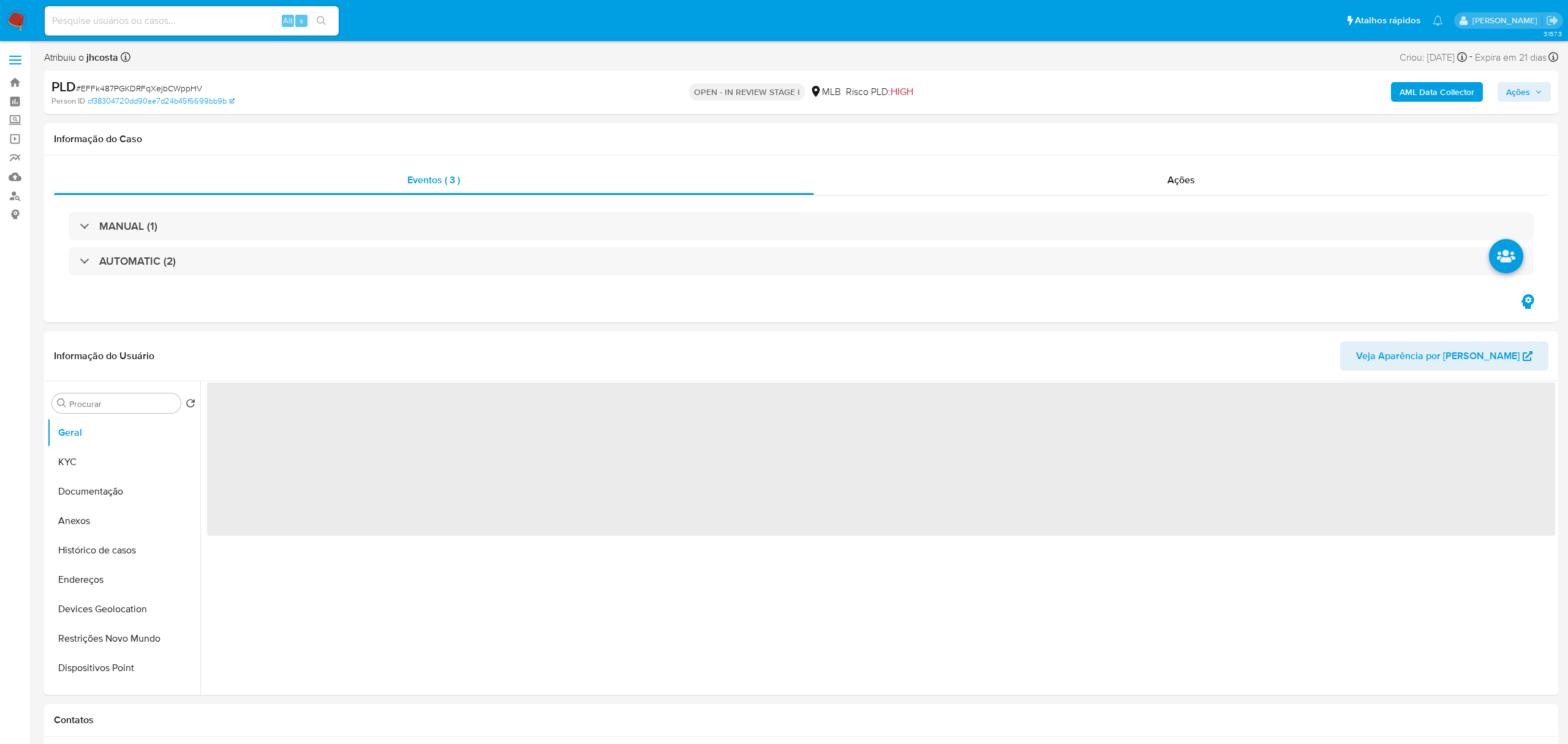
select select "10"
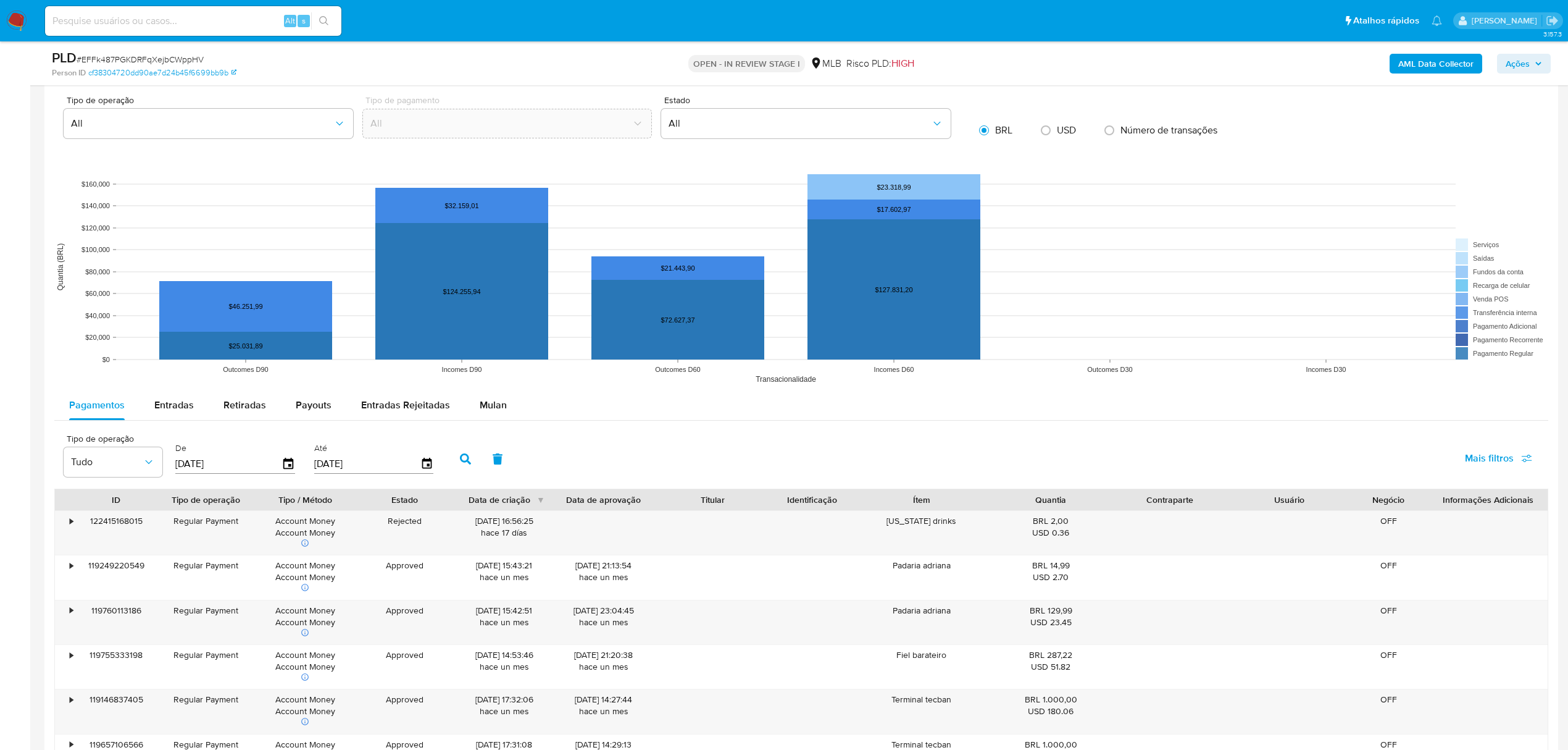
scroll to position [1317, 0]
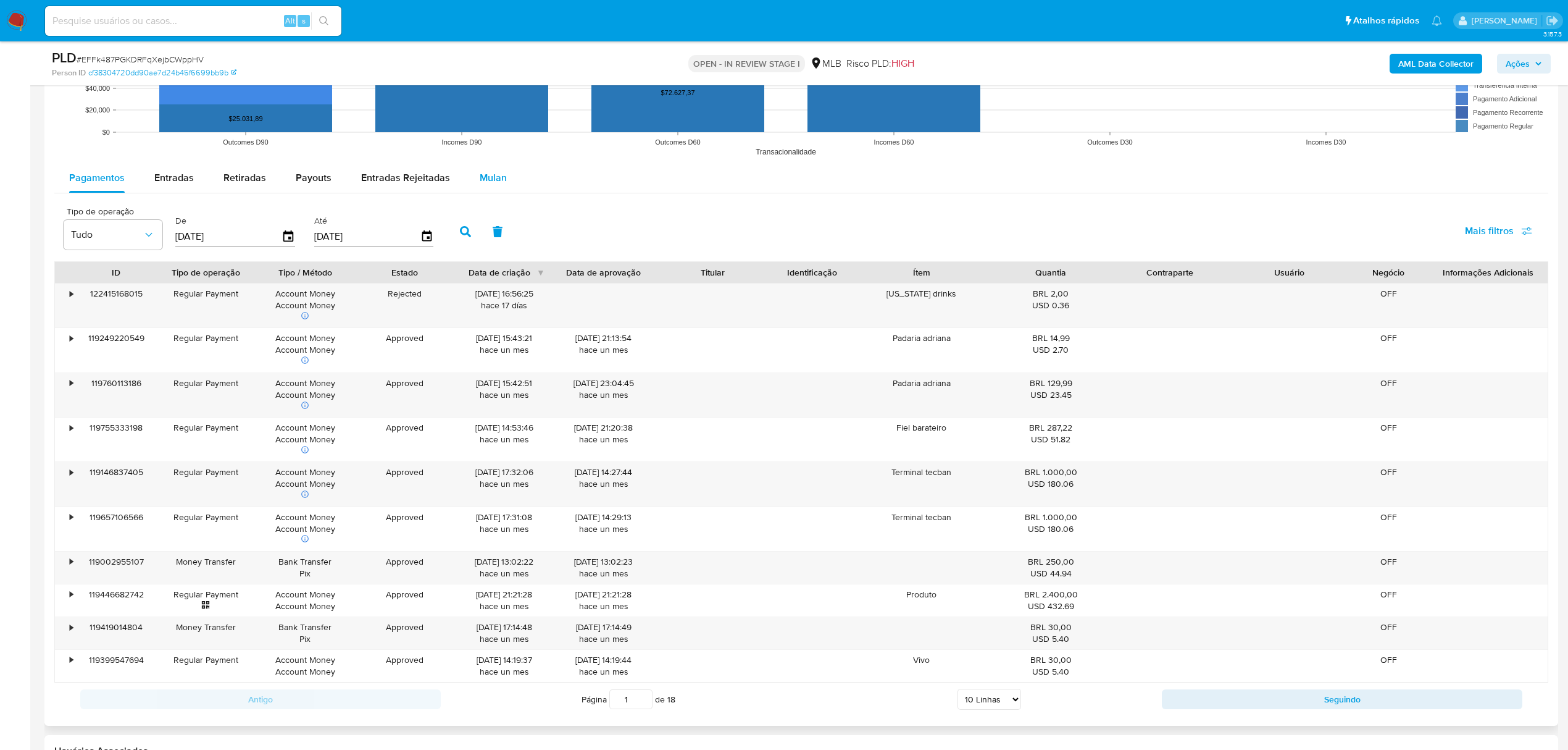
click at [489, 184] on span "Mulan" at bounding box center [494, 178] width 27 height 15
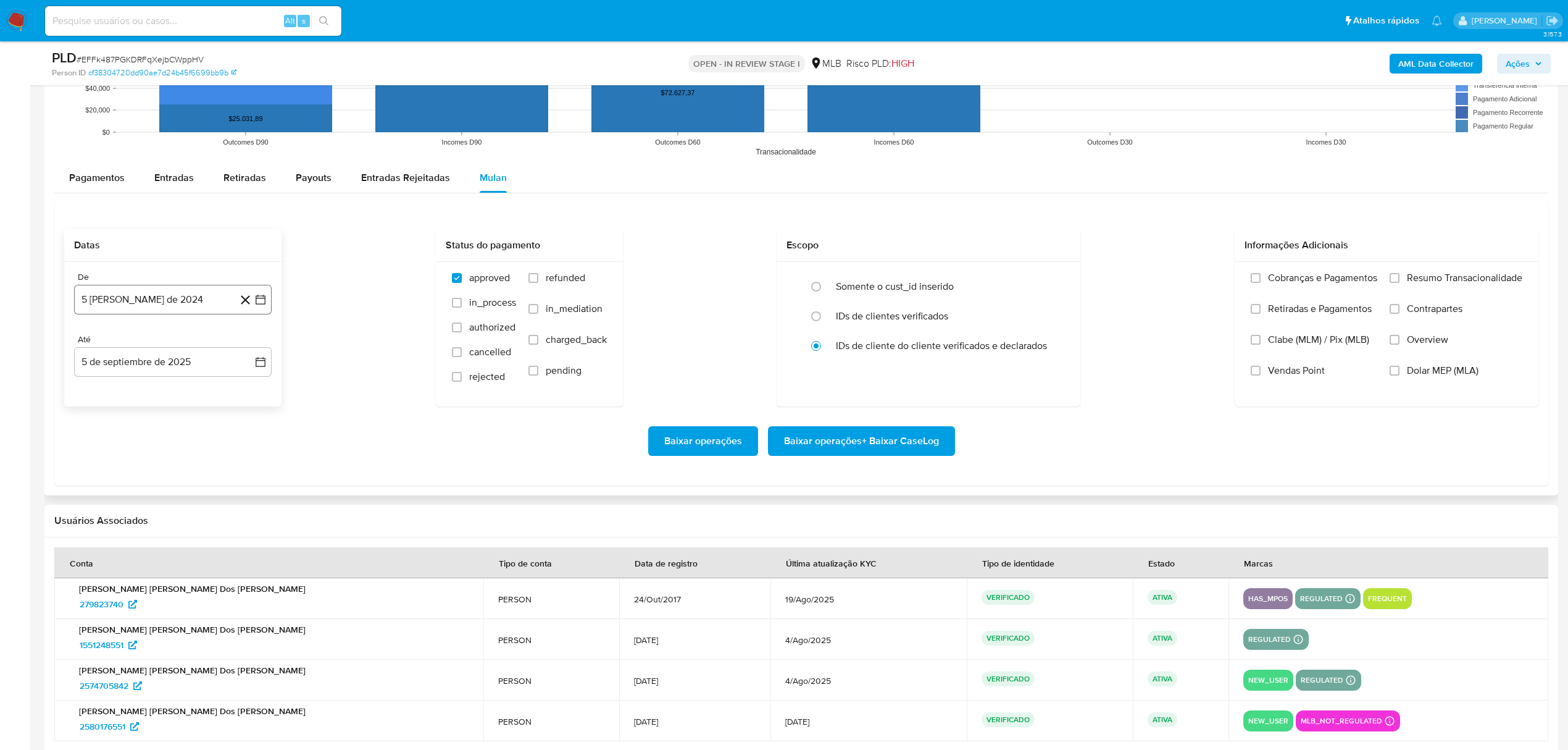
click at [142, 307] on button "5 [PERSON_NAME] de 2024" at bounding box center [173, 299] width 197 height 30
click at [184, 347] on span "agosto 2024" at bounding box center [167, 344] width 56 height 12
click at [243, 347] on icon "Año siguiente" at bounding box center [247, 344] width 15 height 15
click at [124, 465] on button "[DATE]" at bounding box center [119, 459] width 34 height 20
click at [124, 394] on button "1" at bounding box center [123, 390] width 20 height 20
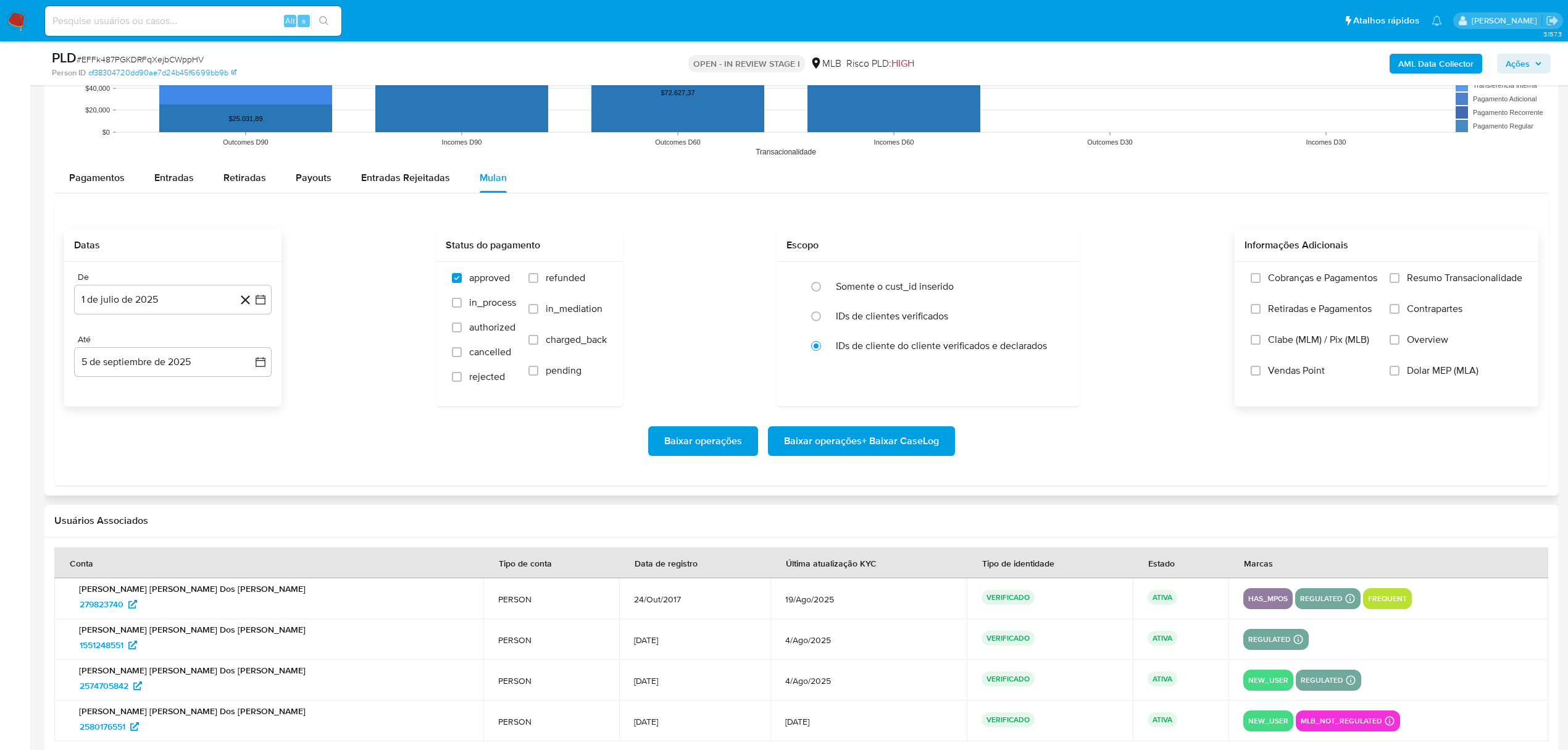
click at [1434, 282] on span "Resumo Transacionalidade" at bounding box center [1465, 278] width 115 height 12
click at [1400, 282] on input "Resumo Transacionalidade" at bounding box center [1395, 278] width 10 height 10
click at [868, 460] on div "Baixar operações Baixar operações + Baixar CaseLog" at bounding box center [801, 441] width 1474 height 69
click at [869, 448] on span "Baixar operações + Baixar CaseLog" at bounding box center [861, 441] width 155 height 27
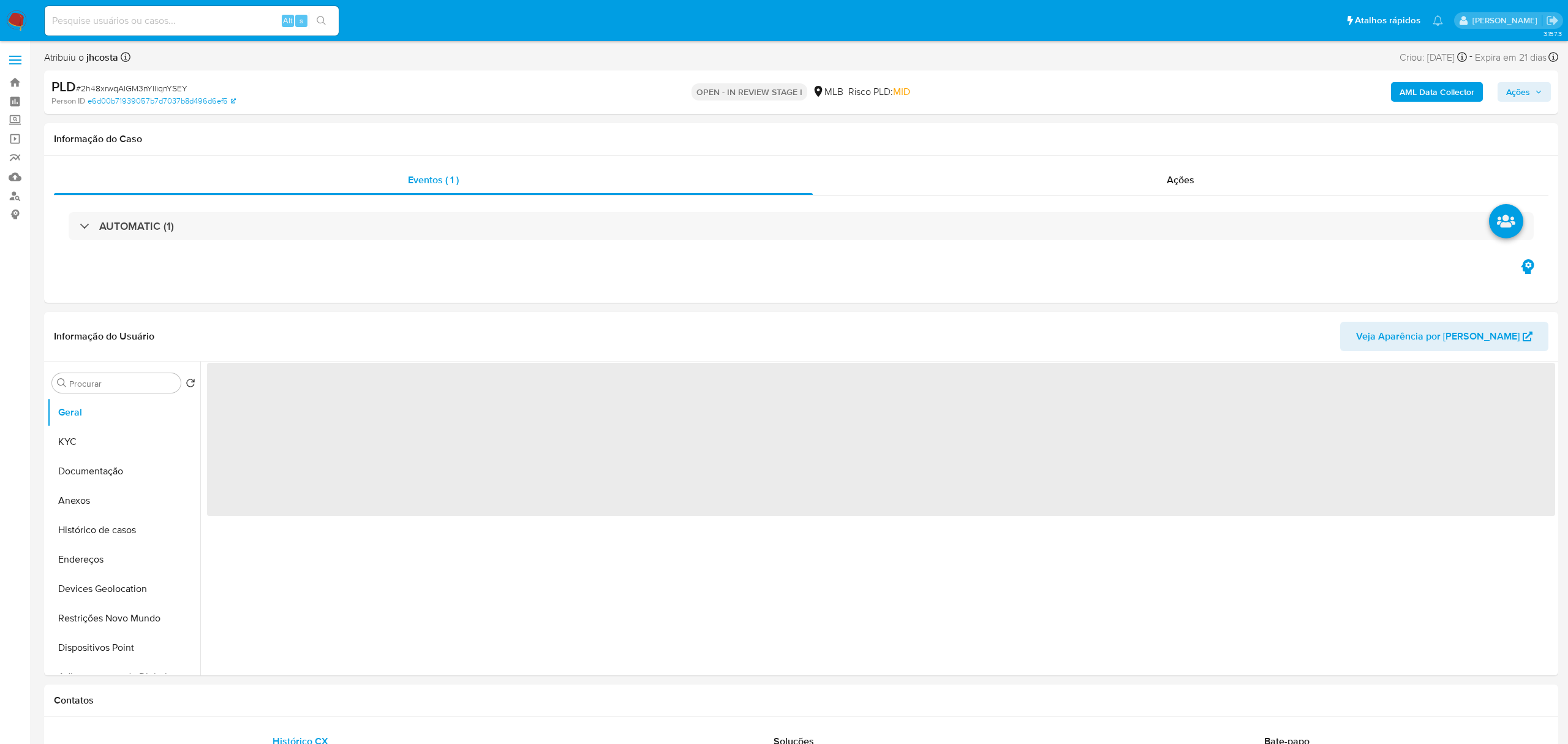
select select "10"
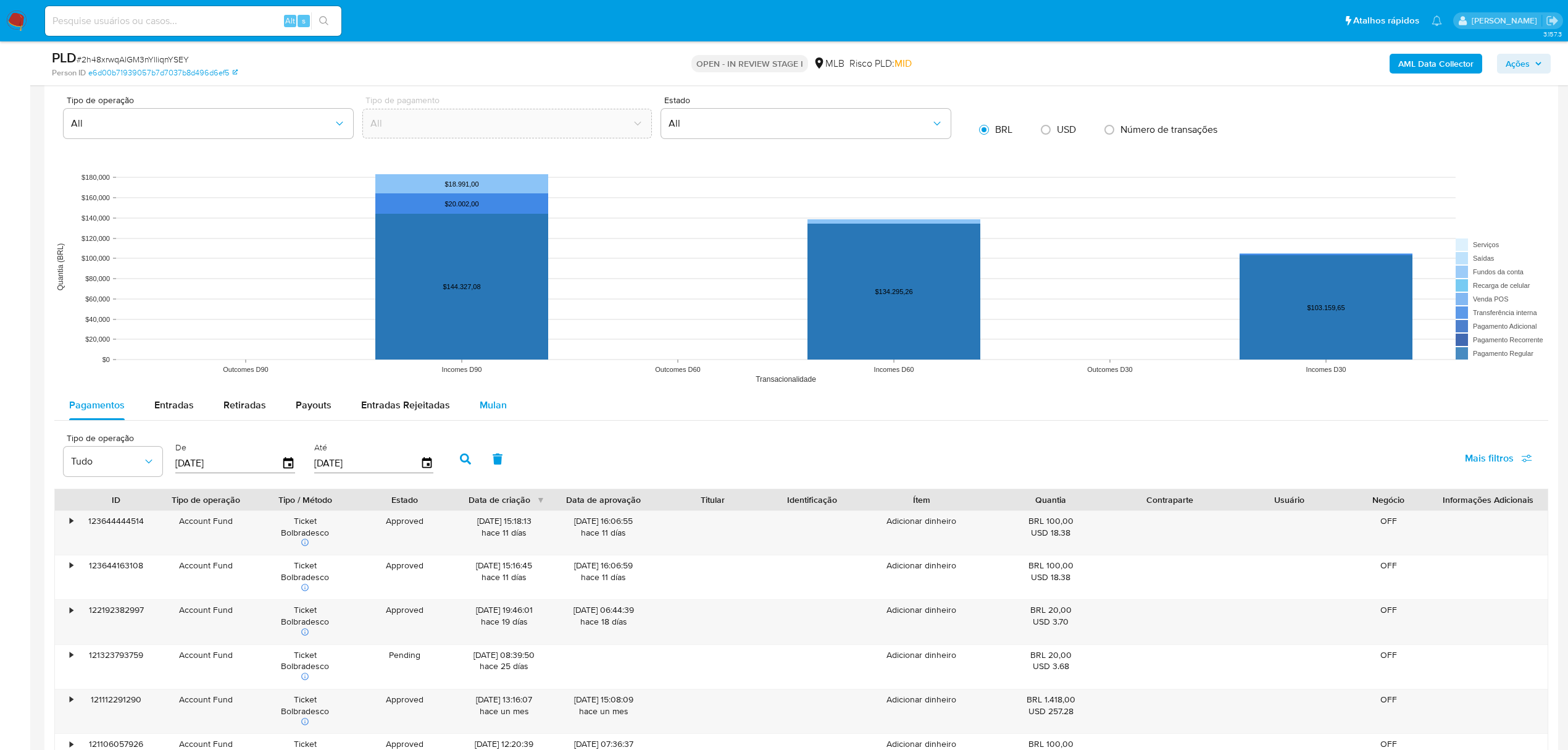
click at [489, 407] on span "Mulan" at bounding box center [494, 405] width 27 height 15
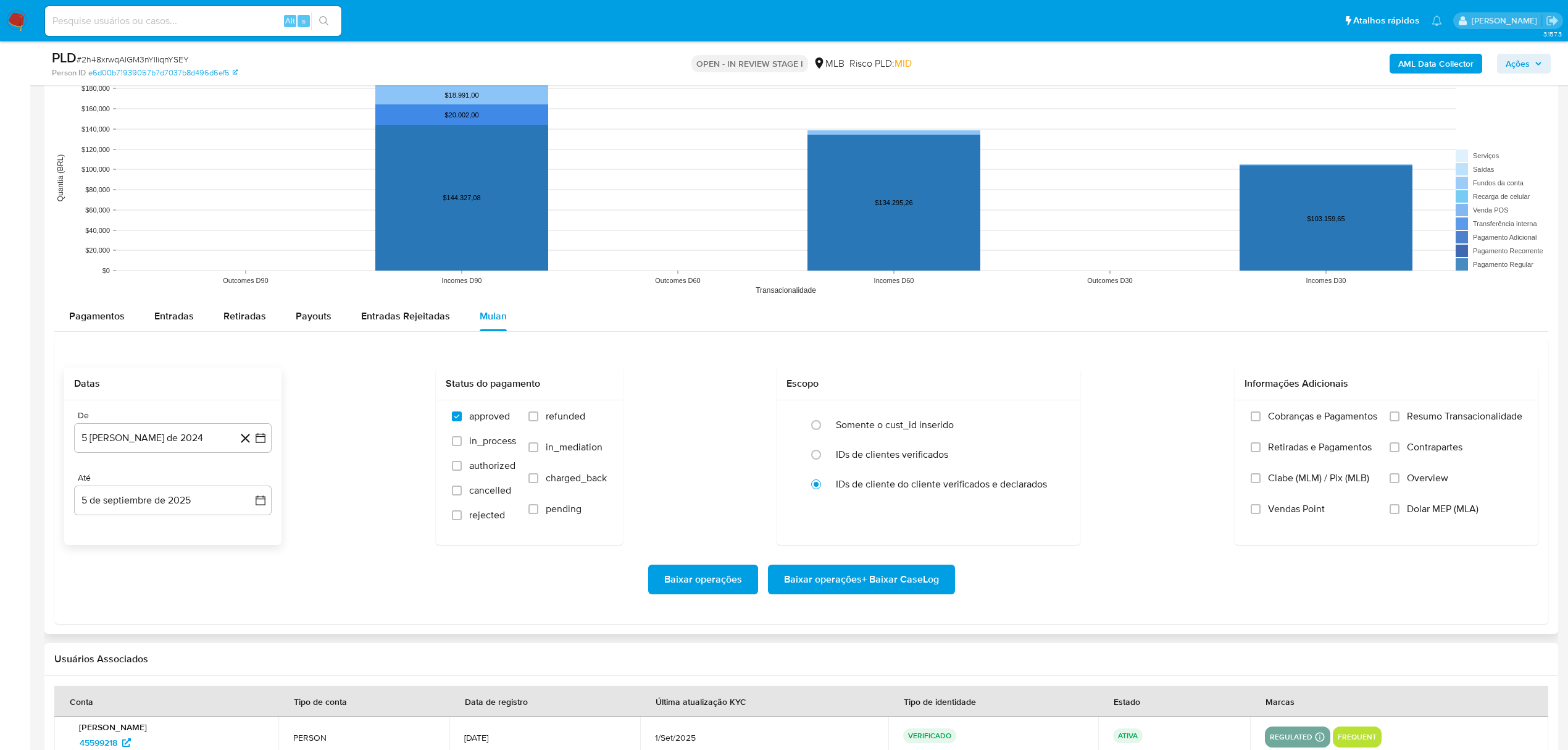
scroll to position [1317, 0]
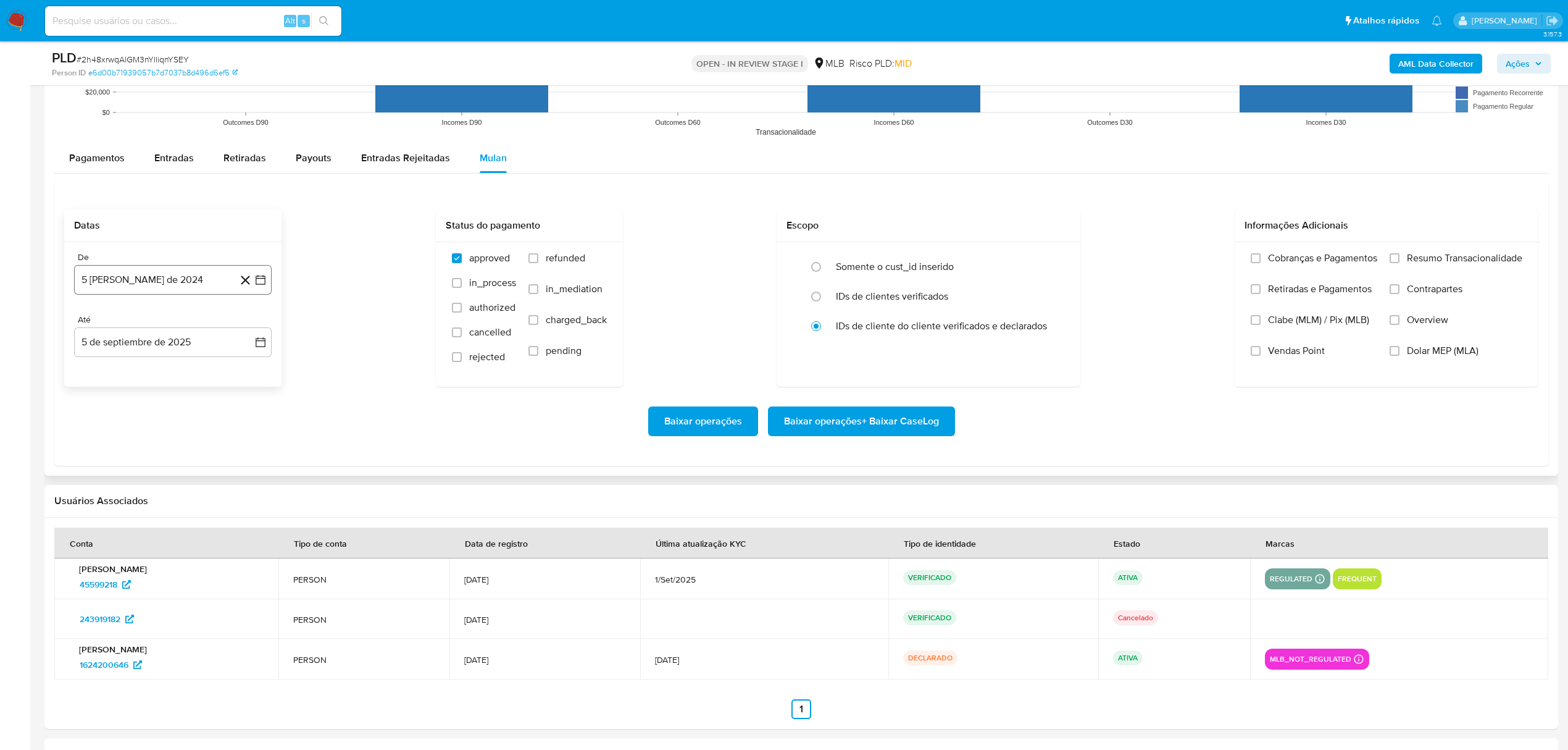
click at [137, 285] on button "5 [PERSON_NAME] de 2024" at bounding box center [173, 279] width 197 height 30
click at [174, 331] on span "agosto 2024" at bounding box center [167, 324] width 56 height 12
click at [257, 324] on div "2024 2024 ene feb mar abr may jun jul ago sep oct nov dic" at bounding box center [172, 402] width 195 height 209
click at [245, 325] on icon "Año siguiente" at bounding box center [247, 324] width 15 height 15
click at [124, 442] on span "[DATE]" at bounding box center [119, 439] width 27 height 10
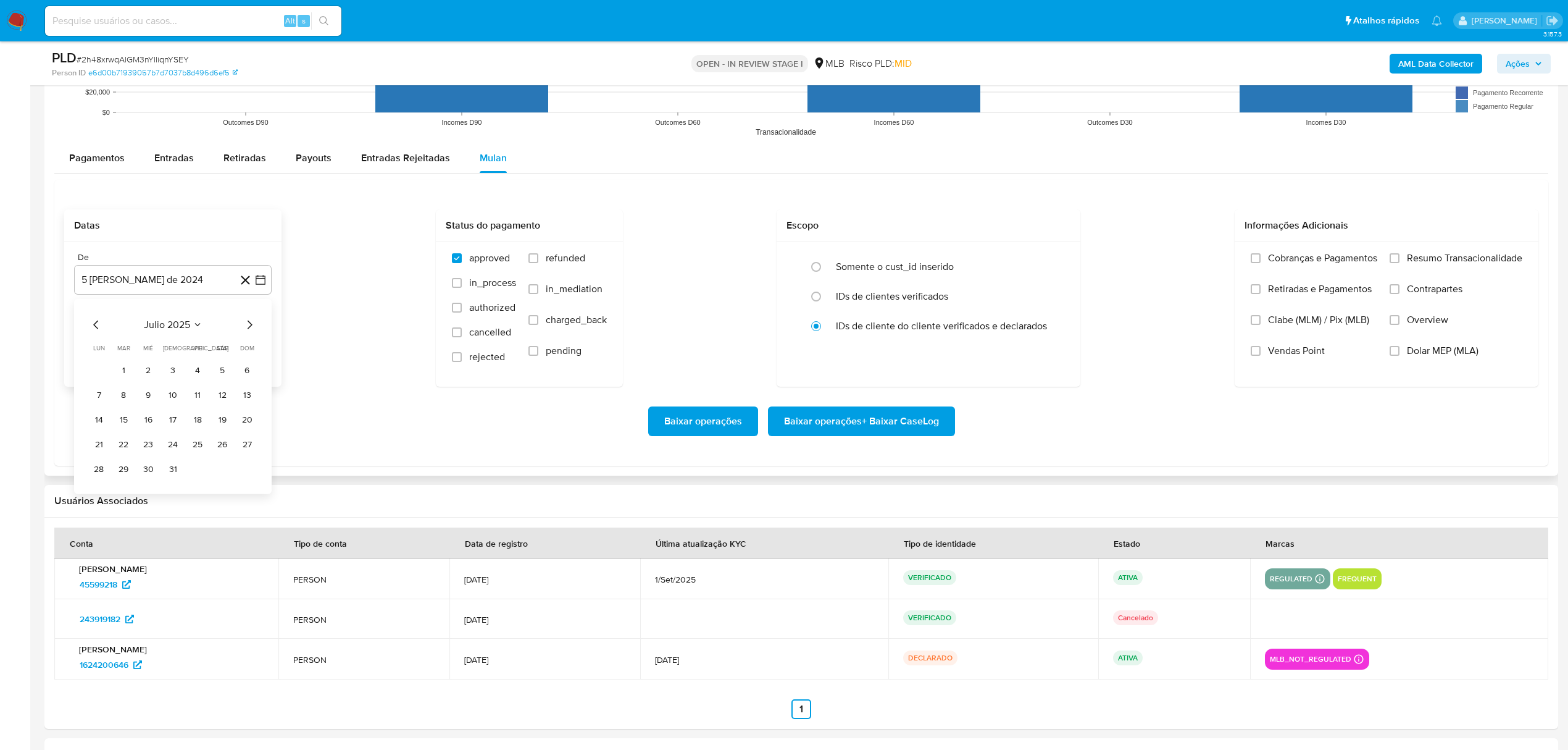
click at [111, 373] on tr "1 2 3 4 5 6" at bounding box center [173, 369] width 168 height 20
click at [122, 374] on button "1" at bounding box center [123, 369] width 20 height 20
click at [1408, 258] on span "Resumo Transacionalidade" at bounding box center [1465, 258] width 115 height 12
click at [1400, 258] on input "Resumo Transacionalidade" at bounding box center [1395, 258] width 10 height 10
click at [852, 416] on span "Baixar operações + Baixar CaseLog" at bounding box center [861, 421] width 155 height 27
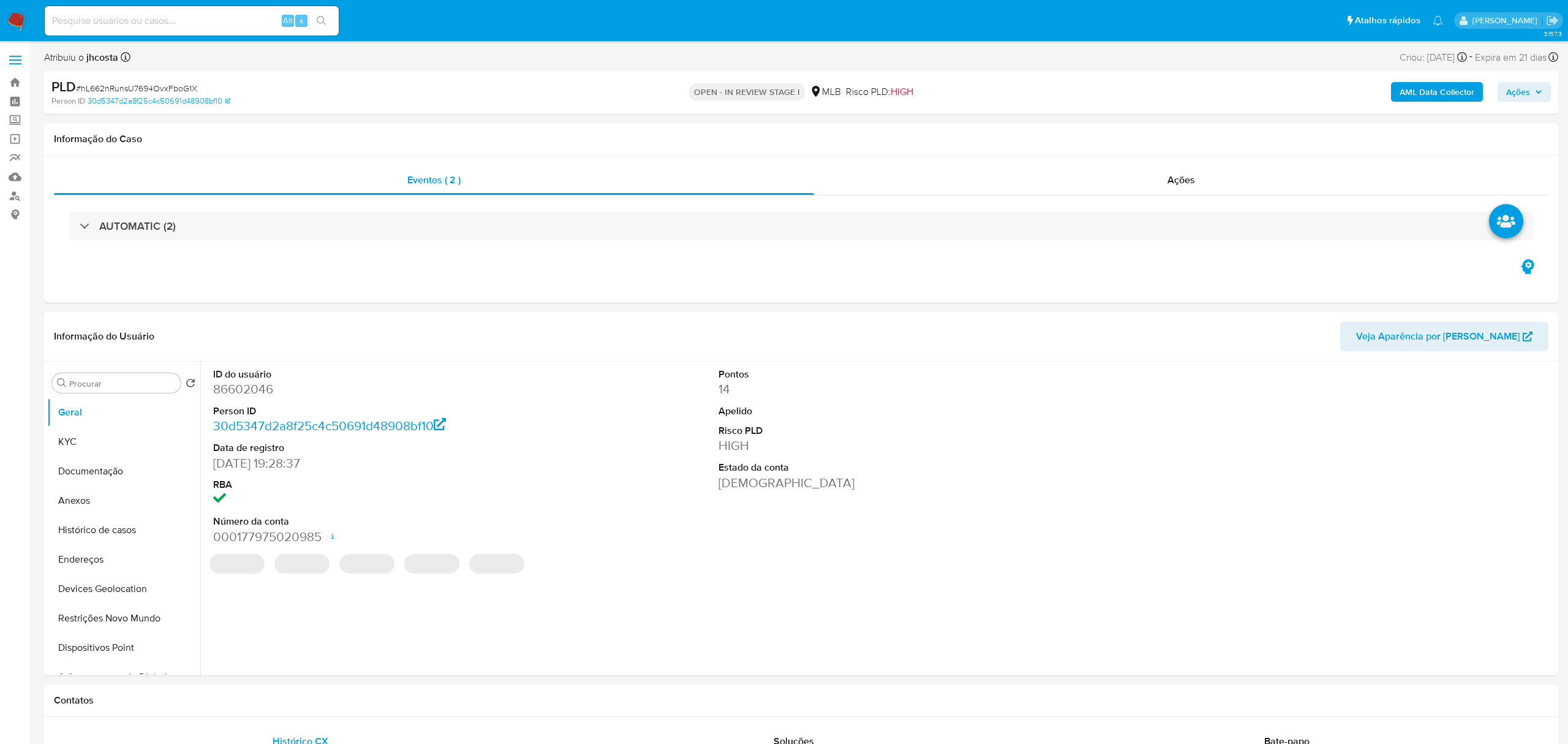
select select "10"
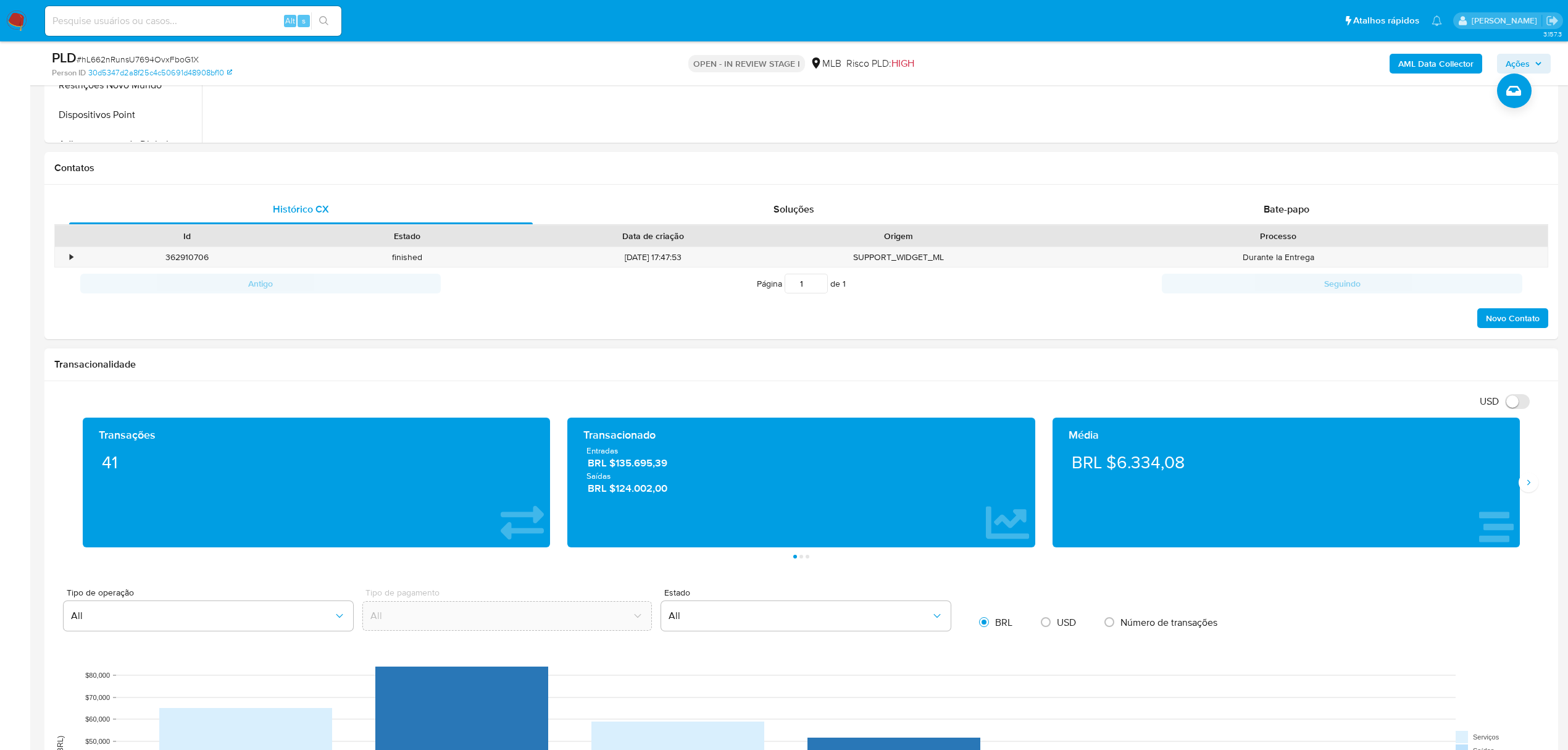
scroll to position [164, 0]
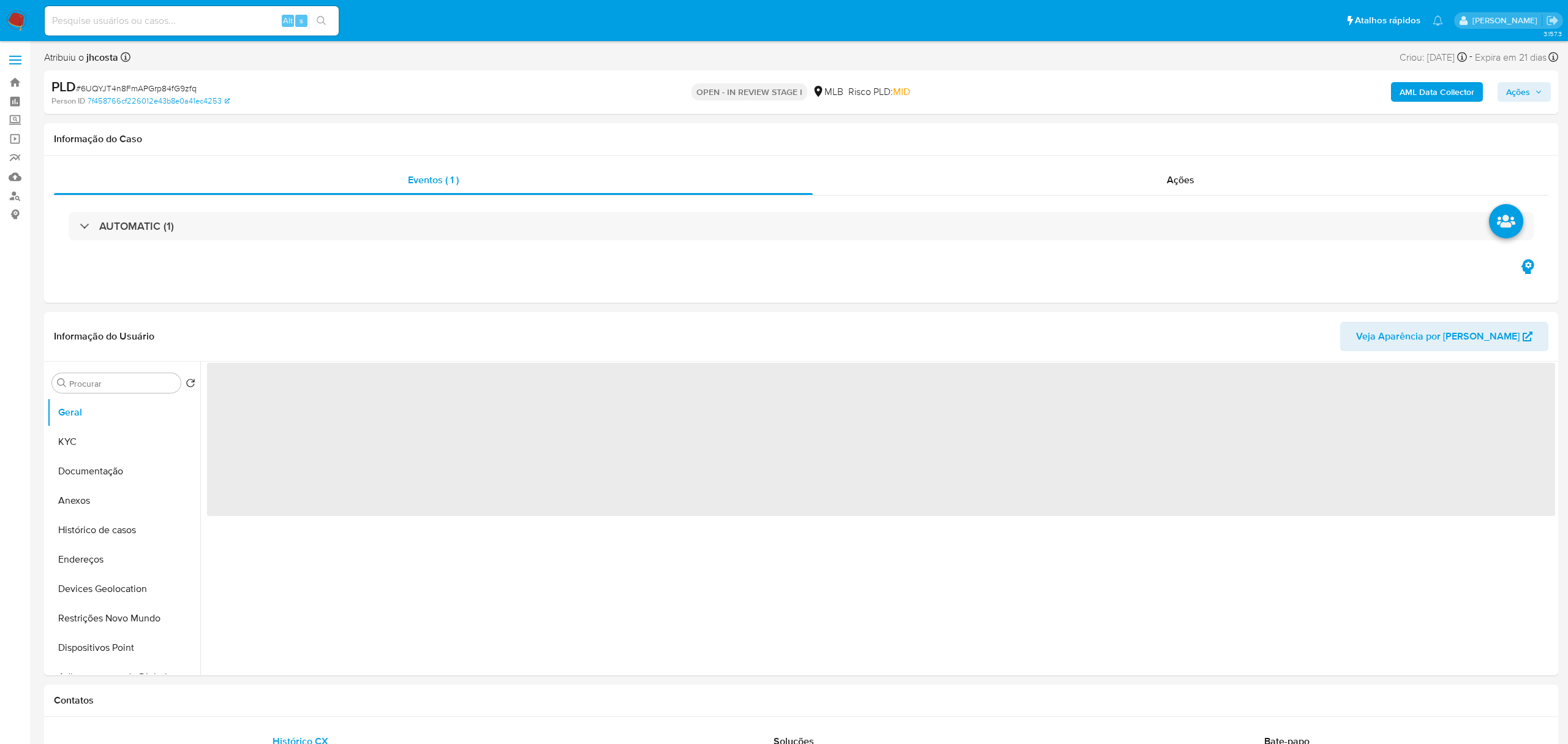
select select "10"
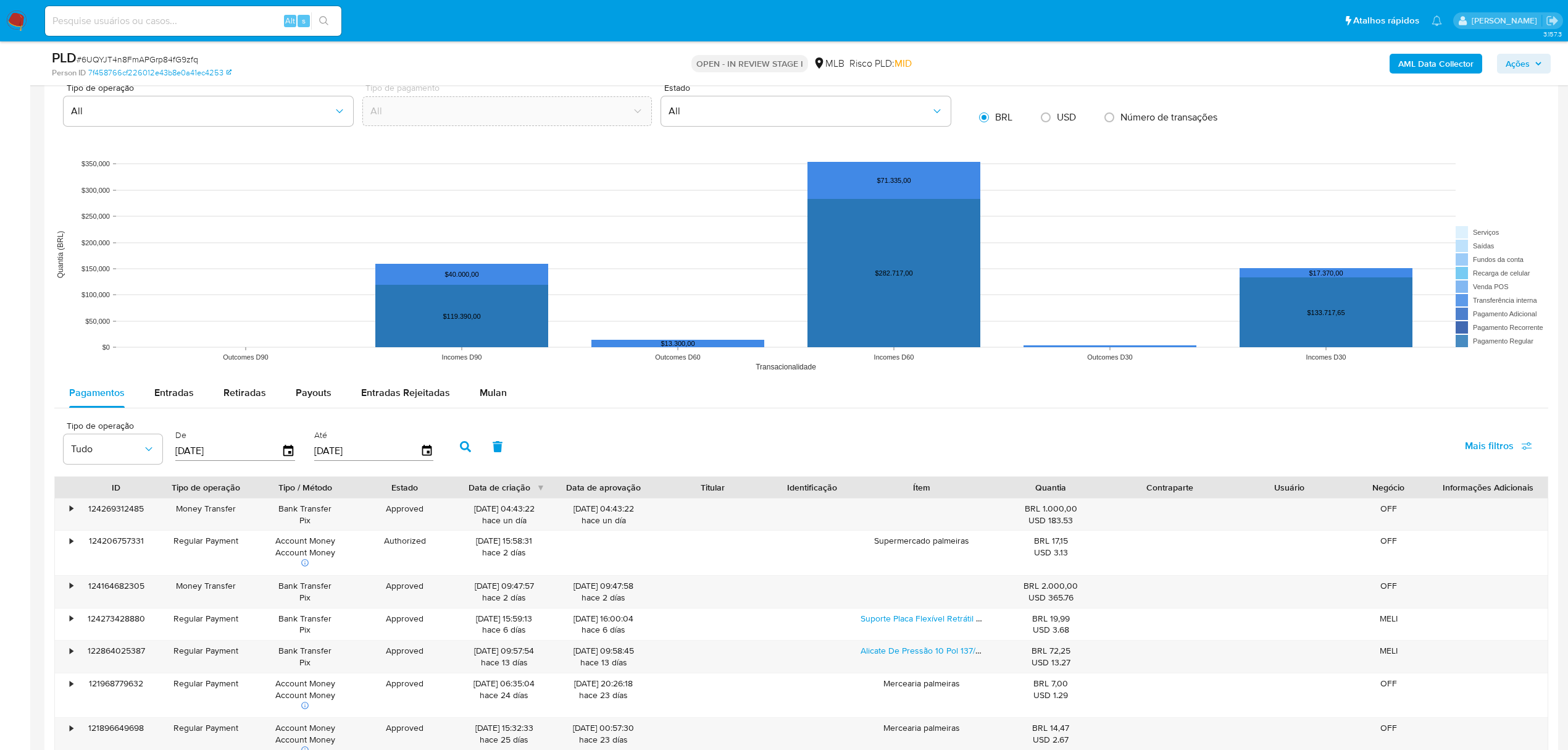
scroll to position [1317, 0]
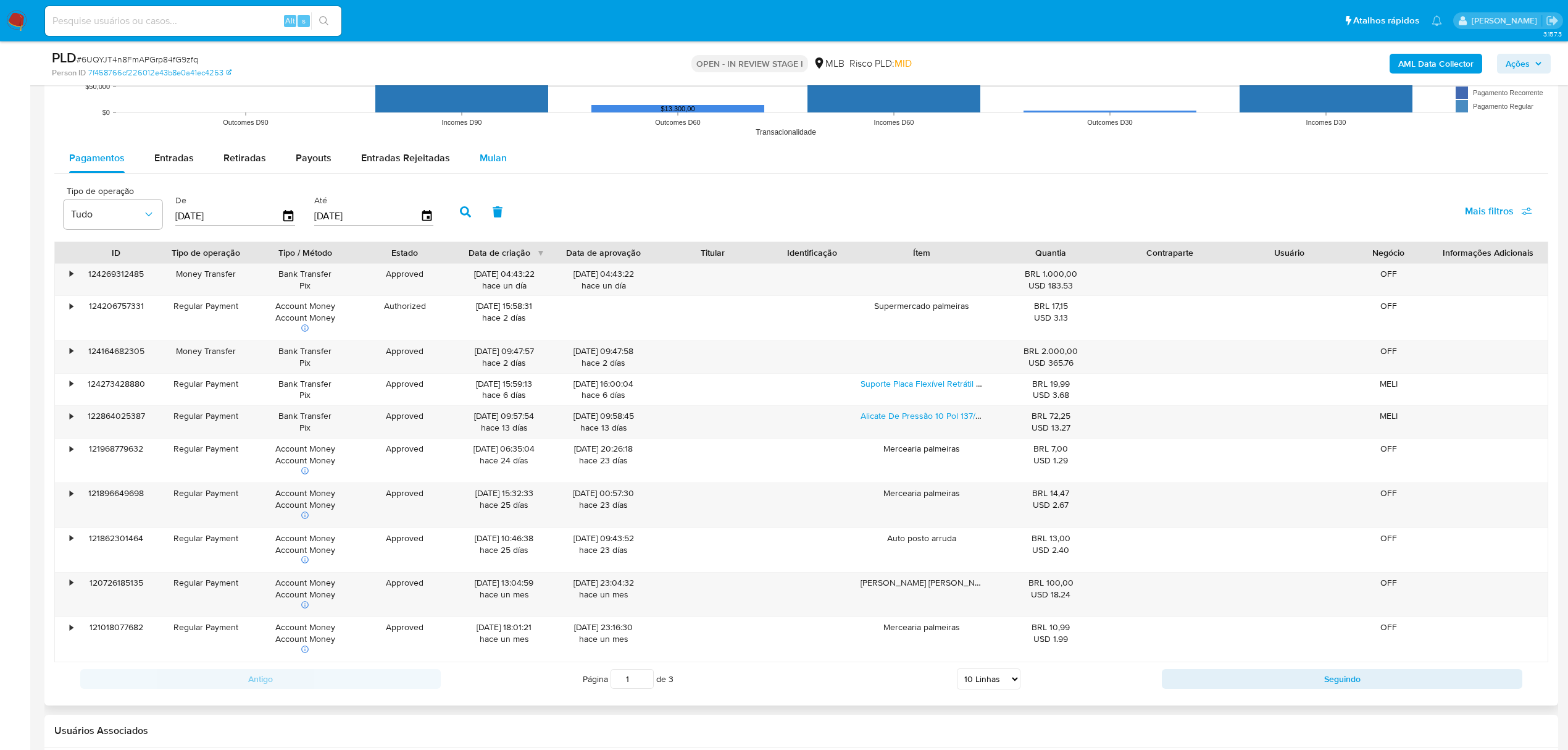
click at [493, 164] on span "Mulan" at bounding box center [494, 157] width 27 height 15
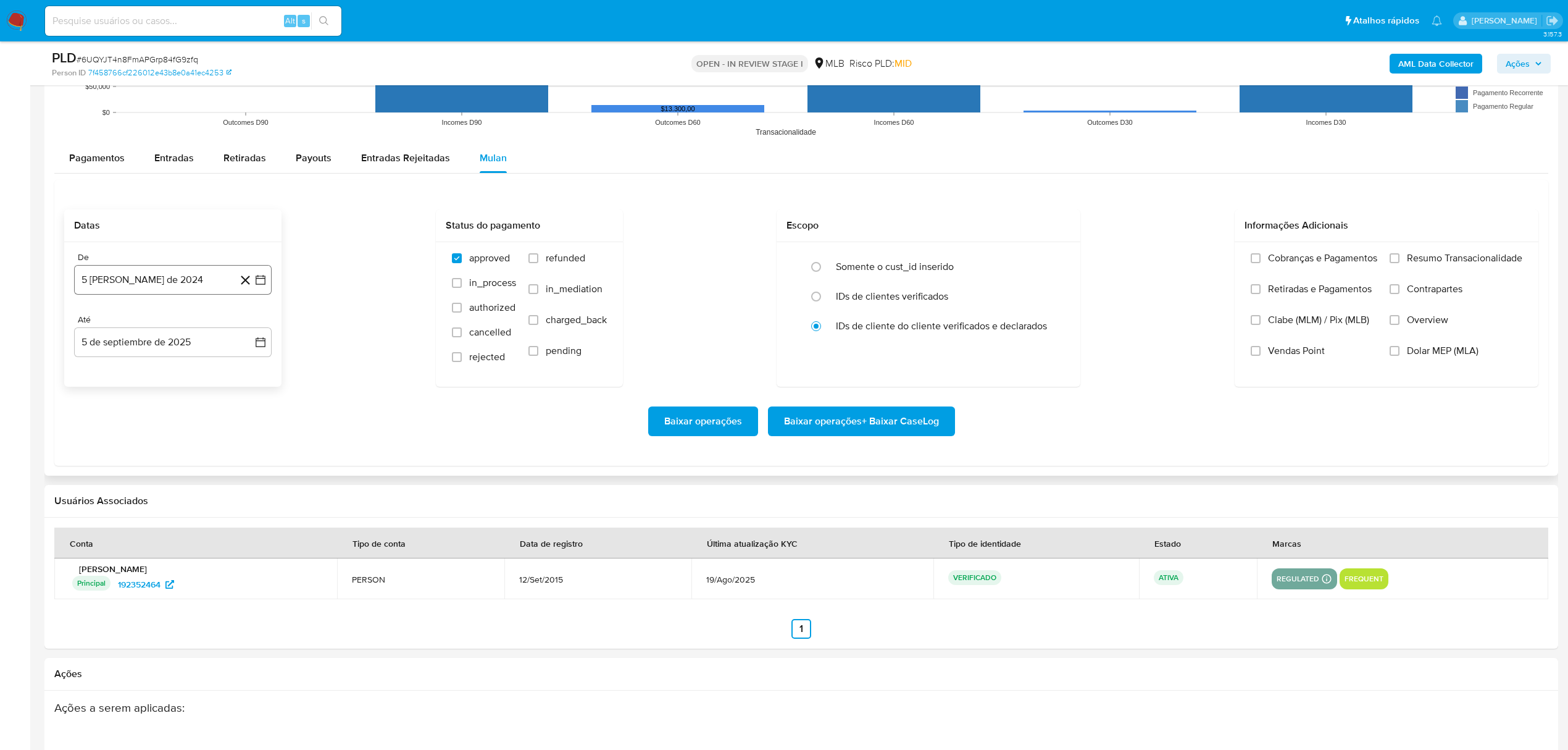
click at [186, 290] on button "5 [PERSON_NAME] de 2024" at bounding box center [173, 279] width 197 height 30
drag, startPoint x: 201, startPoint y: 319, endPoint x: 205, endPoint y: 326, distance: 8.1
click at [202, 319] on div "agosto 2024 agosto 2024 lun lunes mar martes mié miércoles jue jueves vie viern…" at bounding box center [173, 396] width 197 height 195
click at [200, 327] on icon "Seleccionar mes y año" at bounding box center [202, 325] width 10 height 10
drag, startPoint x: 238, startPoint y: 322, endPoint x: 243, endPoint y: 334, distance: 13.0
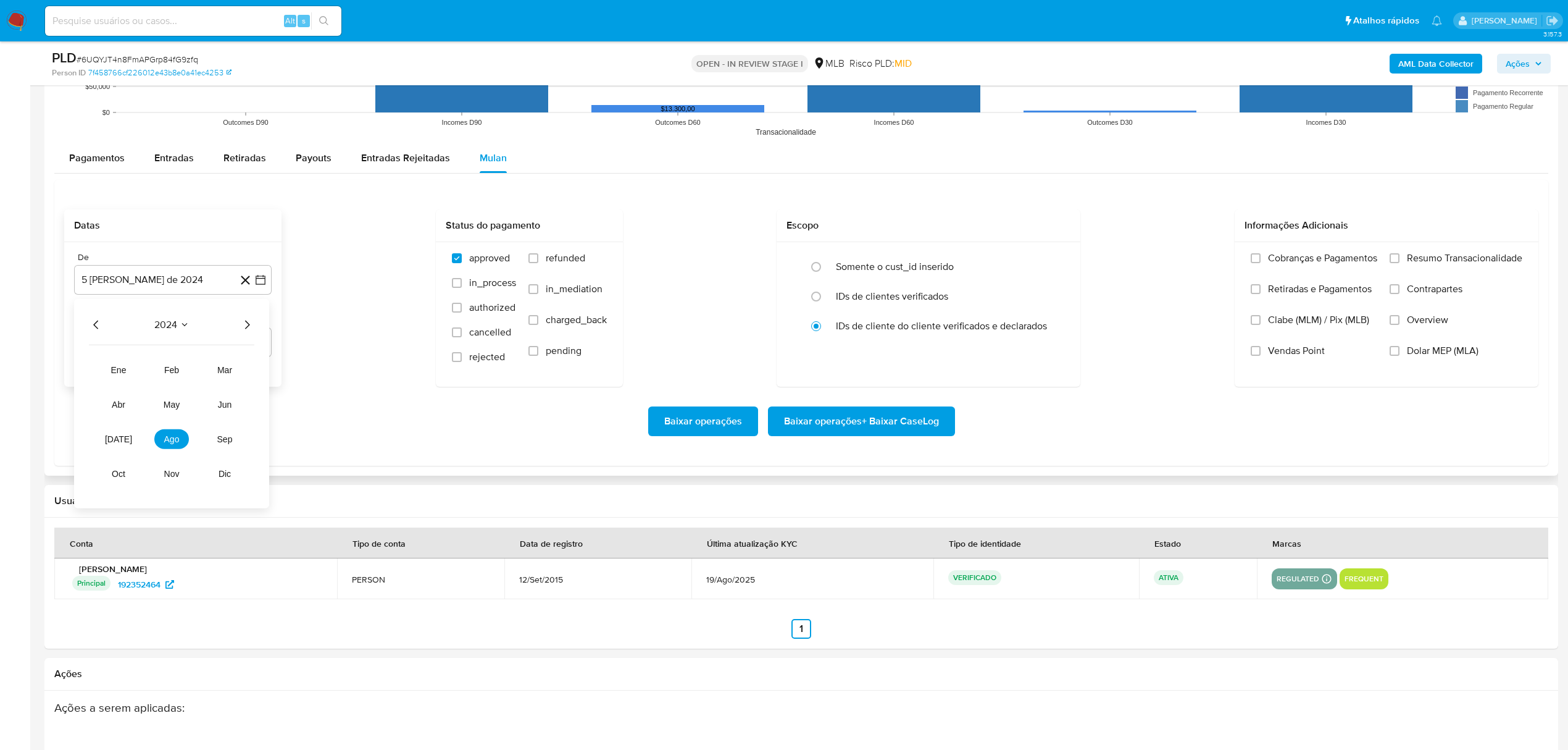
click at [240, 322] on div "2024" at bounding box center [172, 324] width 166 height 15
click at [249, 327] on icon "Año siguiente" at bounding box center [248, 324] width 5 height 9
click at [124, 443] on span "[DATE]" at bounding box center [119, 439] width 27 height 10
click at [121, 380] on button "1" at bounding box center [123, 369] width 20 height 20
click at [1441, 247] on div "Cobranças e Pagamentos Retiradas e Pagamentos Clabe (MLM) / Pix (MLB) Vendas Po…" at bounding box center [1387, 313] width 304 height 144
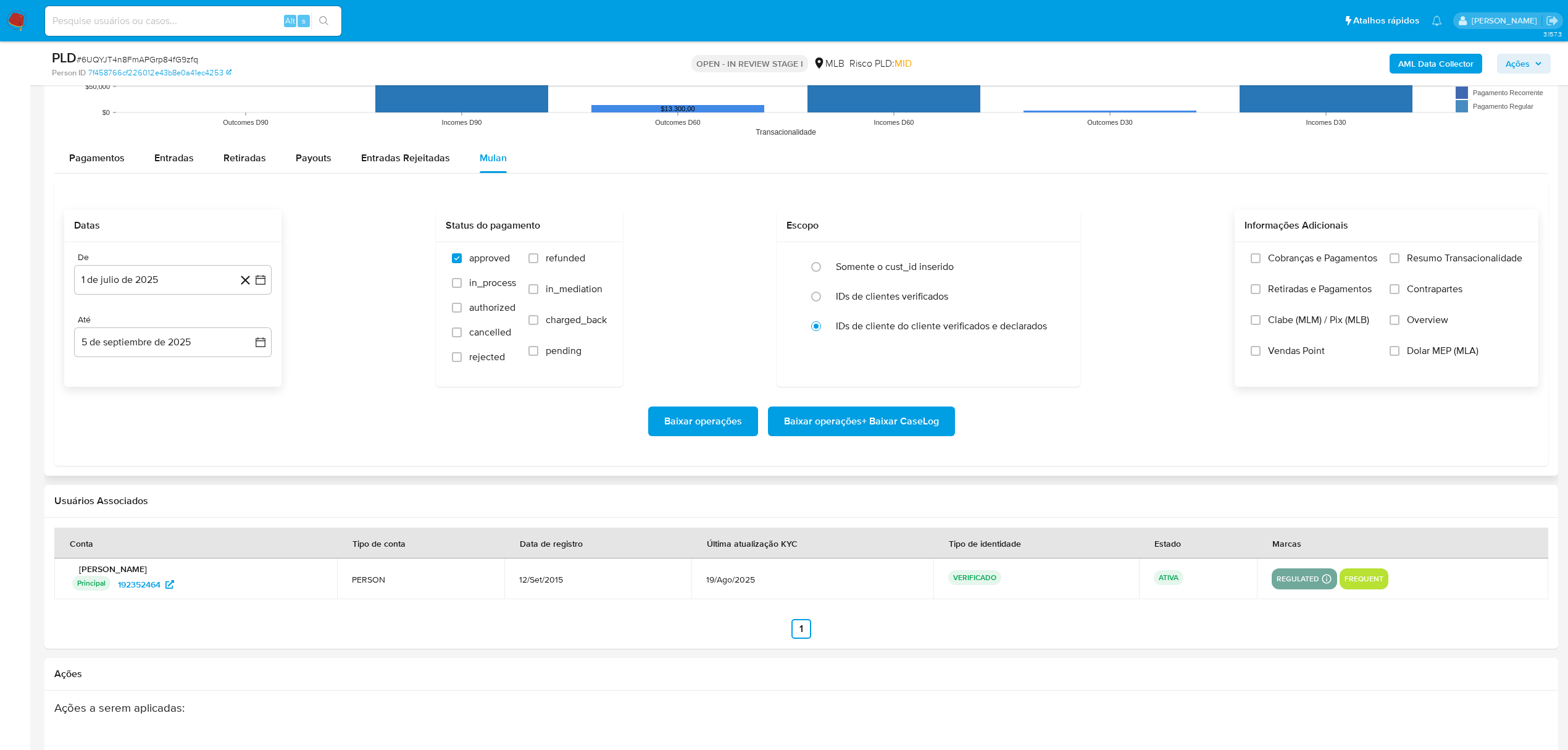
click at [1445, 250] on div "Cobranças e Pagamentos Retiradas e Pagamentos Clabe (MLM) / Pix (MLB) Vendas Po…" at bounding box center [1387, 313] width 304 height 144
click at [1448, 255] on span "Resumo Transacionalidade" at bounding box center [1465, 258] width 115 height 12
click at [1400, 255] on input "Resumo Transacionalidade" at bounding box center [1395, 258] width 10 height 10
click at [890, 434] on span "Baixar operações + Baixar CaseLog" at bounding box center [861, 421] width 155 height 27
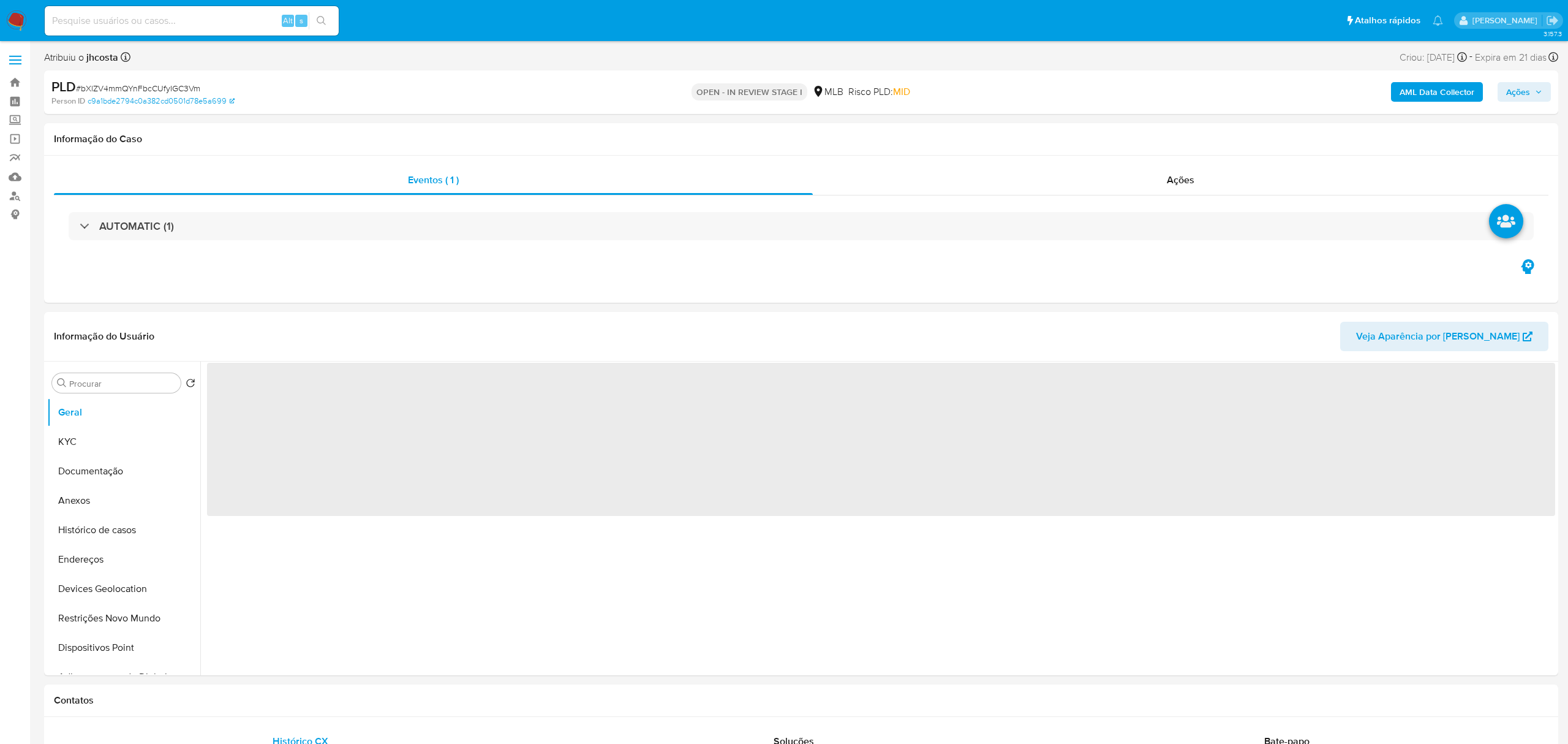
select select "10"
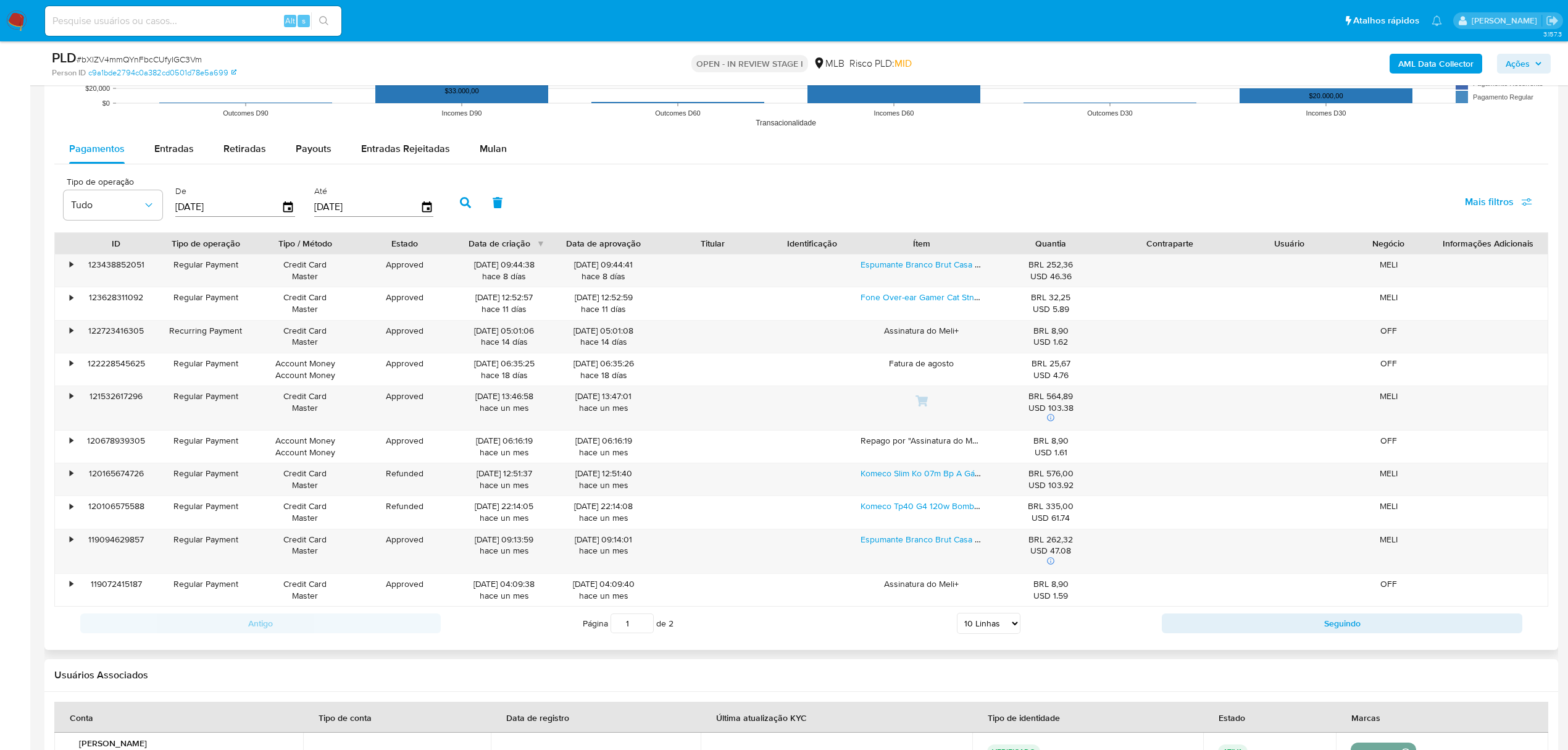
scroll to position [1235, 0]
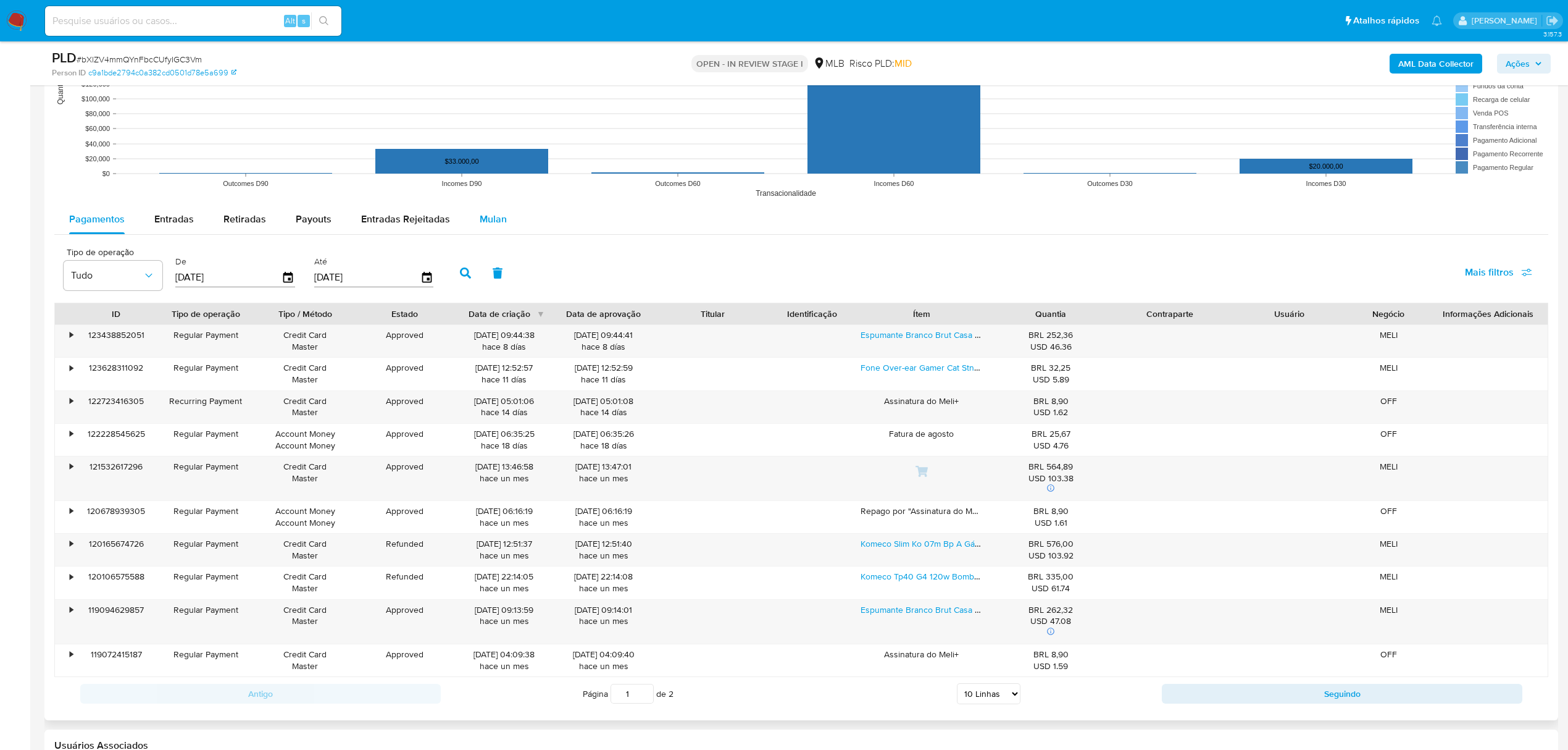
click at [493, 226] on span "Mulan" at bounding box center [494, 219] width 27 height 15
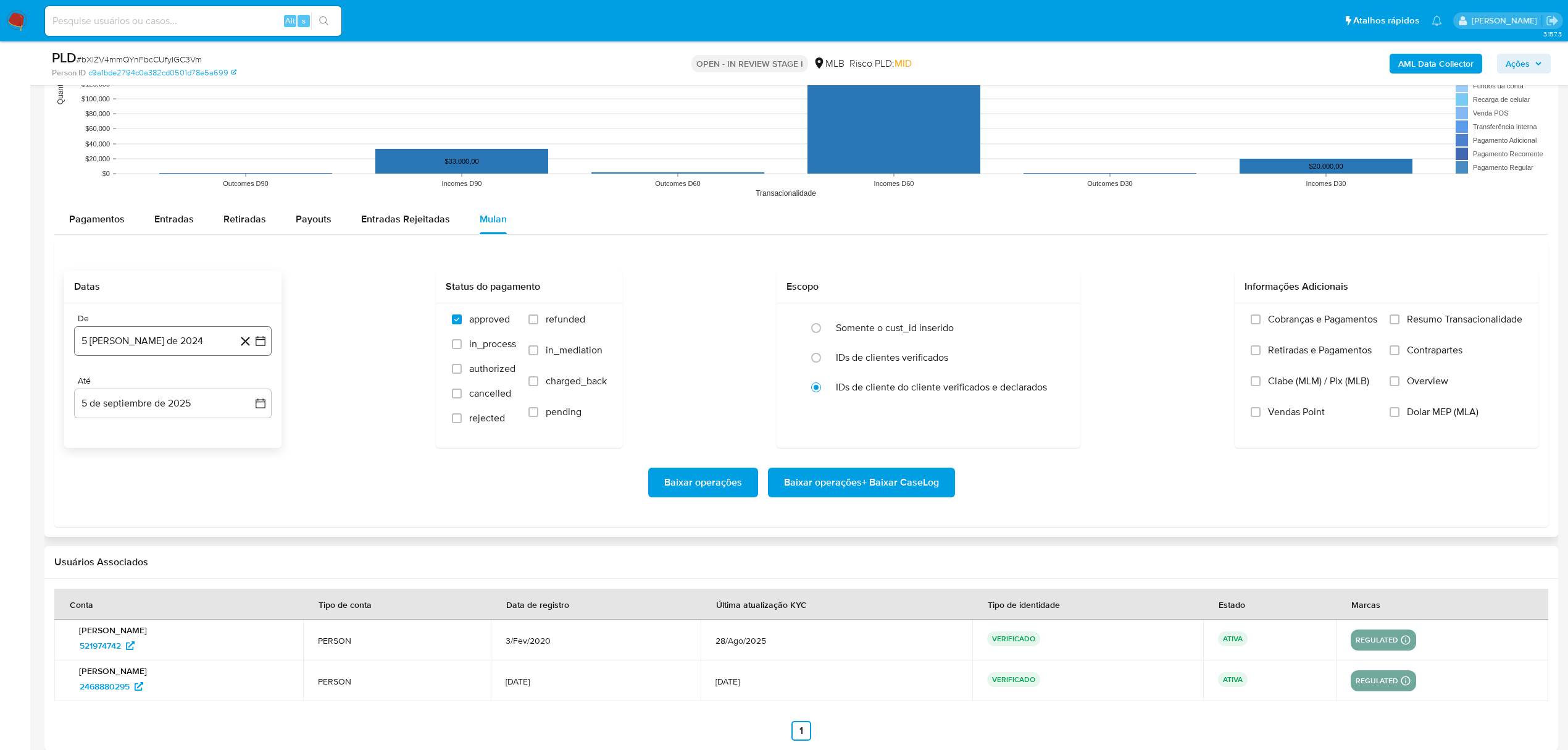
click at [124, 355] on button "5 [PERSON_NAME] de 2024" at bounding box center [173, 341] width 197 height 30
click at [182, 389] on span "agosto 2024" at bounding box center [167, 385] width 56 height 12
click at [255, 390] on div "2024 2024 ene feb mar abr may jun [DATE] ago sep oct nov dic" at bounding box center [172, 464] width 195 height 209
click at [247, 388] on icon "Año siguiente" at bounding box center [247, 384] width 15 height 15
click at [117, 501] on span "[DATE]" at bounding box center [119, 500] width 27 height 10
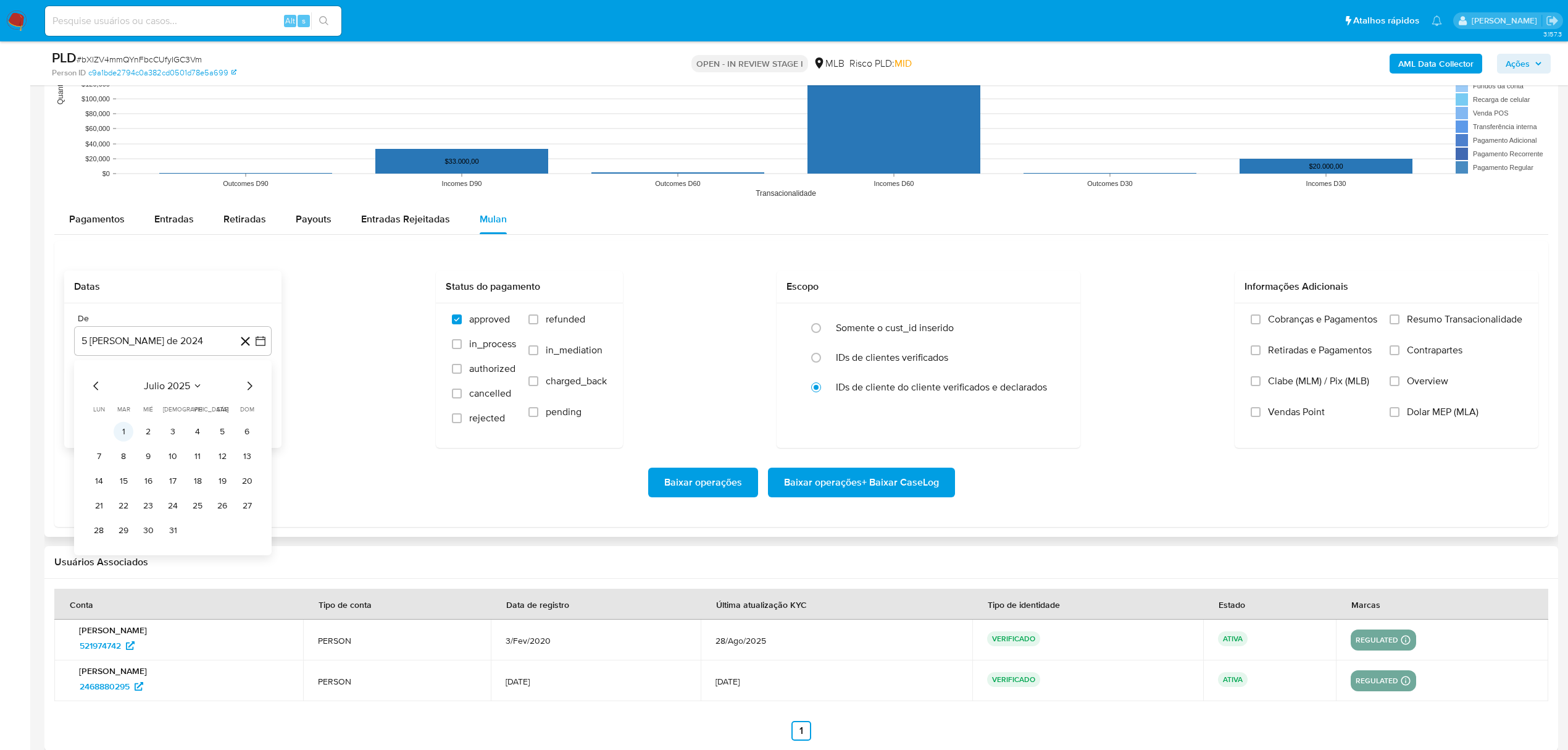
click at [124, 431] on button "1" at bounding box center [123, 431] width 20 height 20
click at [1428, 321] on span "Resumo Transacionalidade" at bounding box center [1465, 319] width 115 height 12
click at [1400, 321] on input "Resumo Transacionalidade" at bounding box center [1395, 319] width 10 height 10
click at [917, 488] on span "Baixar operações + Baixar CaseLog" at bounding box center [861, 483] width 155 height 27
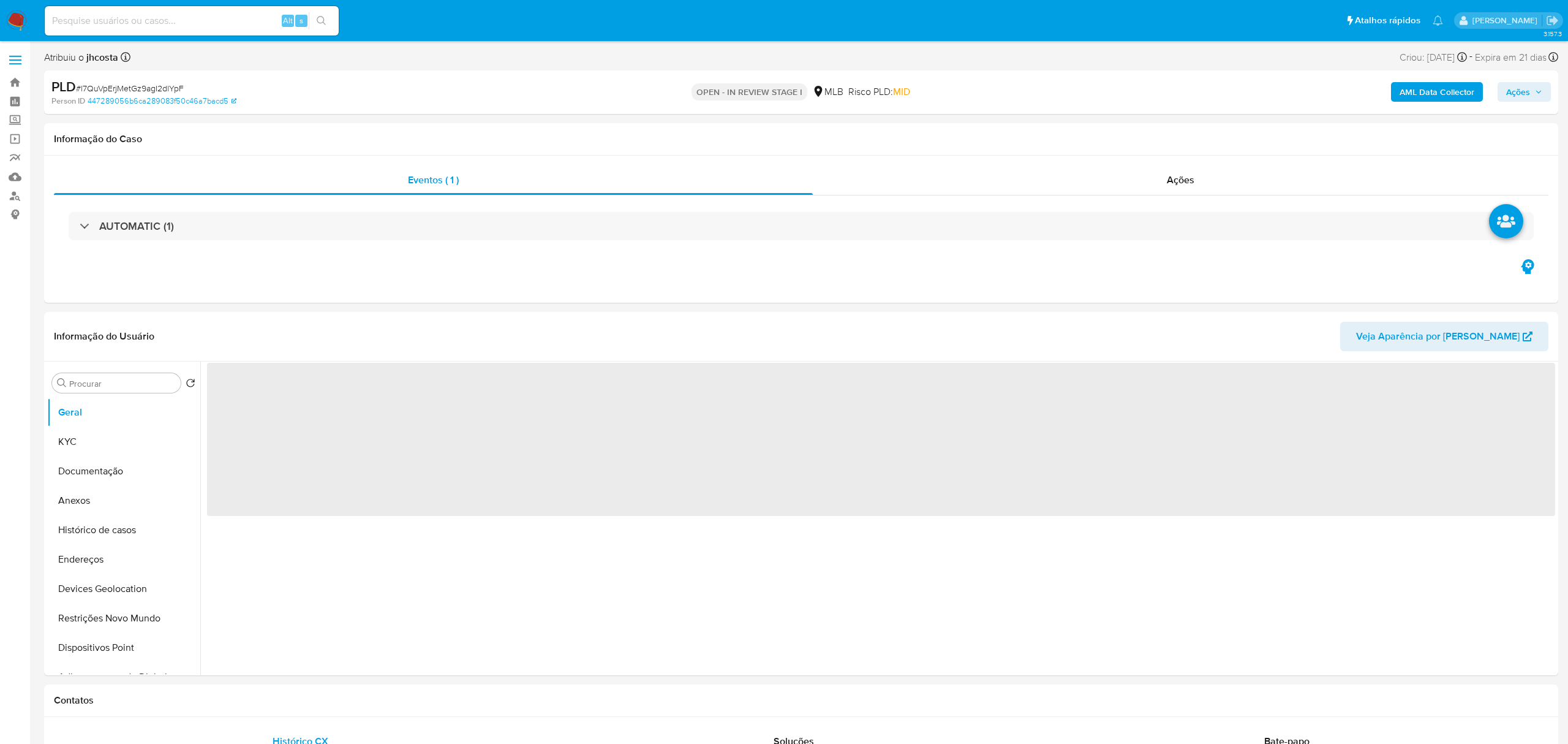
select select "10"
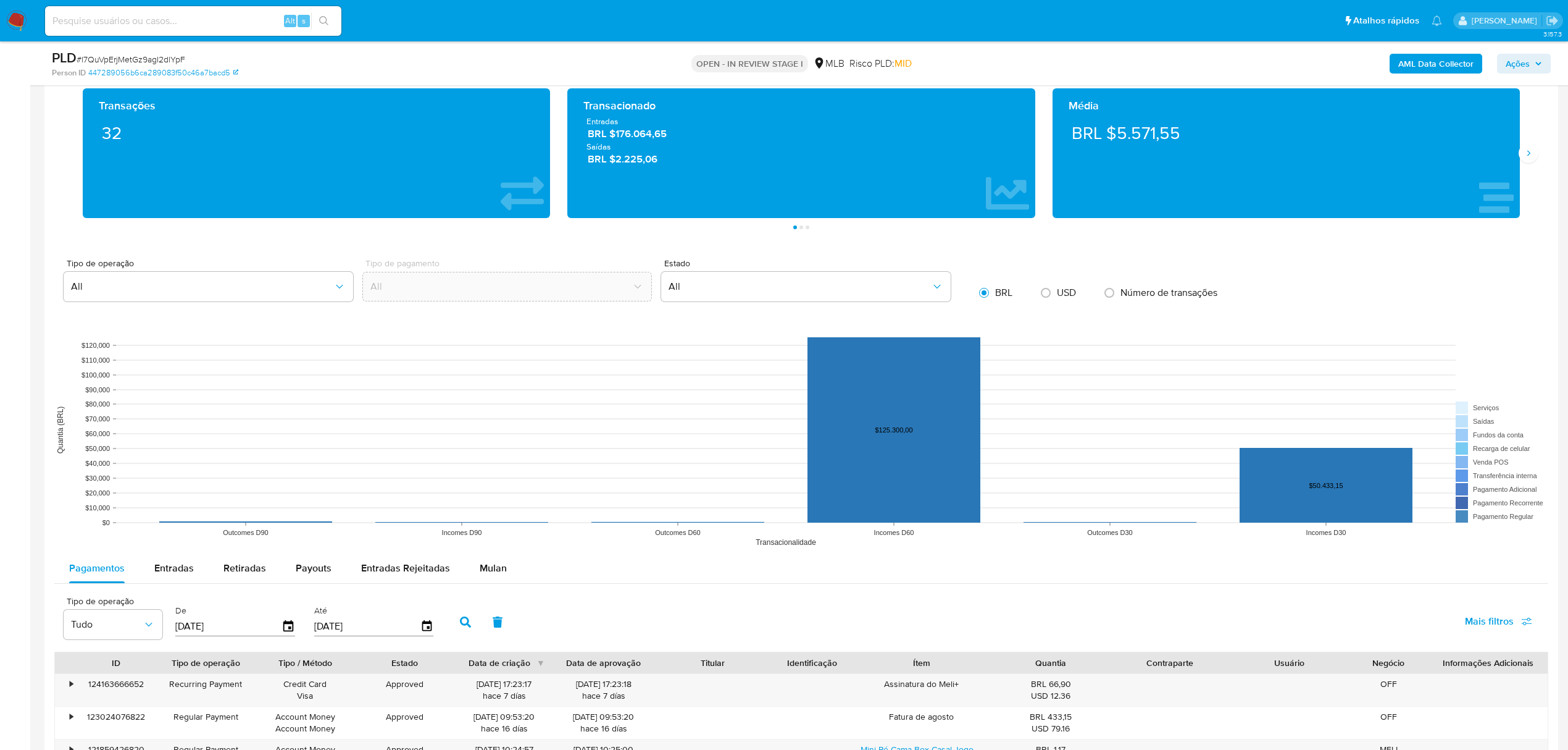
scroll to position [1152, 0]
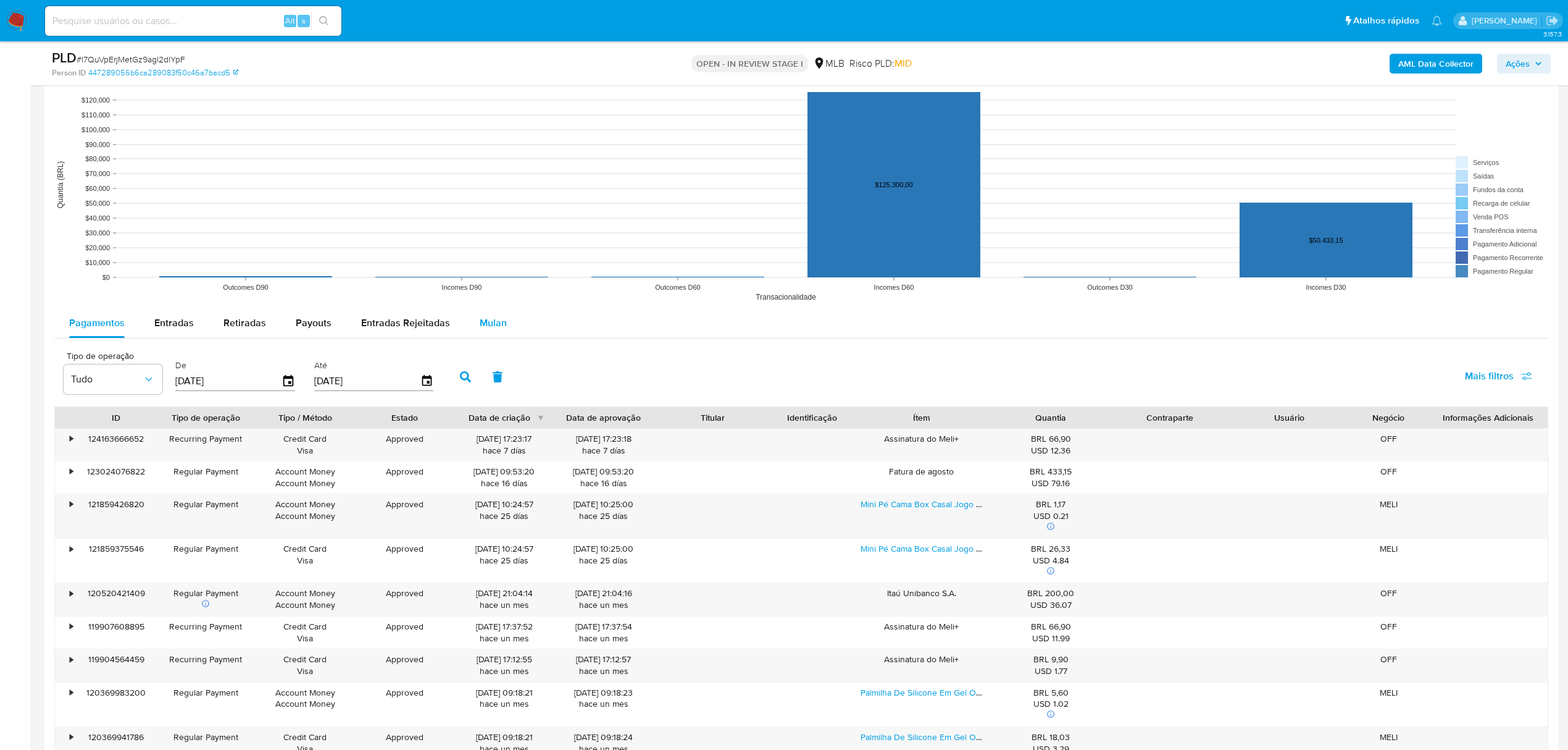
click at [483, 329] on span "Mulan" at bounding box center [494, 322] width 27 height 15
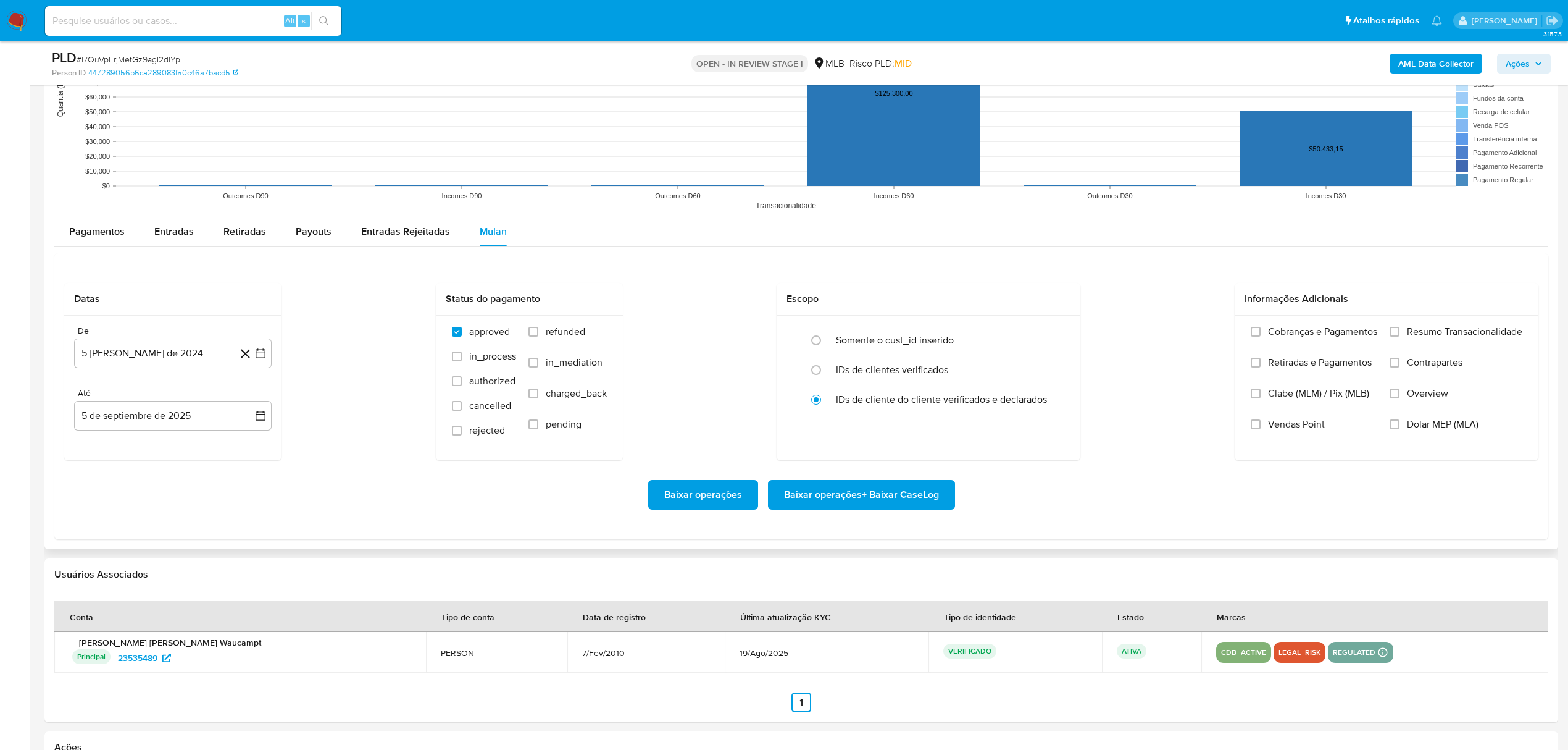
scroll to position [1399, 0]
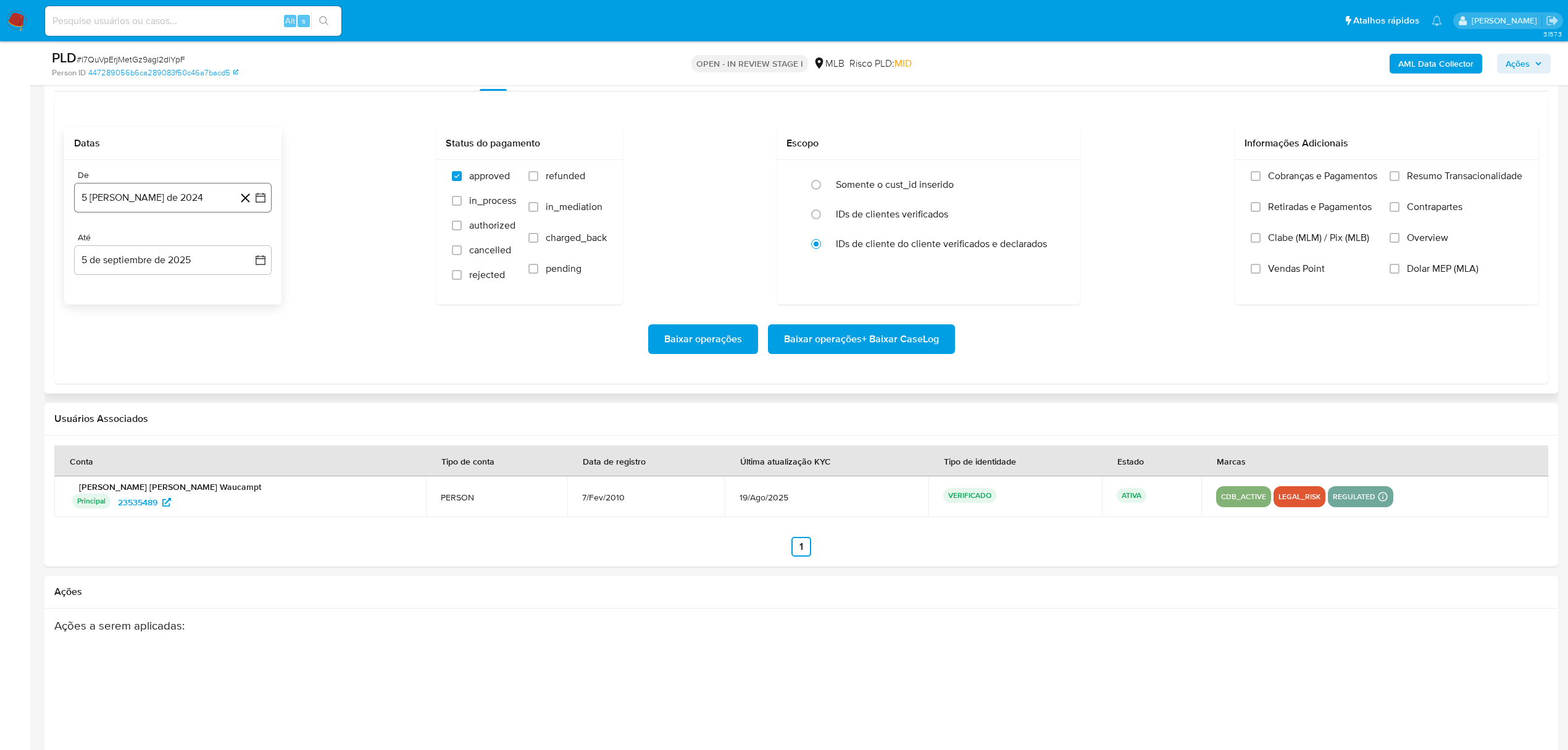
click at [142, 195] on button "5 de agosto de 2024" at bounding box center [173, 197] width 197 height 30
click at [196, 243] on button "agosto 2024" at bounding box center [173, 242] width 68 height 12
drag, startPoint x: 249, startPoint y: 243, endPoint x: 213, endPoint y: 379, distance: 140.7
click at [249, 244] on icon "Año siguiente" at bounding box center [247, 242] width 15 height 15
click at [119, 359] on span "jul" at bounding box center [119, 356] width 27 height 10
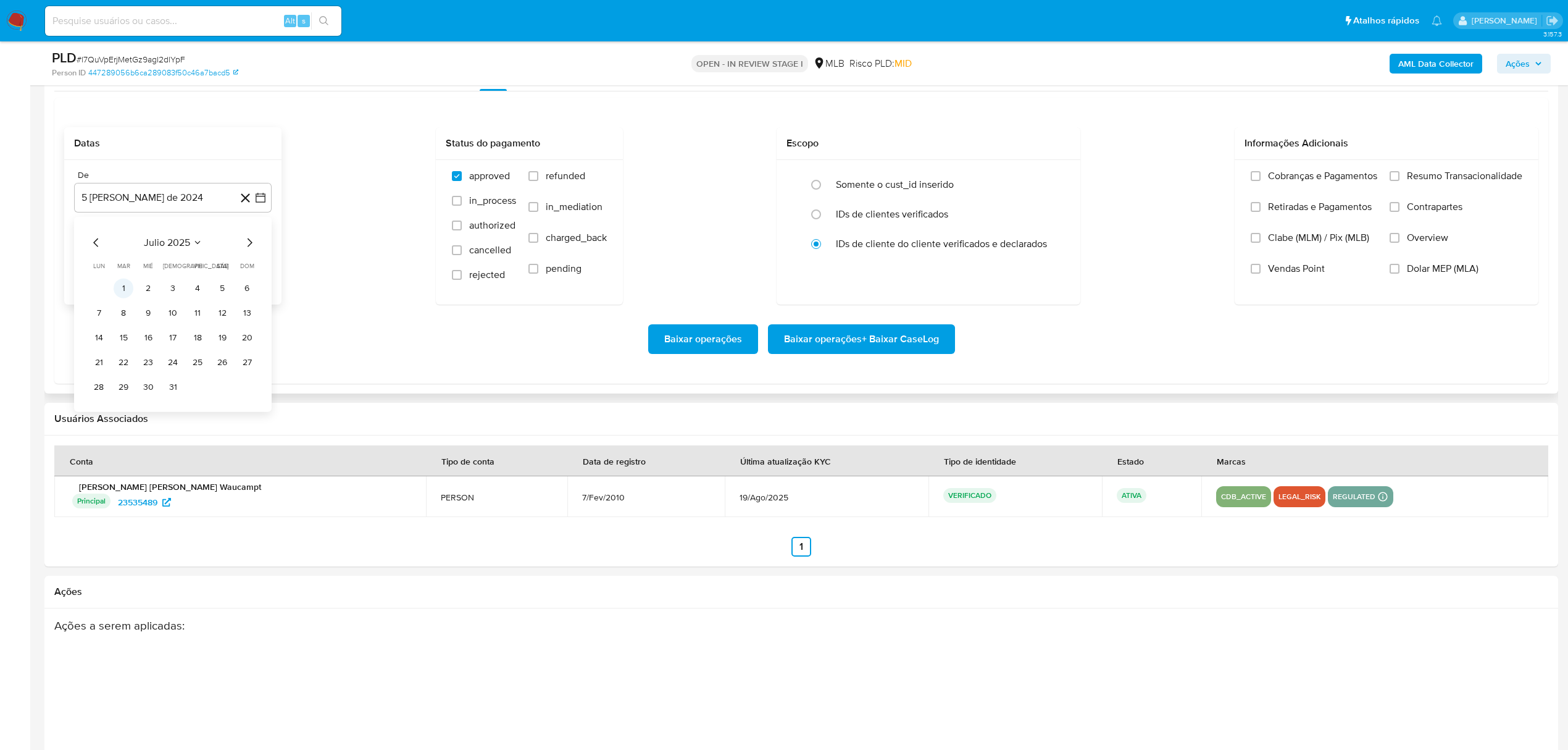
click at [114, 287] on button "1" at bounding box center [123, 287] width 20 height 20
click at [1431, 179] on span "Resumo Transacionalidade" at bounding box center [1465, 176] width 115 height 12
click at [1400, 179] on input "Resumo Transacionalidade" at bounding box center [1395, 176] width 10 height 10
click at [916, 347] on span "Baixar operações + Baixar CaseLog" at bounding box center [861, 339] width 155 height 27
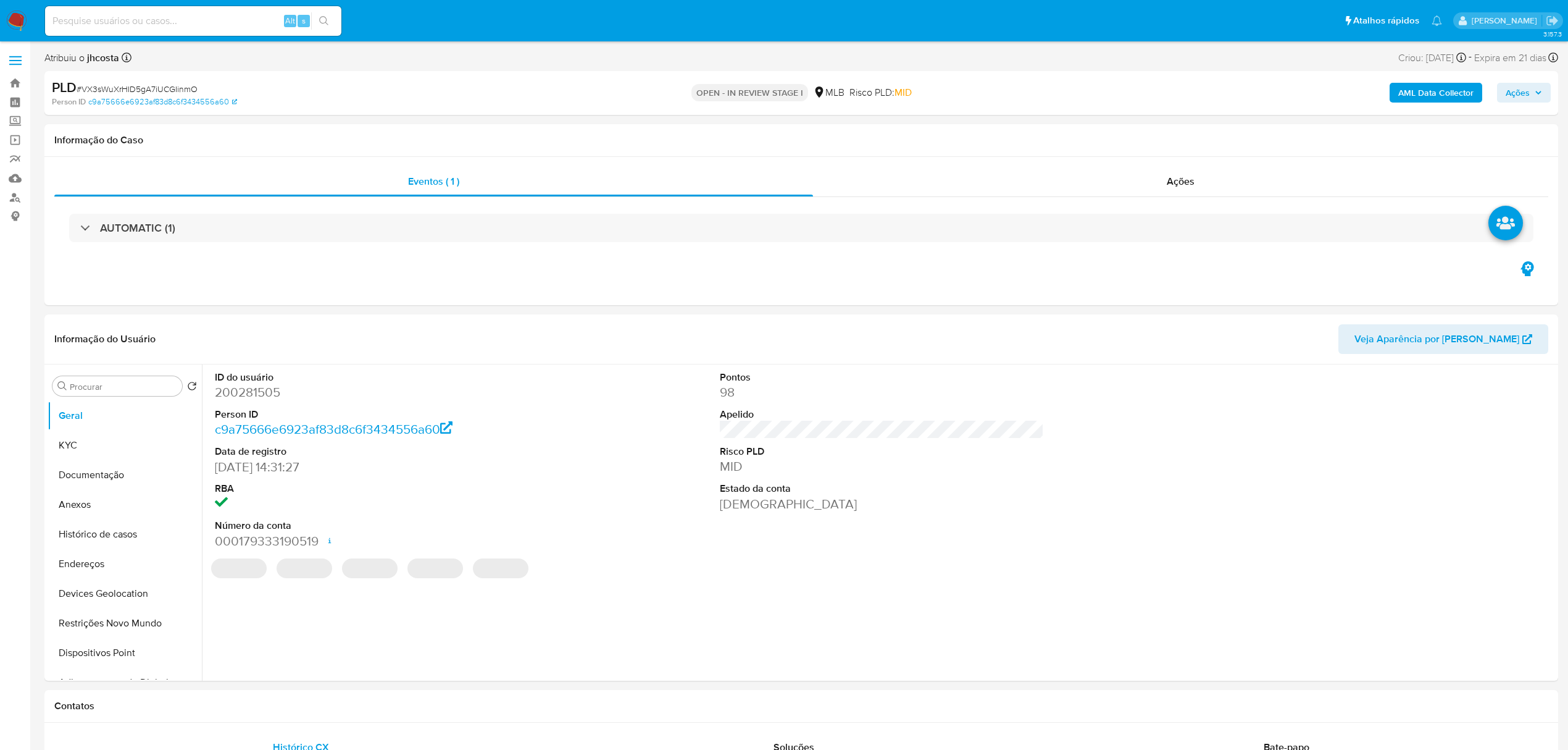
select select "10"
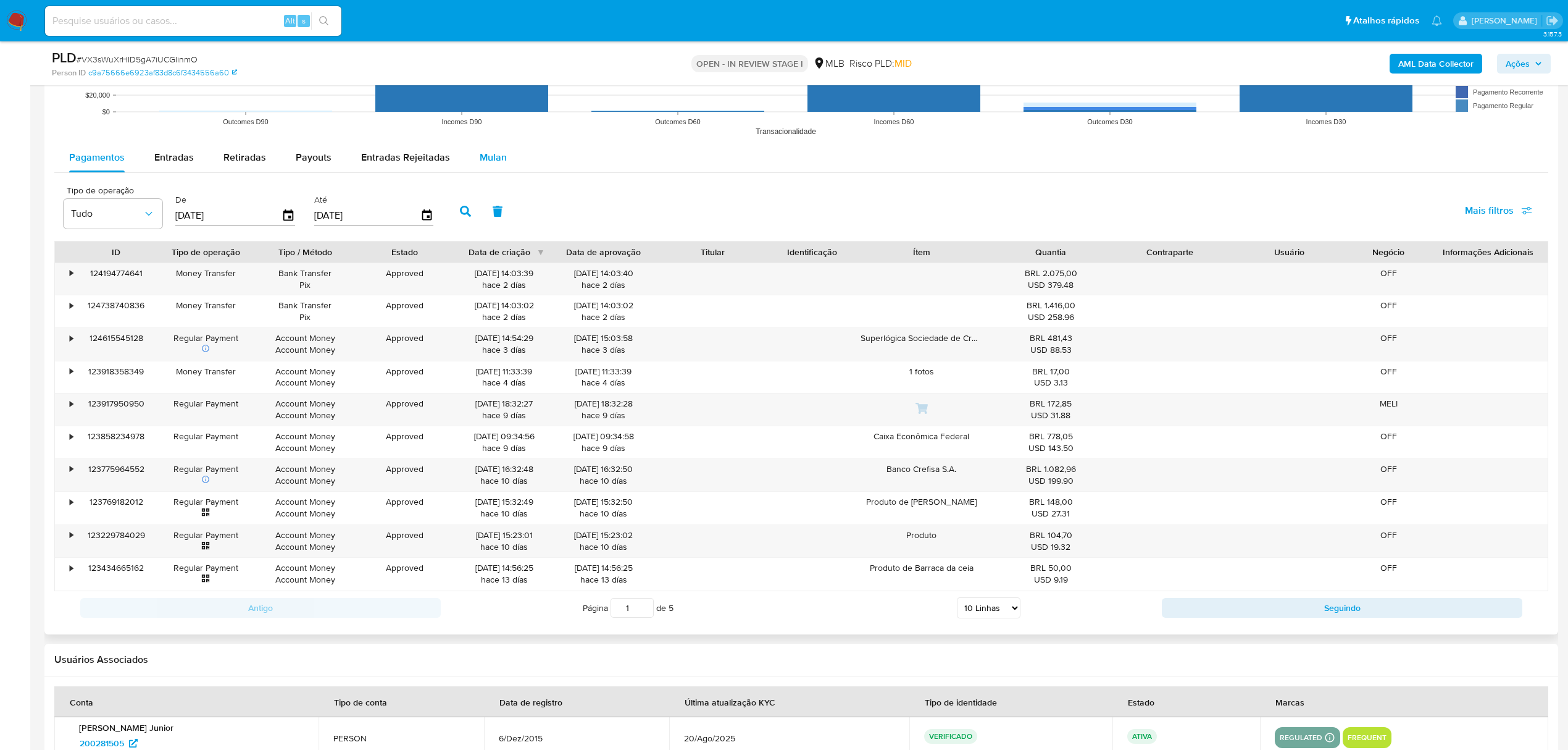
scroll to position [1317, 0]
click at [489, 164] on span "Mulan" at bounding box center [494, 157] width 27 height 15
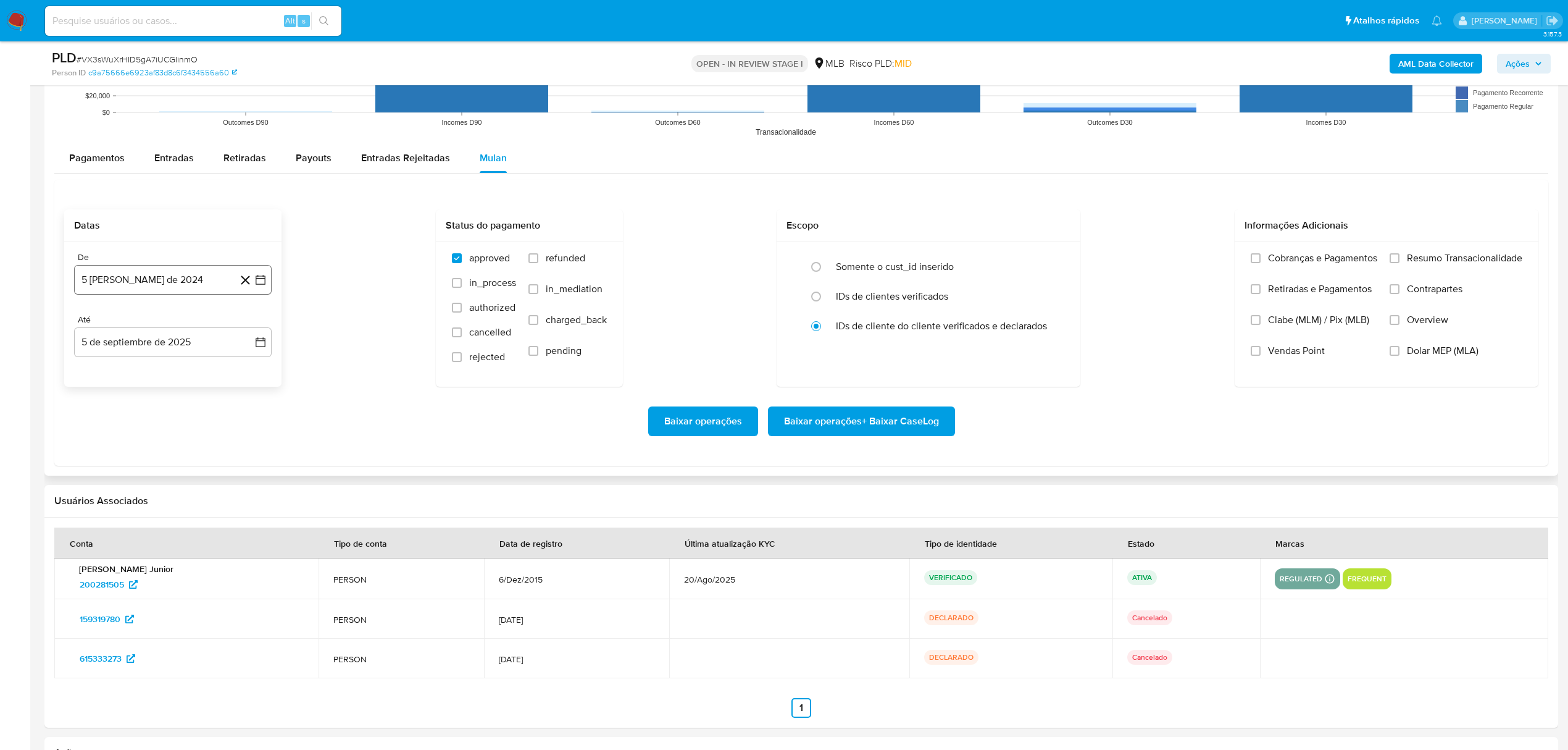
click at [153, 279] on button "5 [PERSON_NAME] de 2024" at bounding box center [173, 279] width 197 height 30
click at [200, 322] on icon "Seleccionar mes y año" at bounding box center [202, 325] width 10 height 10
click at [248, 331] on icon "Año siguiente" at bounding box center [247, 324] width 15 height 15
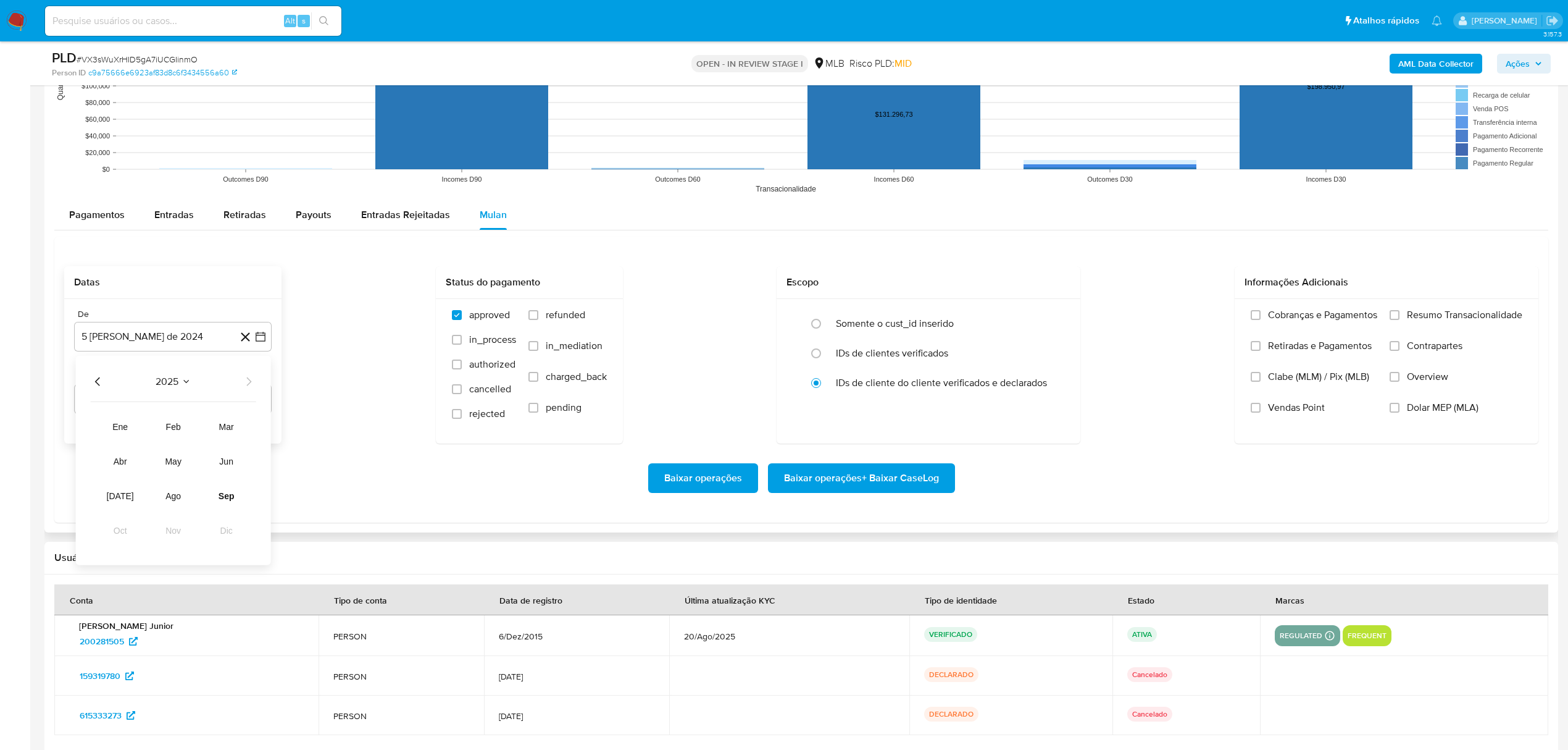
scroll to position [1235, 0]
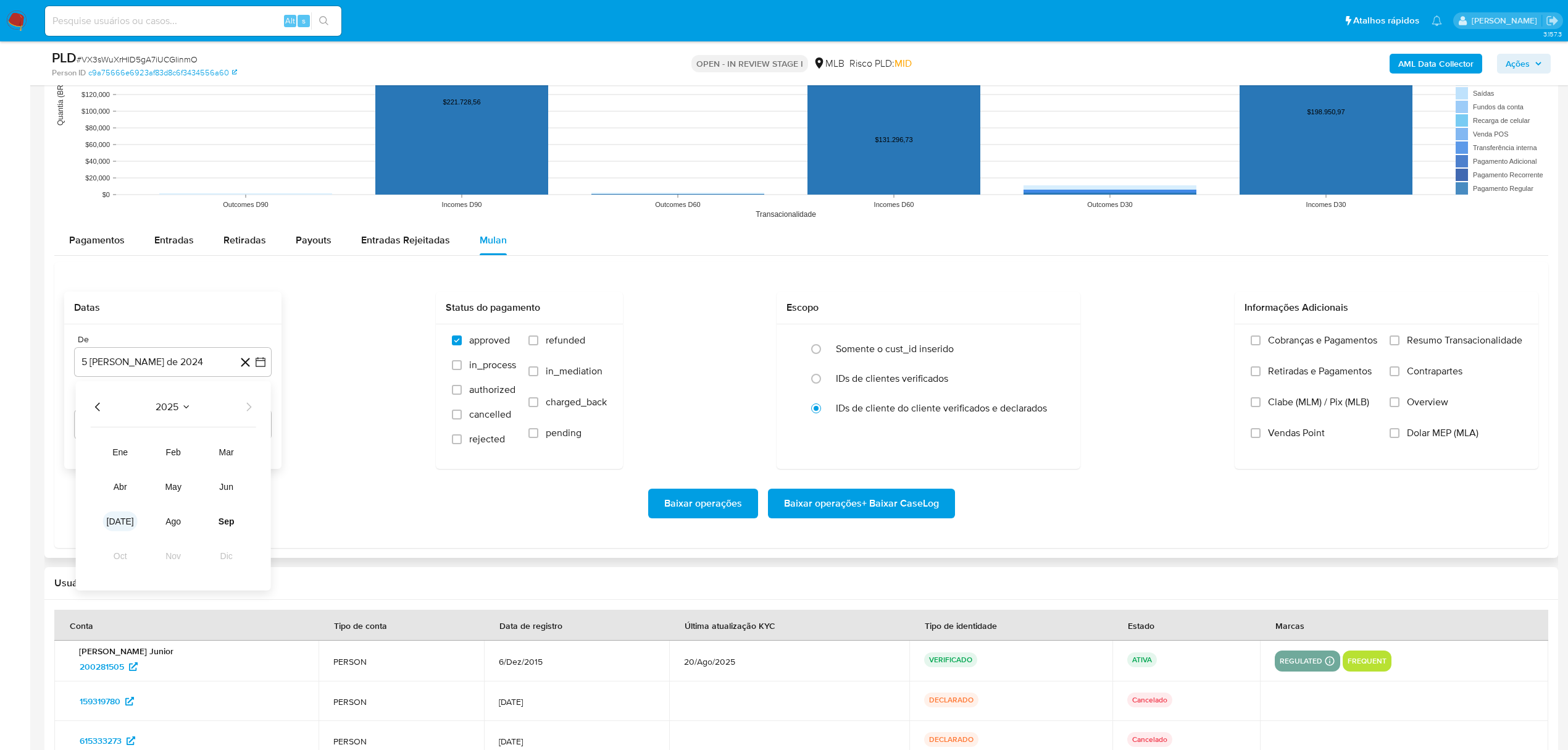
click at [116, 522] on span "[DATE]" at bounding box center [120, 521] width 27 height 10
click at [121, 454] on button "1" at bounding box center [123, 452] width 20 height 20
click at [1391, 343] on input "Resumo Transacionalidade" at bounding box center [1395, 341] width 10 height 10
click at [881, 502] on span "Baixar operações + Baixar CaseLog" at bounding box center [861, 503] width 155 height 27
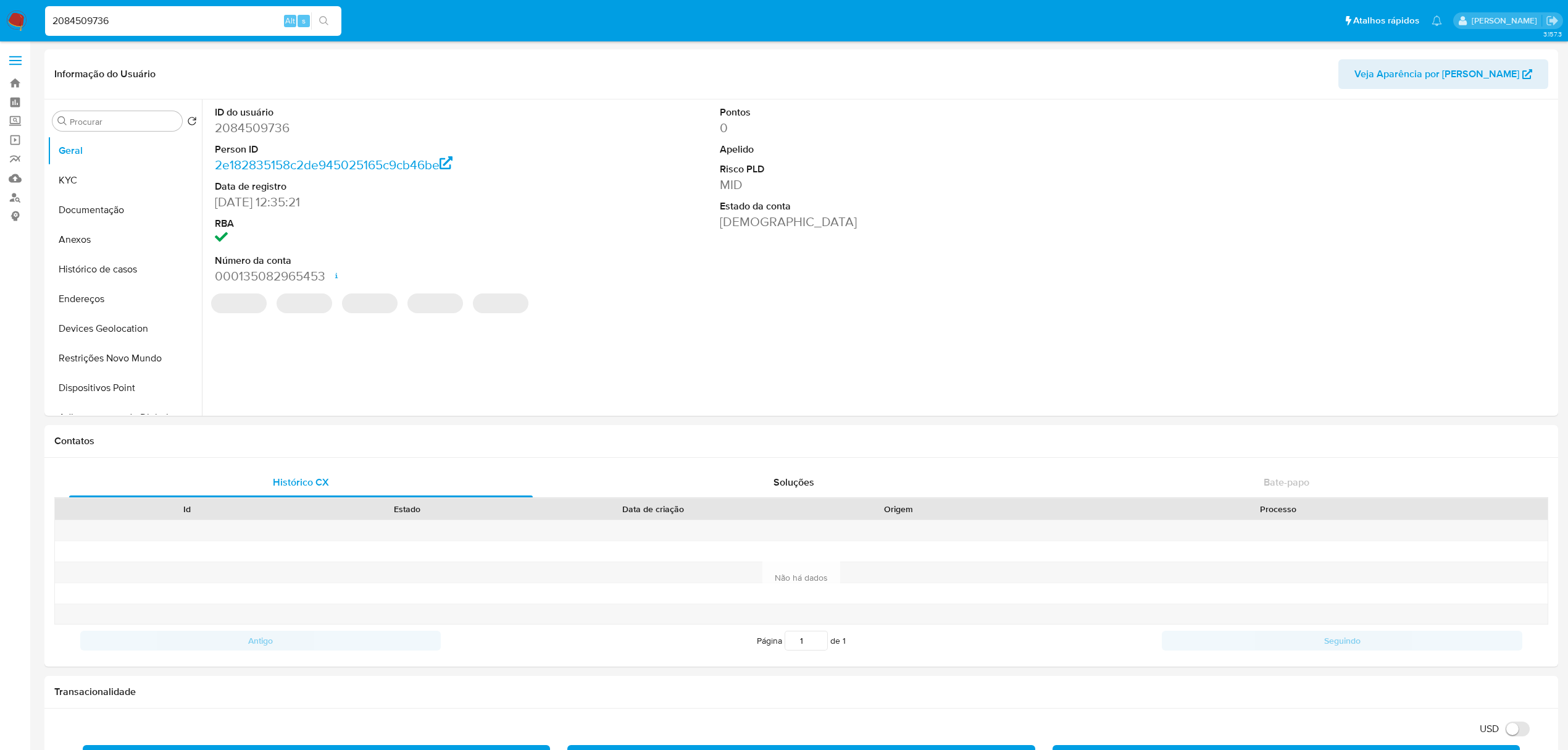
select select "10"
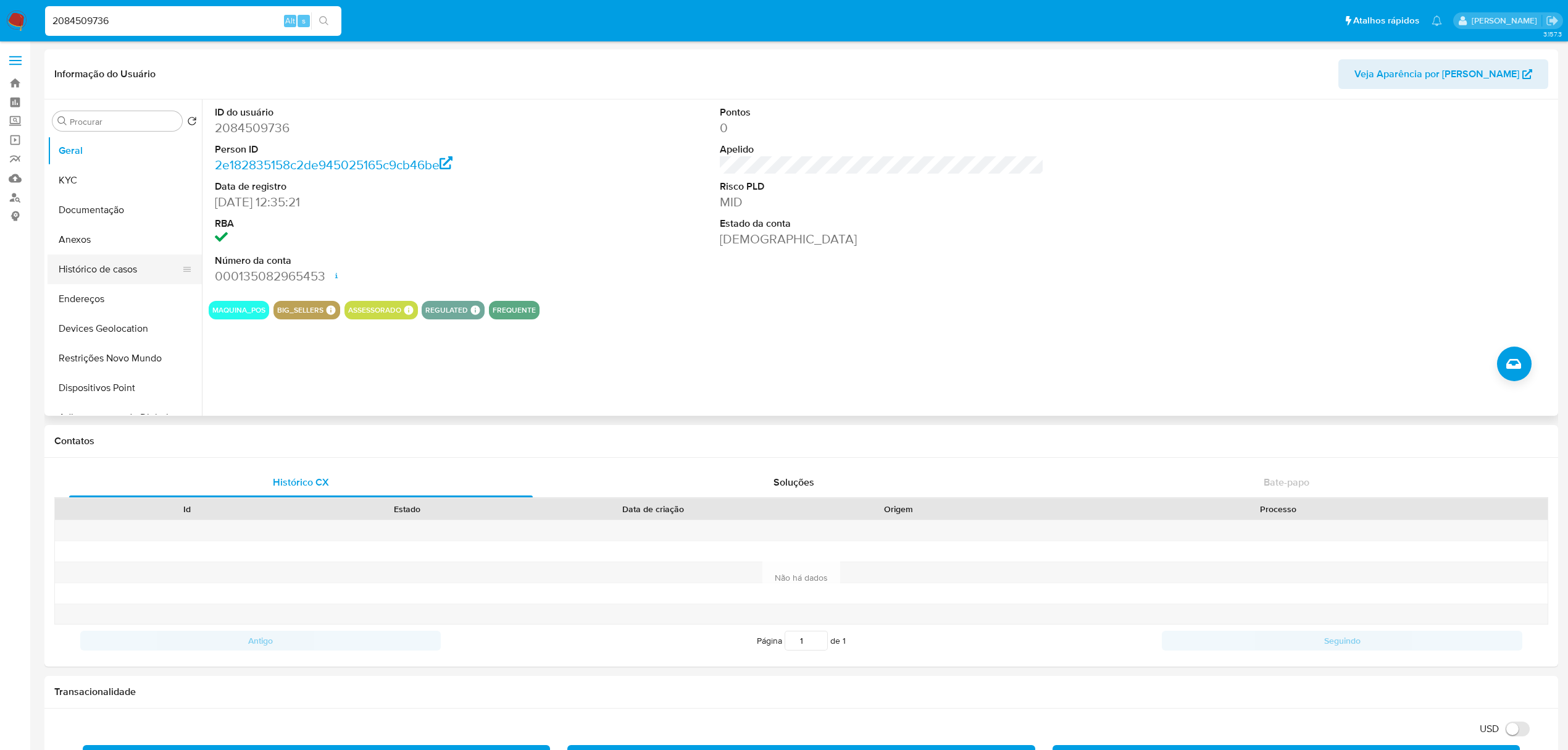
click at [102, 267] on button "Histórico de casos" at bounding box center [120, 269] width 144 height 30
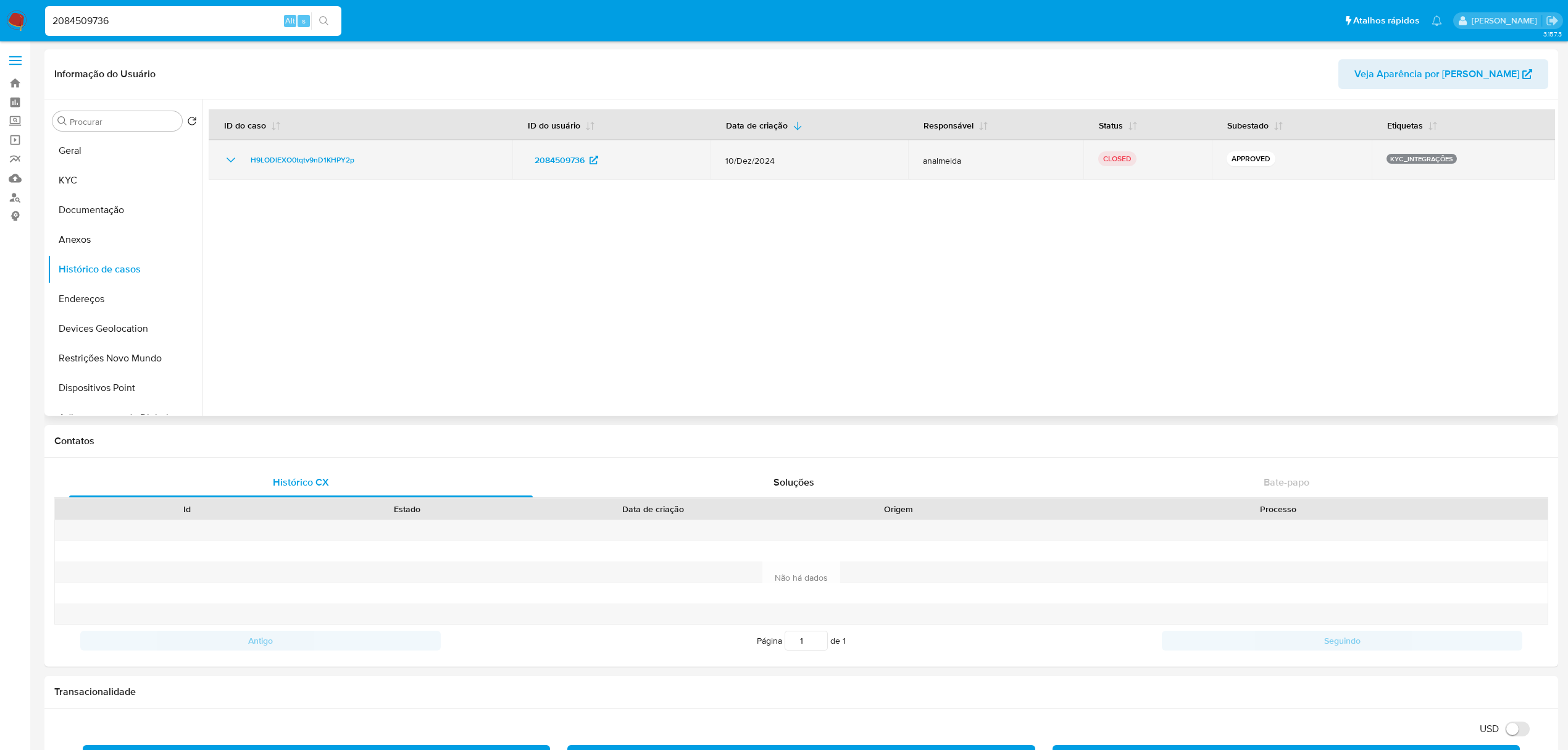
drag, startPoint x: 368, startPoint y: 163, endPoint x: 242, endPoint y: 161, distance: 126.0
click at [242, 161] on div "H9LODlEXO0tqtv9nD1KHPY2p" at bounding box center [360, 160] width 274 height 15
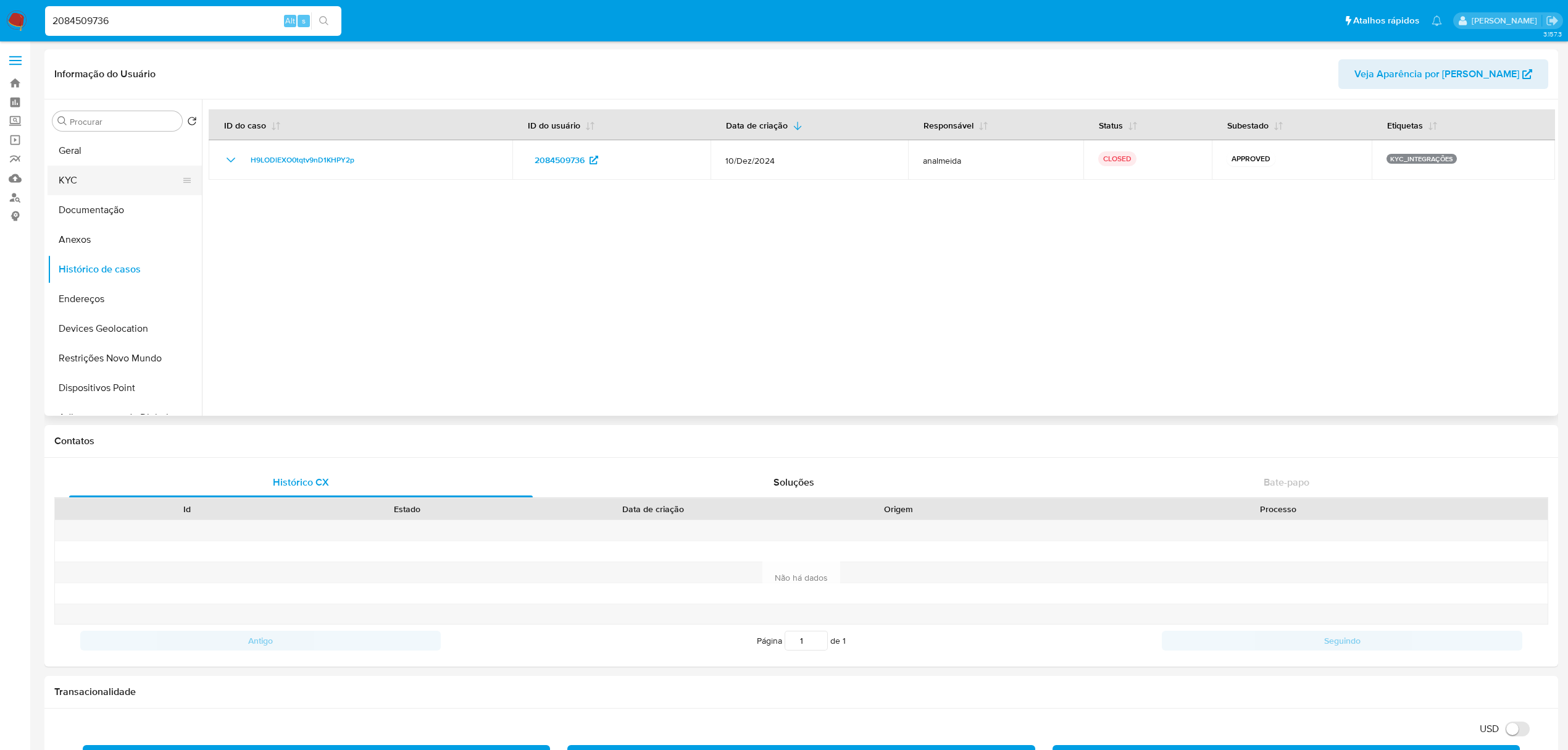
click at [97, 186] on button "KYC" at bounding box center [120, 180] width 144 height 30
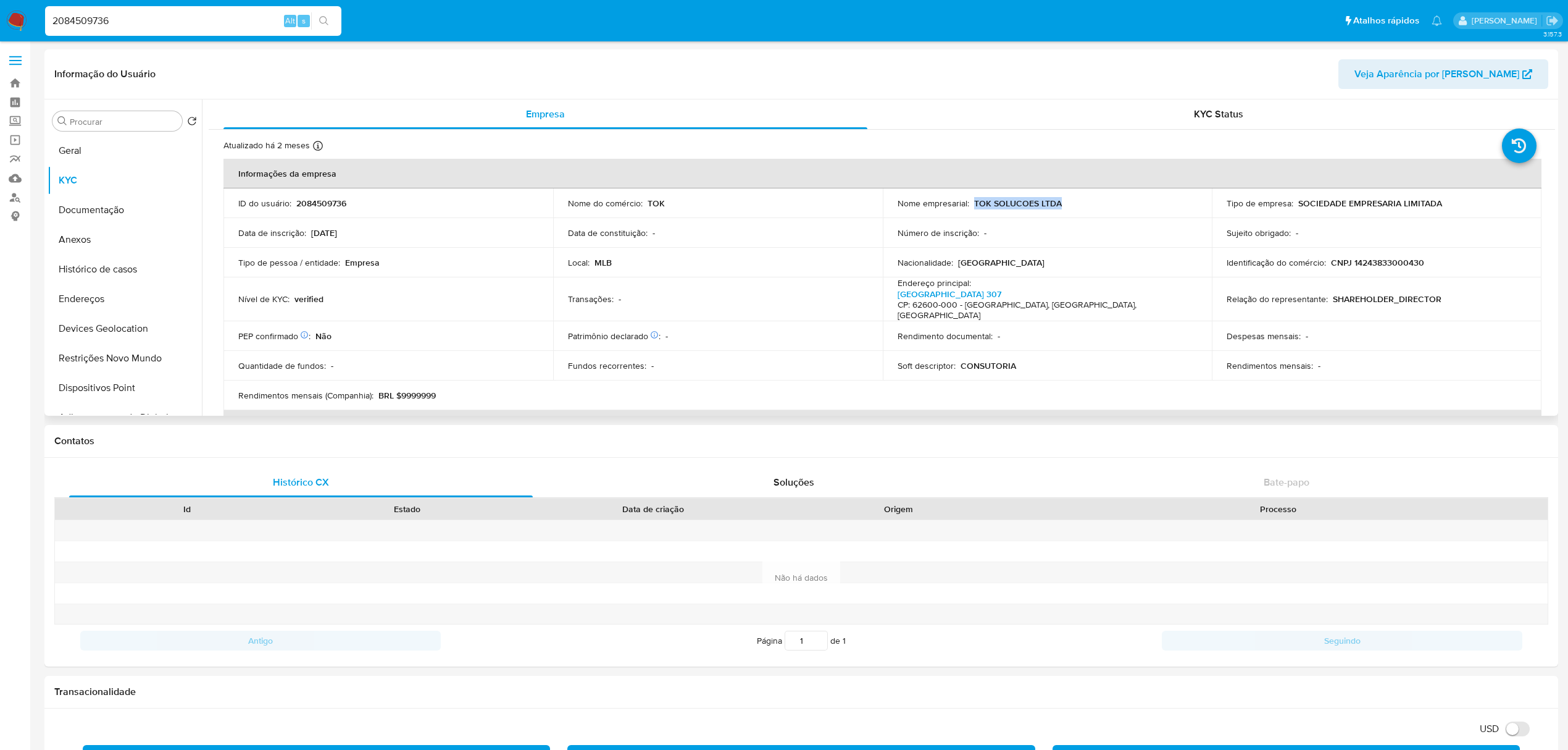
drag, startPoint x: 980, startPoint y: 199, endPoint x: 1097, endPoint y: 199, distance: 117.0
click at [1097, 199] on div "Nome empresarial : TOK SOLUCOES LTDA" at bounding box center [1047, 202] width 300 height 11
copy p "TOK SOLUCOES LTDA"
click at [1368, 260] on p "CNPJ 14243833000430" at bounding box center [1378, 262] width 93 height 11
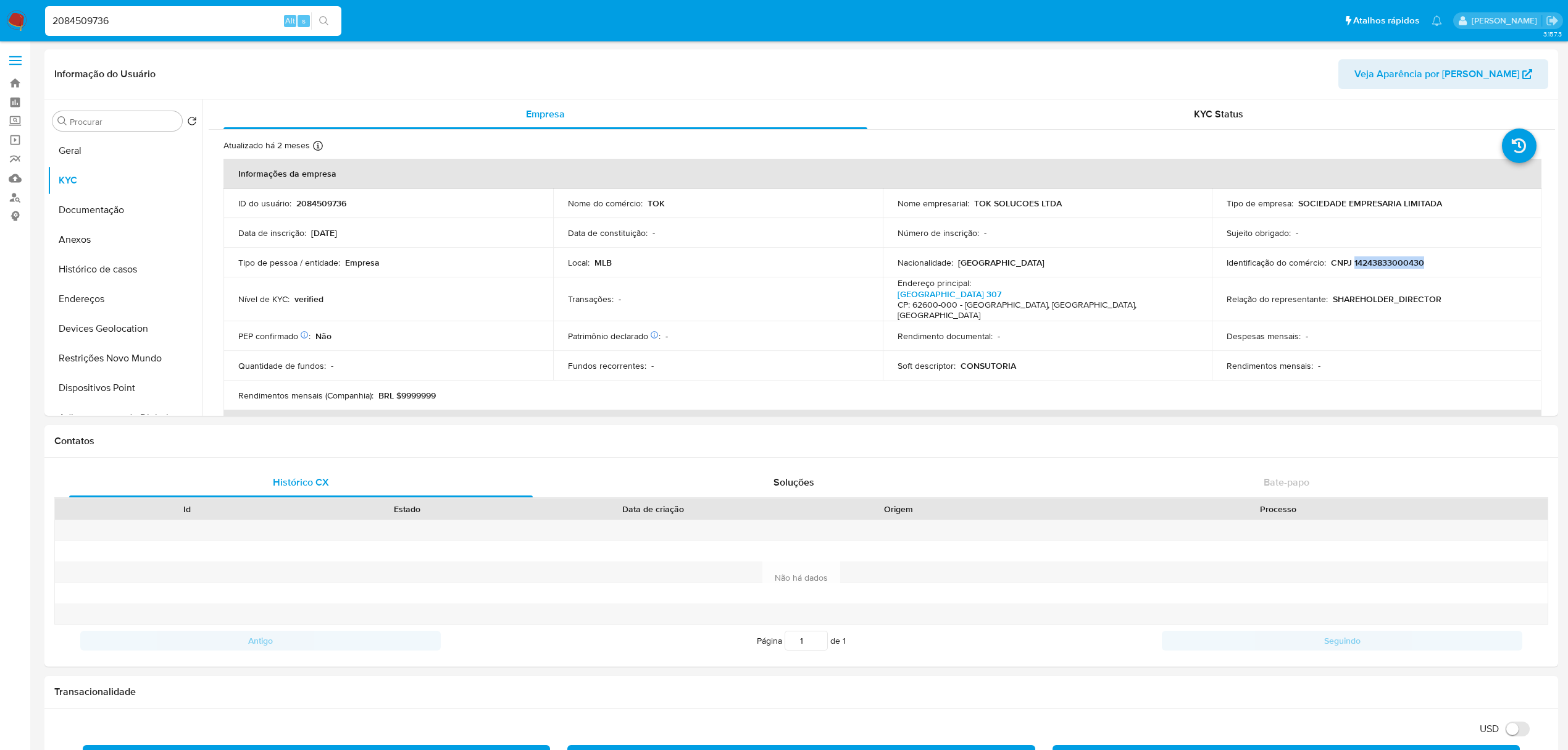
copy p "14243833000430"
click at [109, 137] on button "Geral" at bounding box center [120, 150] width 144 height 30
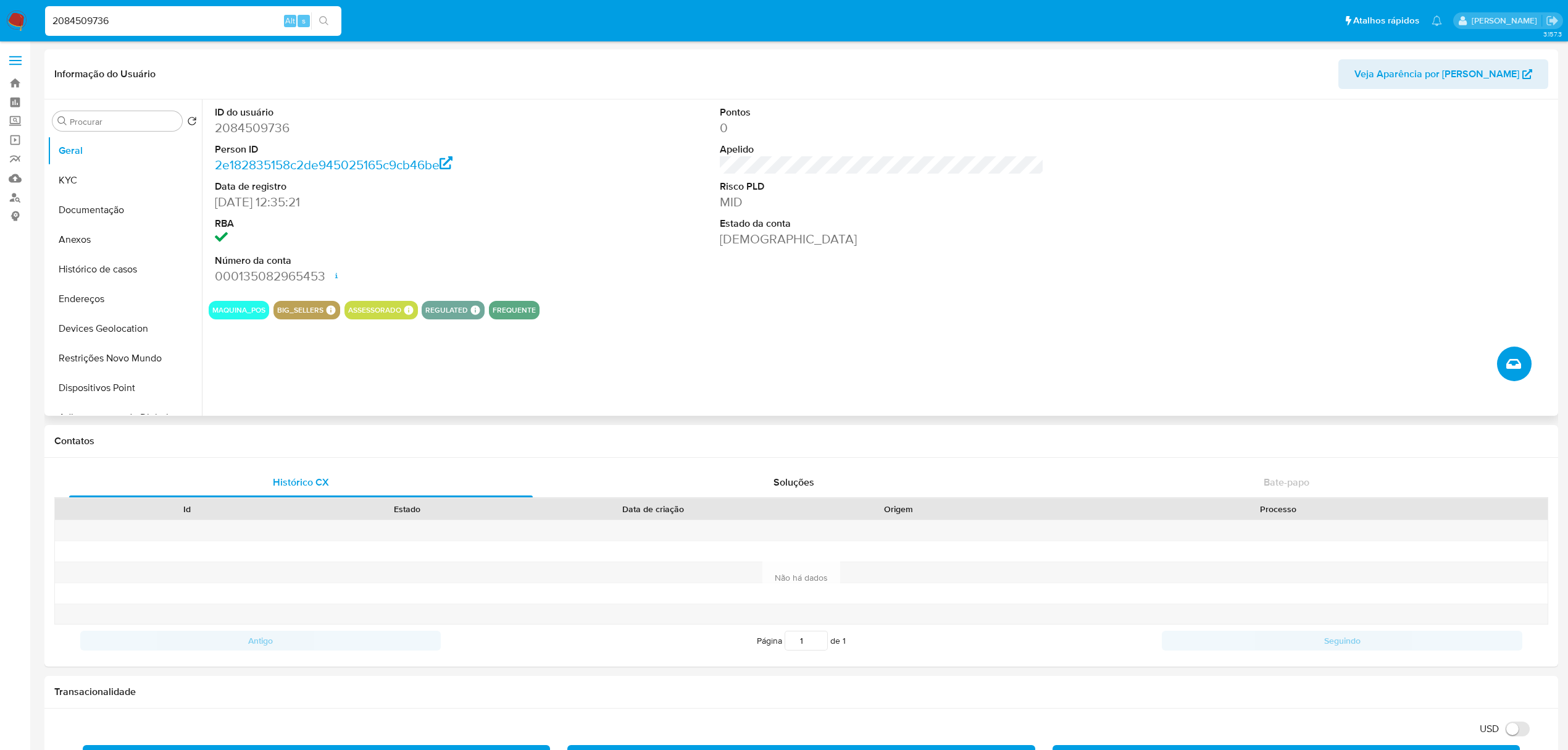
click at [1512, 359] on icon "Criar caso manual" at bounding box center [1513, 364] width 15 height 10
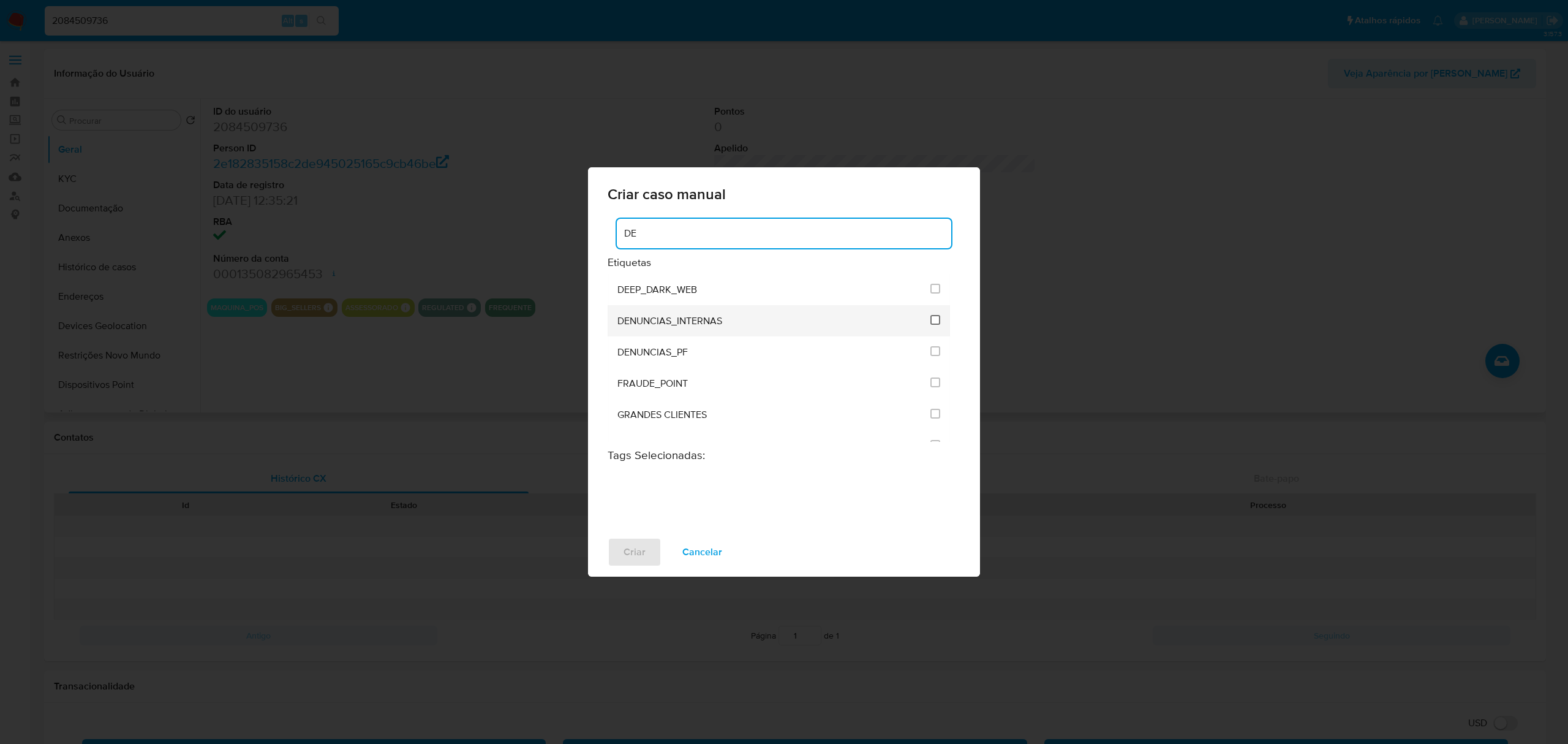
type input "DE"
click at [931, 317] on input "1967" at bounding box center [935, 320] width 10 height 10
checkbox input "true"
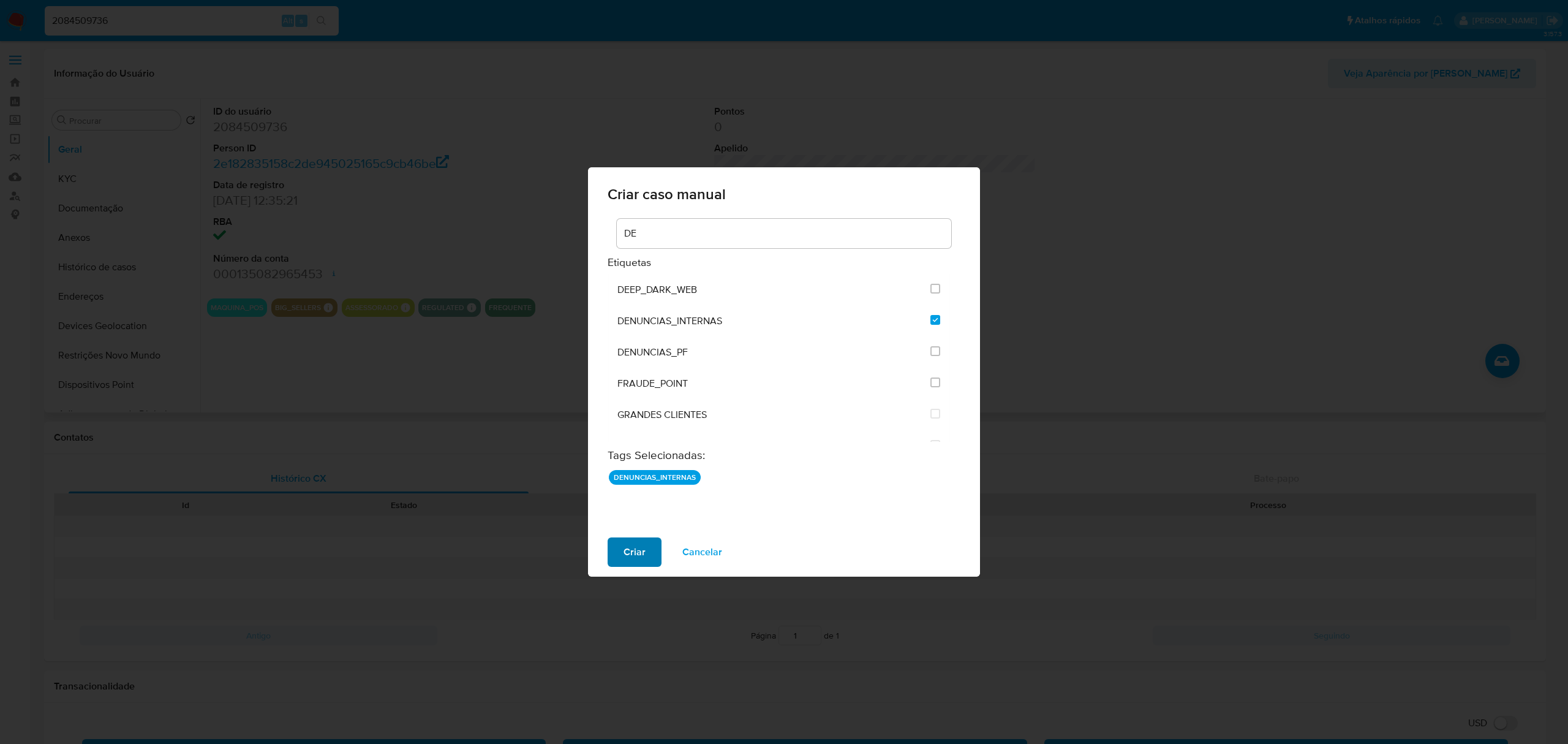
click at [629, 547] on span "Criar" at bounding box center [634, 552] width 22 height 27
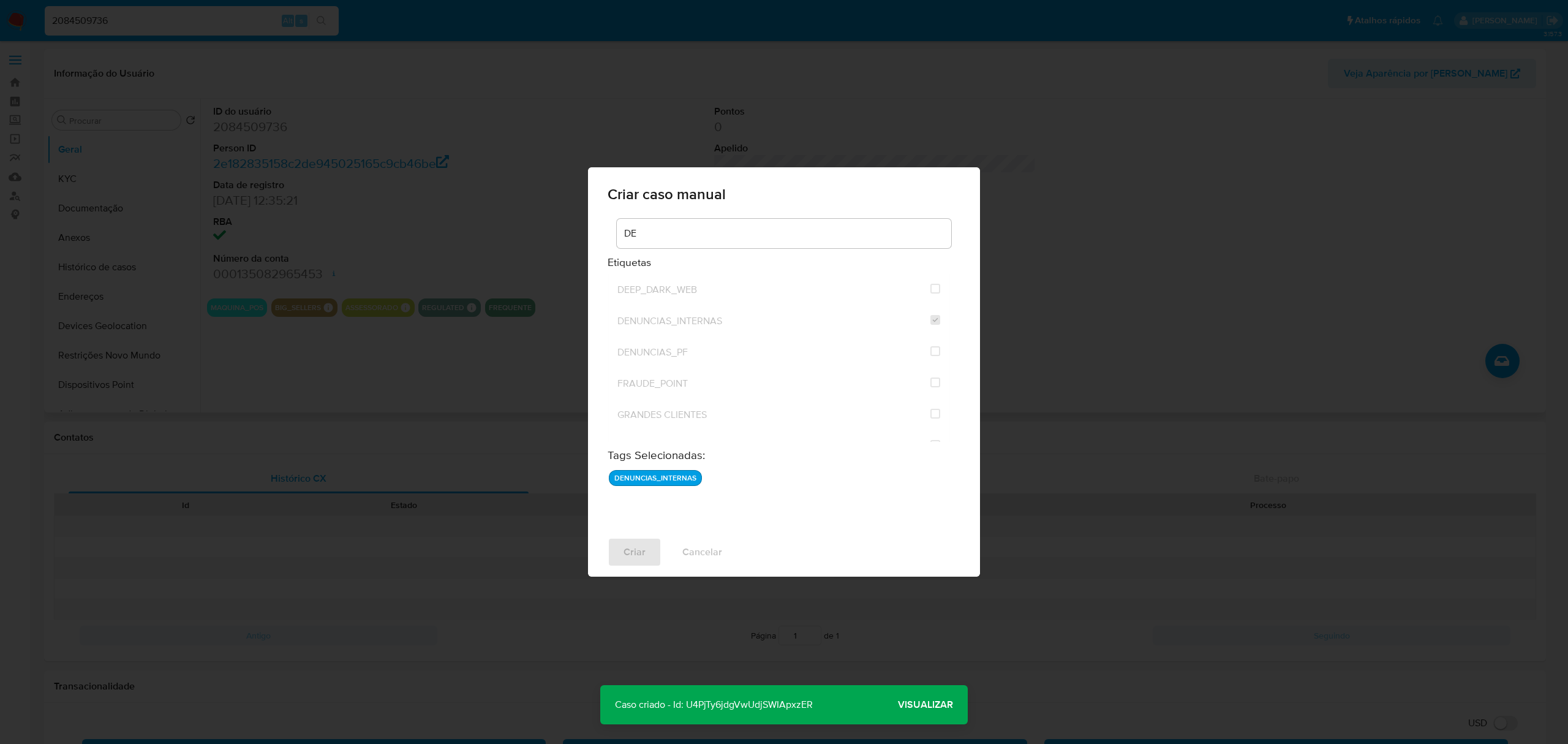
click at [918, 704] on span "Visualizar" at bounding box center [925, 704] width 55 height 0
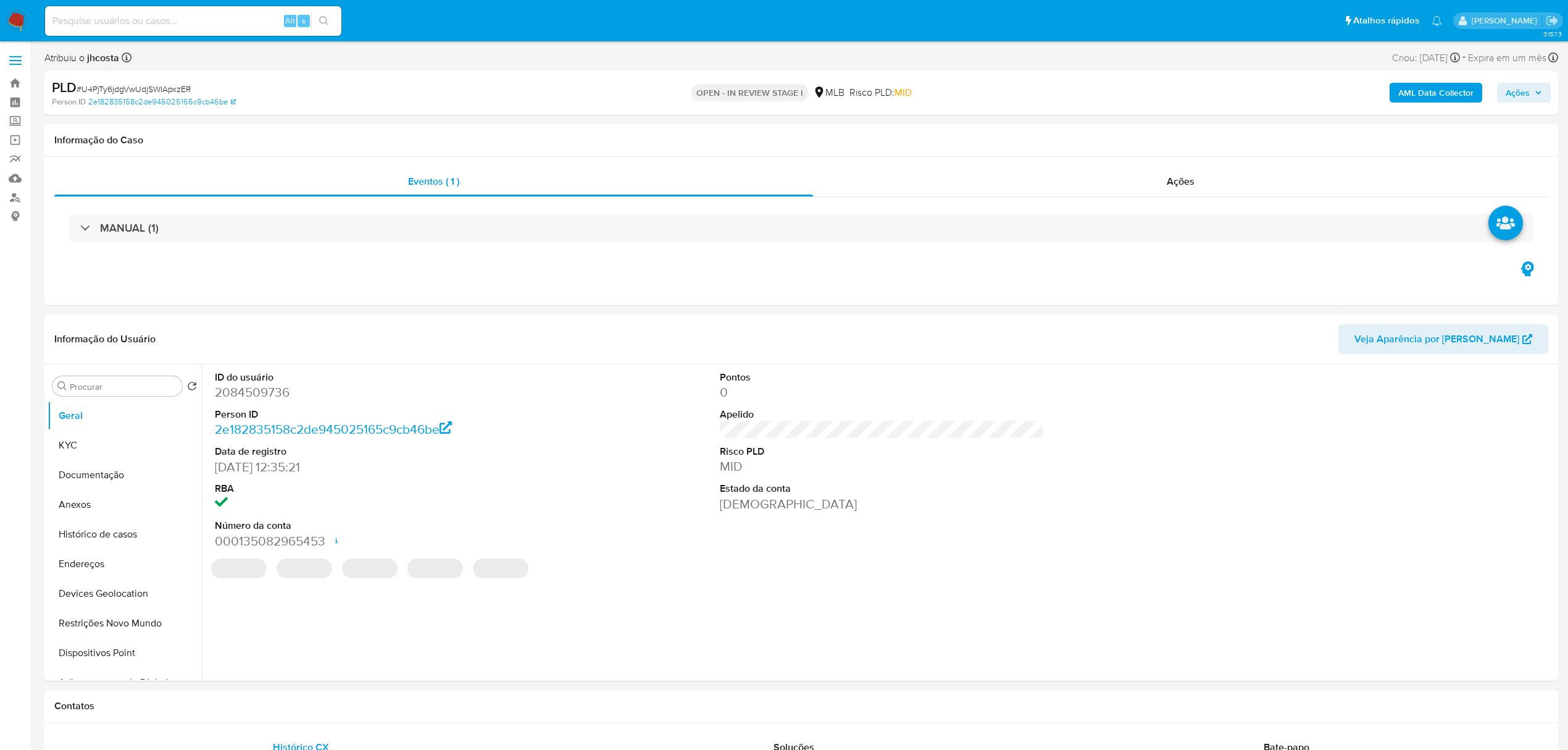
click at [154, 85] on span "# U4PjTy6jdgVwUdjSWIApxzER" at bounding box center [134, 89] width 114 height 12
copy span "U4PjTy6jdgVwUdjSWIApxzER"
select select "10"
